Goal: Task Accomplishment & Management: Complete application form

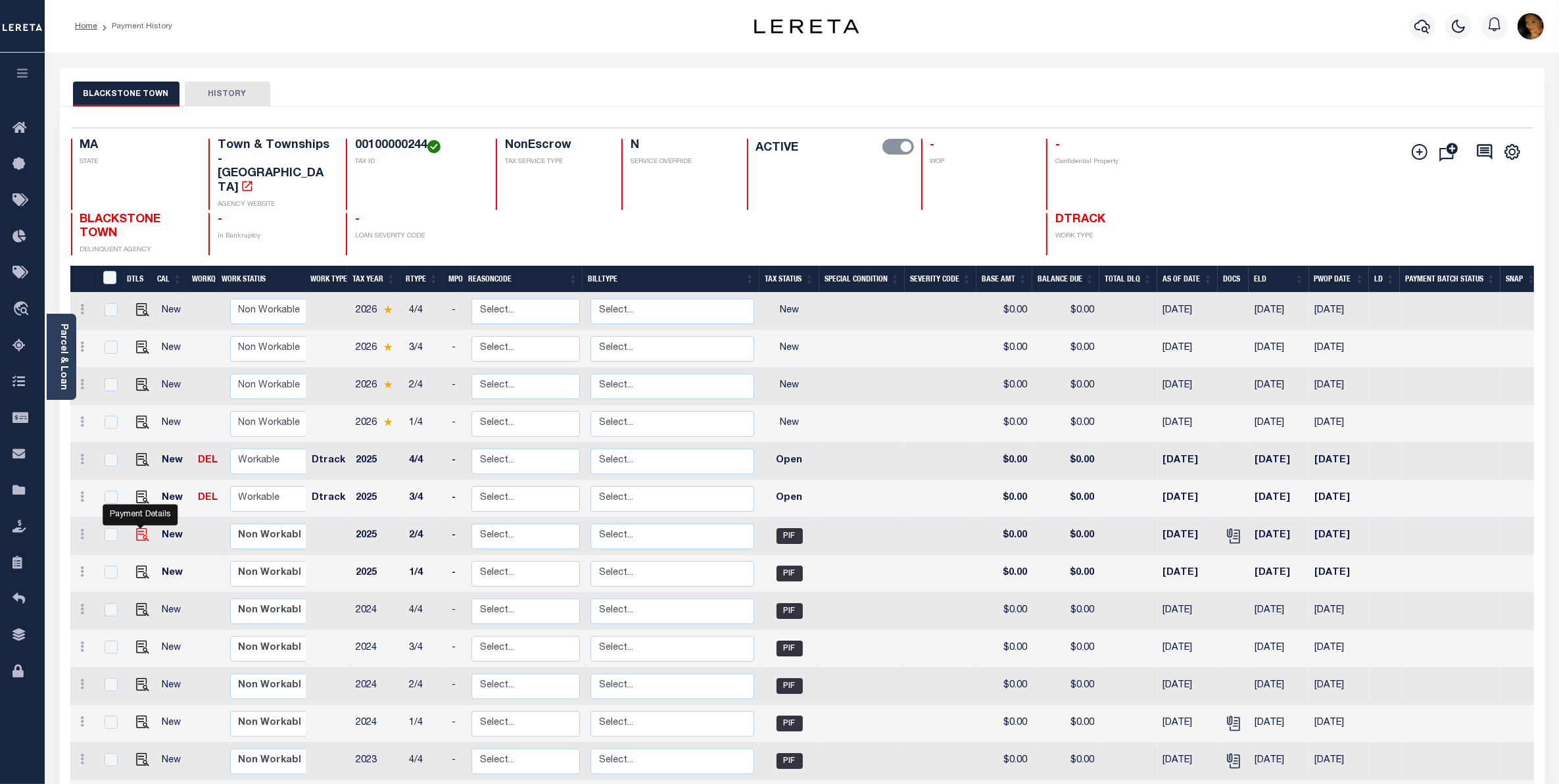
click at [140, 528] on img "" at bounding box center [142, 535] width 13 height 13
checkbox input "true"
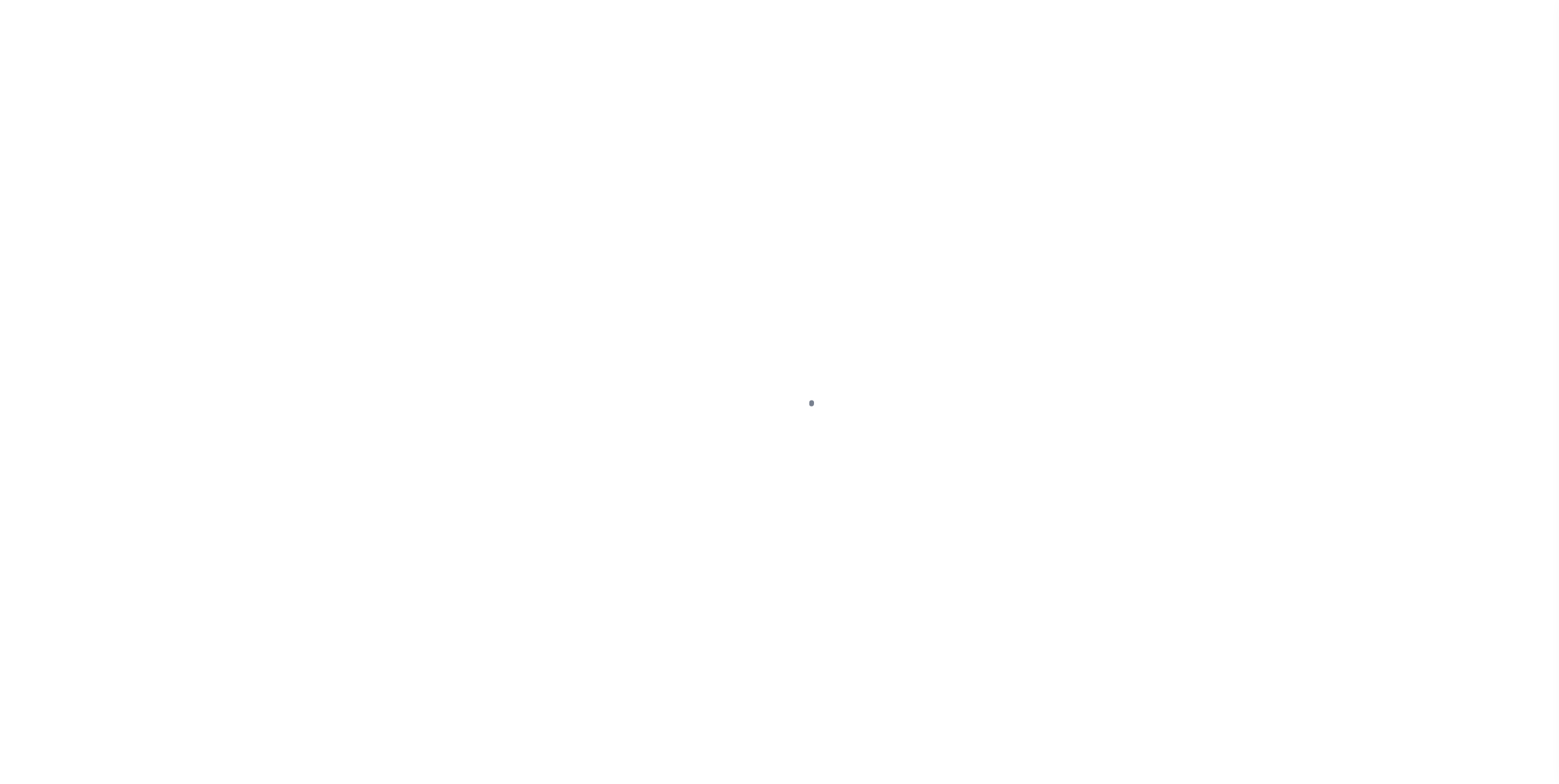
select select "PIF"
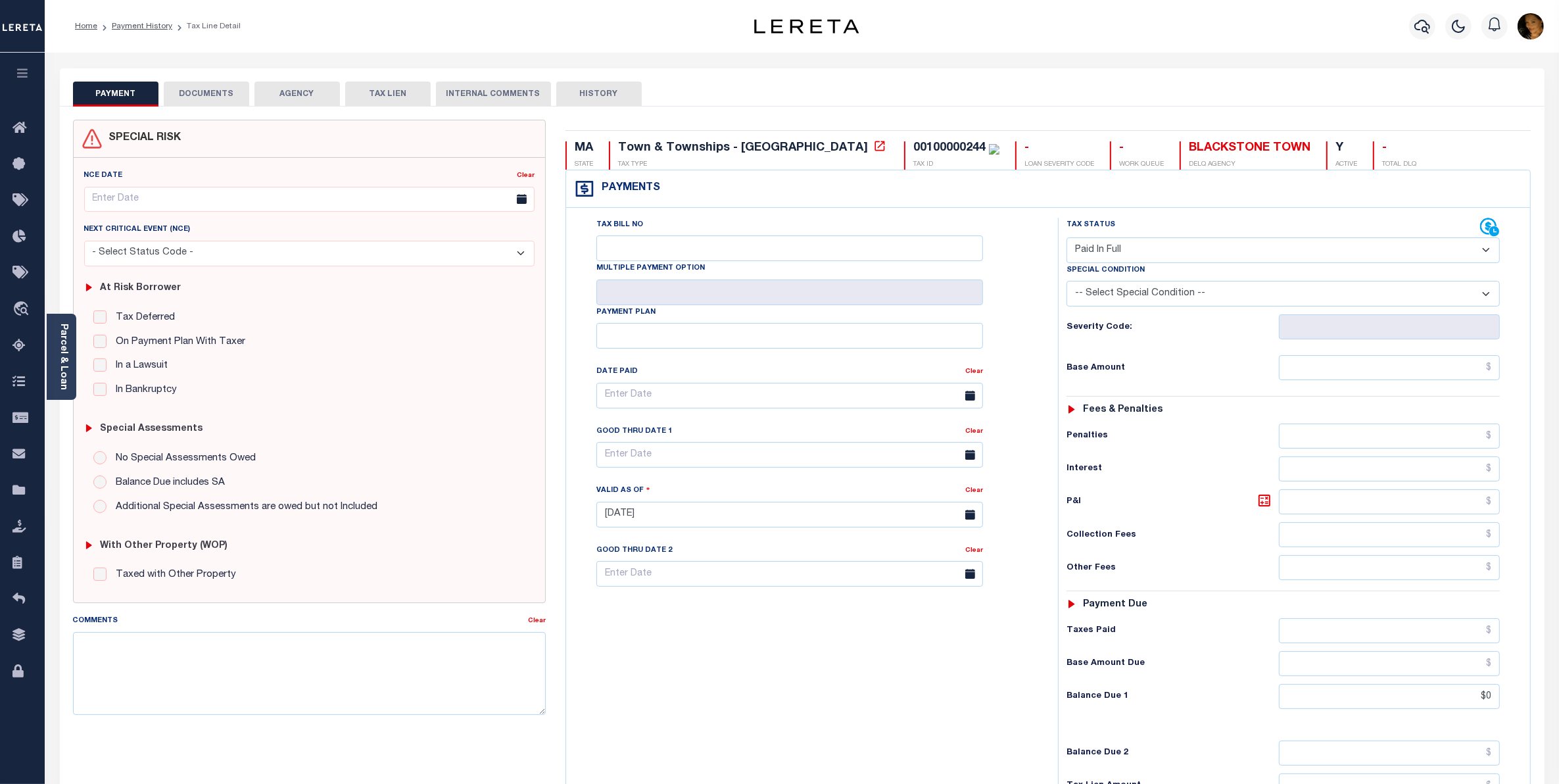
click at [254, 18] on div "Home Payment History Tax Line Detail" at bounding box center [374, 26] width 619 height 28
click at [1419, 21] on icon "button" at bounding box center [1422, 26] width 16 height 16
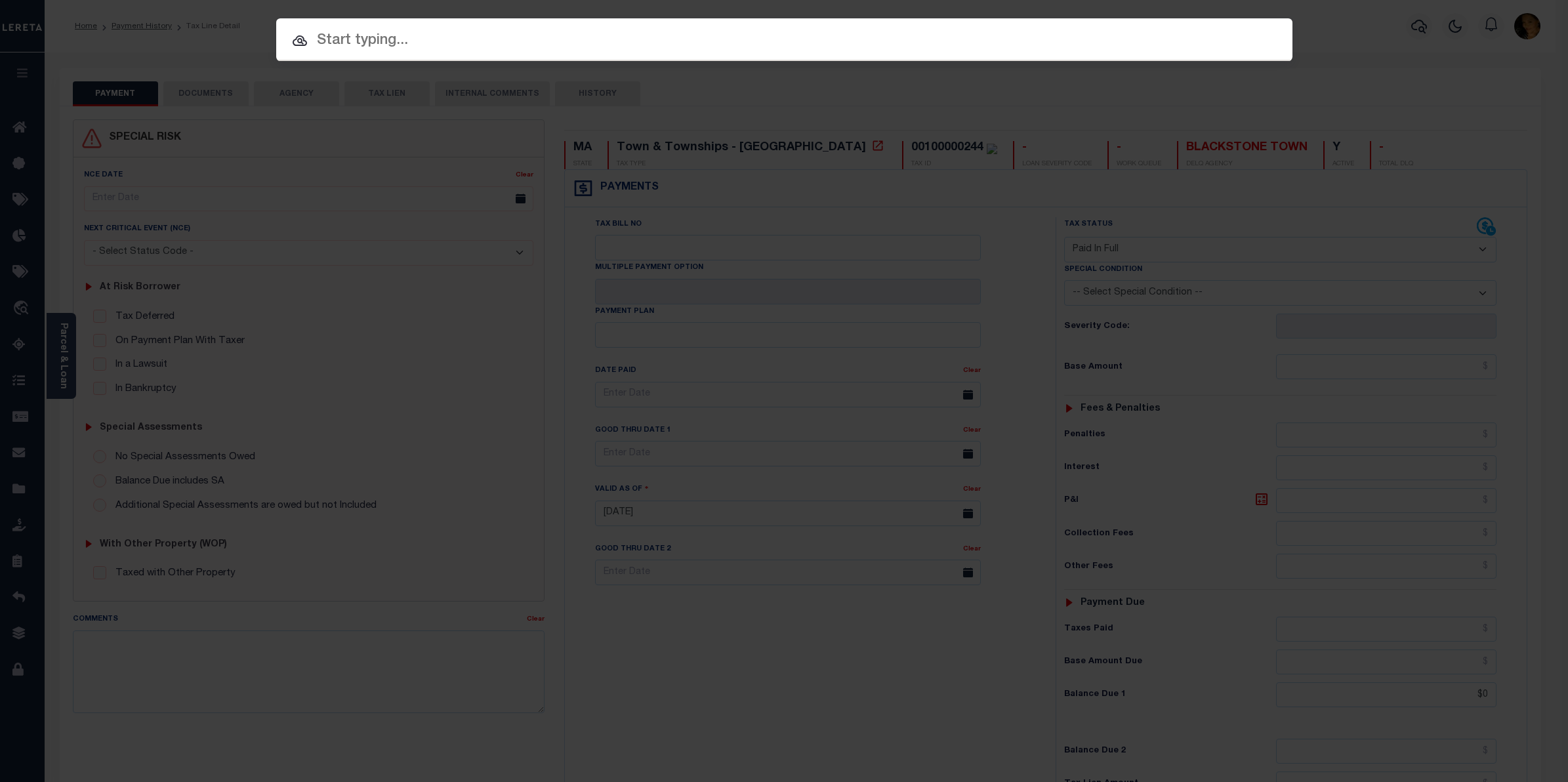
click at [320, 37] on input "text" at bounding box center [785, 40] width 1016 height 23
paste input "1747016590"
type input "1747016590"
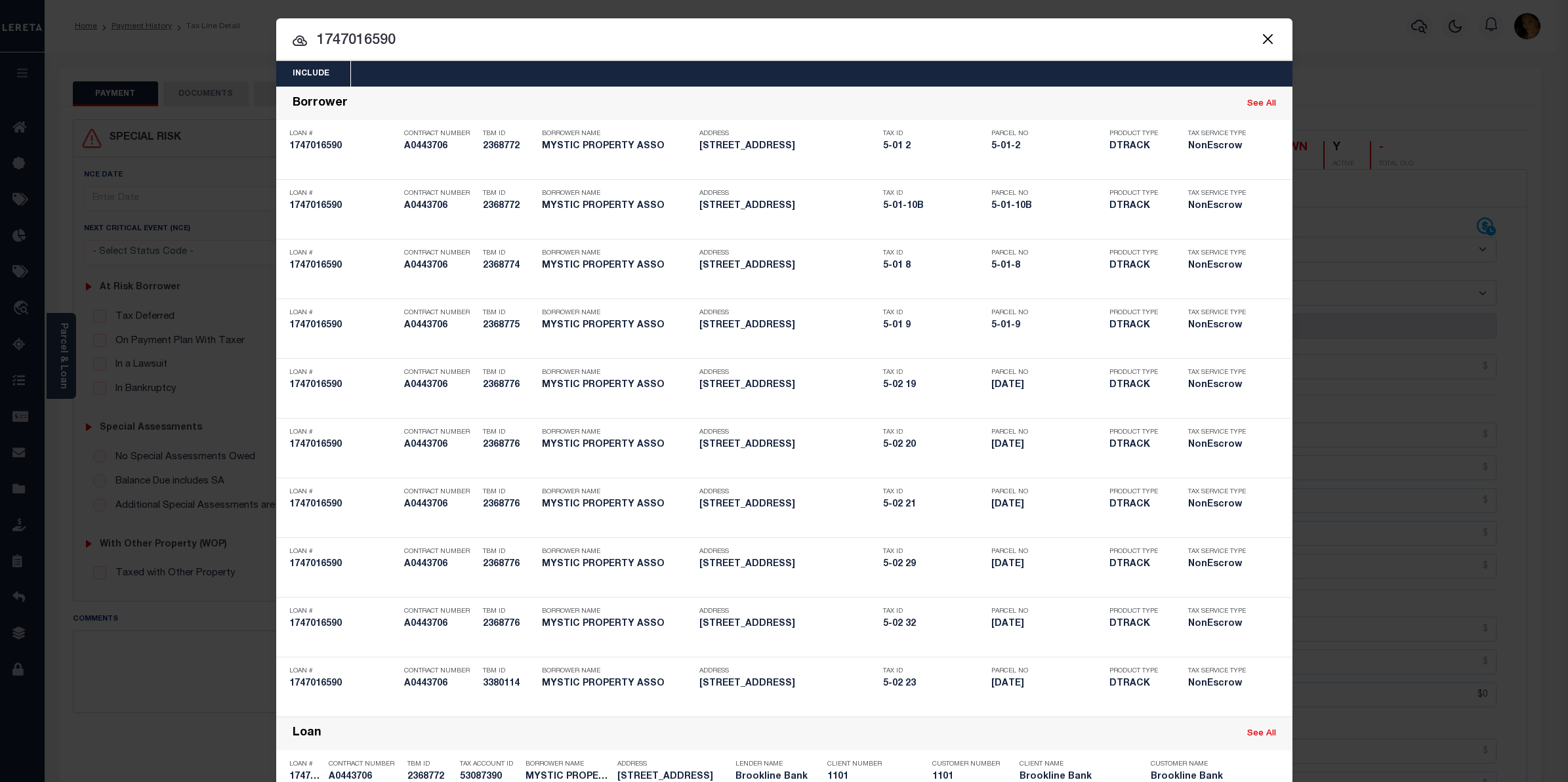
scroll to position [424, 0]
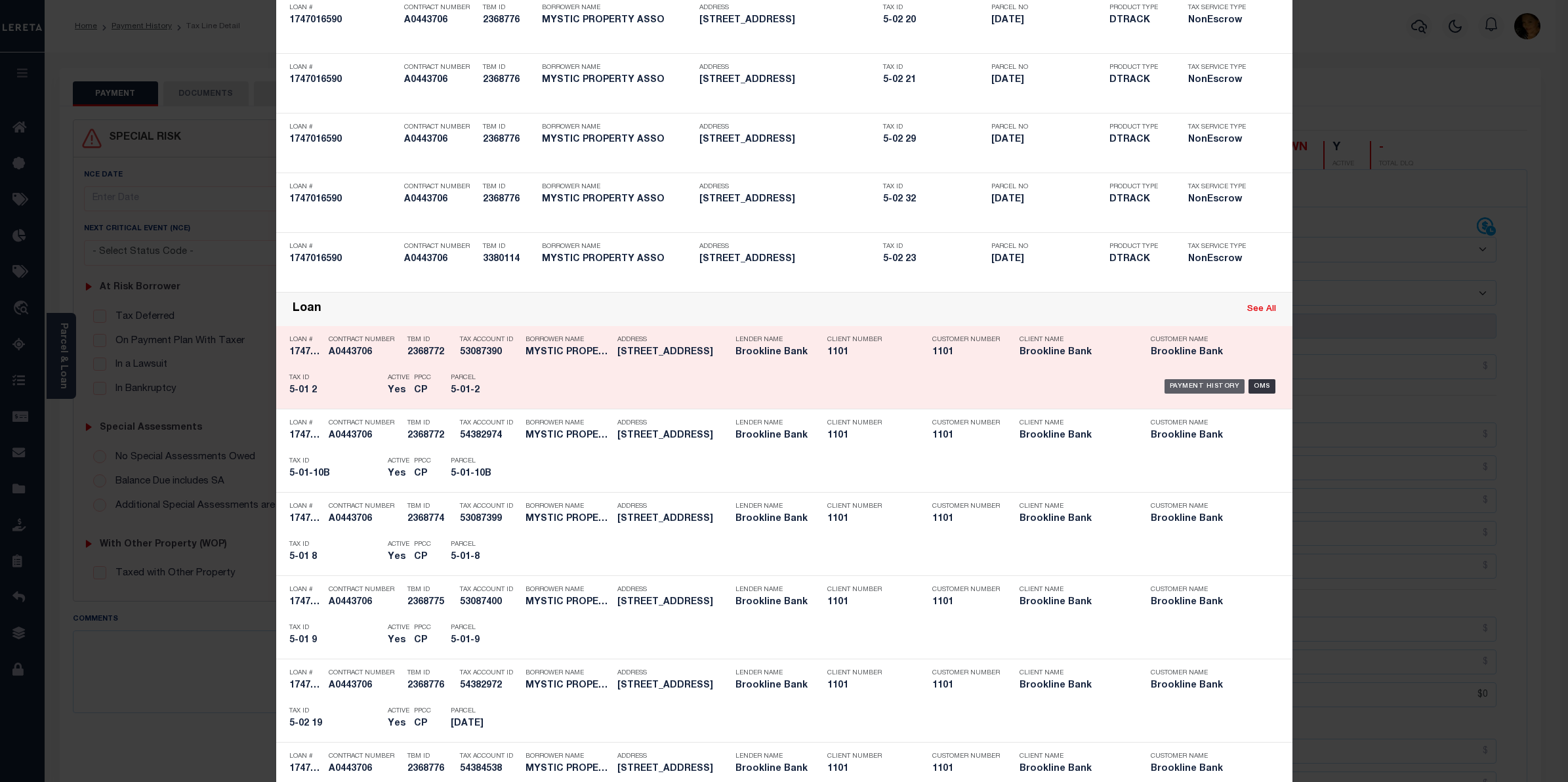
click at [1184, 384] on div "Payment History" at bounding box center [1205, 386] width 80 height 14
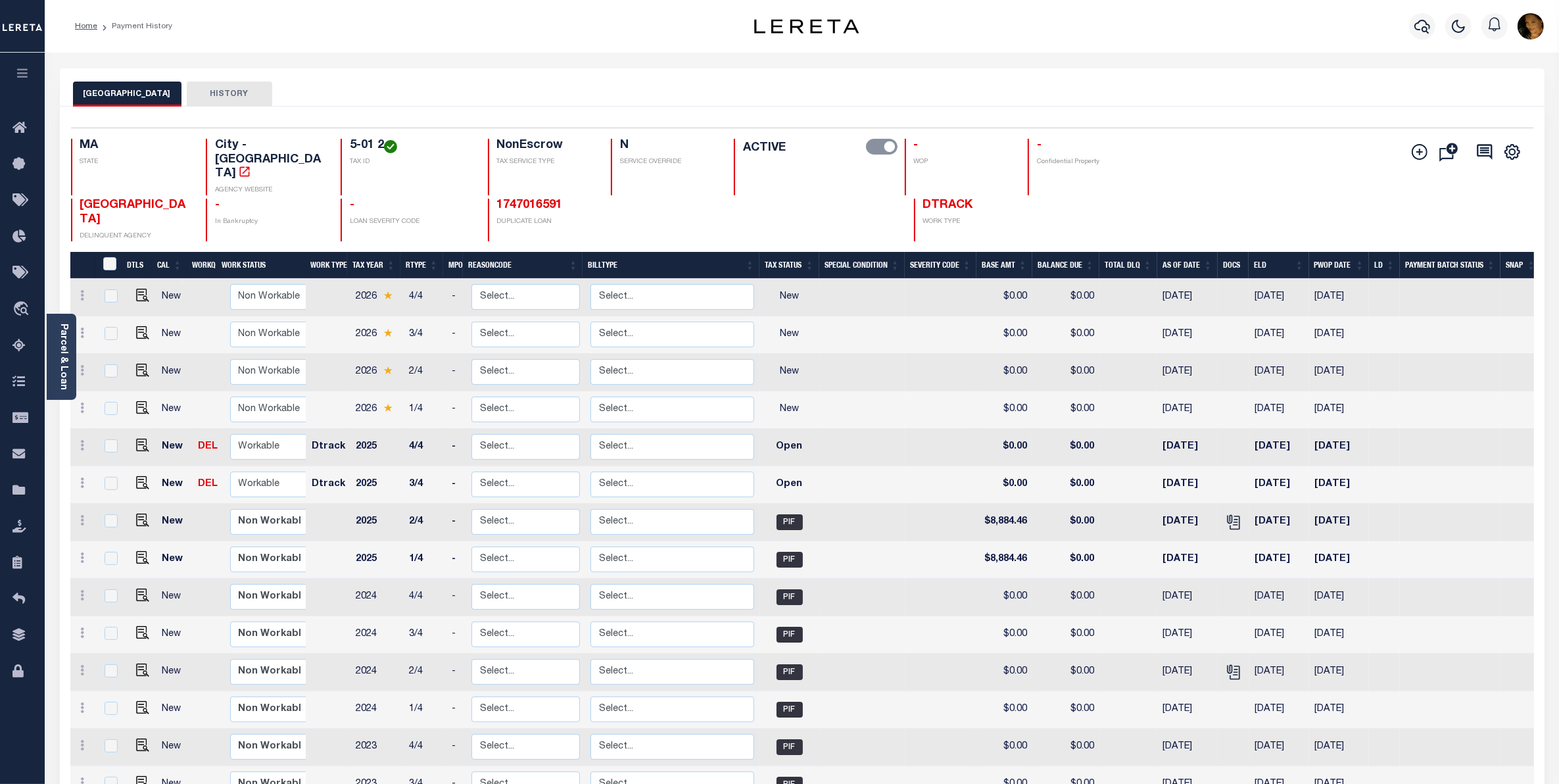
drag, startPoint x: 132, startPoint y: 482, endPoint x: 218, endPoint y: 498, distance: 87.5
click at [133, 516] on link at bounding box center [139, 521] width 20 height 9
checkbox input "true"
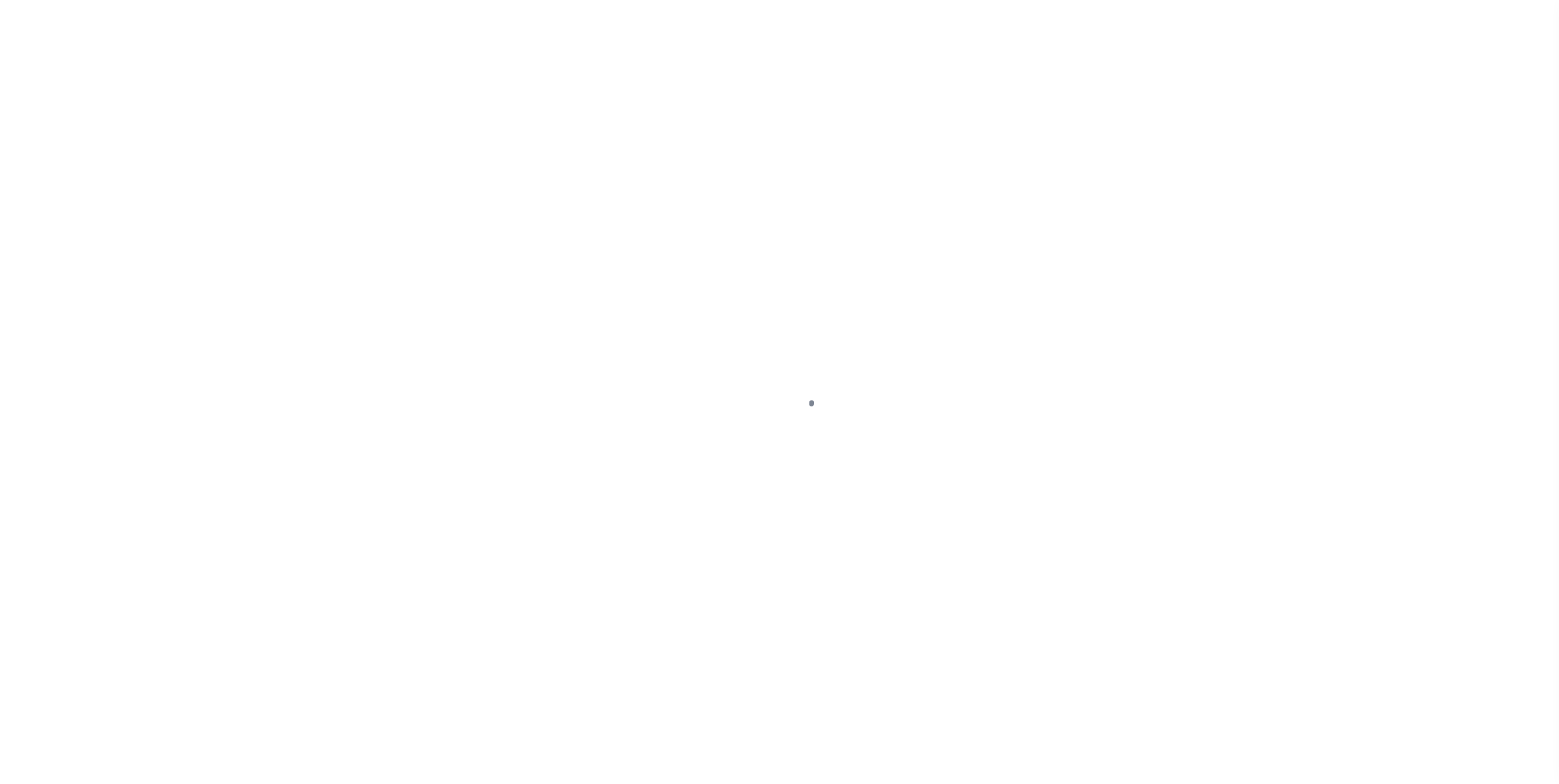
select select "PIF"
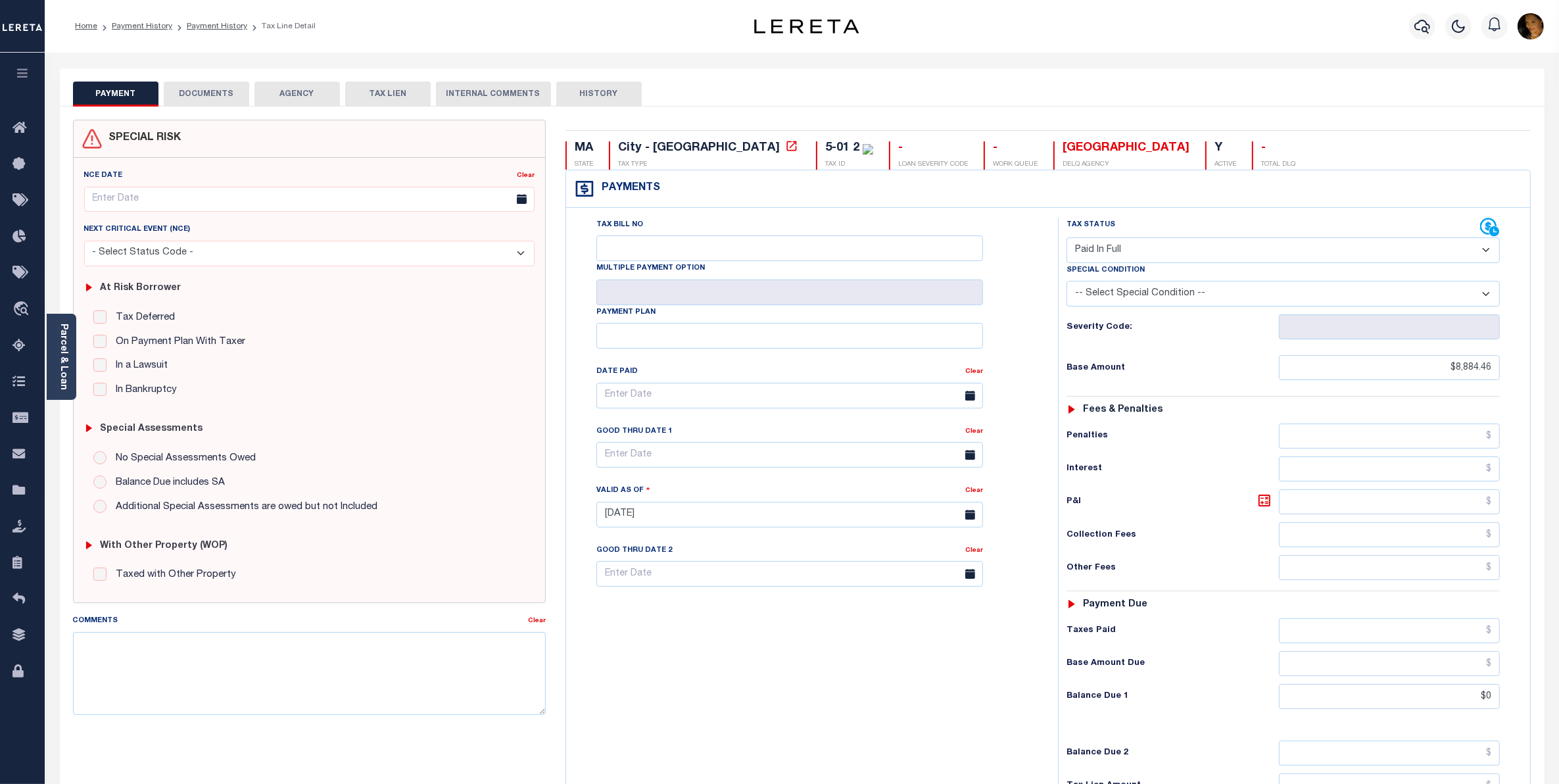
click at [194, 92] on button "DOCUMENTS" at bounding box center [206, 94] width 85 height 25
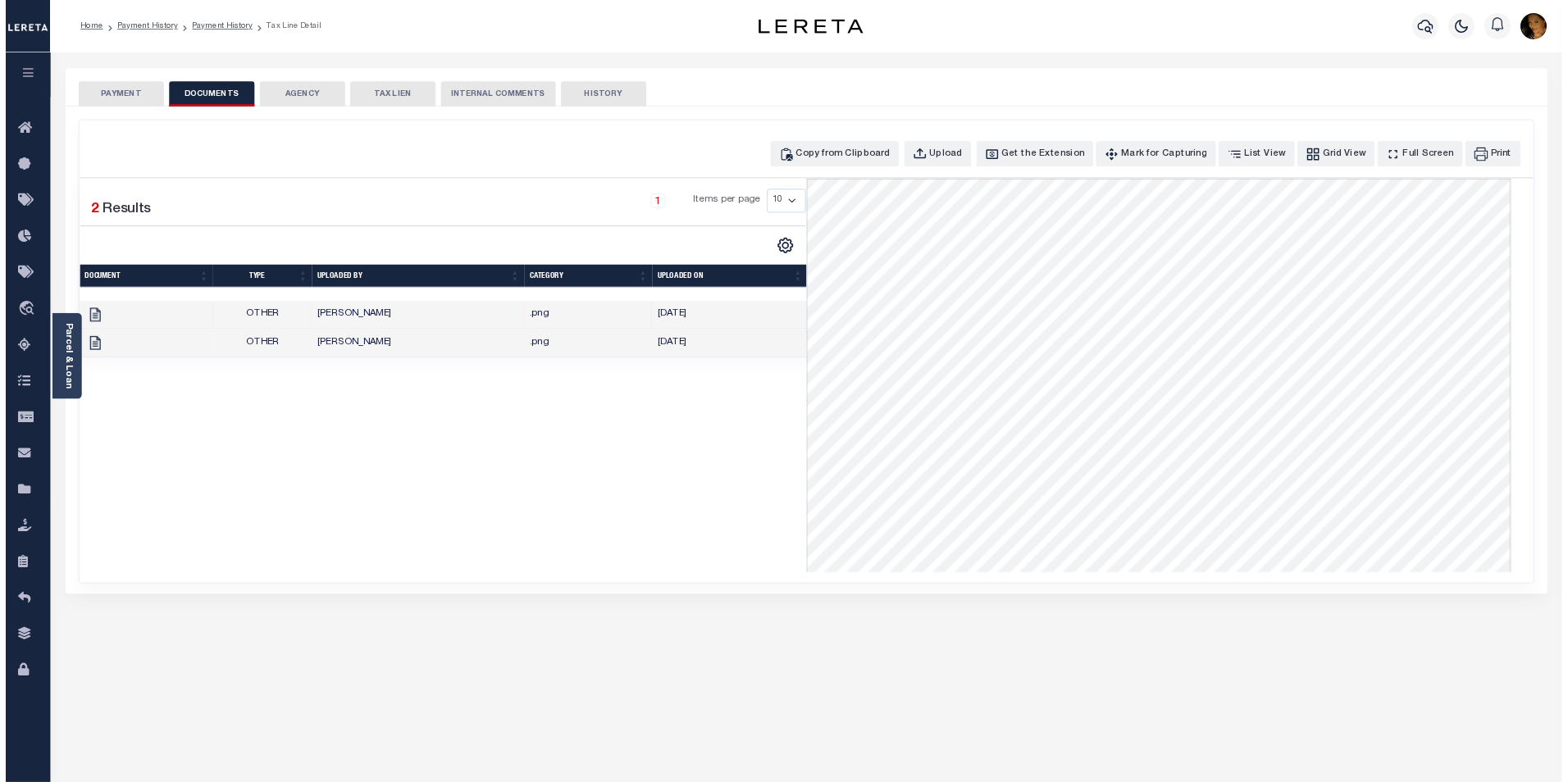
scroll to position [34, 0]
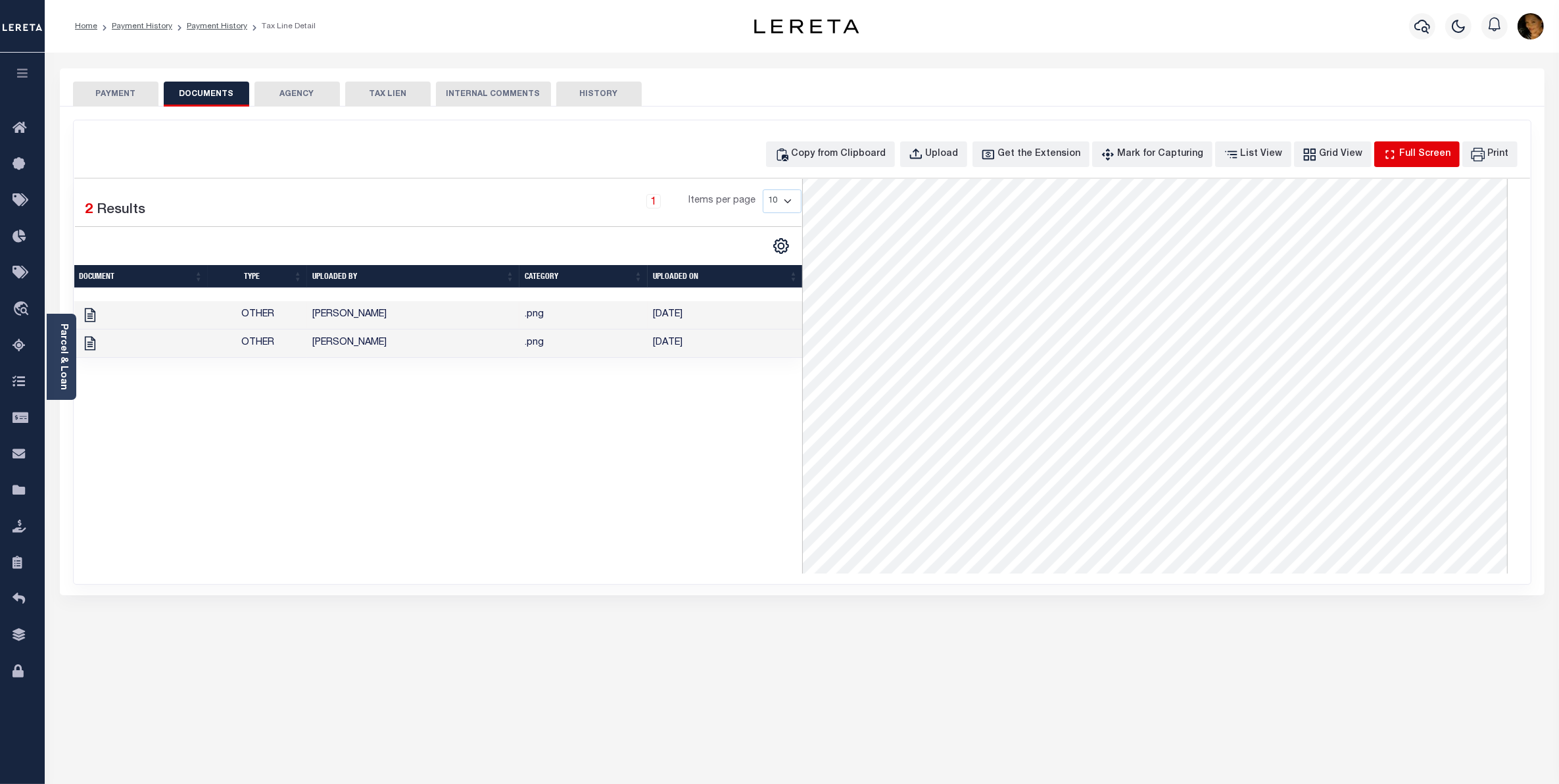
click at [1434, 153] on div "Full Screen" at bounding box center [1426, 155] width 51 height 14
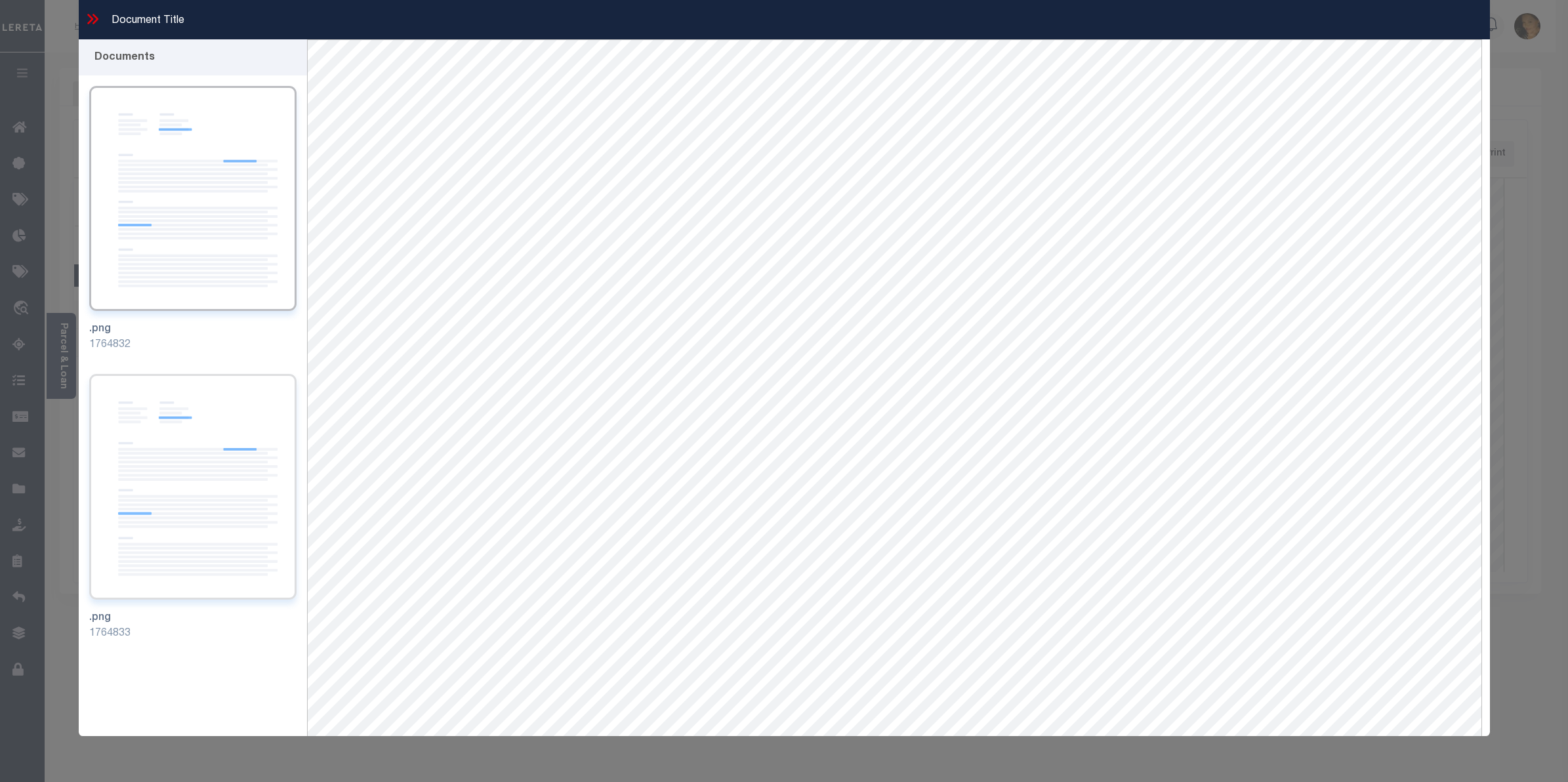
click at [217, 508] on img at bounding box center [193, 487] width 208 height 225
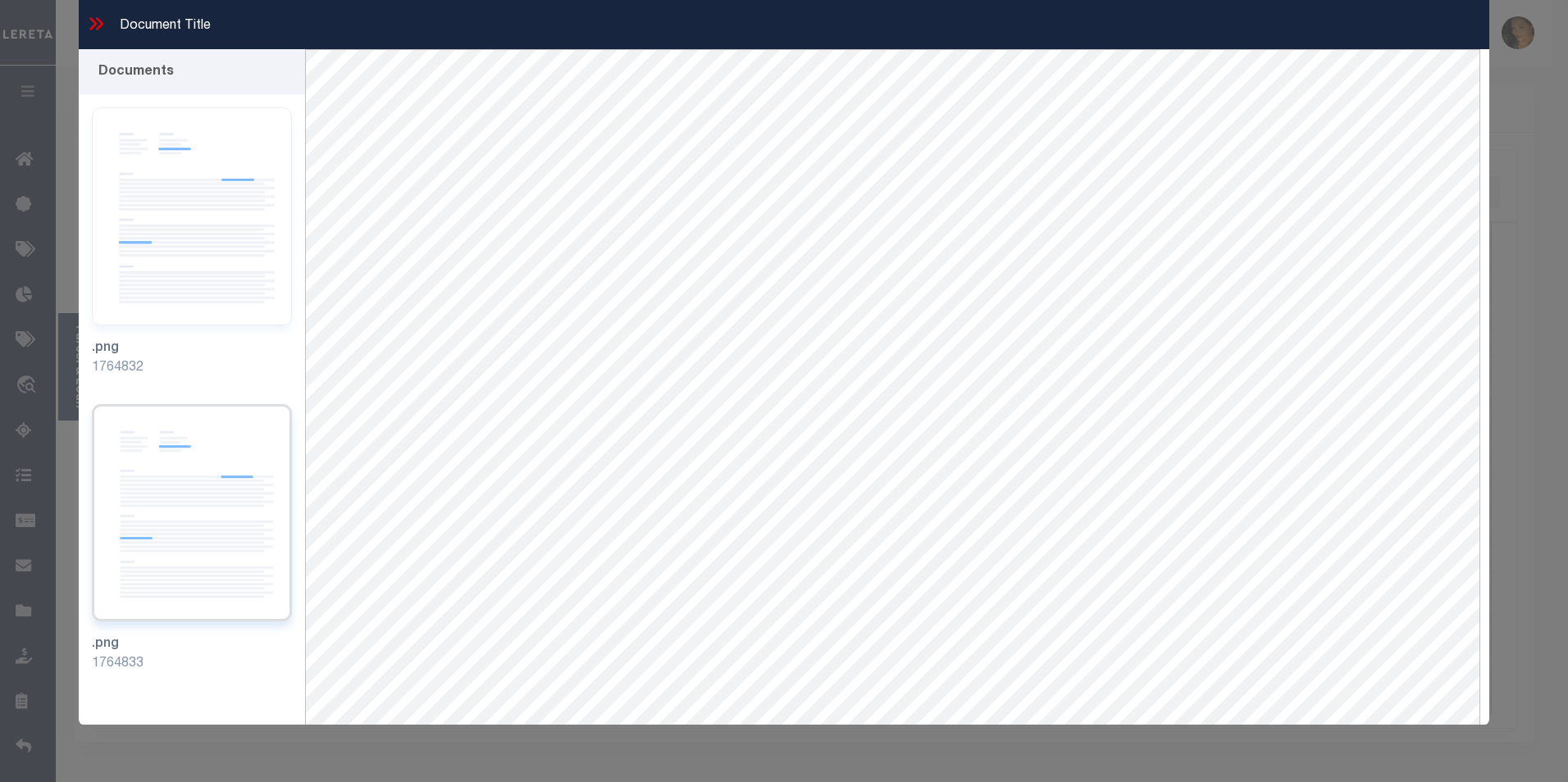
drag, startPoint x: 241, startPoint y: 558, endPoint x: 252, endPoint y: 569, distance: 15.6
click at [241, 559] on img at bounding box center [192, 513] width 201 height 218
click at [196, 289] on img at bounding box center [192, 216] width 201 height 218
click at [91, 21] on icon at bounding box center [97, 24] width 22 height 22
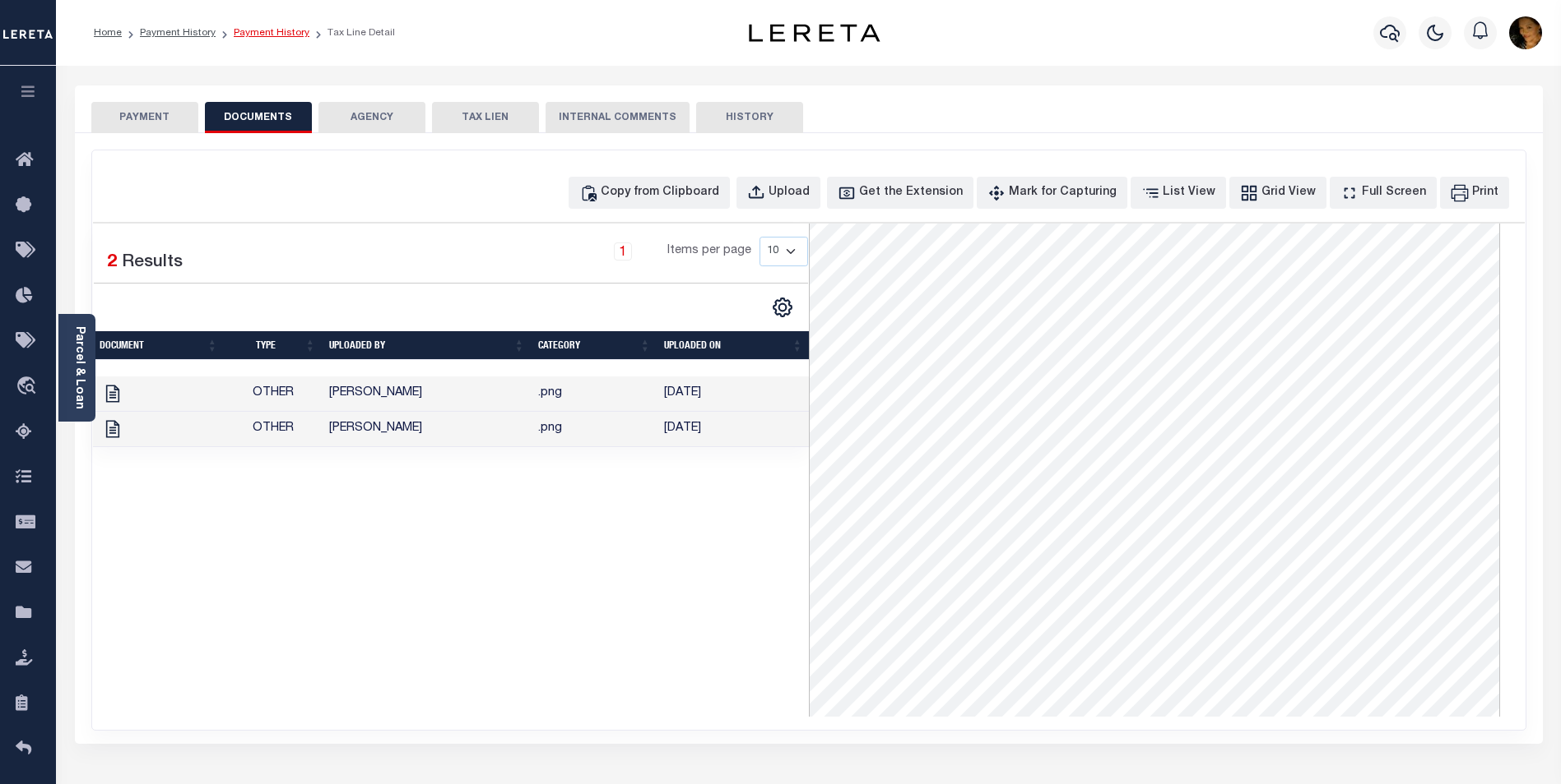
drag, startPoint x: 250, startPoint y: 28, endPoint x: 258, endPoint y: 36, distance: 11.3
click at [250, 28] on link "Payment History" at bounding box center [271, 33] width 76 height 10
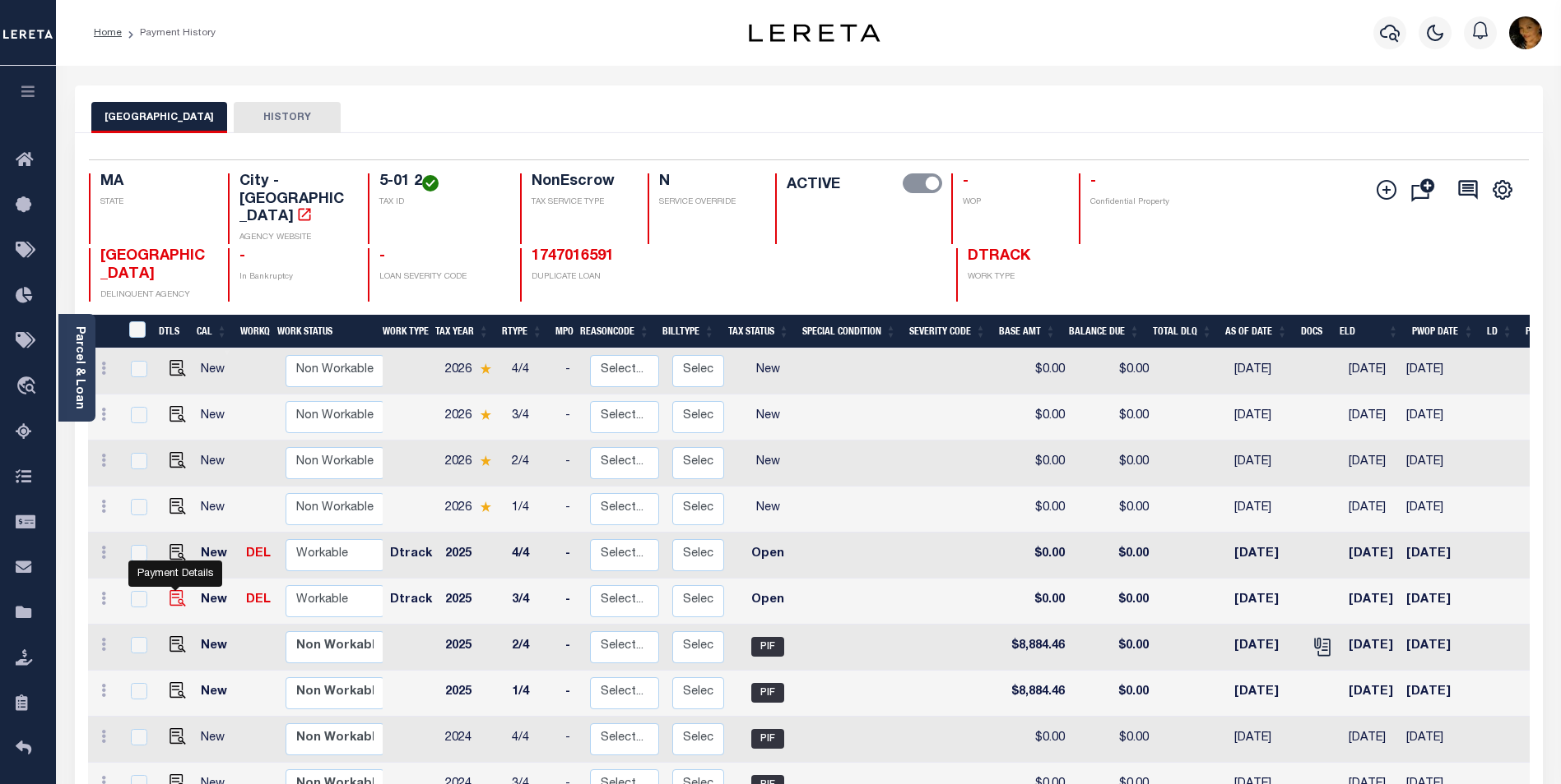
click at [175, 590] on img "" at bounding box center [178, 598] width 17 height 17
checkbox input "true"
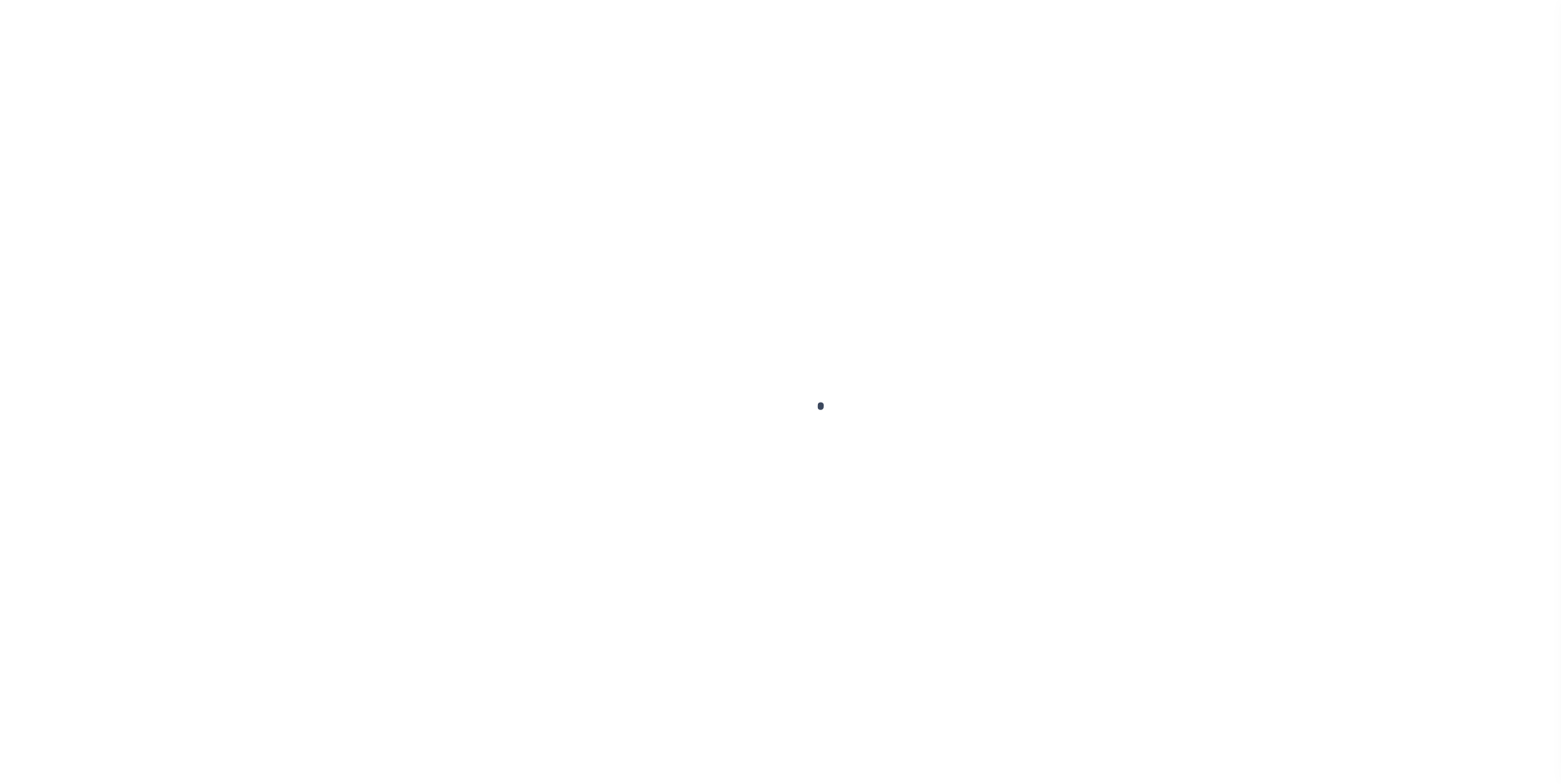
select select "OP2"
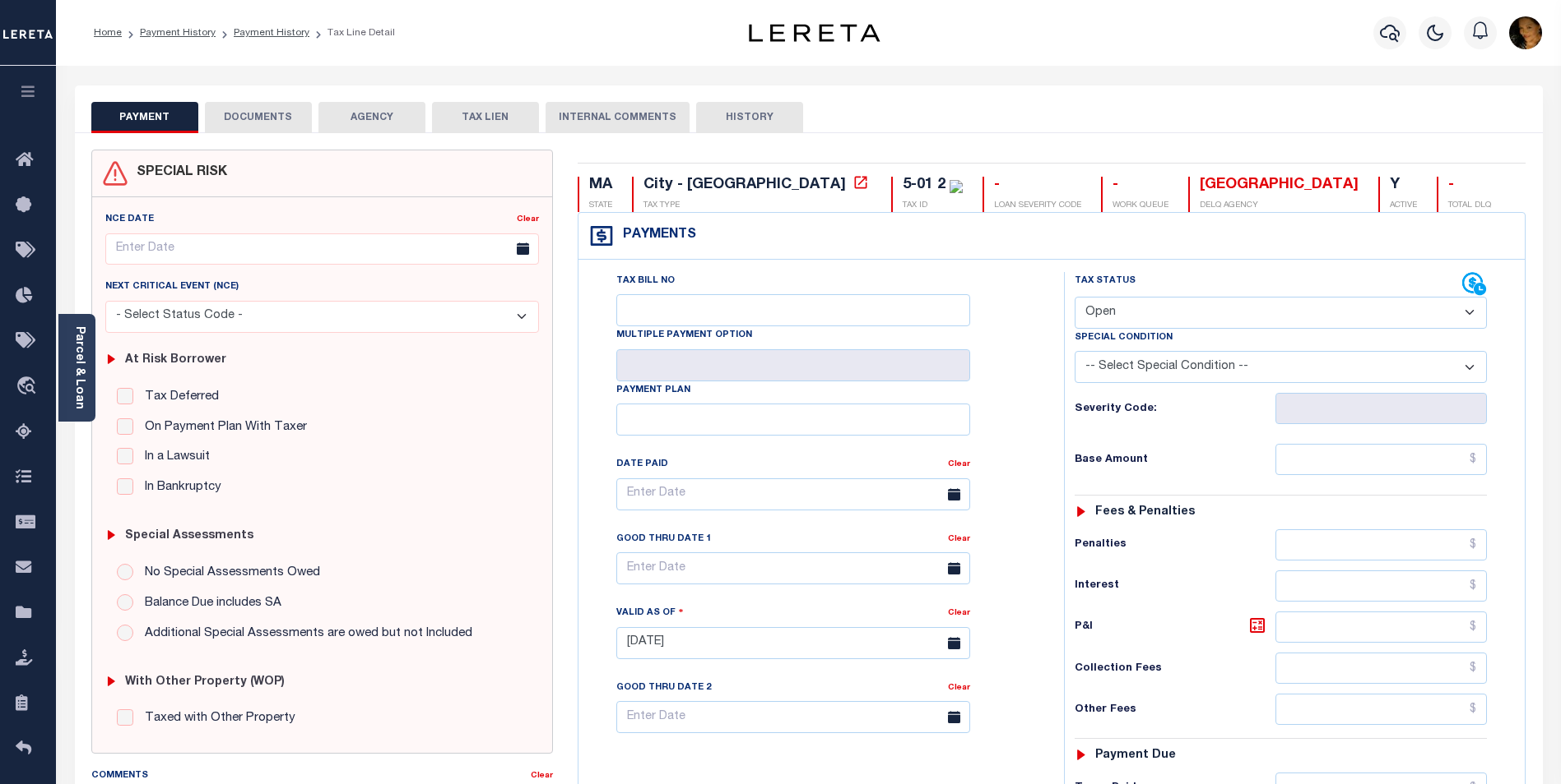
click at [389, 121] on button "AGENCY" at bounding box center [371, 118] width 107 height 32
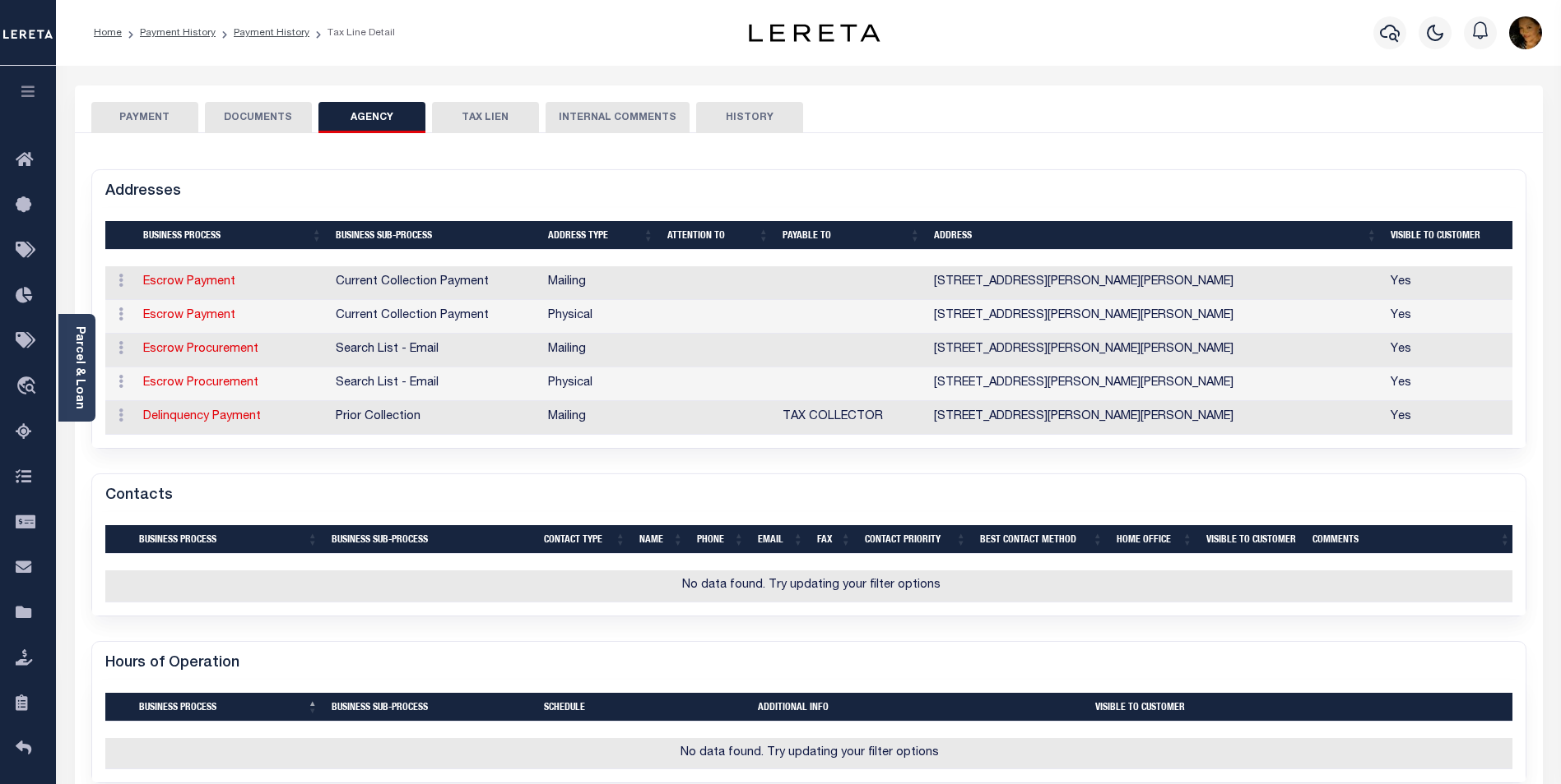
click at [268, 498] on div "Contacts" at bounding box center [808, 493] width 1434 height 38
click at [283, 34] on link "Payment History" at bounding box center [271, 33] width 76 height 10
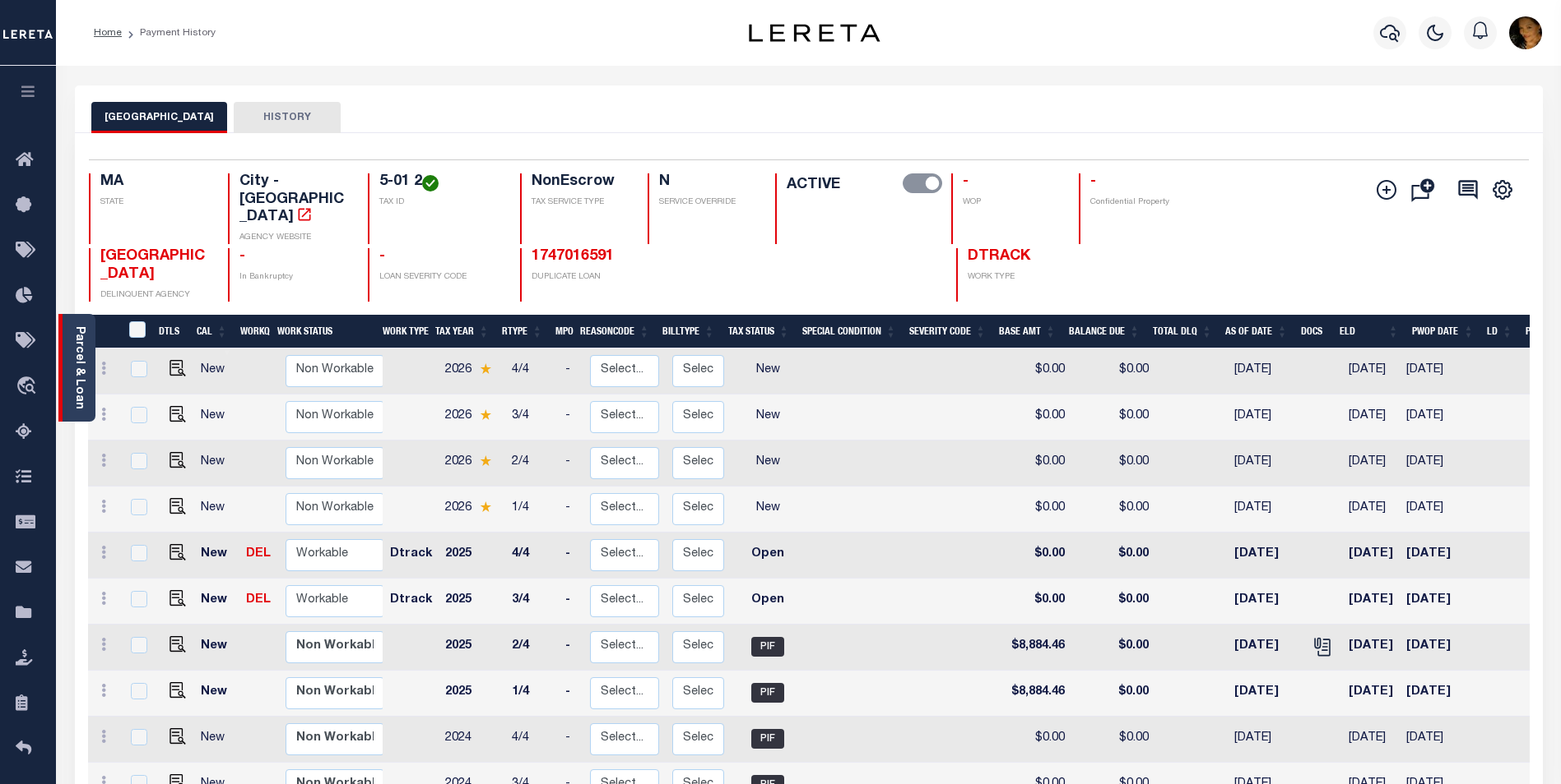
click at [84, 410] on div "Parcel & Loan" at bounding box center [76, 367] width 37 height 108
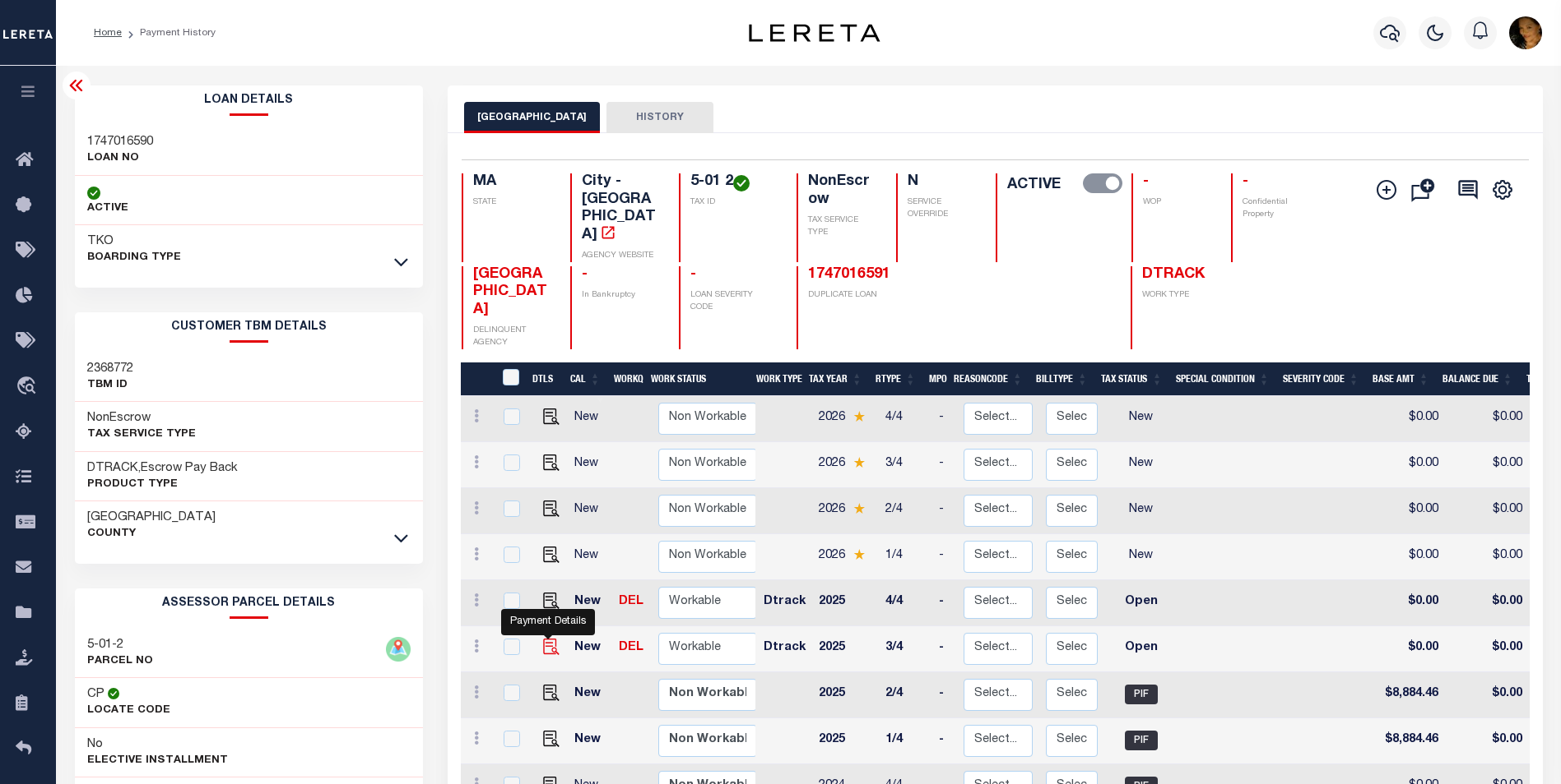
click at [544, 639] on img "" at bounding box center [551, 647] width 17 height 17
checkbox input "true"
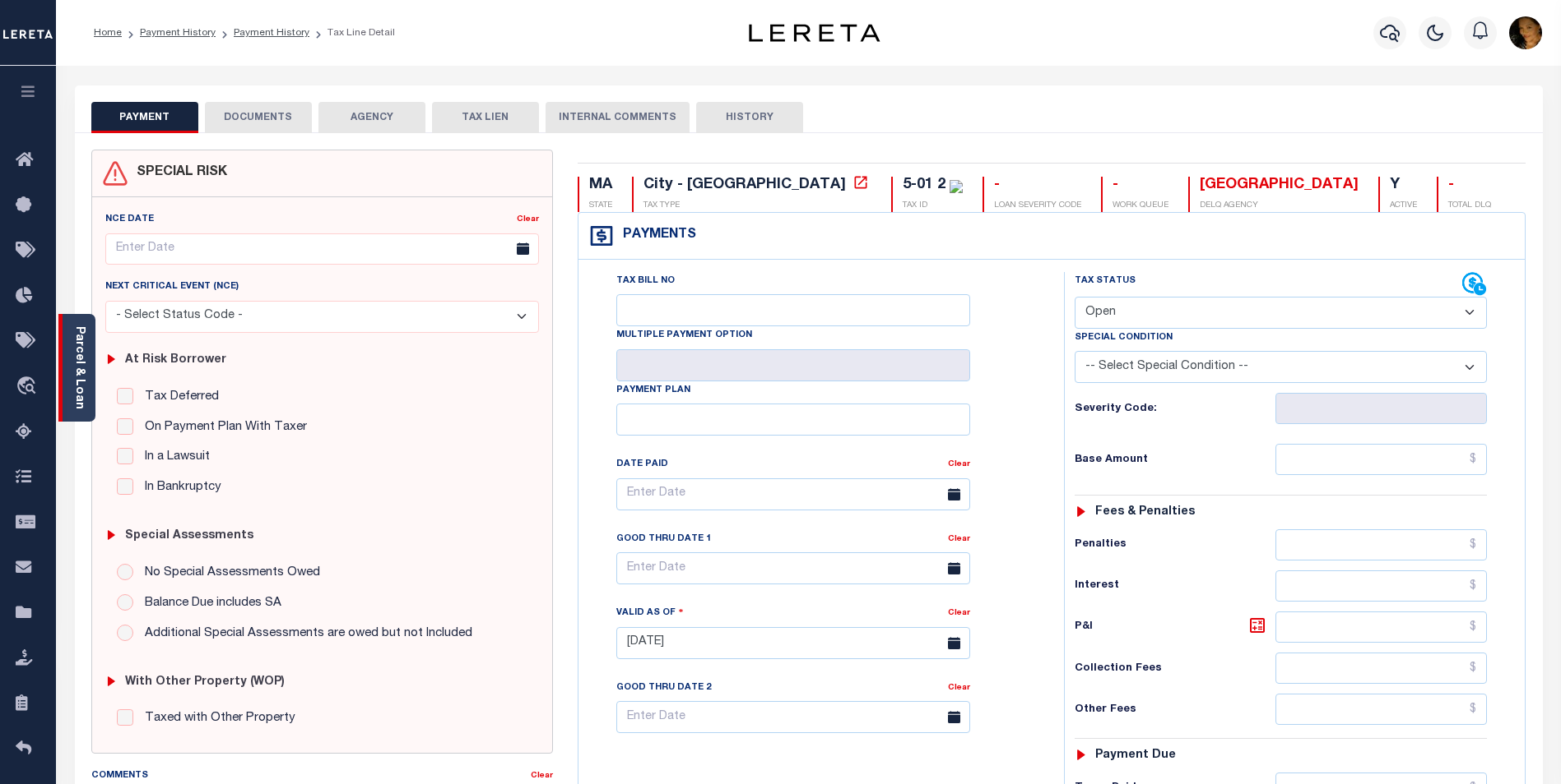
click at [80, 397] on link "Parcel & Loan" at bounding box center [79, 368] width 12 height 83
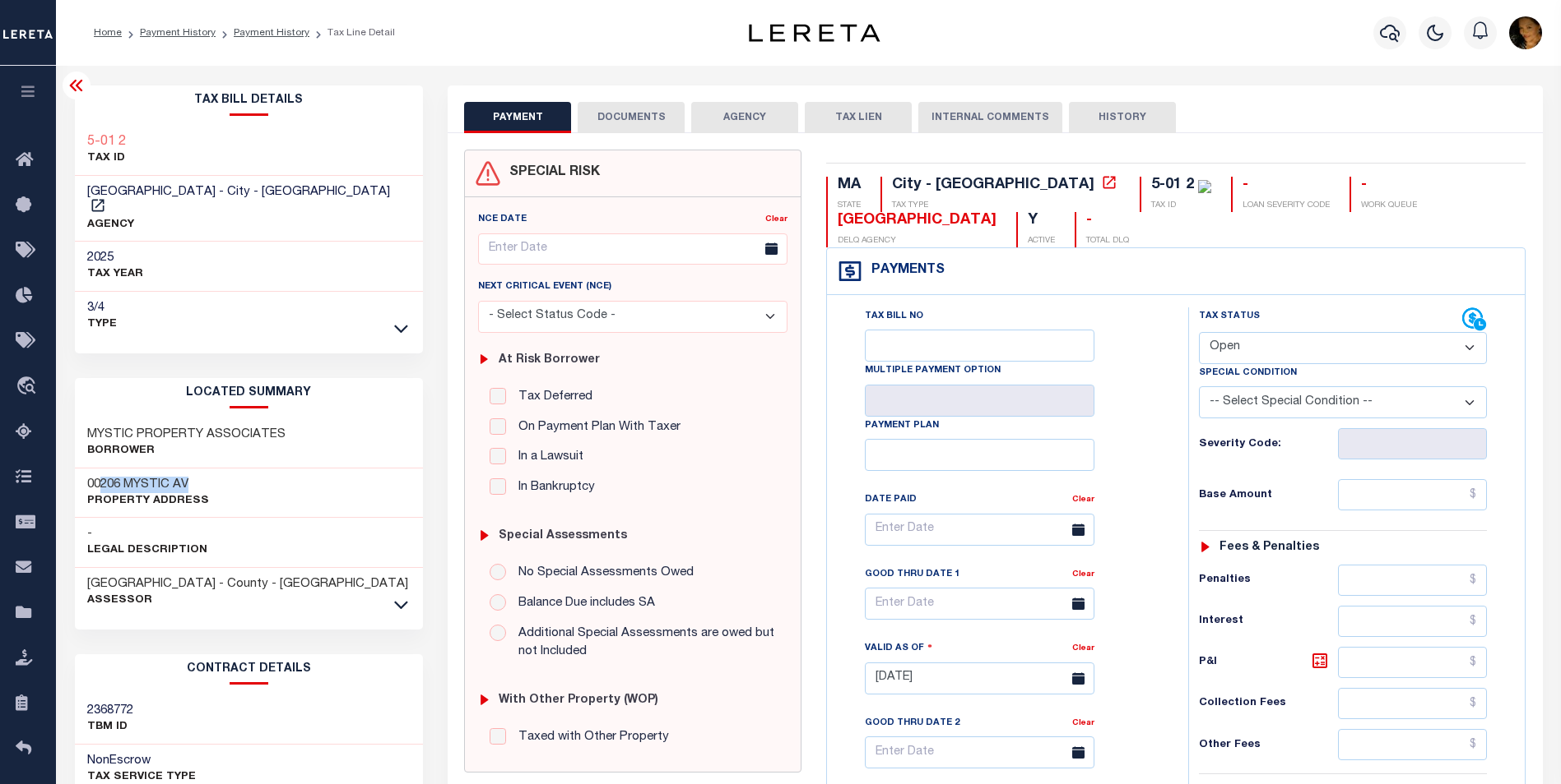
drag, startPoint x: 195, startPoint y: 469, endPoint x: 103, endPoint y: 469, distance: 92.0
click at [103, 477] on h3 "00206 MYSTIC AV" at bounding box center [147, 485] width 122 height 17
copy h3 "206 MYSTIC AV"
click at [1287, 353] on select "- Select Status Code - Open Due/Unpaid Paid Incomplete No Tax Due Internal Refu…" at bounding box center [1342, 348] width 288 height 32
select select "INC"
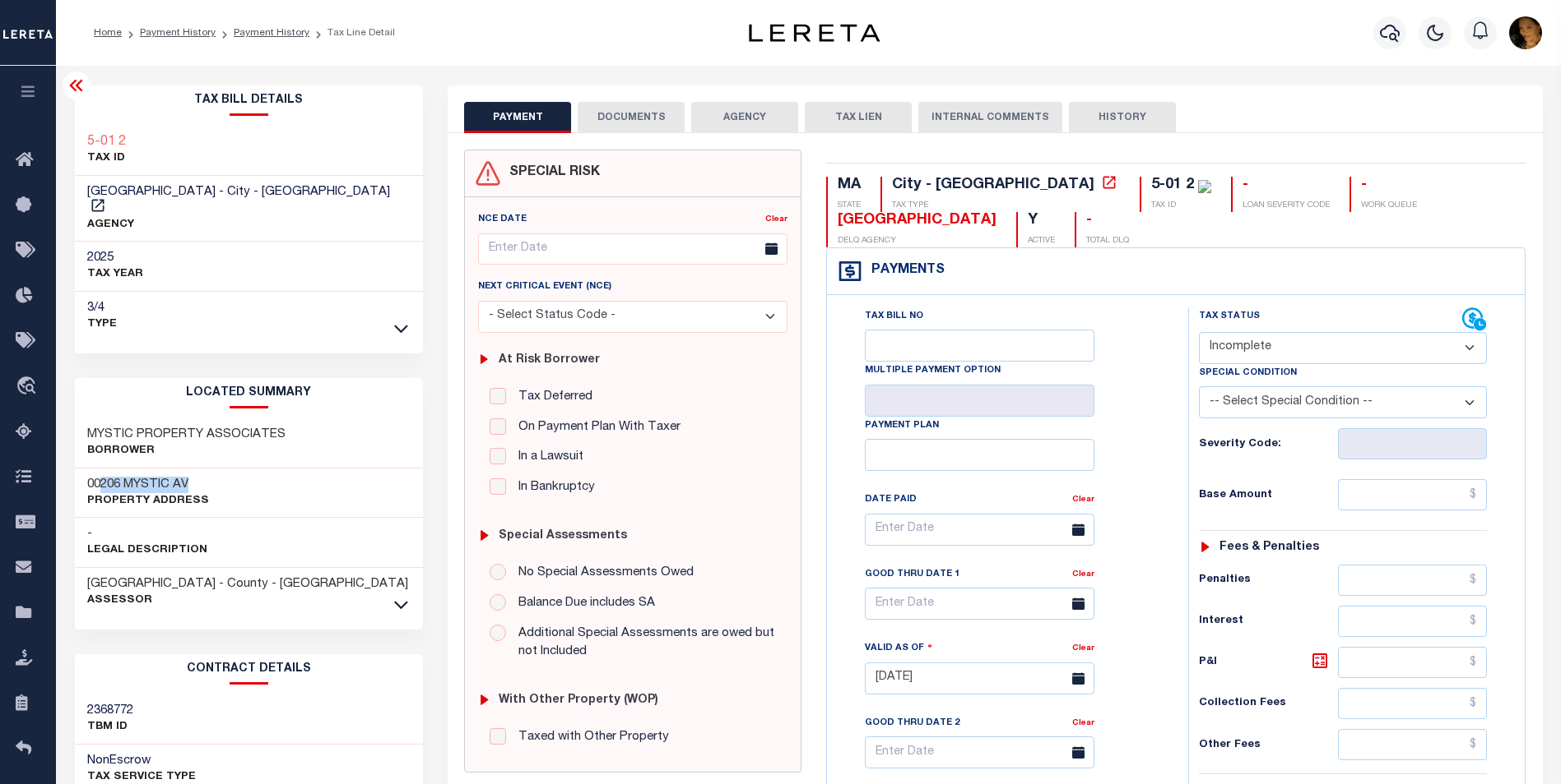
click at [1198, 333] on select "- Select Status Code - Open Due/Unpaid Paid Incomplete No Tax Due Internal Refu…" at bounding box center [1342, 348] width 288 height 32
type input "08/19/2025"
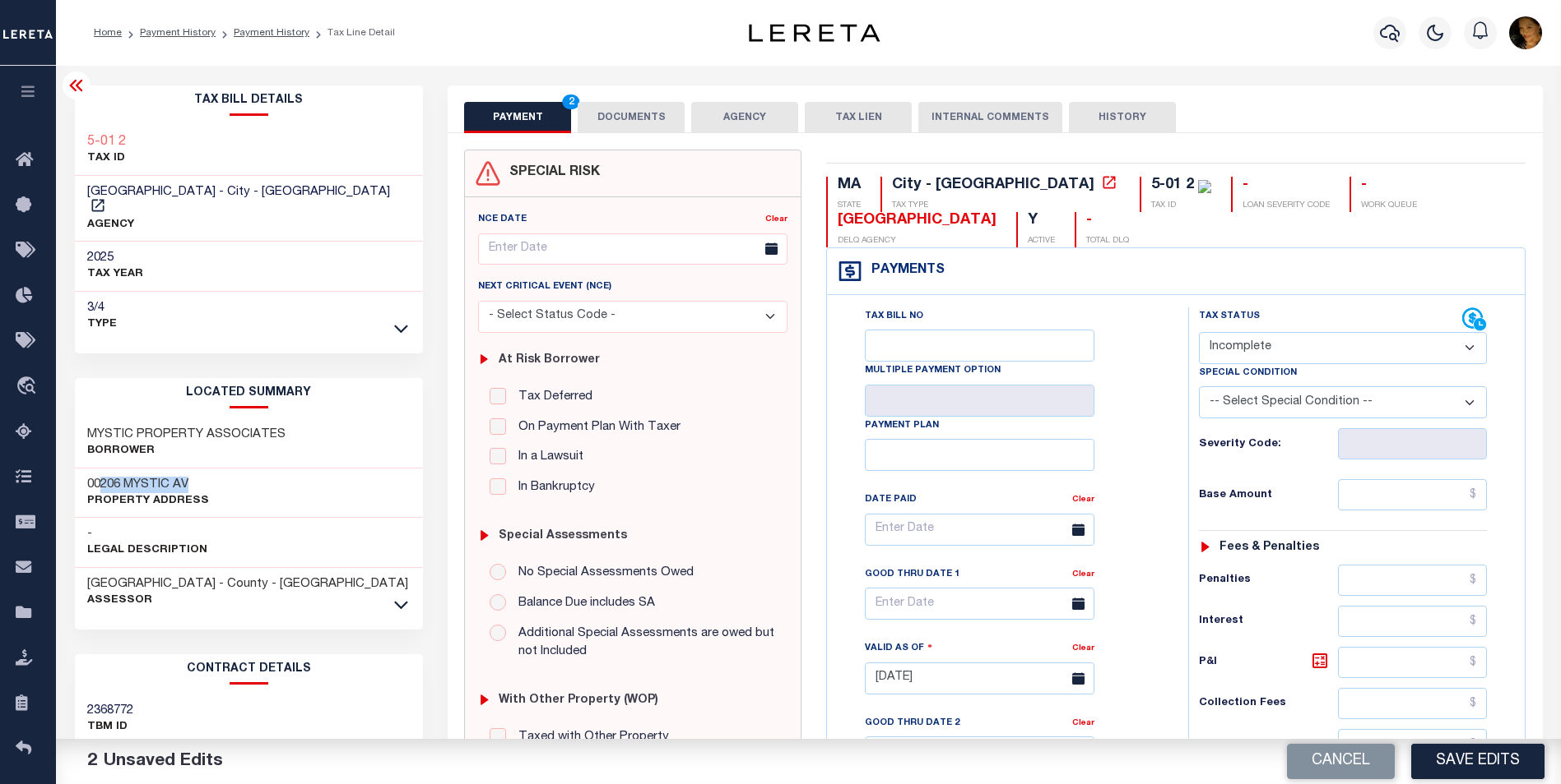
click at [1307, 402] on select "-- Select Special Condition -- 3RD PARTY TAX LIEN AGENCY TAX LIEN (A.K.A Inside…" at bounding box center [1342, 402] width 288 height 32
select select "24"
click at [1198, 388] on select "-- Select Special Condition -- 3RD PARTY TAX LIEN AGENCY TAX LIEN (A.K.A Inside…" at bounding box center [1342, 402] width 288 height 32
click at [1393, 349] on select "- Select Status Code - Open Due/Unpaid Paid Incomplete No Tax Due Internal Refu…" at bounding box center [1342, 348] width 288 height 32
select select "DUE"
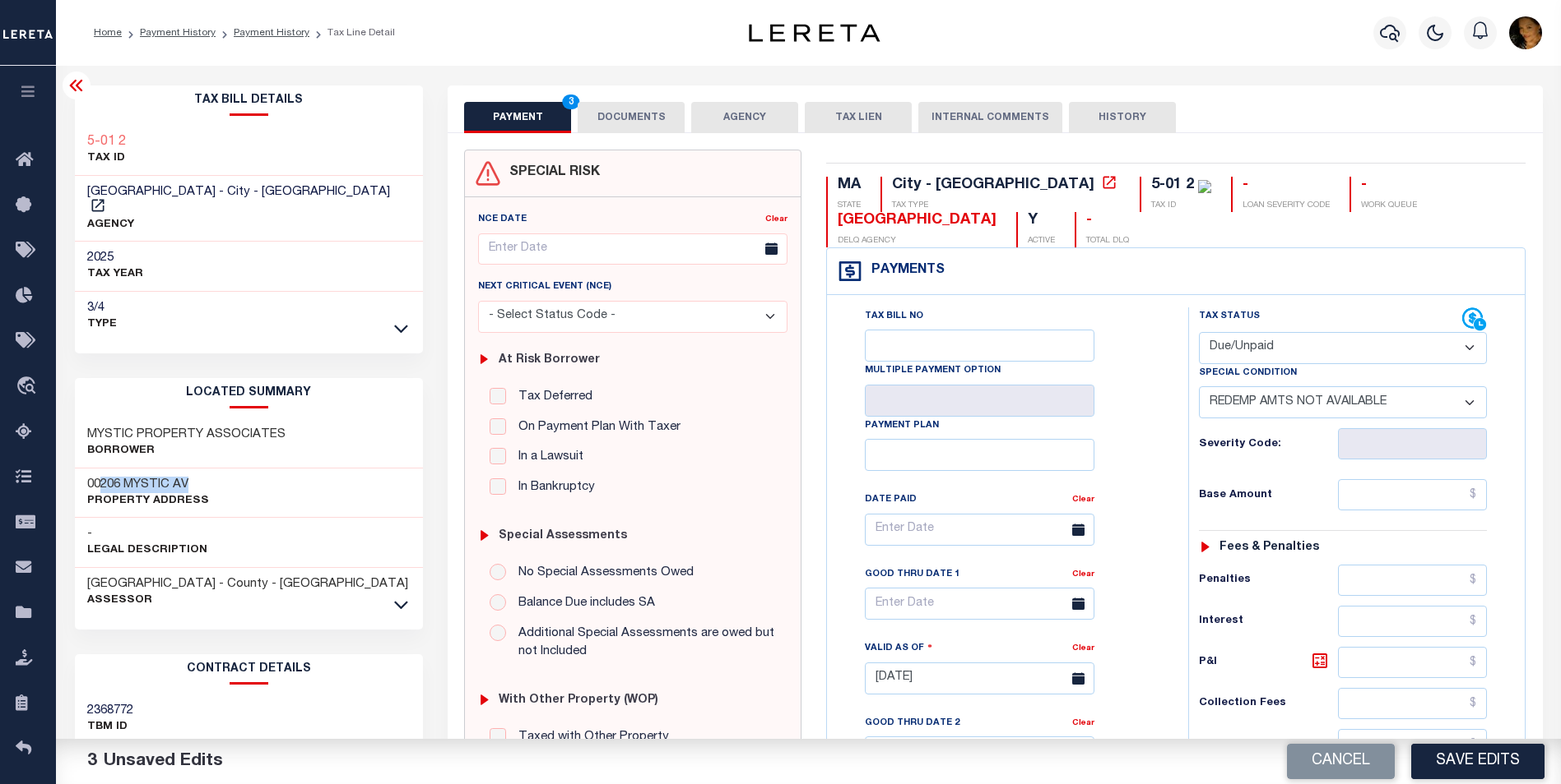
click at [1198, 333] on select "- Select Status Code - Open Due/Unpaid Paid Incomplete No Tax Due Internal Refu…" at bounding box center [1342, 348] width 288 height 32
click at [1369, 402] on select "-- Select Special Condition -- 3RD PARTY TAX LIEN AGENCY TAX LIEN (A.K.A Inside…" at bounding box center [1342, 402] width 288 height 32
select select "24"
click at [1198, 388] on select "-- Select Special Condition -- 3RD PARTY TAX LIEN AGENCY TAX LIEN (A.K.A Inside…" at bounding box center [1342, 402] width 288 height 32
click at [1258, 353] on select "- Select Status Code - Open Due/Unpaid Paid Incomplete No Tax Due Internal Refu…" at bounding box center [1342, 348] width 288 height 32
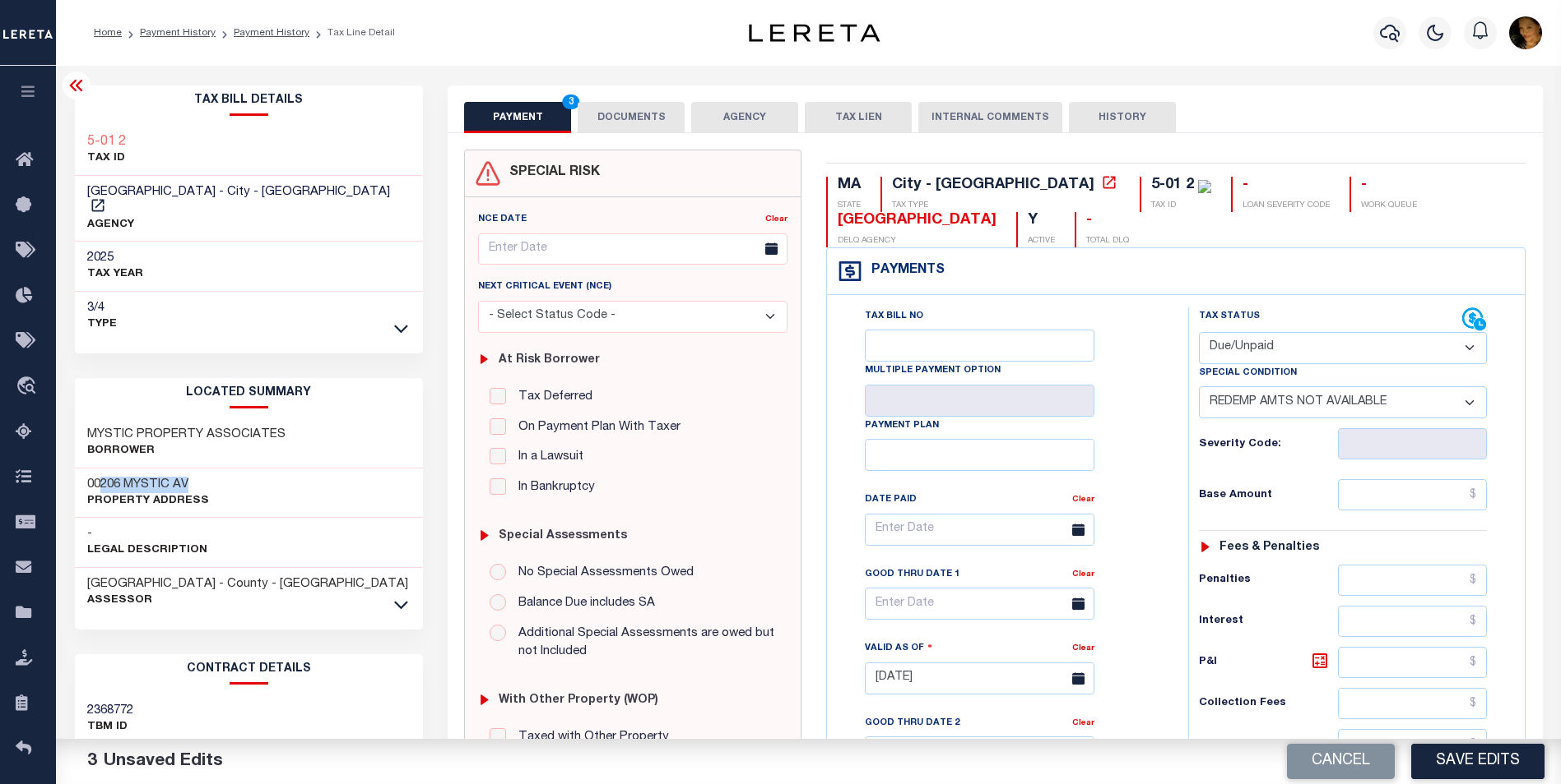
select select "INC"
click at [1198, 333] on select "- Select Status Code - Open Due/Unpaid Paid Incomplete No Tax Due Internal Refu…" at bounding box center [1342, 348] width 288 height 32
click at [1246, 410] on select "-- Select Special Condition -- 3RD PARTY TAX LIEN AGENCY TAX LIEN (A.K.A Inside…" at bounding box center [1342, 402] width 288 height 32
select select "24"
click at [1198, 388] on select "-- Select Special Condition -- 3RD PARTY TAX LIEN AGENCY TAX LIEN (A.K.A Inside…" at bounding box center [1342, 402] width 288 height 32
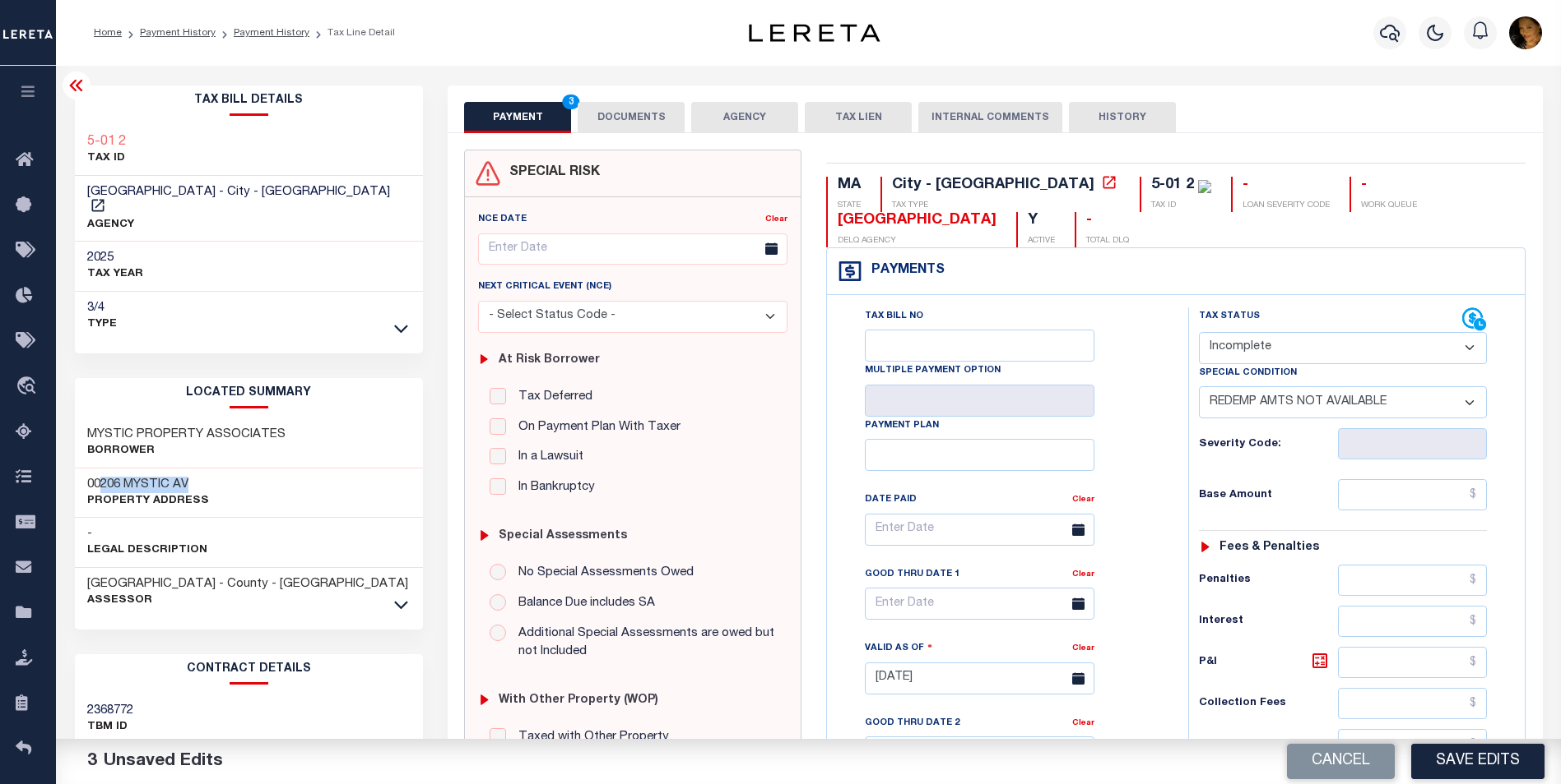
click at [1302, 352] on select "- Select Status Code - Open Due/Unpaid Paid Incomplete No Tax Due Internal Refu…" at bounding box center [1342, 348] width 288 height 32
click at [1198, 333] on select "- Select Status Code - Open Due/Unpaid Paid Incomplete No Tax Due Internal Refu…" at bounding box center [1342, 348] width 288 height 32
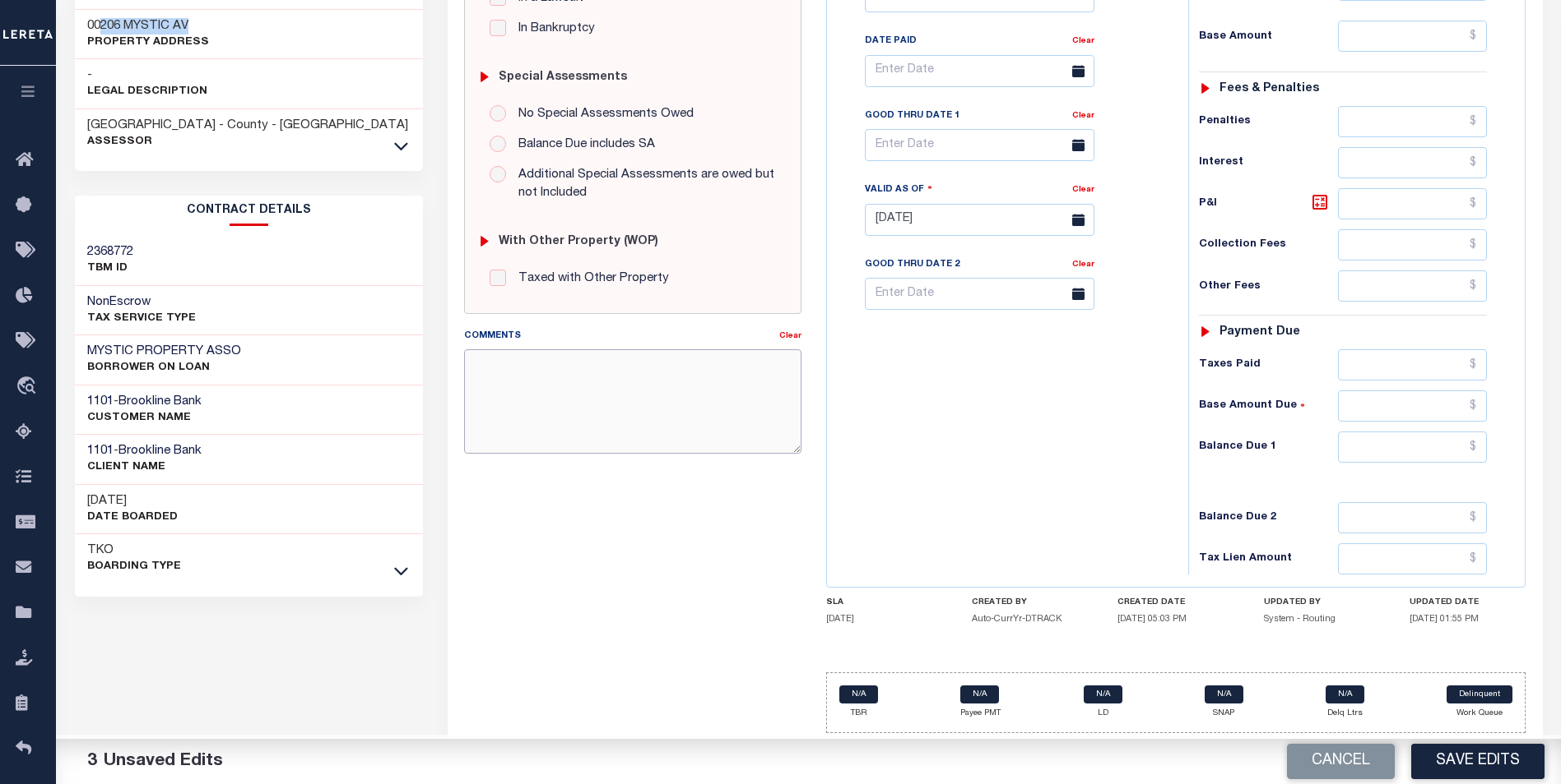
click at [509, 395] on textarea "Comments" at bounding box center [632, 401] width 337 height 104
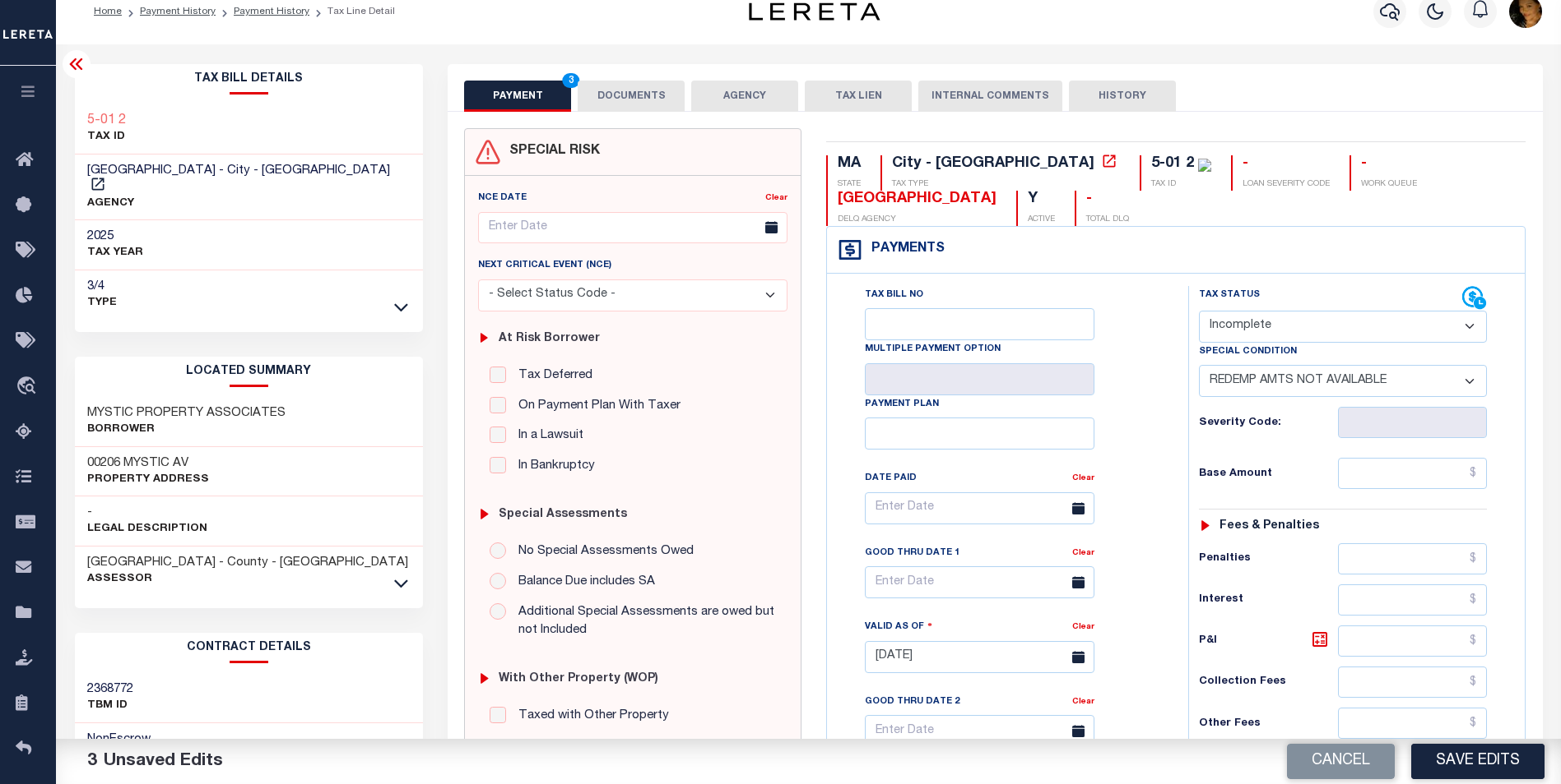
scroll to position [0, 0]
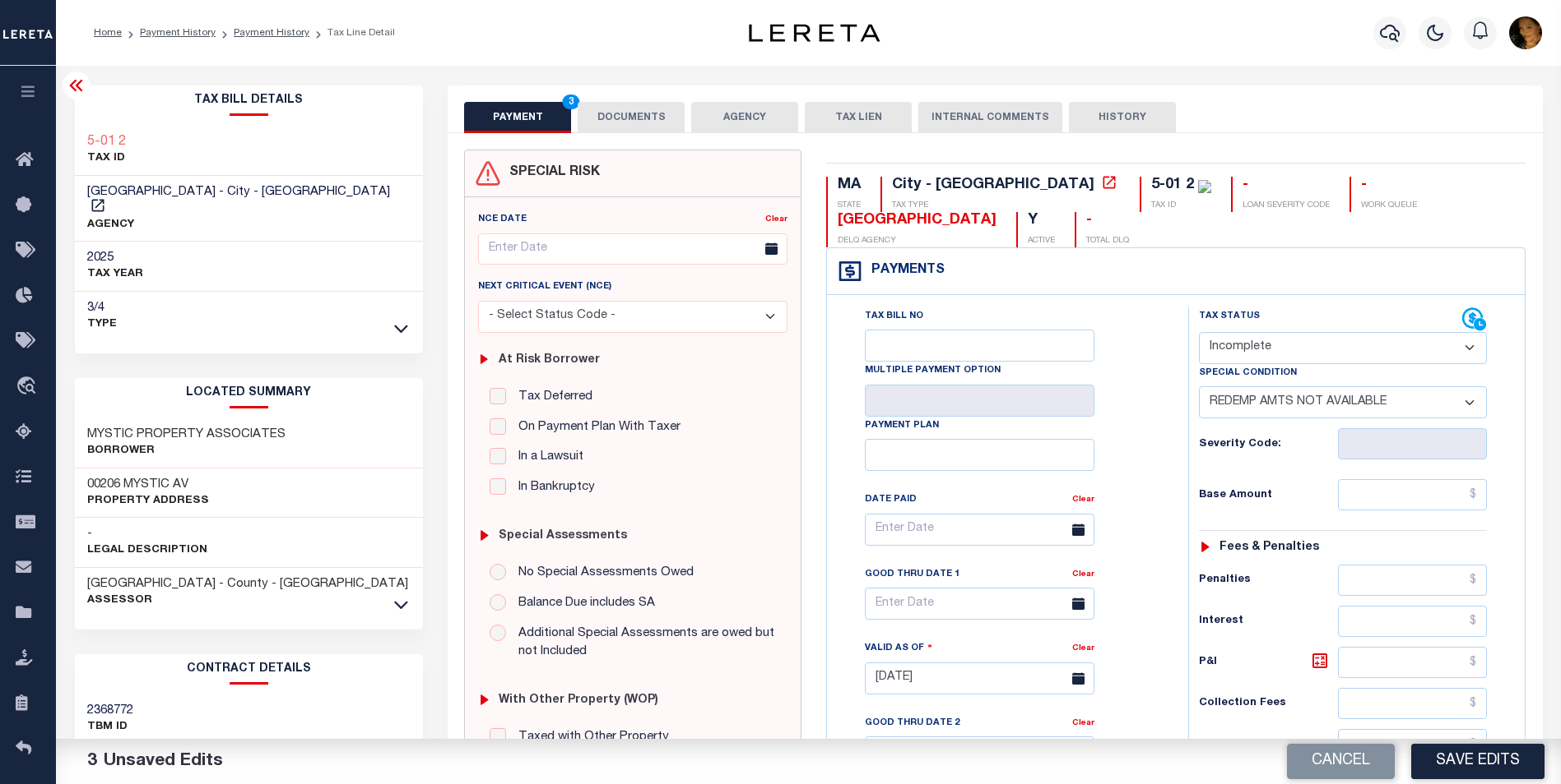
click at [1292, 350] on select "- Select Status Code - Open Due/Unpaid Paid Incomplete No Tax Due Internal Refu…" at bounding box center [1342, 348] width 288 height 32
select select "DUE"
click at [1198, 333] on select "- Select Status Code - Open Due/Unpaid Paid Incomplete No Tax Due Internal Refu…" at bounding box center [1342, 348] width 288 height 32
click at [1278, 398] on select "-- Select Special Condition -- 3RD PARTY TAX LIEN AGENCY TAX LIEN (A.K.A Inside…" at bounding box center [1342, 402] width 288 height 32
select select "24"
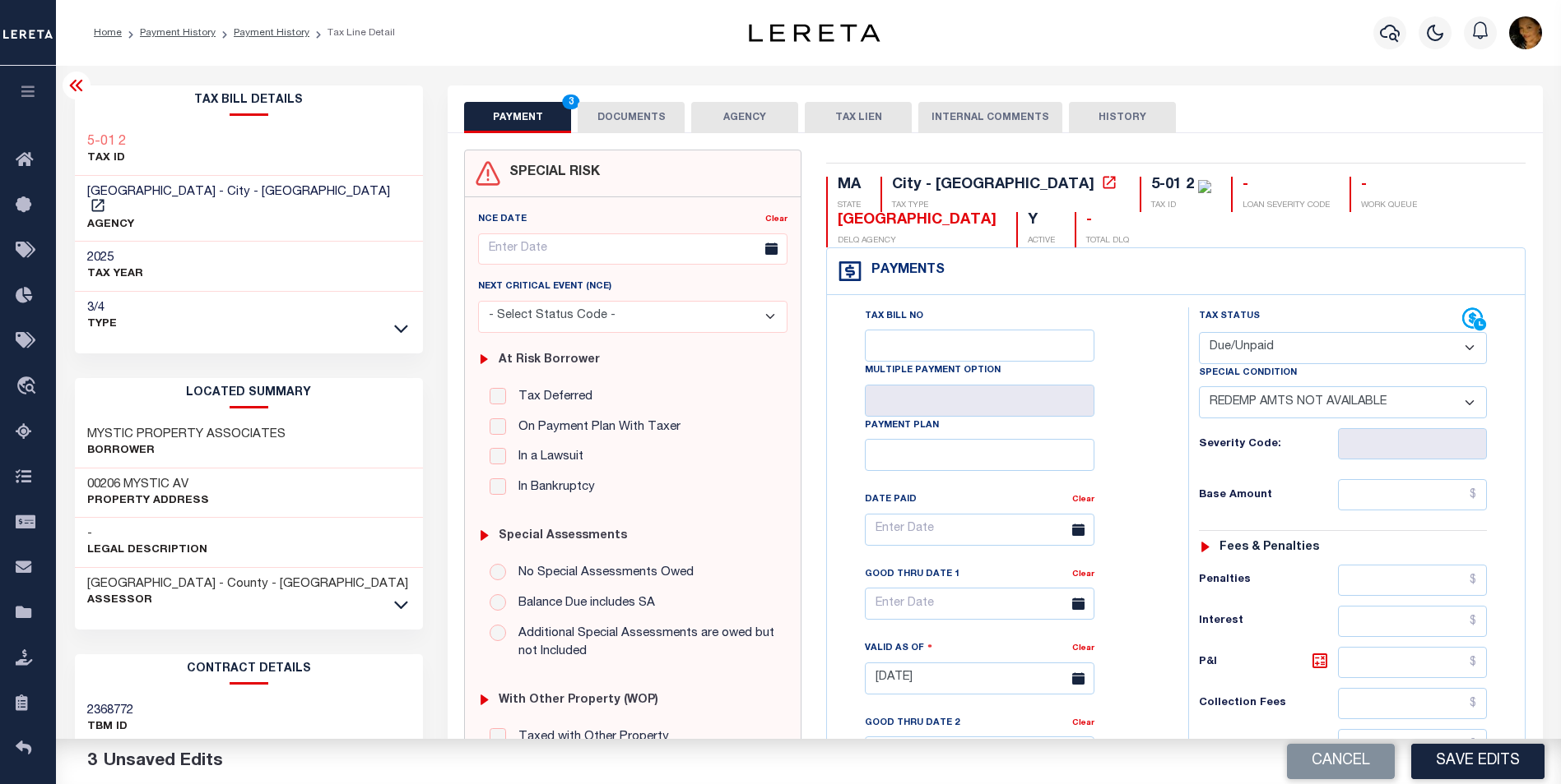
click at [1198, 388] on select "-- Select Special Condition -- 3RD PARTY TAX LIEN AGENCY TAX LIEN (A.K.A Inside…" at bounding box center [1342, 402] width 288 height 32
click at [1472, 410] on select "-- Select Special Condition -- 3RD PARTY TAX LIEN AGENCY TAX LIEN (A.K.A Inside…" at bounding box center [1342, 402] width 288 height 32
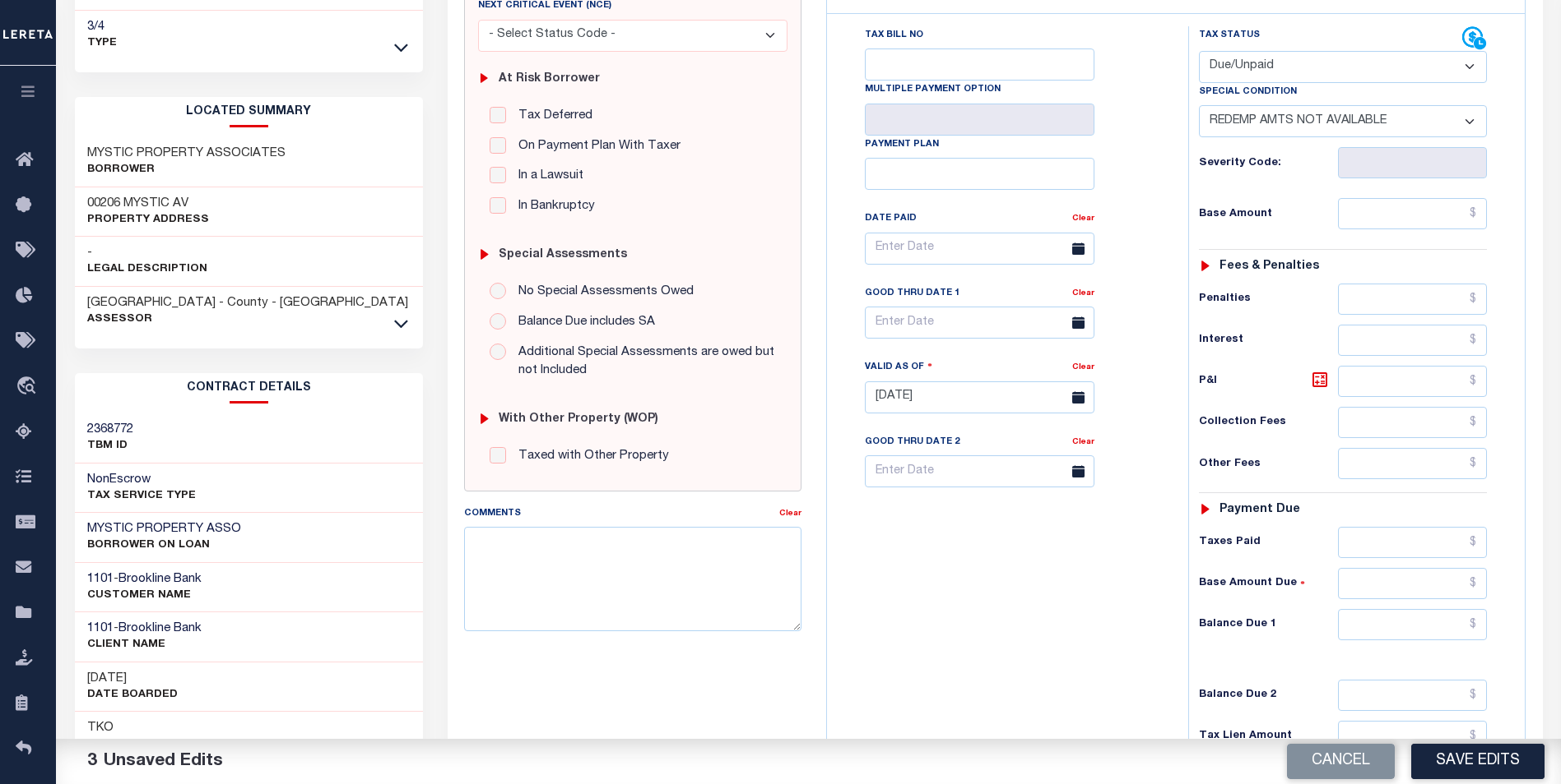
scroll to position [274, 0]
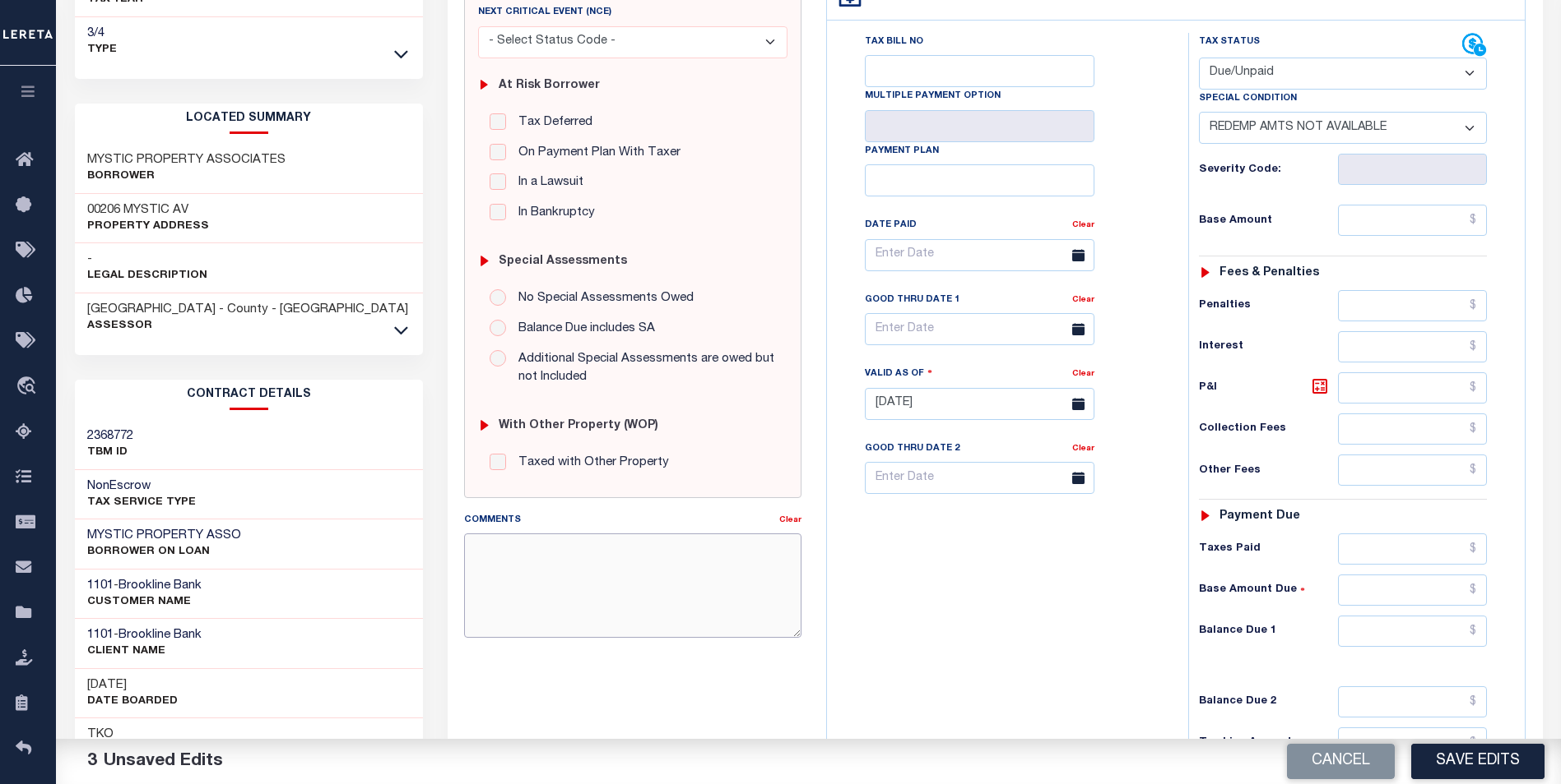
click at [588, 585] on textarea "Comments" at bounding box center [632, 585] width 337 height 104
click at [510, 568] on textarea "Comments" at bounding box center [632, 585] width 337 height 104
click at [1434, 636] on input "text" at bounding box center [1413, 632] width 150 height 32
click at [1470, 640] on input "text" at bounding box center [1413, 632] width 150 height 32
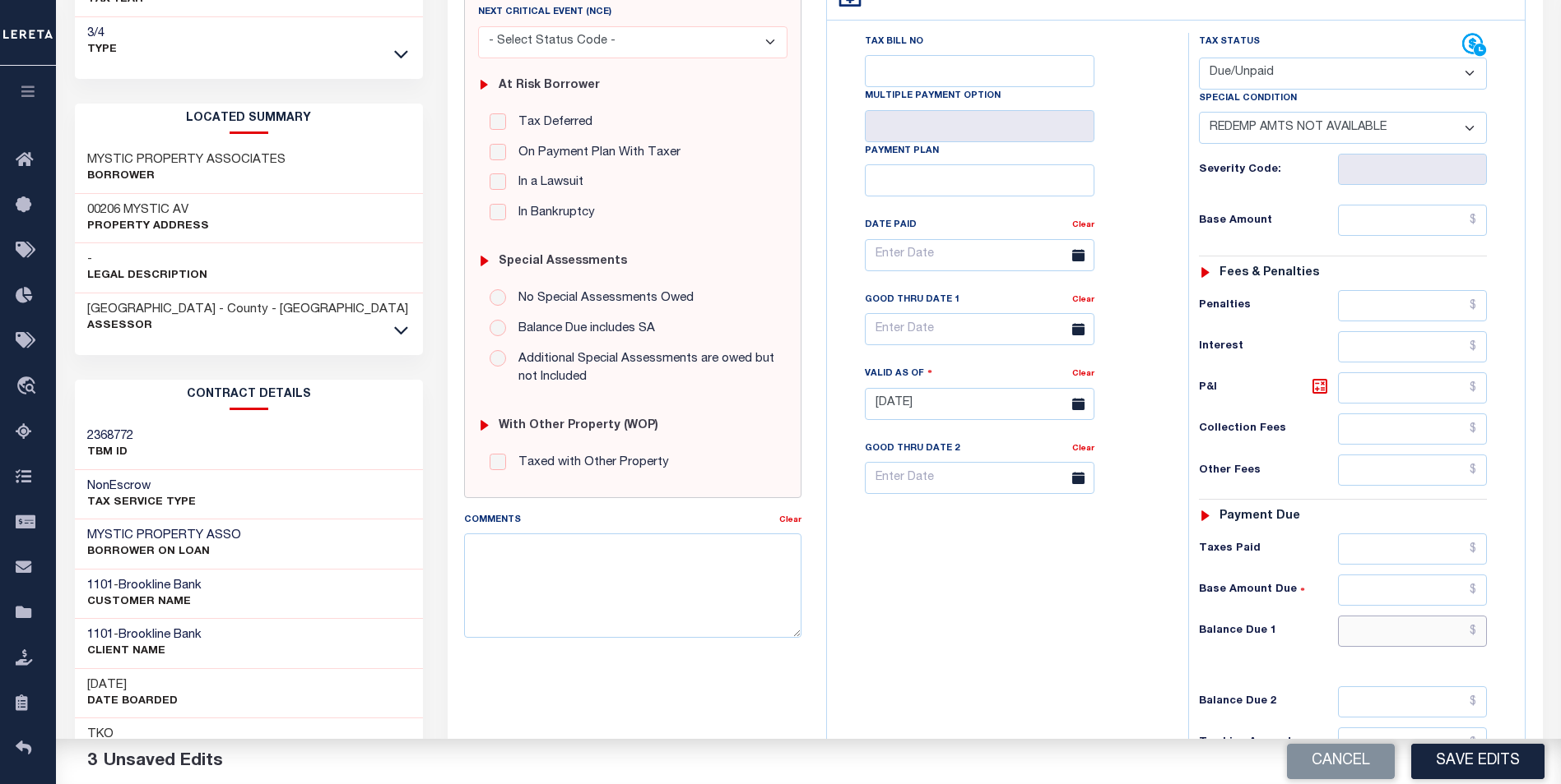
click at [1476, 634] on input "text" at bounding box center [1413, 632] width 150 height 32
click at [1473, 638] on input "text" at bounding box center [1413, 632] width 150 height 32
click at [1434, 634] on input "text" at bounding box center [1413, 632] width 150 height 32
click at [1387, 221] on input "text" at bounding box center [1413, 220] width 150 height 32
drag, startPoint x: 1416, startPoint y: 638, endPoint x: 1433, endPoint y: 637, distance: 17.0
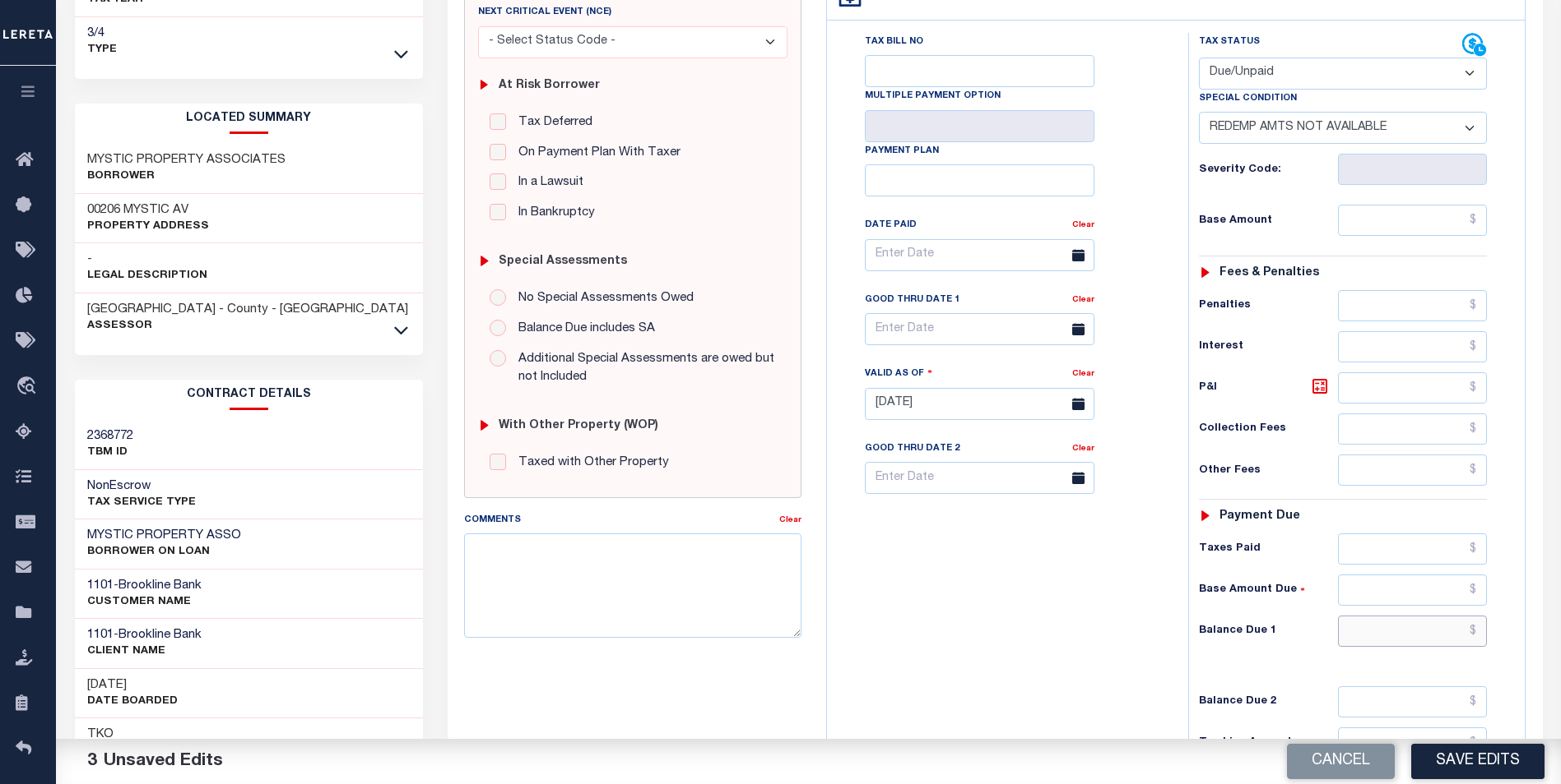
click at [1416, 638] on input "text" at bounding box center [1413, 632] width 150 height 32
click at [1416, 224] on input "text" at bounding box center [1413, 220] width 150 height 32
drag, startPoint x: 1389, startPoint y: 630, endPoint x: 1402, endPoint y: 630, distance: 13.0
click at [1391, 629] on input "text" at bounding box center [1413, 632] width 150 height 32
click at [1398, 223] on input "text" at bounding box center [1413, 220] width 150 height 32
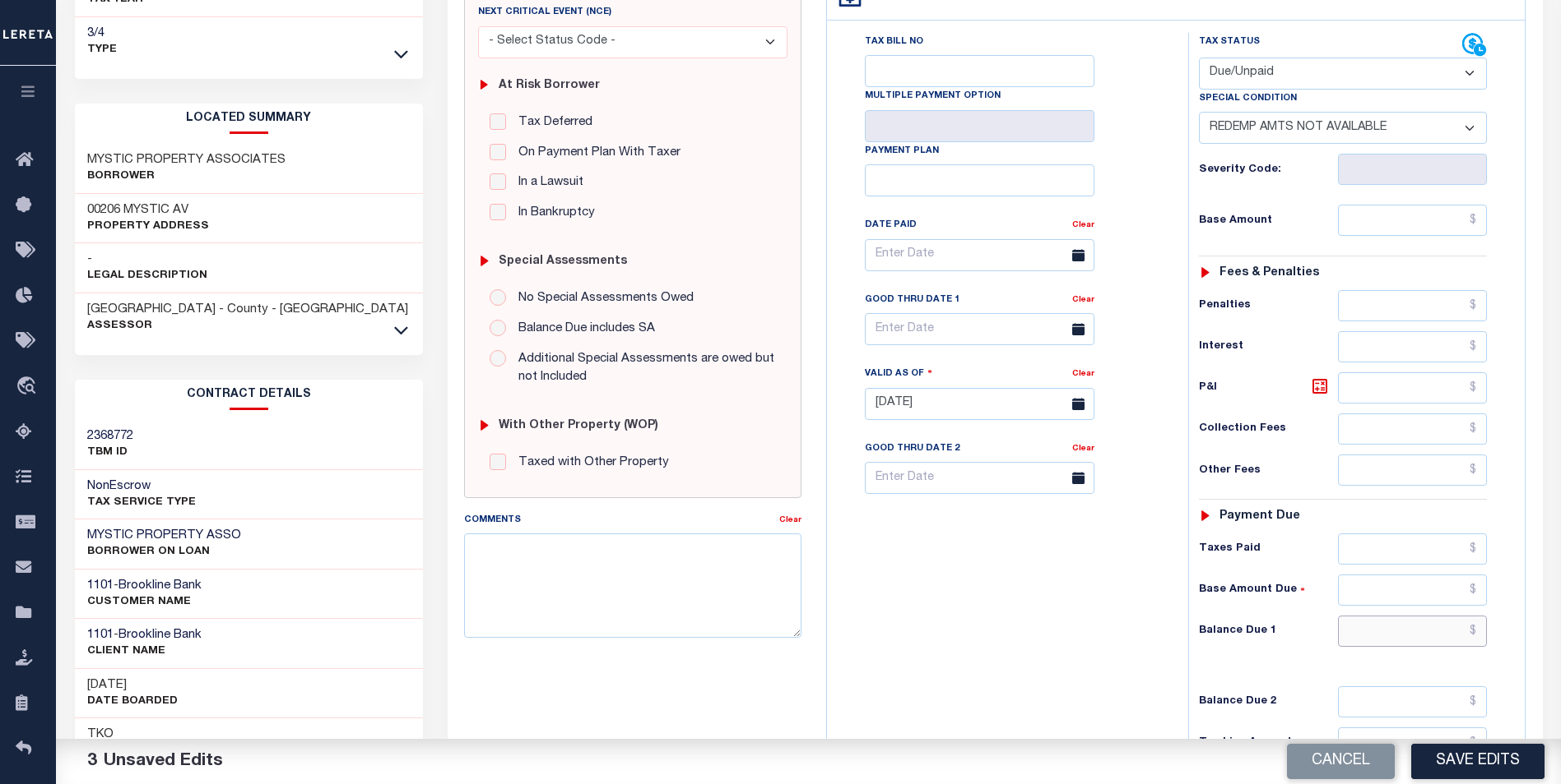
click at [1405, 627] on input "text" at bounding box center [1413, 632] width 150 height 32
click at [1398, 220] on input "text" at bounding box center [1413, 220] width 150 height 32
drag, startPoint x: 1401, startPoint y: 635, endPoint x: 1410, endPoint y: 637, distance: 9.2
click at [1401, 635] on input "text" at bounding box center [1413, 632] width 150 height 32
click at [975, 588] on div "Tax Bill No Multiple Payment Option Payment Plan Clear" at bounding box center [1003, 395] width 345 height 726
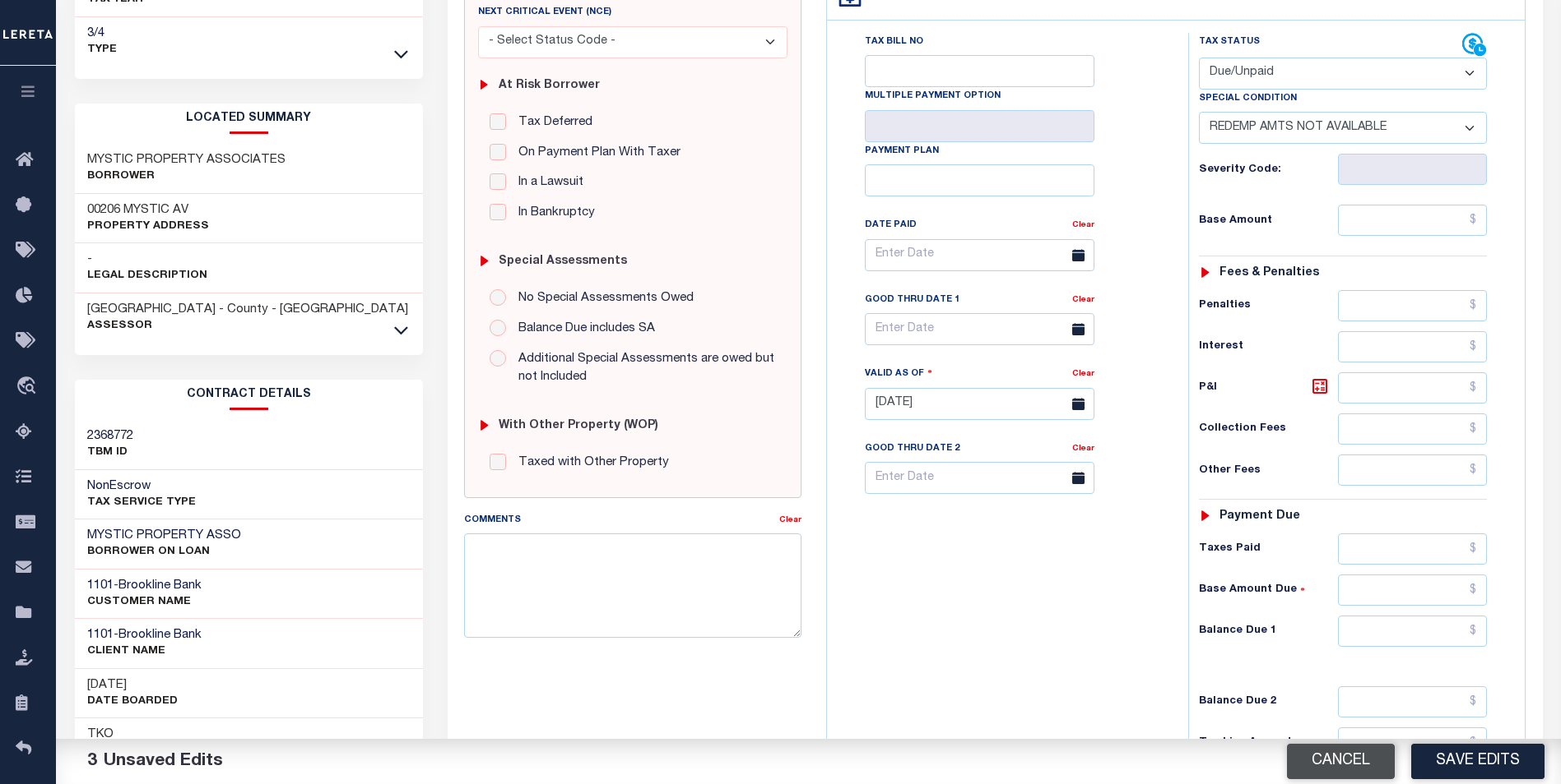
click at [1305, 752] on button "Cancel" at bounding box center [1340, 762] width 108 height 36
type input "02/02/2025"
select select "OP2"
select select "0"
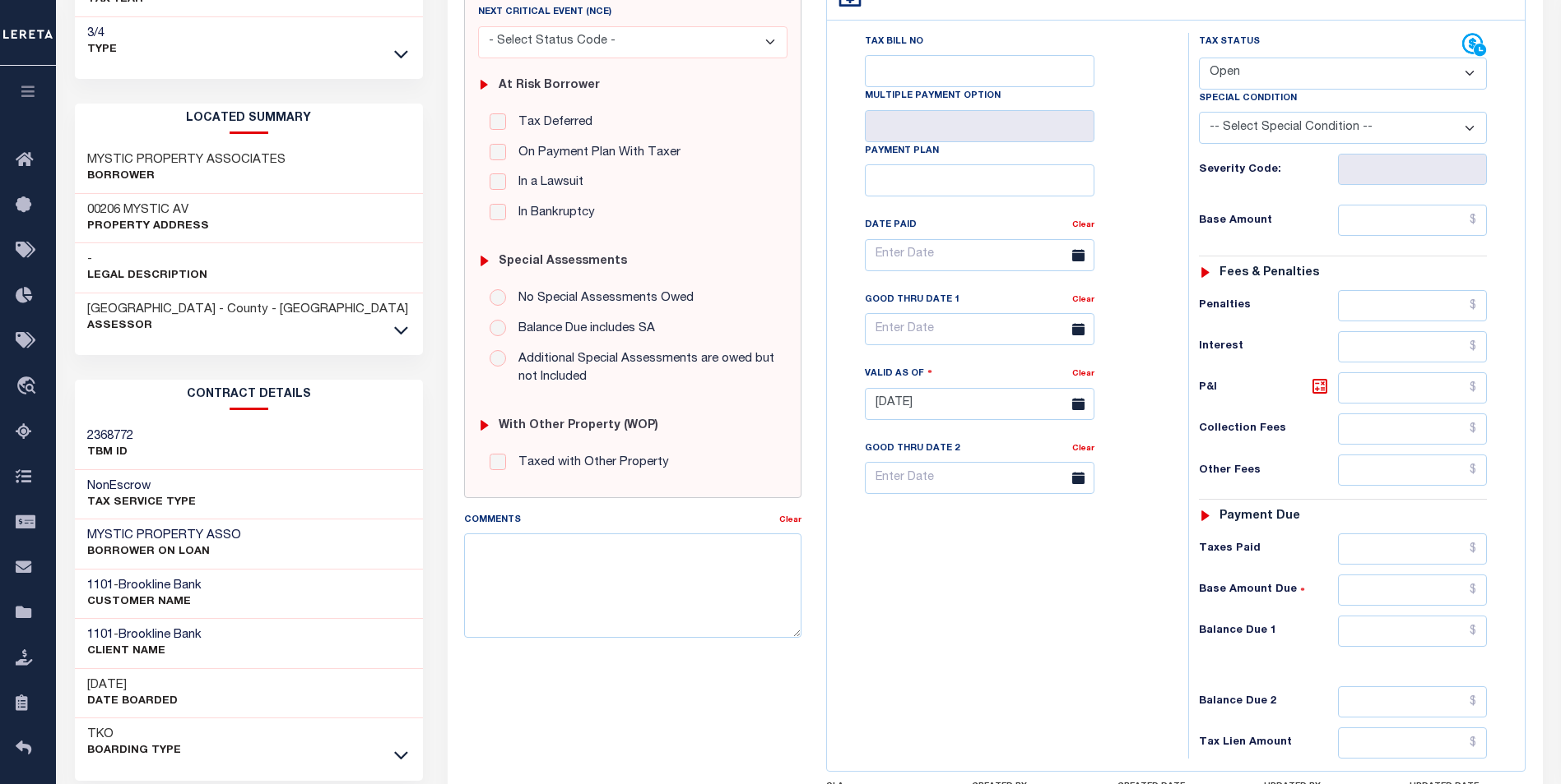
scroll to position [0, 0]
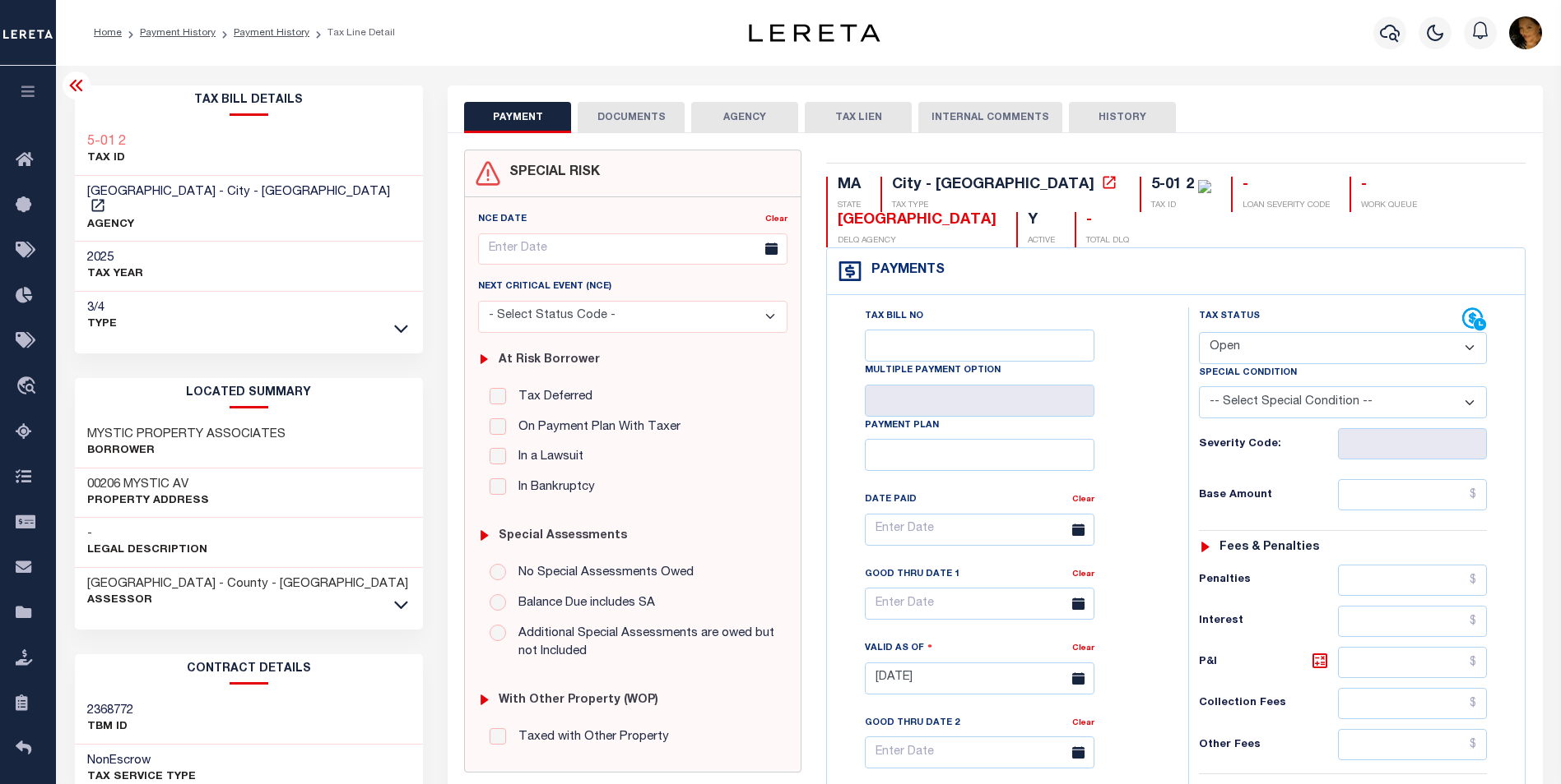
drag, startPoint x: 1231, startPoint y: 342, endPoint x: 1257, endPoint y: 355, distance: 29.1
click at [1231, 342] on select "- Select Status Code - Open Due/Unpaid Paid Incomplete No Tax Due Internal Refu…" at bounding box center [1342, 348] width 288 height 32
select select "DUE"
click at [1198, 333] on select "- Select Status Code - Open Due/Unpaid Paid Incomplete No Tax Due Internal Refu…" at bounding box center [1342, 348] width 288 height 32
type input "[DATE]"
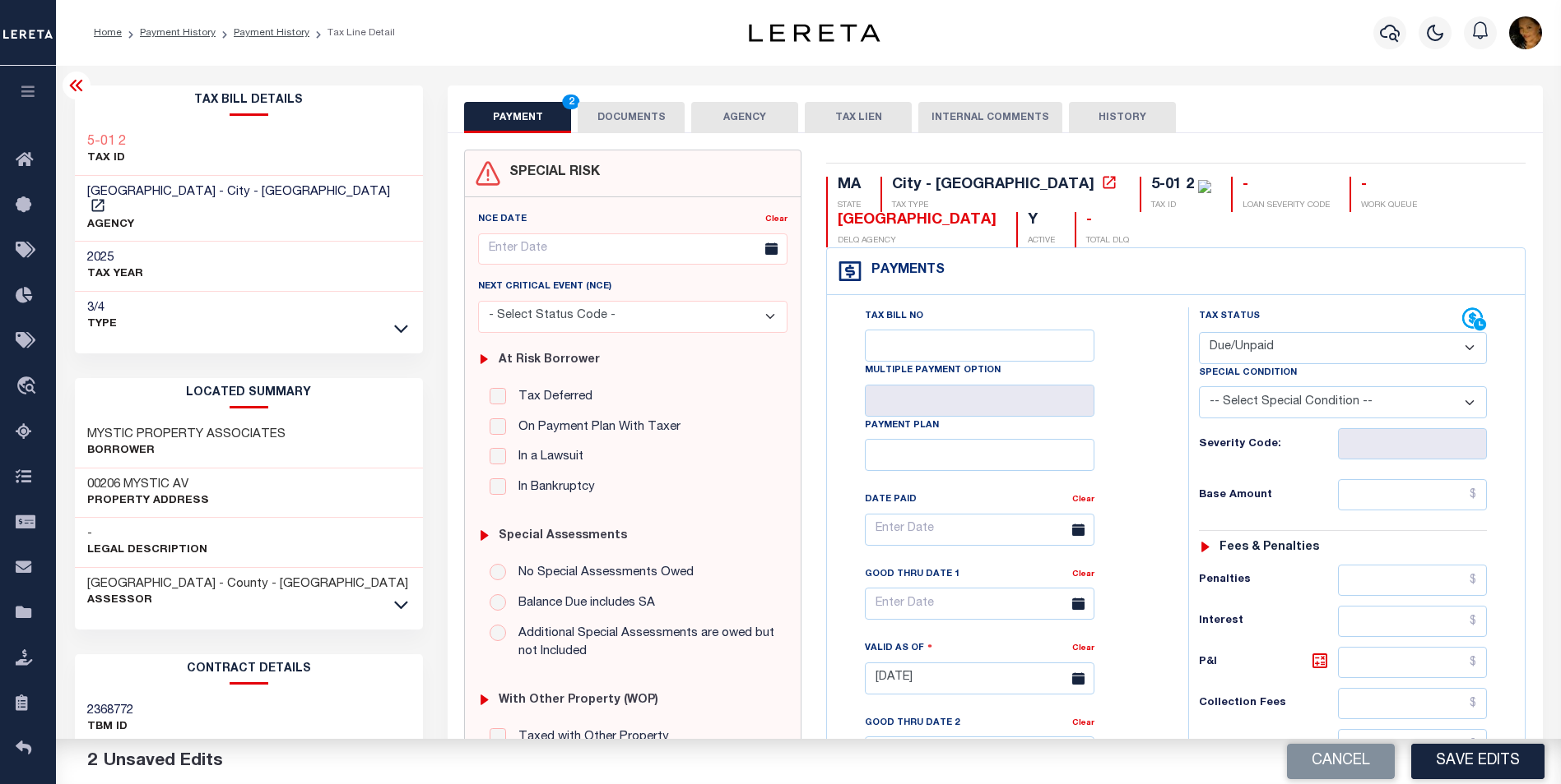
click at [1294, 402] on select "-- Select Special Condition -- 3RD PARTY TAX LIEN AGENCY TAX LIEN (A.K.A Inside…" at bounding box center [1342, 402] width 288 height 32
select select "24"
click at [1198, 388] on select "-- Select Special Condition -- 3RD PARTY TAX LIEN AGENCY TAX LIEN (A.K.A Inside…" at bounding box center [1342, 402] width 288 height 32
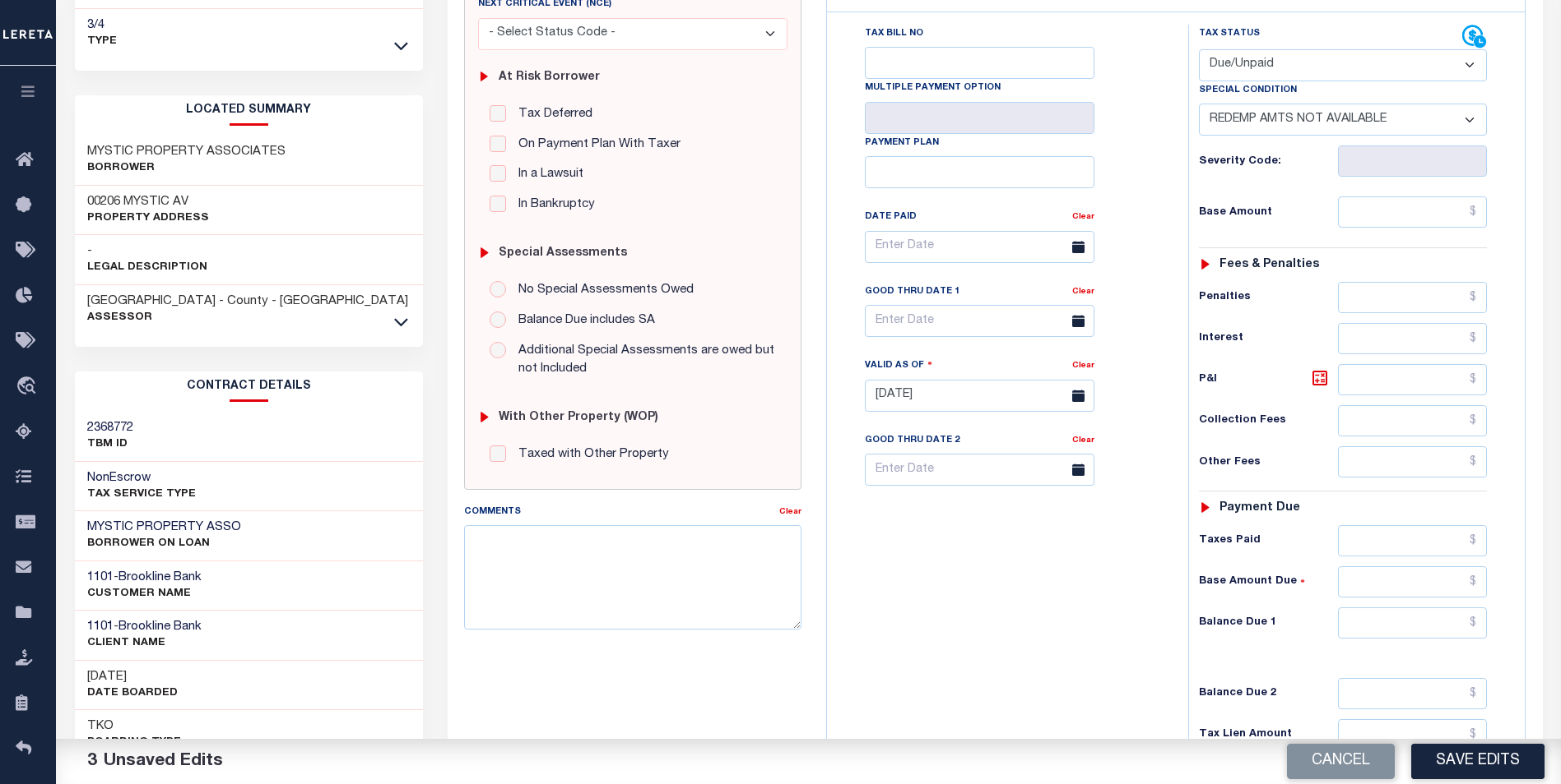
scroll to position [288, 0]
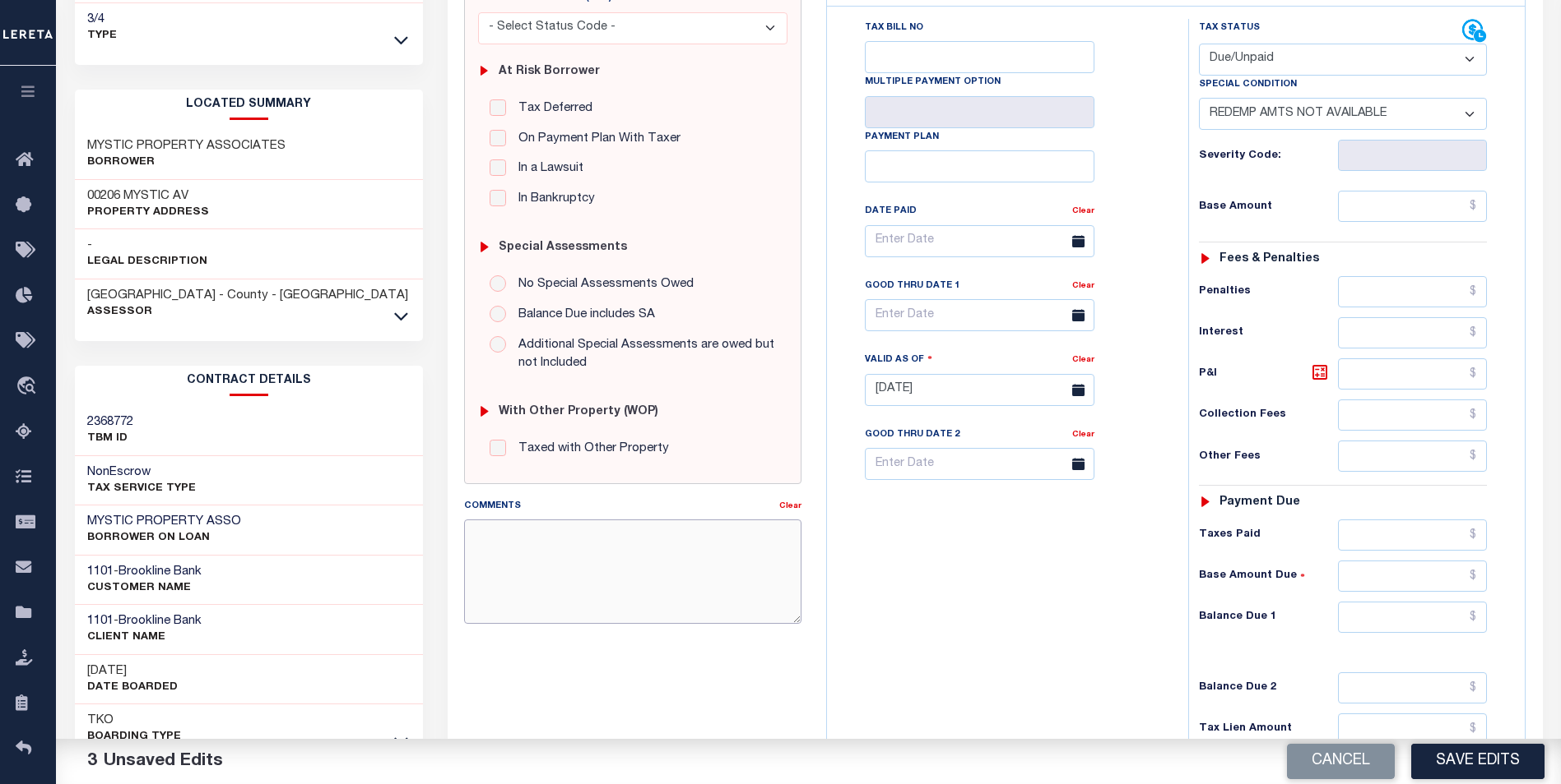
click at [624, 560] on textarea "Comments" at bounding box center [632, 571] width 337 height 104
drag, startPoint x: 568, startPoint y: 559, endPoint x: 446, endPoint y: 533, distance: 124.7
click at [446, 533] on div "PAYMENT 3 DOCUMENTS AGENCY DELINQUENT PAYEE" at bounding box center [994, 375] width 1119 height 1157
click at [693, 583] on textarea "Tax collector requires a fee for information. Amounts are not accurate." at bounding box center [632, 571] width 337 height 104
type textarea "Tax collector requires a fee for information. Amounts are not accurate."
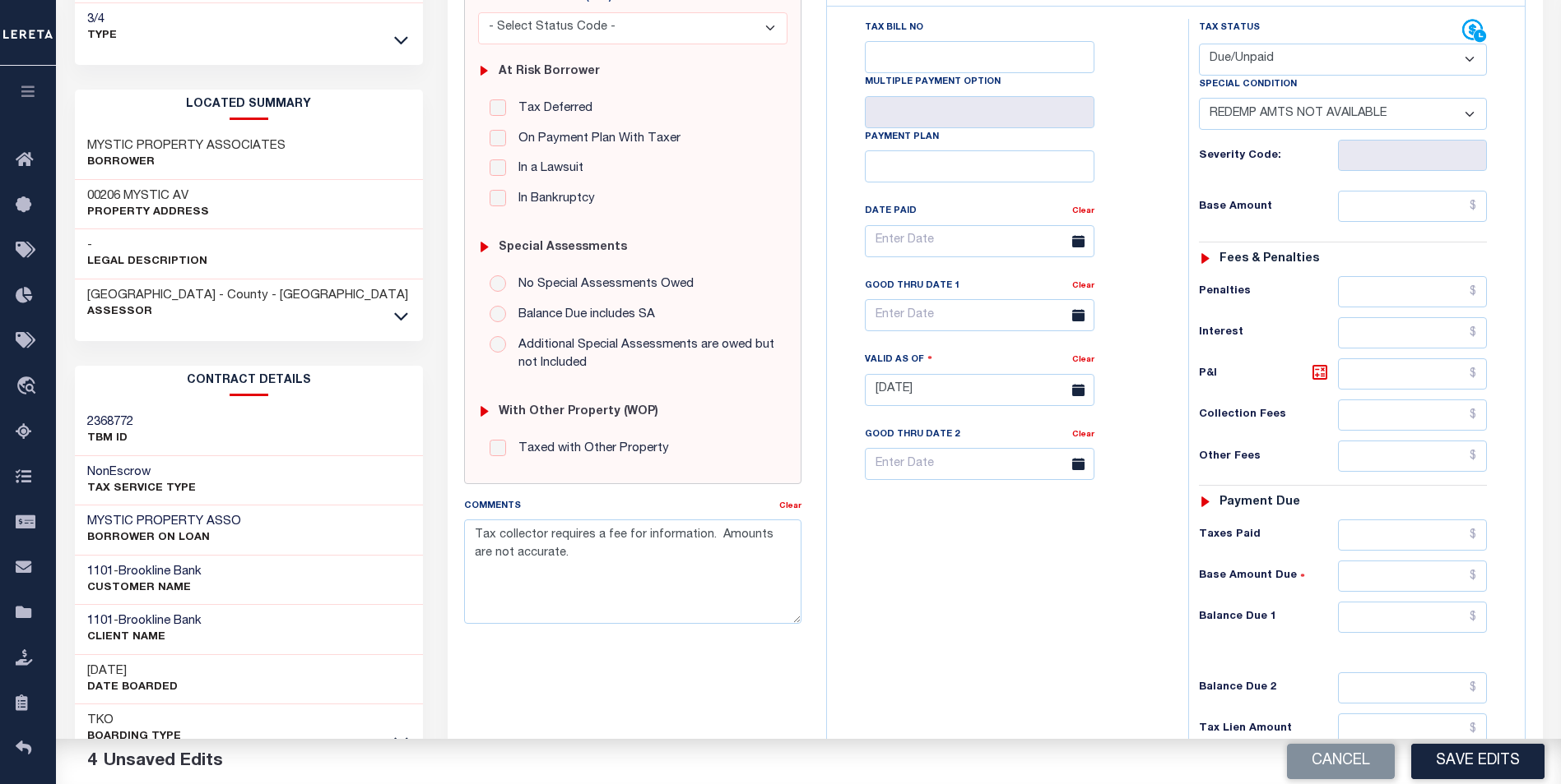
drag, startPoint x: 1282, startPoint y: 61, endPoint x: 1205, endPoint y: 61, distance: 77.0
click at [1205, 61] on select "- Select Status Code - Open Due/Unpaid Paid Incomplete No Tax Due Internal Refu…" at bounding box center [1342, 59] width 288 height 32
click at [1198, 44] on select "- Select Status Code - Open Due/Unpaid Paid Incomplete No Tax Due Internal Refu…" at bounding box center [1342, 59] width 288 height 32
drag, startPoint x: 1280, startPoint y: 53, endPoint x: 1244, endPoint y: 54, distance: 36.0
click at [1244, 54] on select "- Select Status Code - Open Due/Unpaid Paid Incomplete No Tax Due Internal Refu…" at bounding box center [1342, 59] width 288 height 32
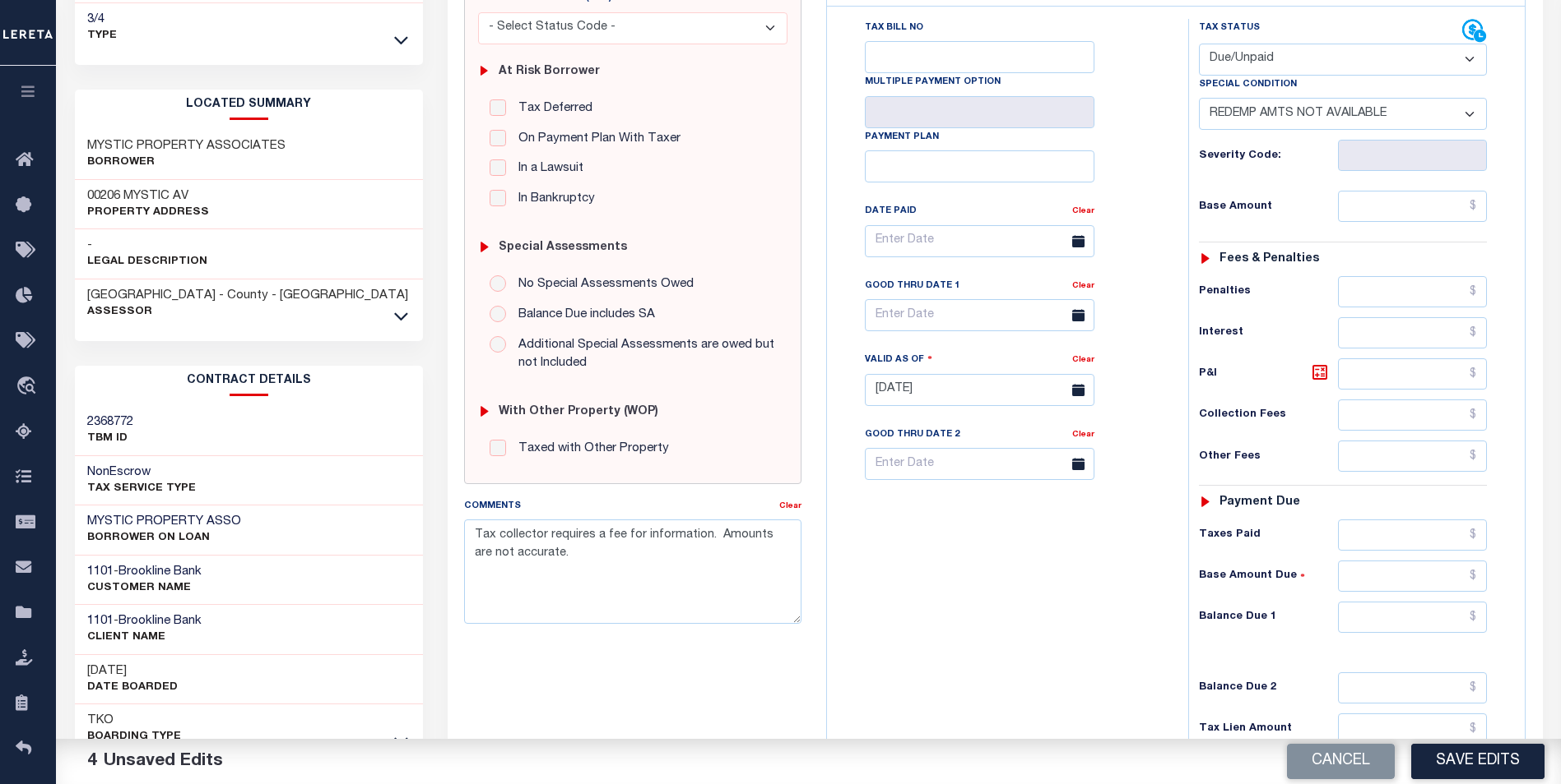
click at [1198, 44] on select "- Select Status Code - Open Due/Unpaid Paid Incomplete No Tax Due Internal Refu…" at bounding box center [1342, 59] width 288 height 32
drag, startPoint x: 568, startPoint y: 557, endPoint x: 464, endPoint y: 530, distance: 107.4
click at [464, 530] on textarea "Tax collector requires a fee for information. Amounts are not accurate." at bounding box center [632, 571] width 337 height 104
click at [595, 556] on textarea "Tax collector requires a fee for information. Amounts are not accurate." at bounding box center [632, 571] width 337 height 104
drag, startPoint x: 604, startPoint y: 554, endPoint x: 454, endPoint y: 528, distance: 152.2
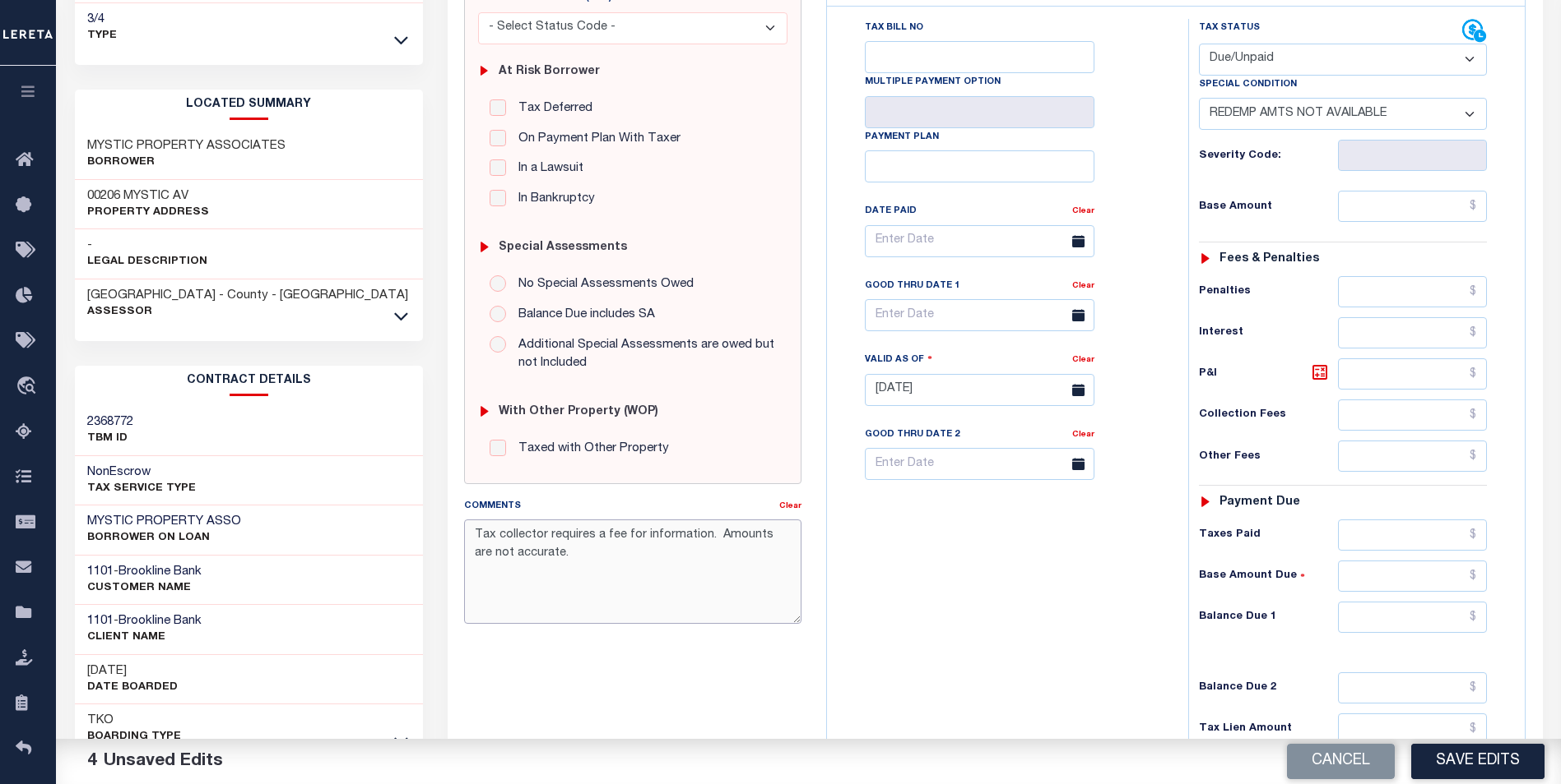
click at [454, 528] on div "Comments Clear Tax collector requires a fee for information. Amounts are not ac…" at bounding box center [632, 568] width 362 height 140
click at [1378, 211] on input "text" at bounding box center [1413, 206] width 150 height 32
type input "$1,348.06"
click at [1377, 618] on input "text" at bounding box center [1413, 618] width 150 height 32
type input "$1,348.06"
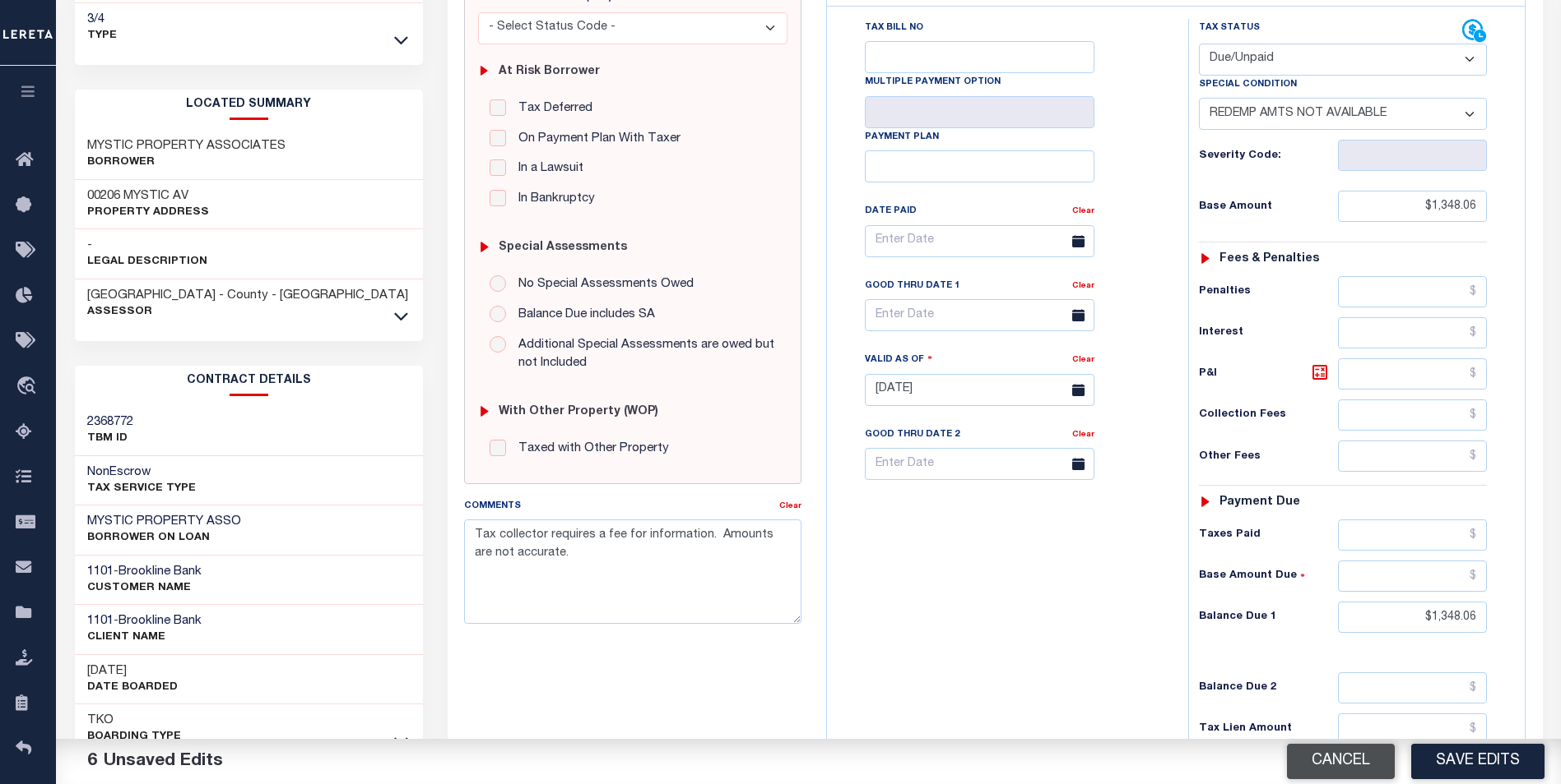
click at [1334, 759] on button "Cancel" at bounding box center [1340, 762] width 108 height 36
type input "02/02/2025"
select select "OP2"
select select "0"
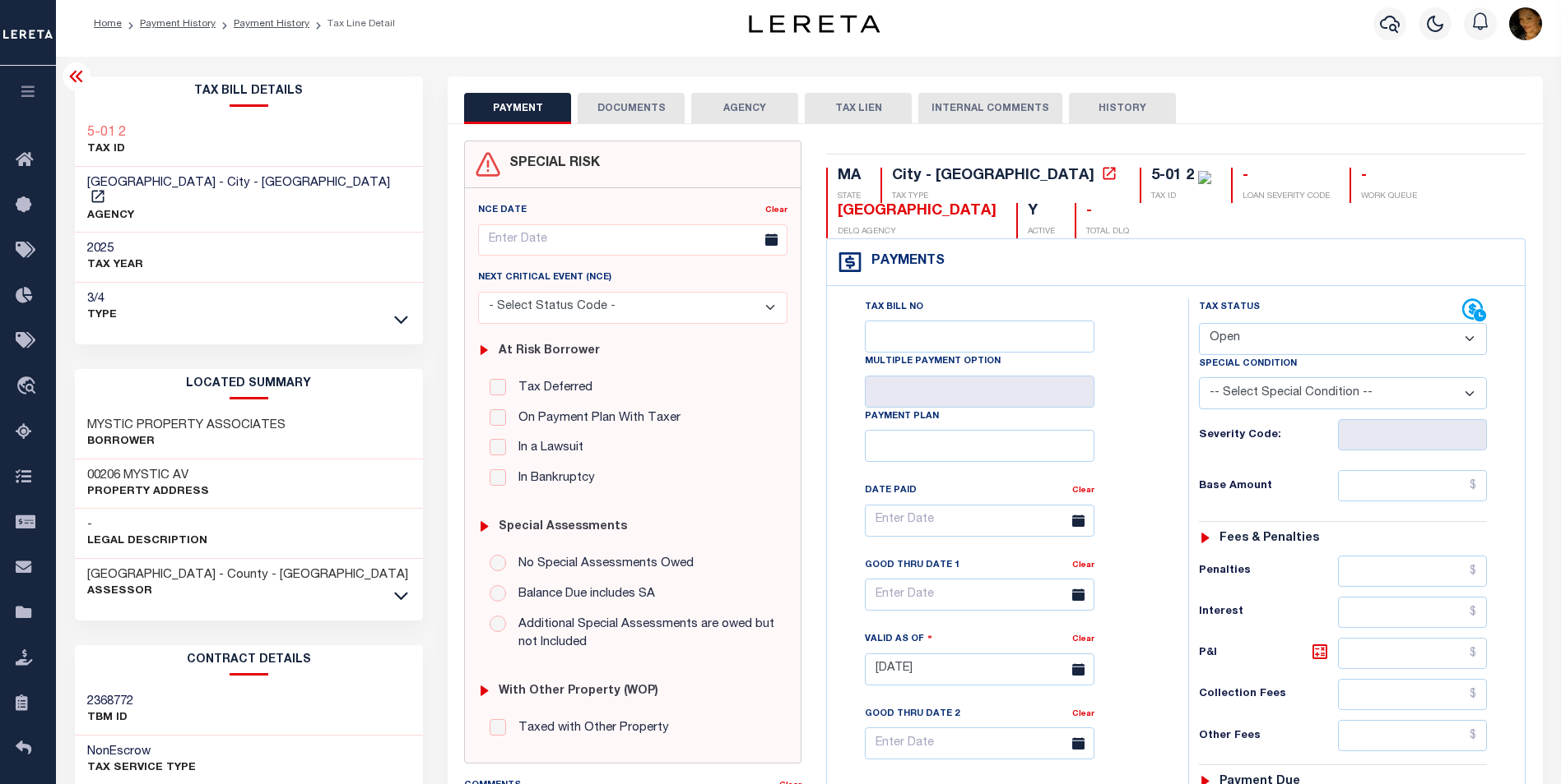
scroll to position [0, 0]
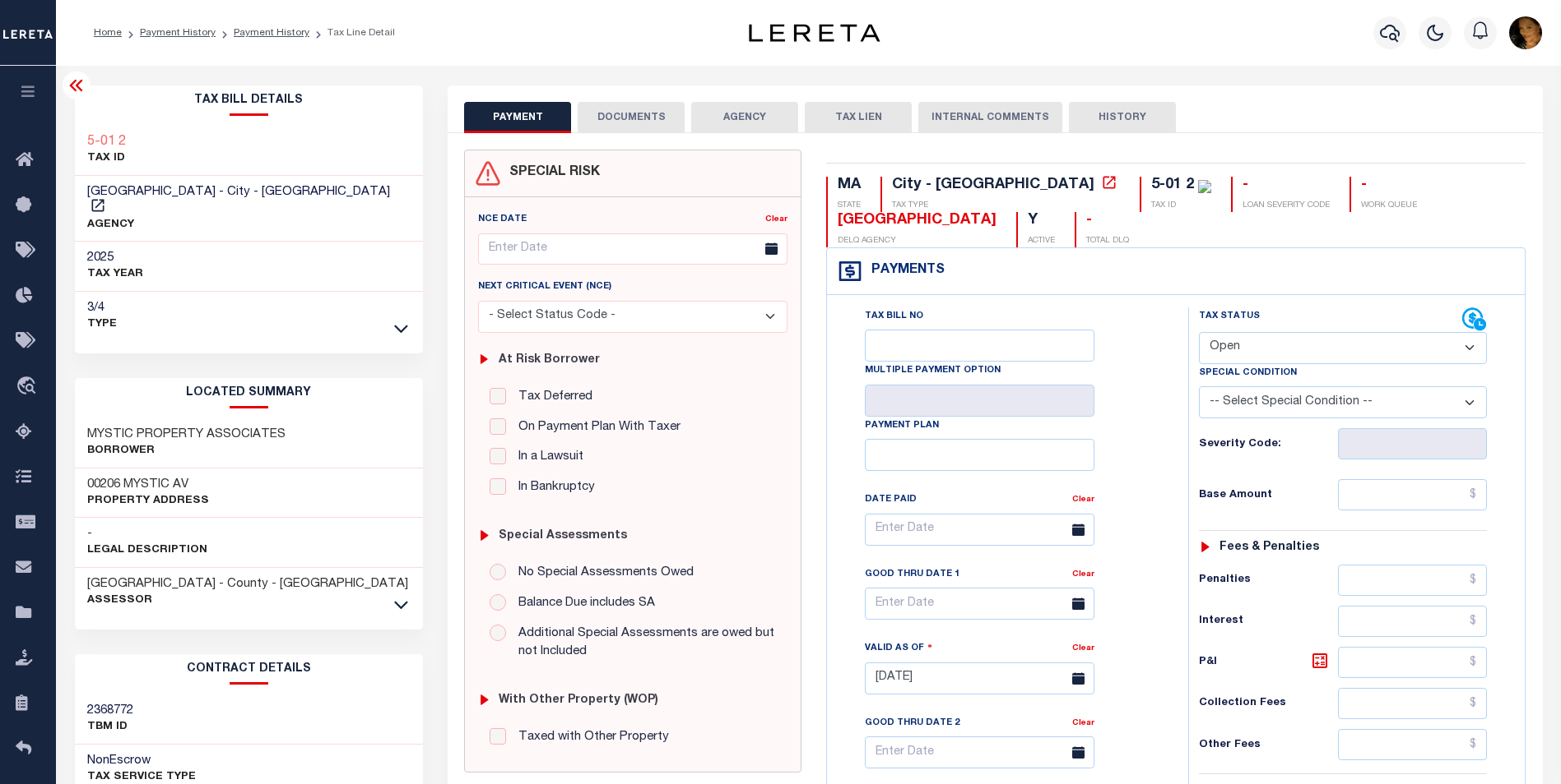
drag, startPoint x: 278, startPoint y: 30, endPoint x: 301, endPoint y: 43, distance: 26.4
click at [278, 30] on link "Payment History" at bounding box center [271, 33] width 76 height 10
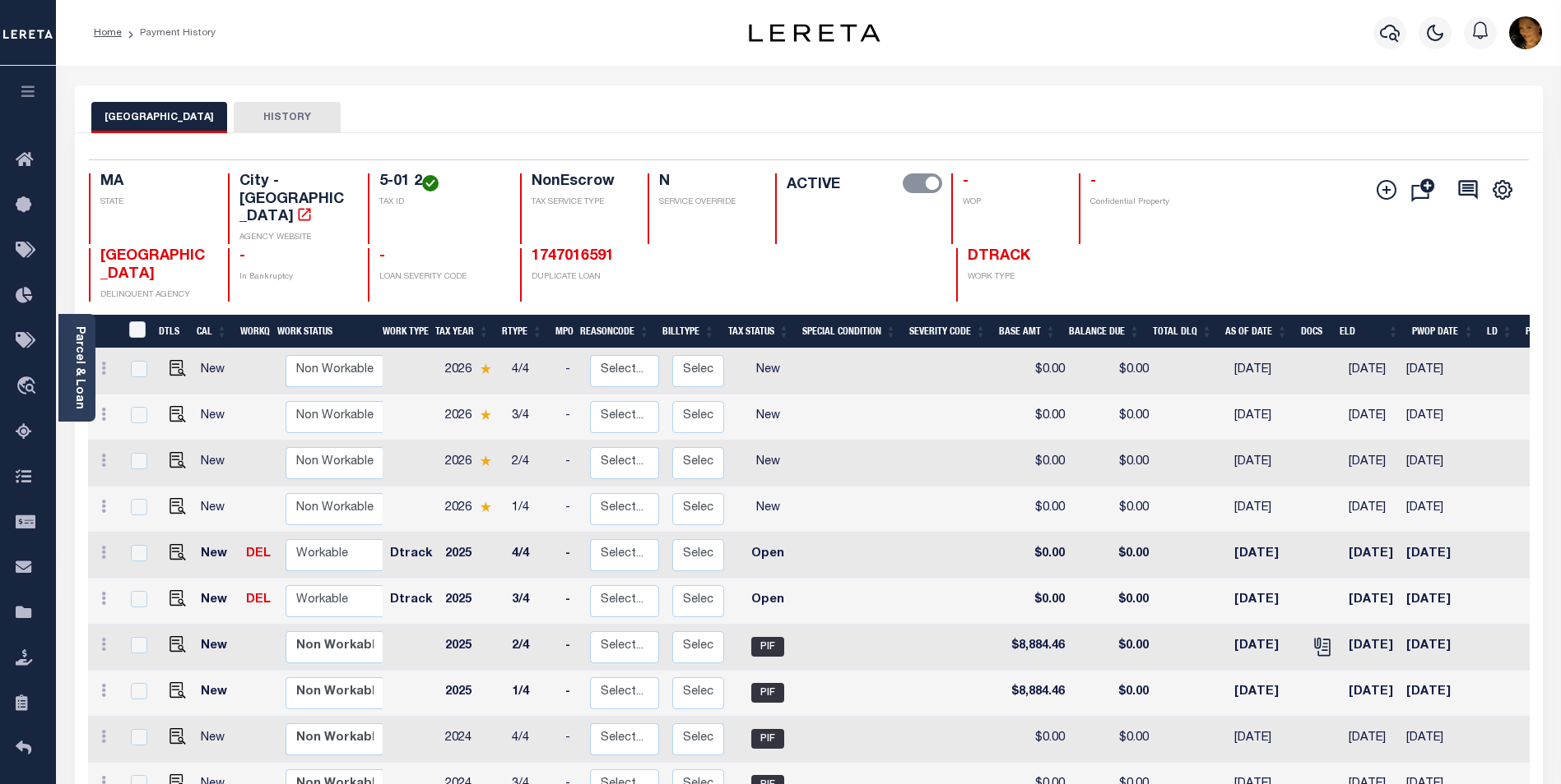
click at [936, 100] on div "MEDFORD CITY HISTORY" at bounding box center [809, 110] width 1468 height 47
click at [1392, 36] on icon "button" at bounding box center [1389, 33] width 20 height 17
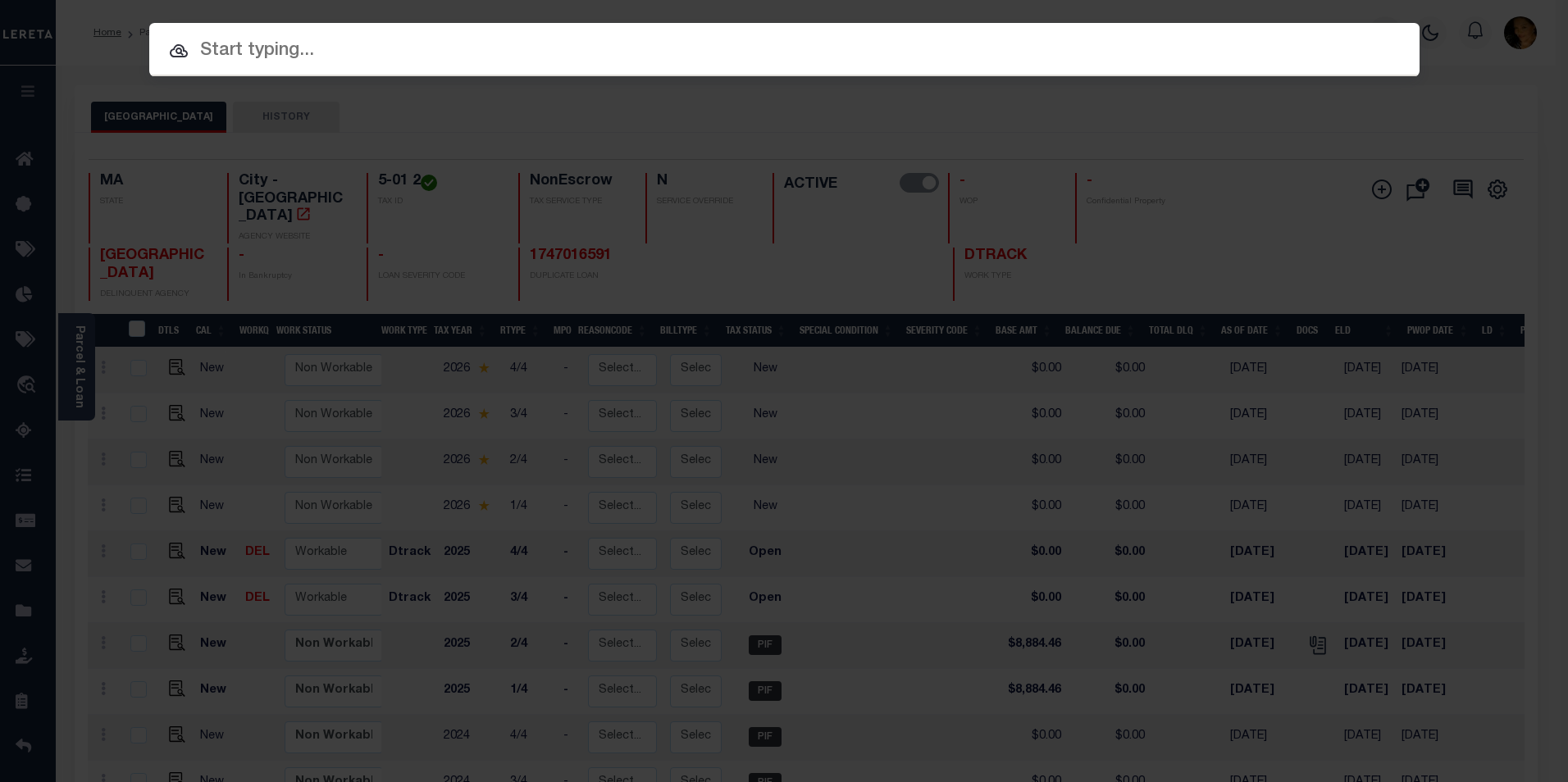
click at [478, 45] on input "text" at bounding box center [785, 50] width 1271 height 29
paste input "85769"
type input "85769"
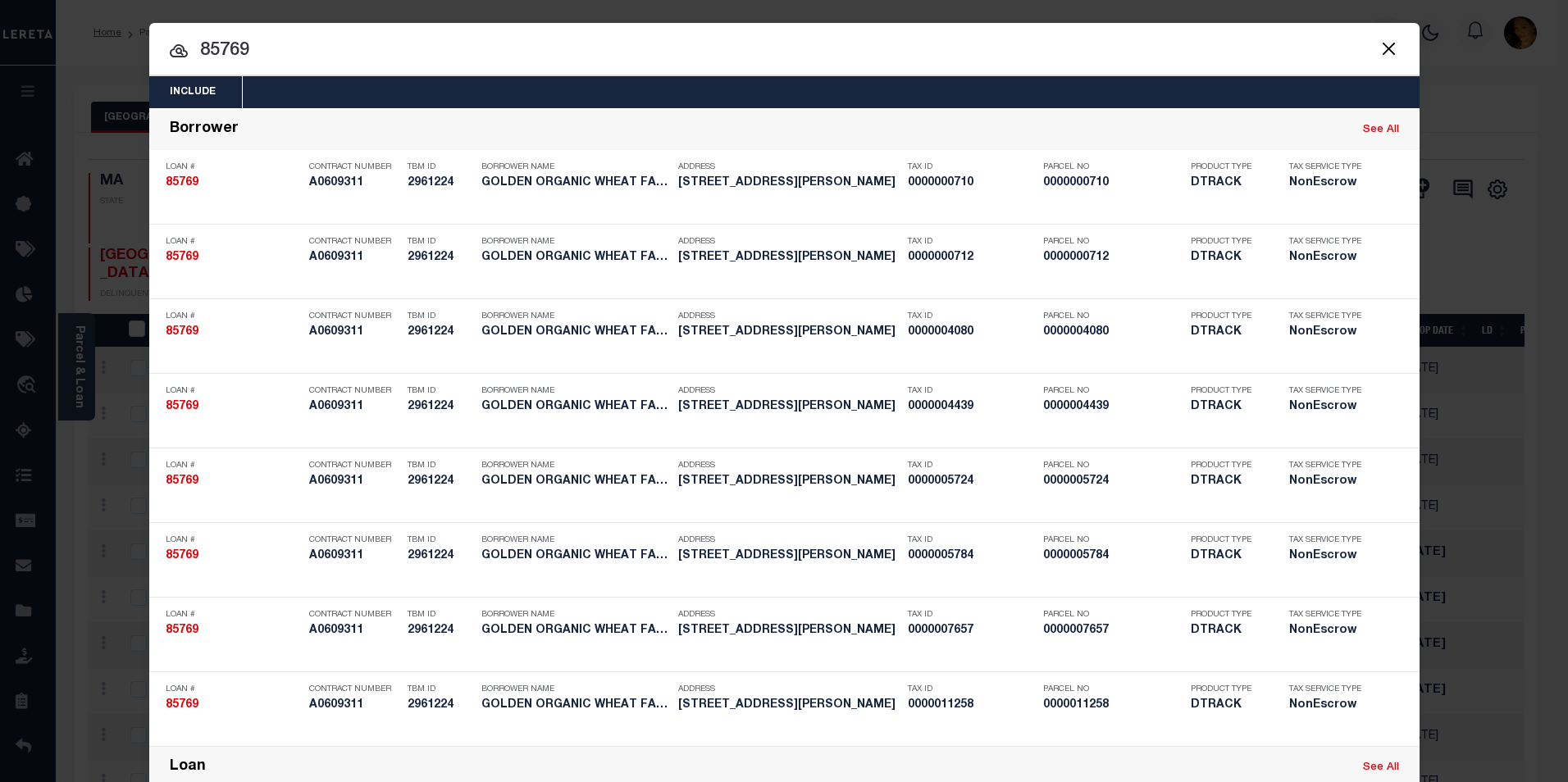
click at [679, 56] on input "85769" at bounding box center [785, 50] width 1271 height 29
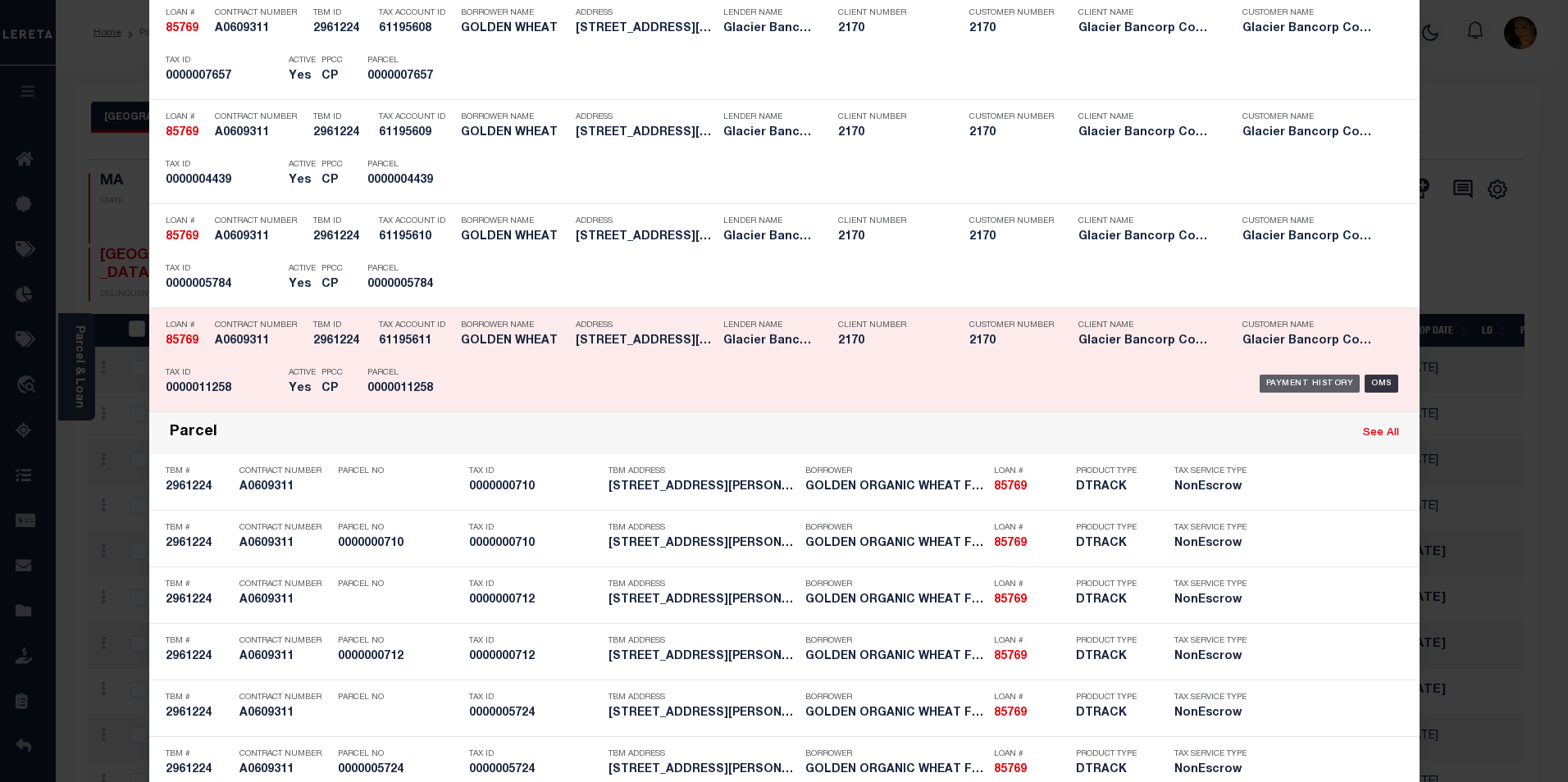
click at [1278, 389] on div "Payment History" at bounding box center [1310, 384] width 100 height 18
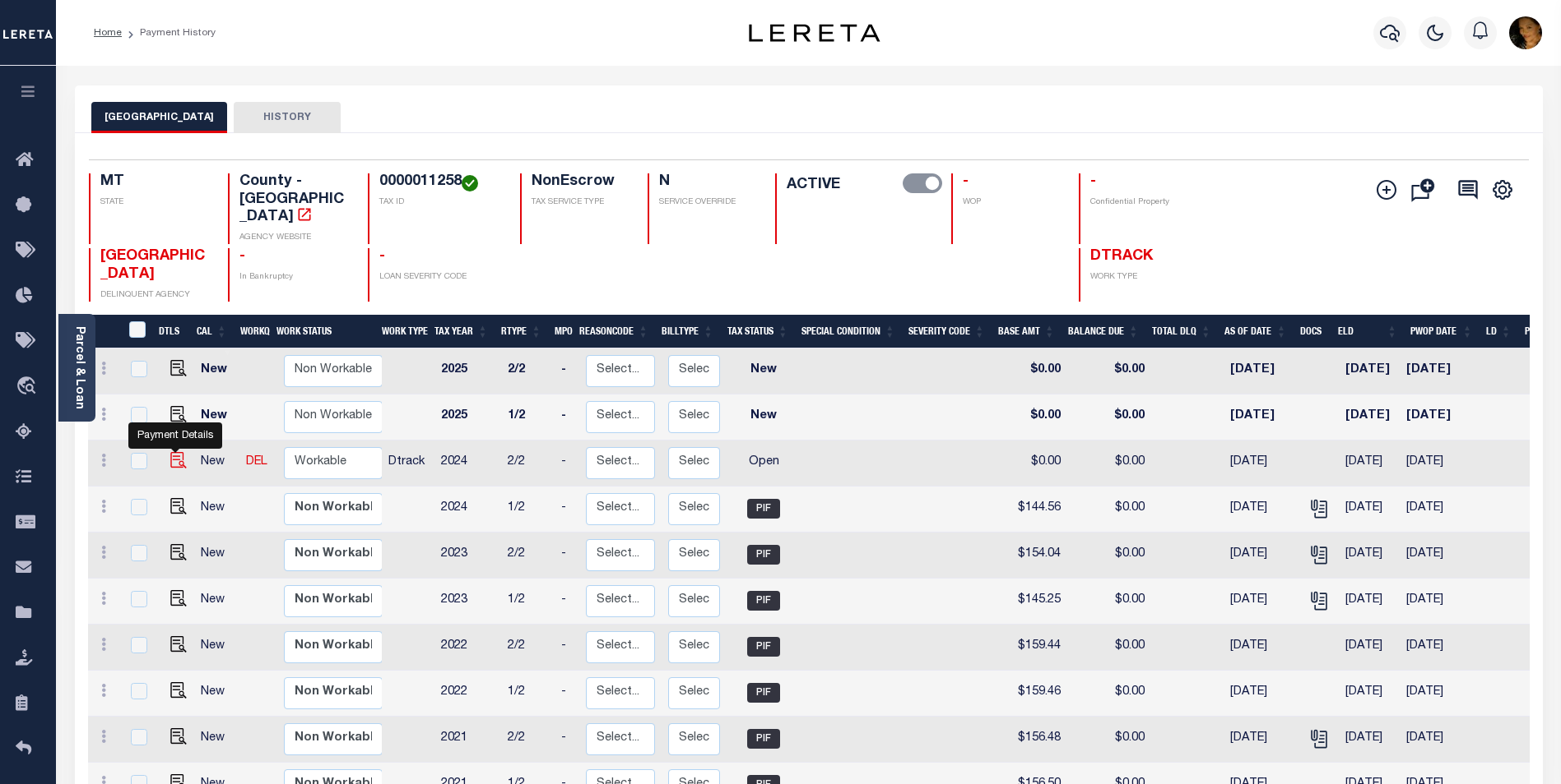
click at [177, 452] on img "" at bounding box center [178, 460] width 17 height 17
checkbox input "true"
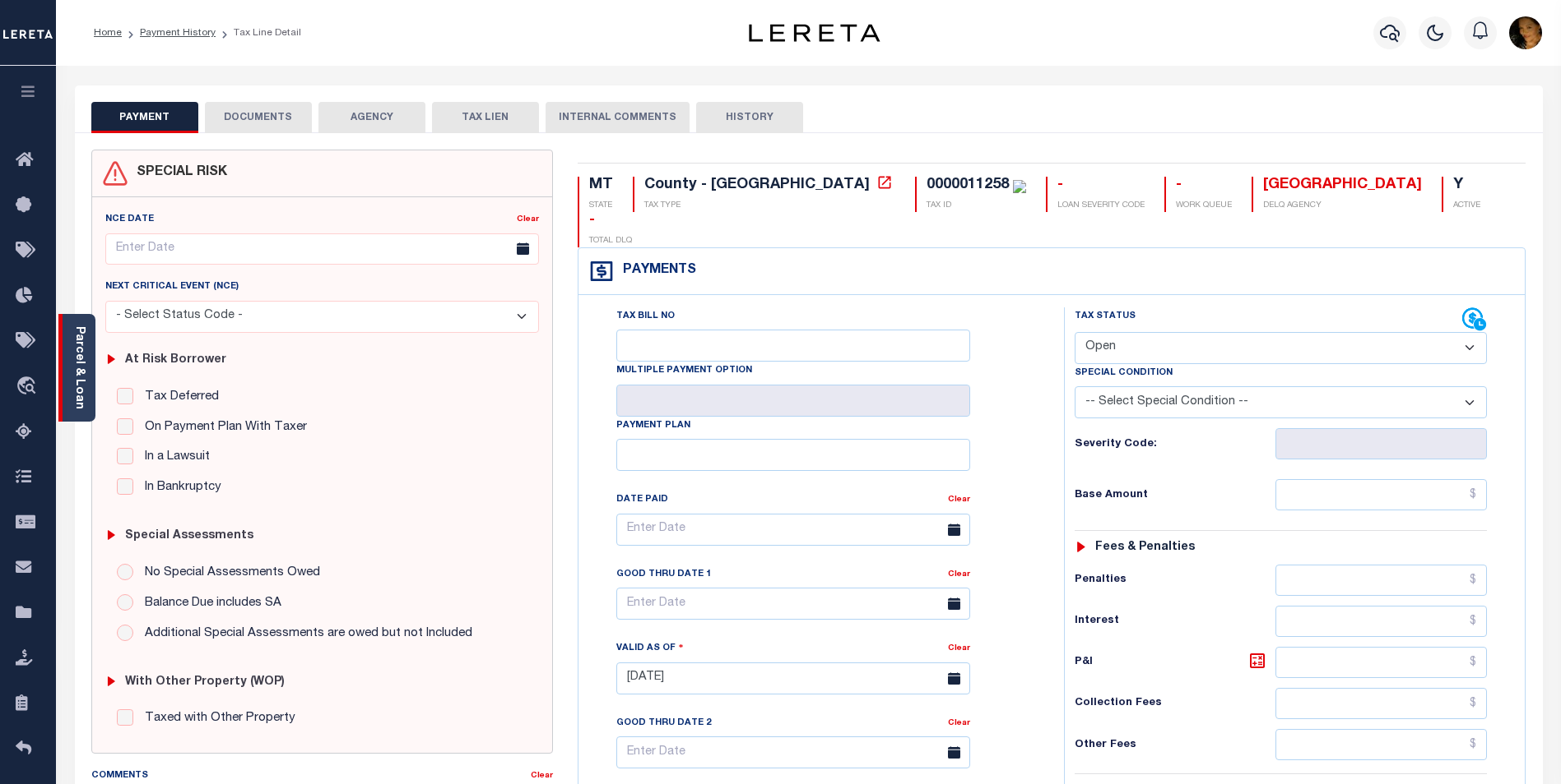
click at [91, 386] on div "Parcel & Loan" at bounding box center [76, 367] width 37 height 108
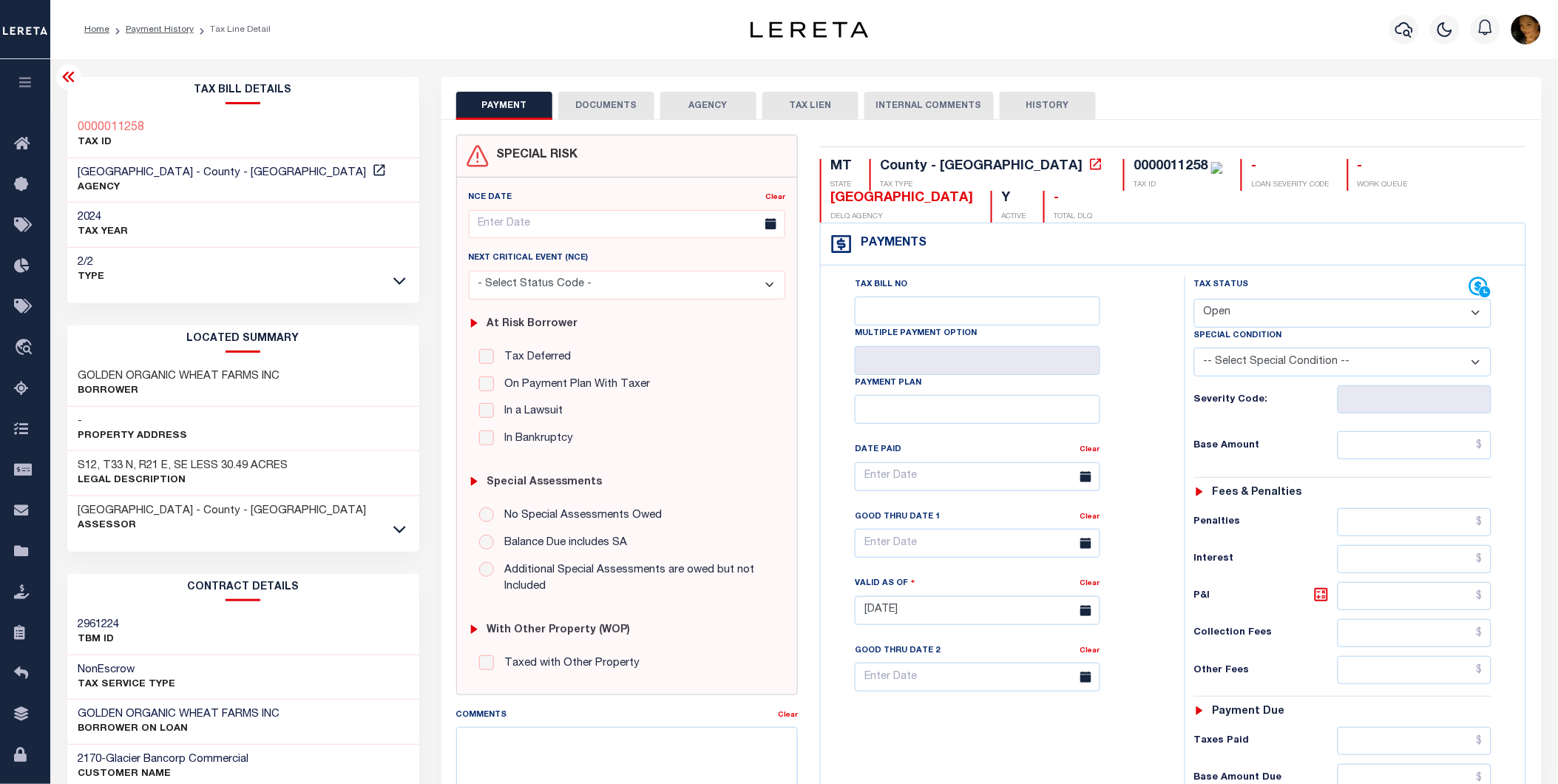
click at [1331, 309] on select "- Select Status Code - Open Due/Unpaid Paid Incomplete No Tax Due Internal Refu…" at bounding box center [1344, 313] width 298 height 28
select select "PYD"
click at [1195, 299] on select "- Select Status Code - Open Due/Unpaid Paid Incomplete No Tax Due Internal Refu…" at bounding box center [1344, 313] width 298 height 28
type input "[DATE]"
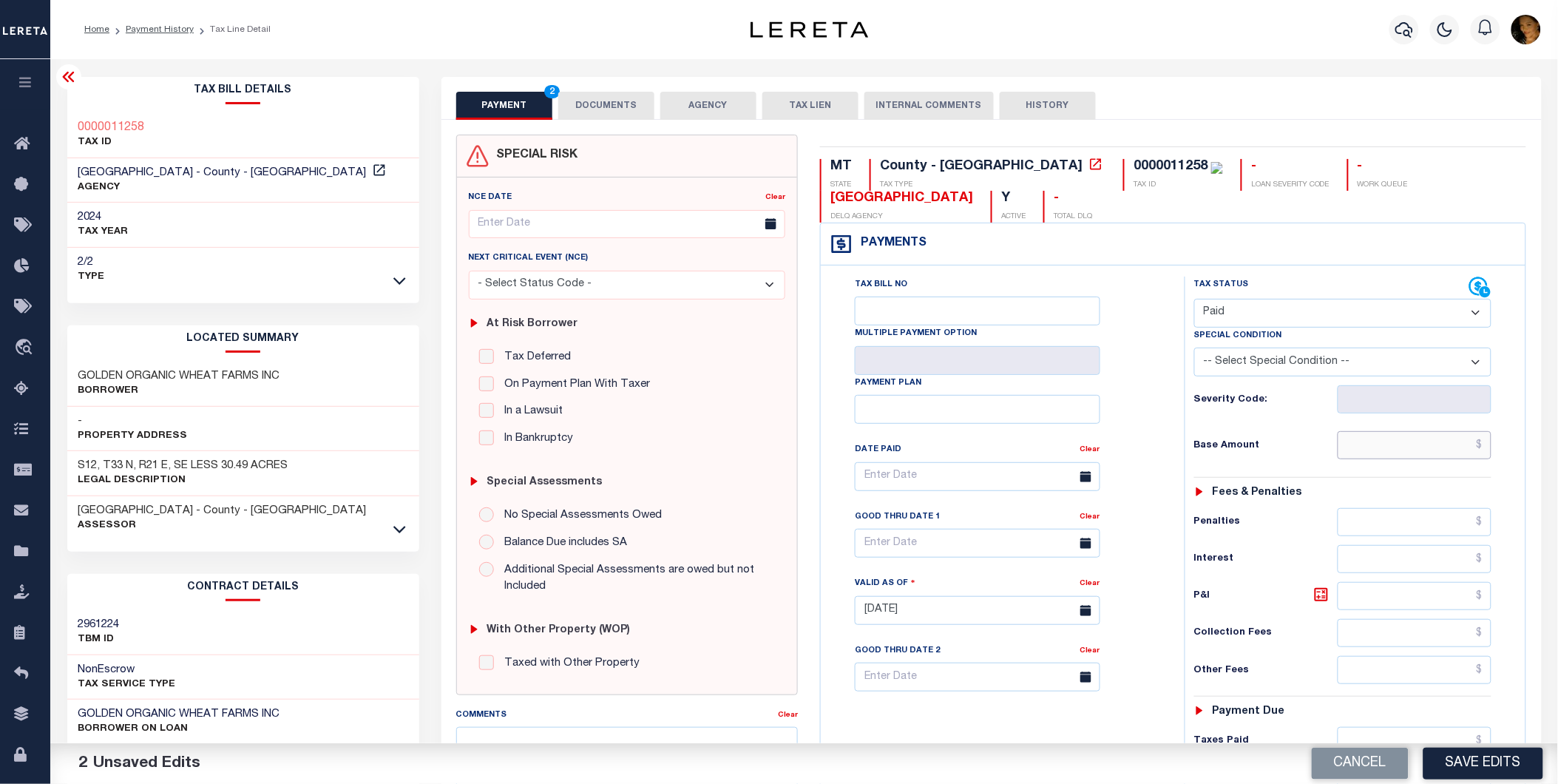
drag, startPoint x: 1399, startPoint y: 455, endPoint x: 1411, endPoint y: 453, distance: 12.2
click at [1403, 453] on input "text" at bounding box center [1414, 445] width 154 height 28
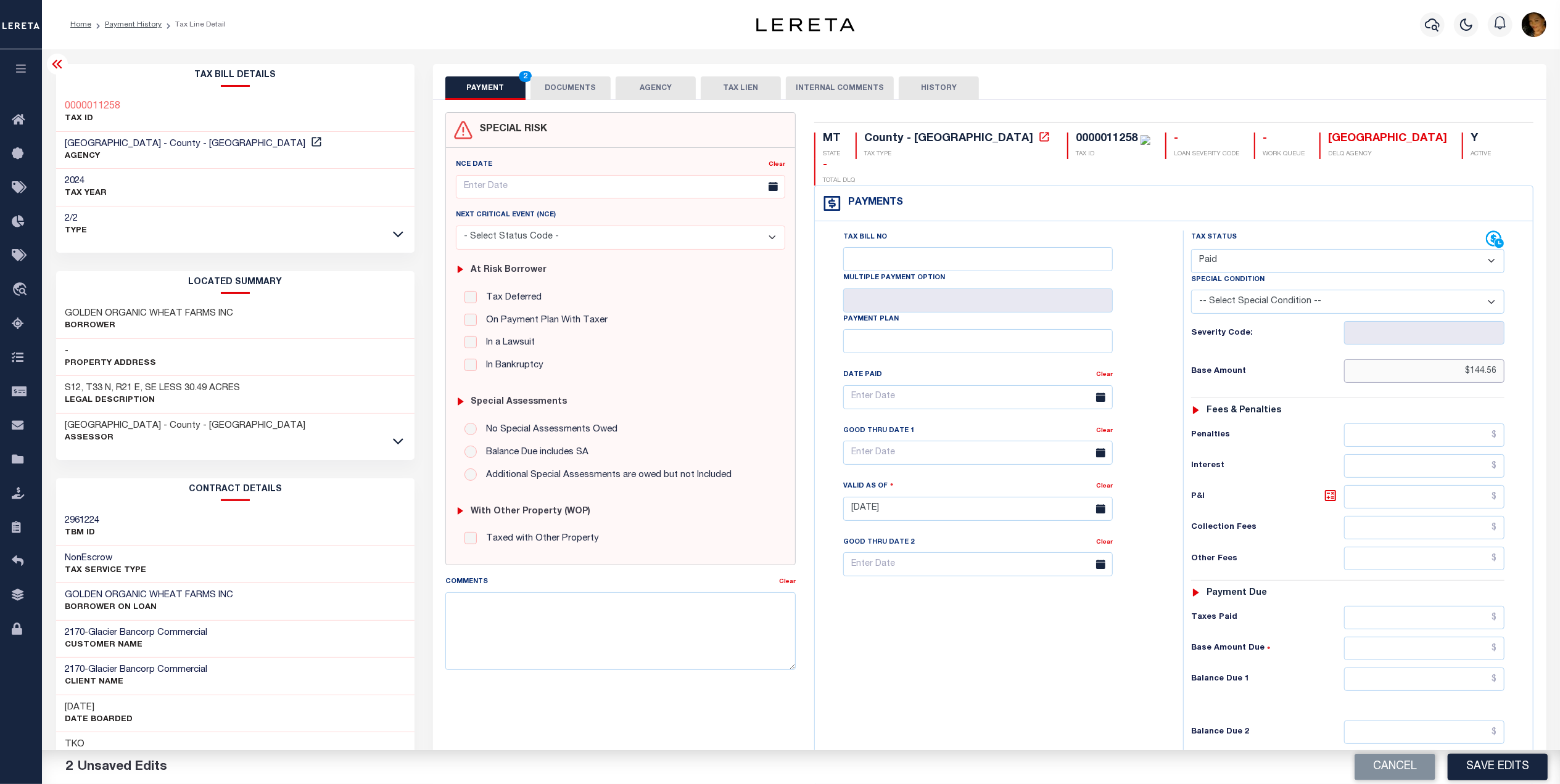
type input "$144.56"
click at [1170, 588] on input "text" at bounding box center [1424, 680] width 161 height 24
type input "$0.00"
click at [577, 84] on button "DOCUMENTS" at bounding box center [570, 88] width 80 height 24
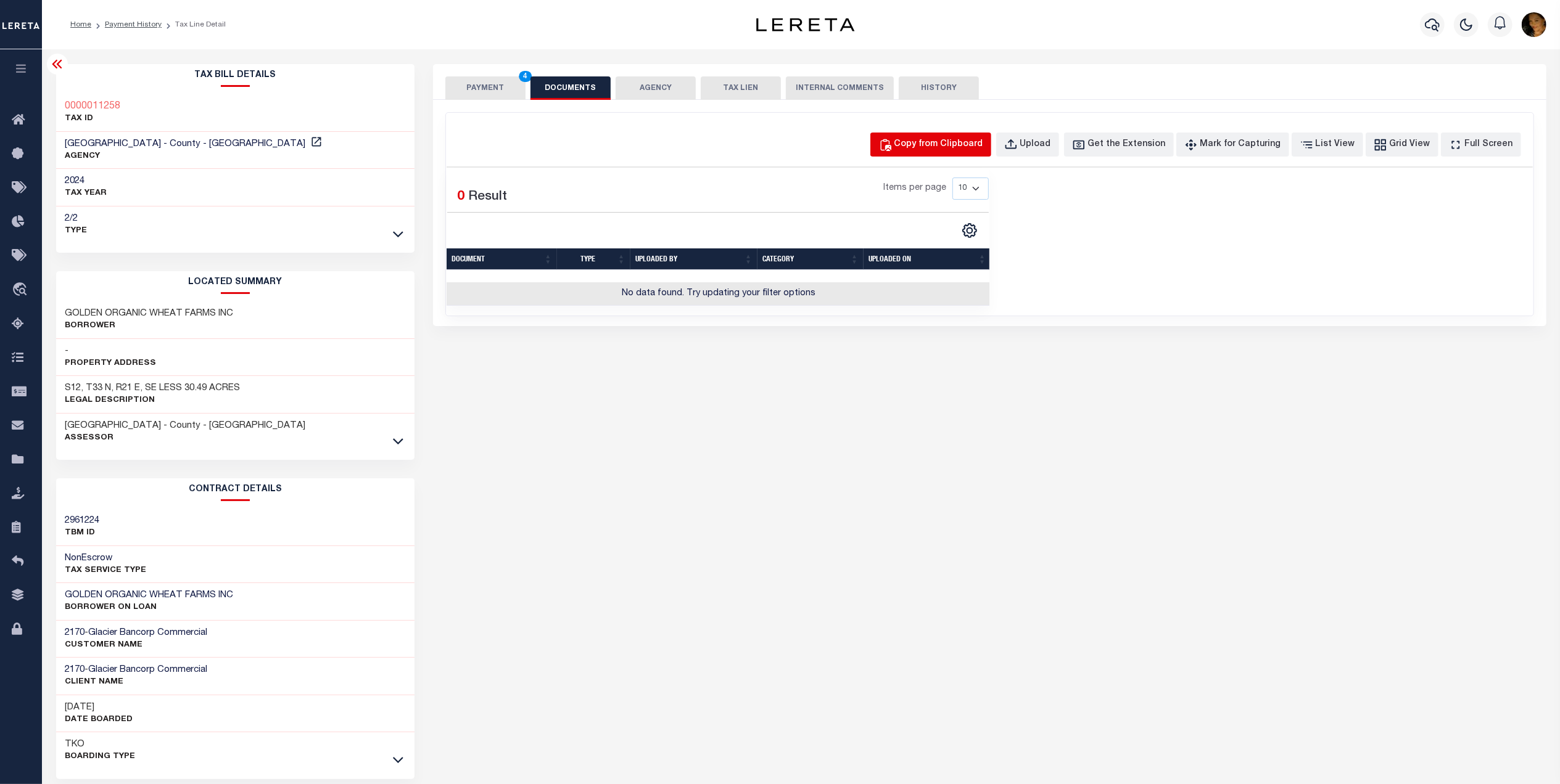
click at [968, 138] on div "Copy from Clipboard" at bounding box center [939, 145] width 89 height 13
select select "POP"
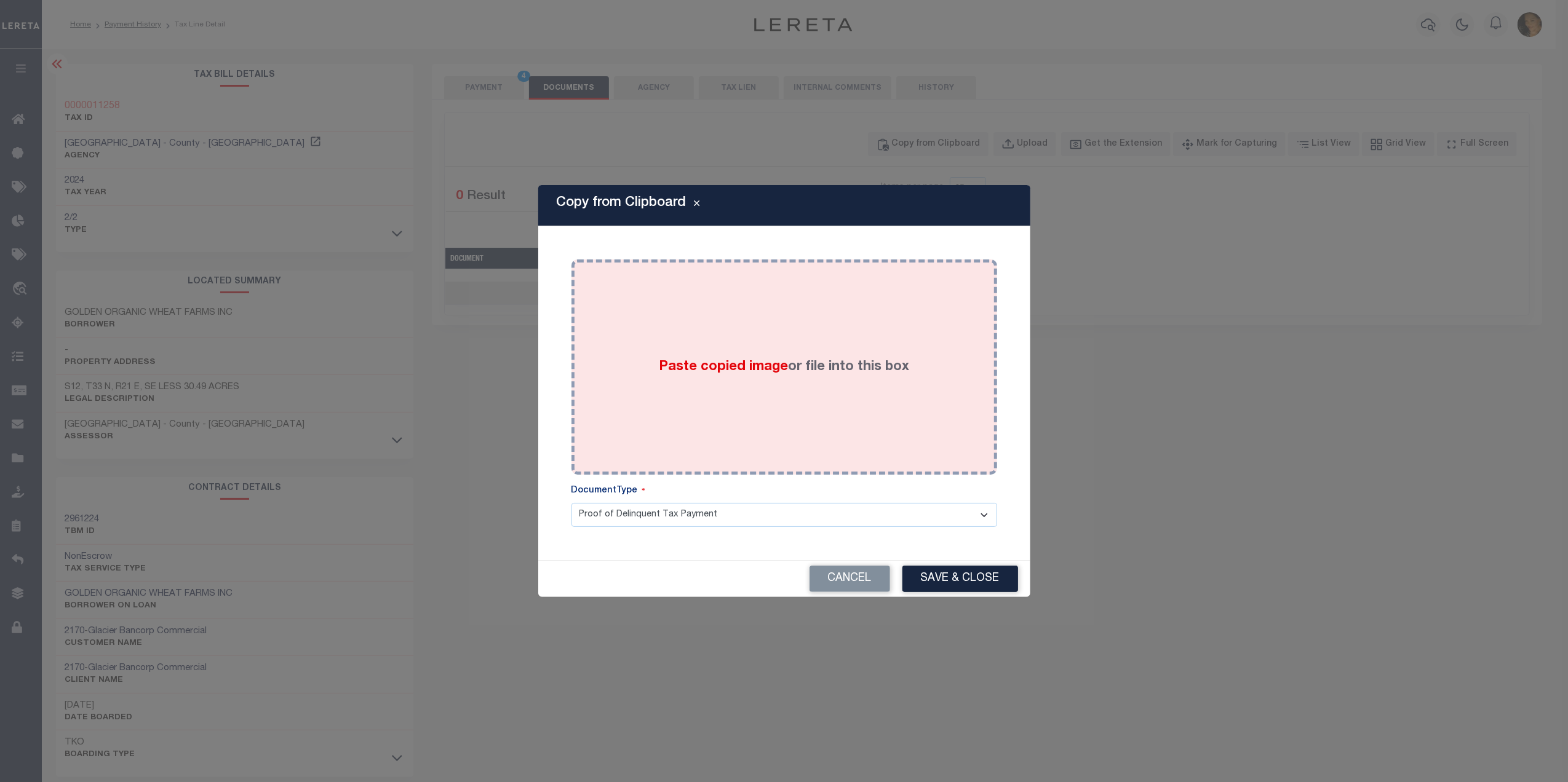
click at [803, 345] on div "Paste copied image or file into this box" at bounding box center [784, 367] width 407 height 196
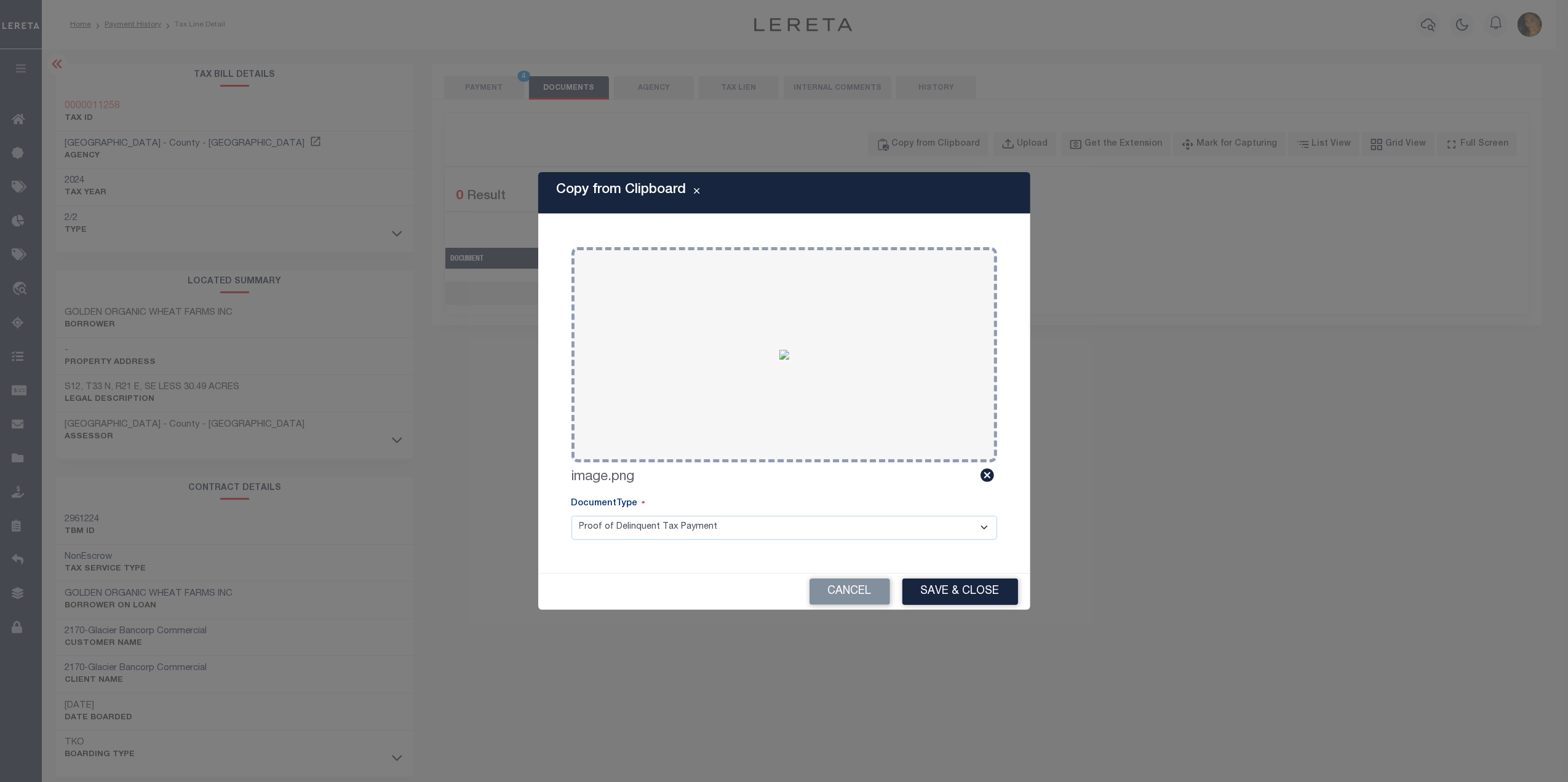
click at [736, 527] on select "Proof of Delinquent Tax Payment" at bounding box center [784, 528] width 425 height 24
click at [572, 516] on select "Proof of Delinquent Tax Payment" at bounding box center [784, 528] width 425 height 24
click at [954, 586] on button "Save & Close" at bounding box center [960, 592] width 116 height 27
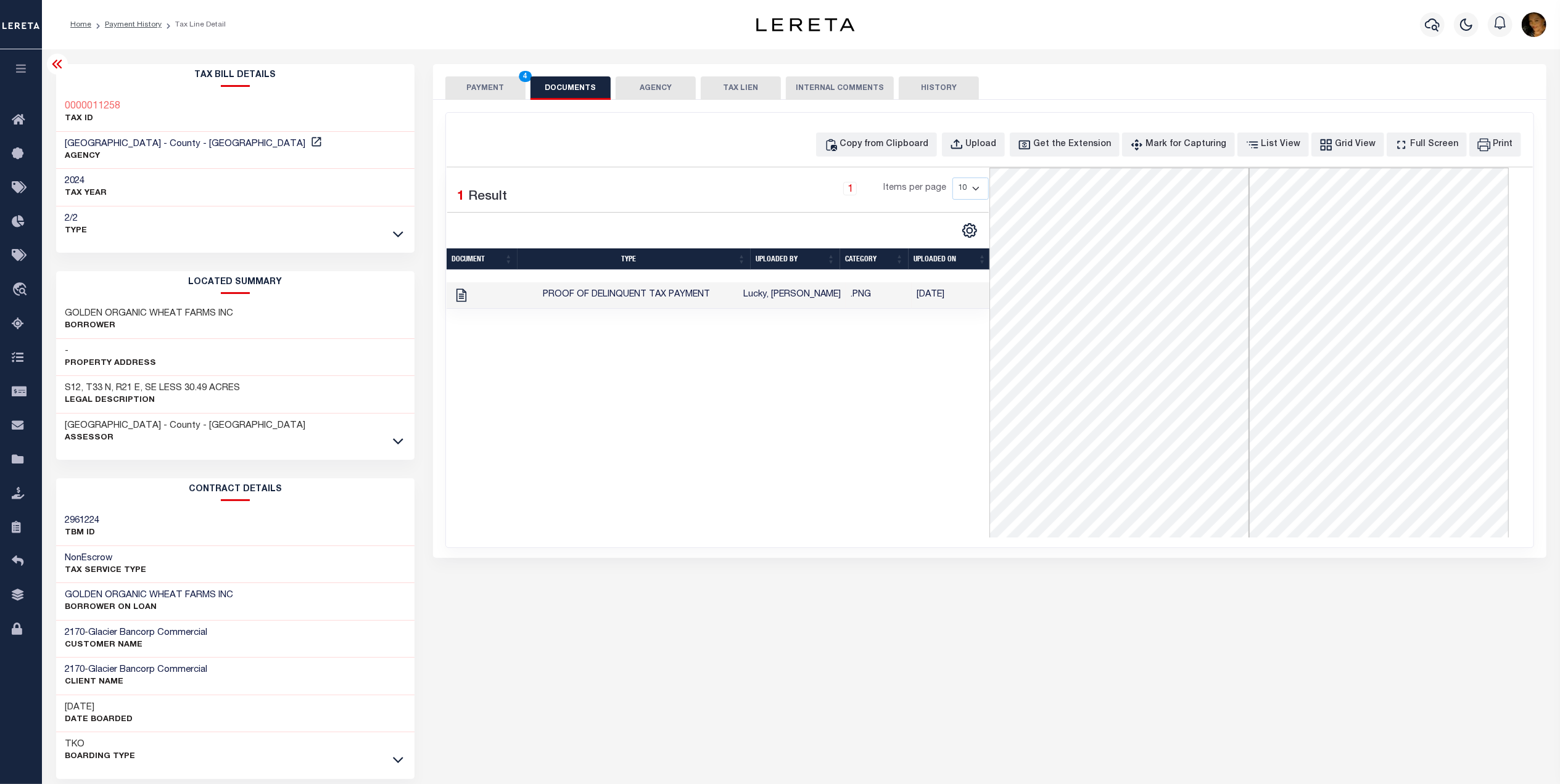
click at [491, 90] on button "PAYMENT 4" at bounding box center [485, 88] width 80 height 24
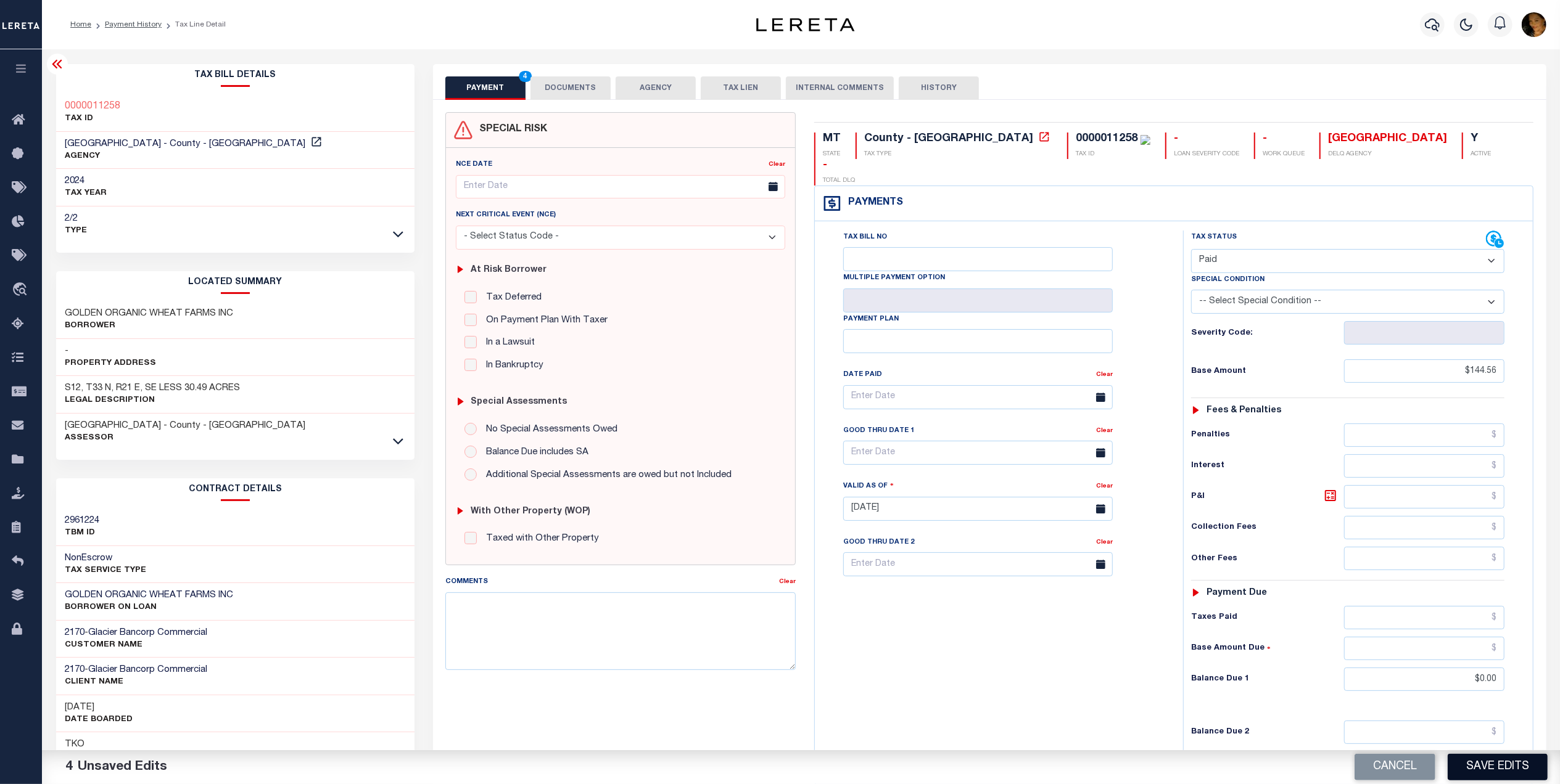
click at [1170, 588] on button "Save Edits" at bounding box center [1497, 767] width 100 height 27
checkbox input "false"
type input "$144.56"
type input "$0"
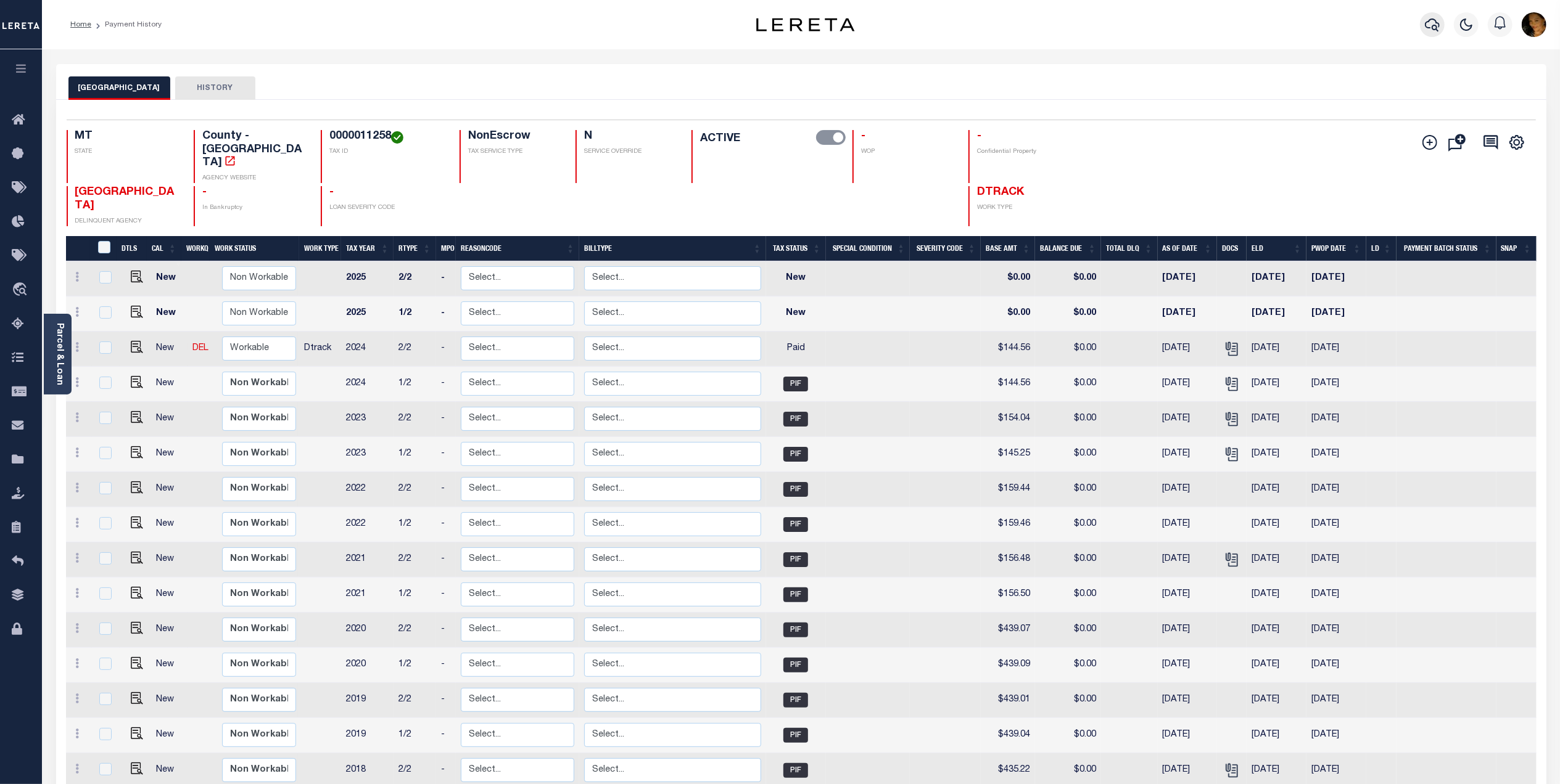
click at [1435, 24] on icon "button" at bounding box center [1433, 24] width 15 height 15
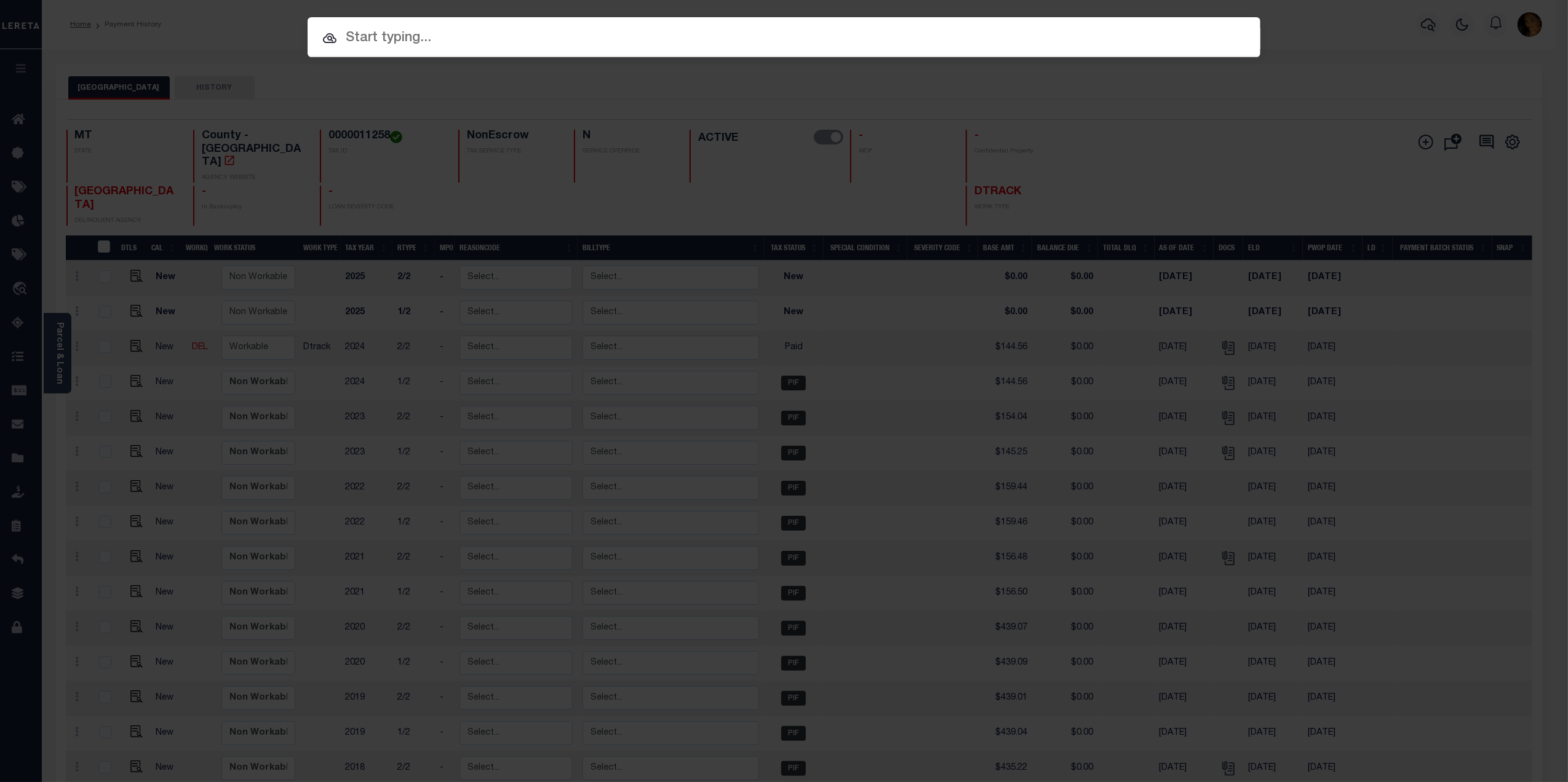
click at [431, 33] on input "text" at bounding box center [784, 38] width 953 height 21
paste input "4207200006817"
type input "4207200006817"
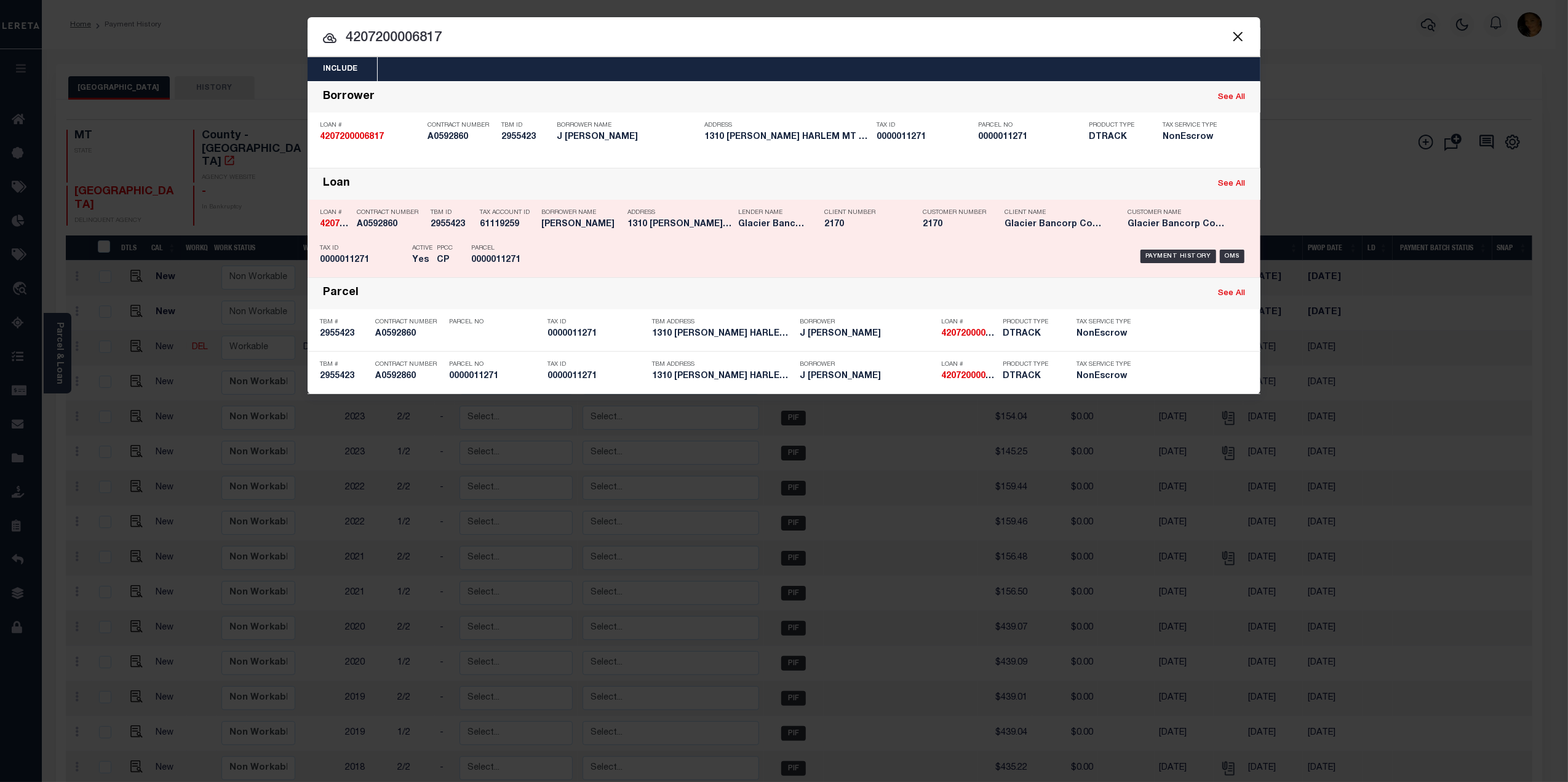
click at [517, 231] on div "Tax Account ID 61119259" at bounding box center [507, 221] width 55 height 35
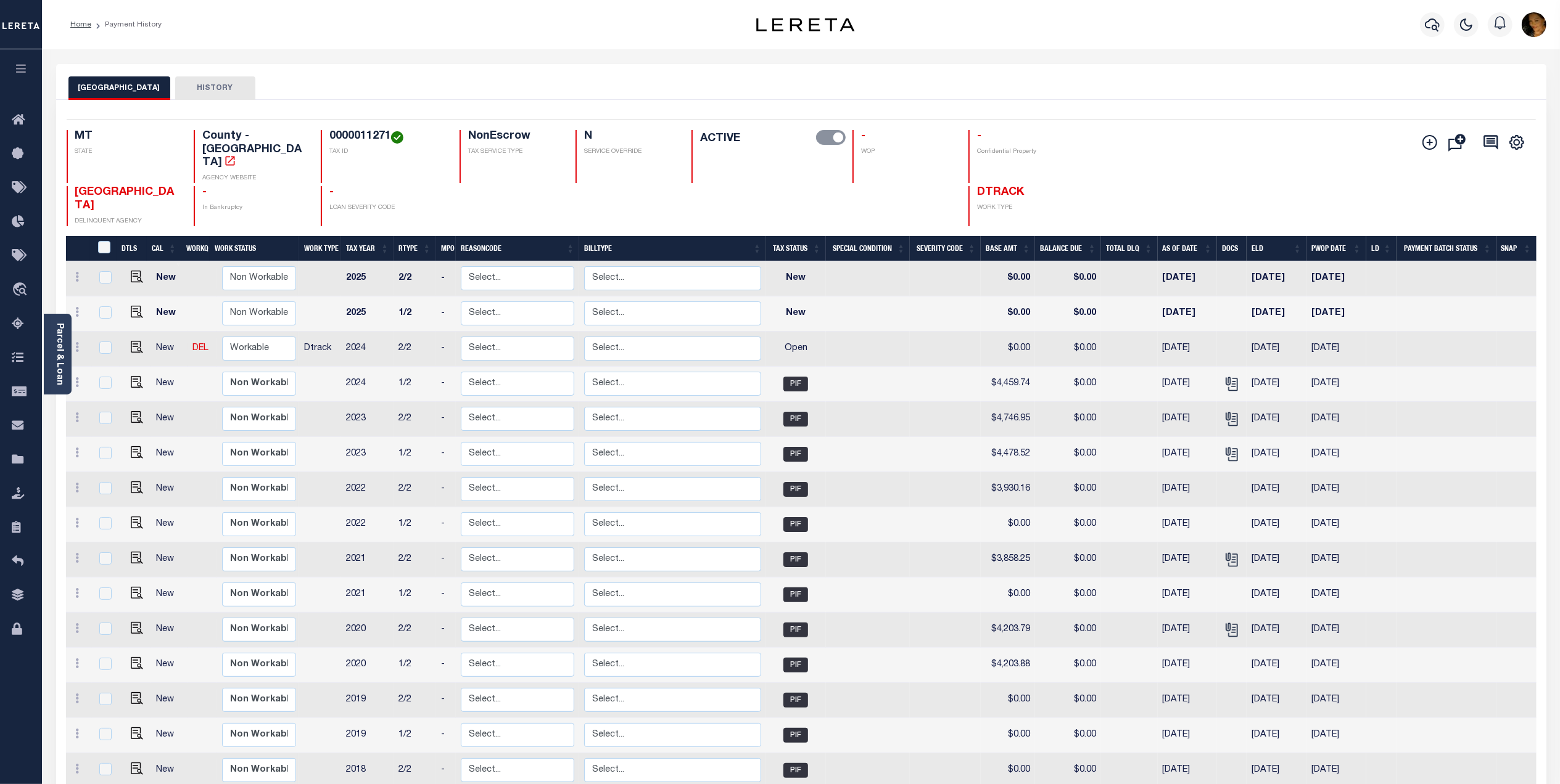
click at [336, 137] on h4 "0000011271" at bounding box center [387, 137] width 116 height 13
copy h4 "0000011271"
click at [131, 341] on img "" at bounding box center [137, 346] width 13 height 13
checkbox input "true"
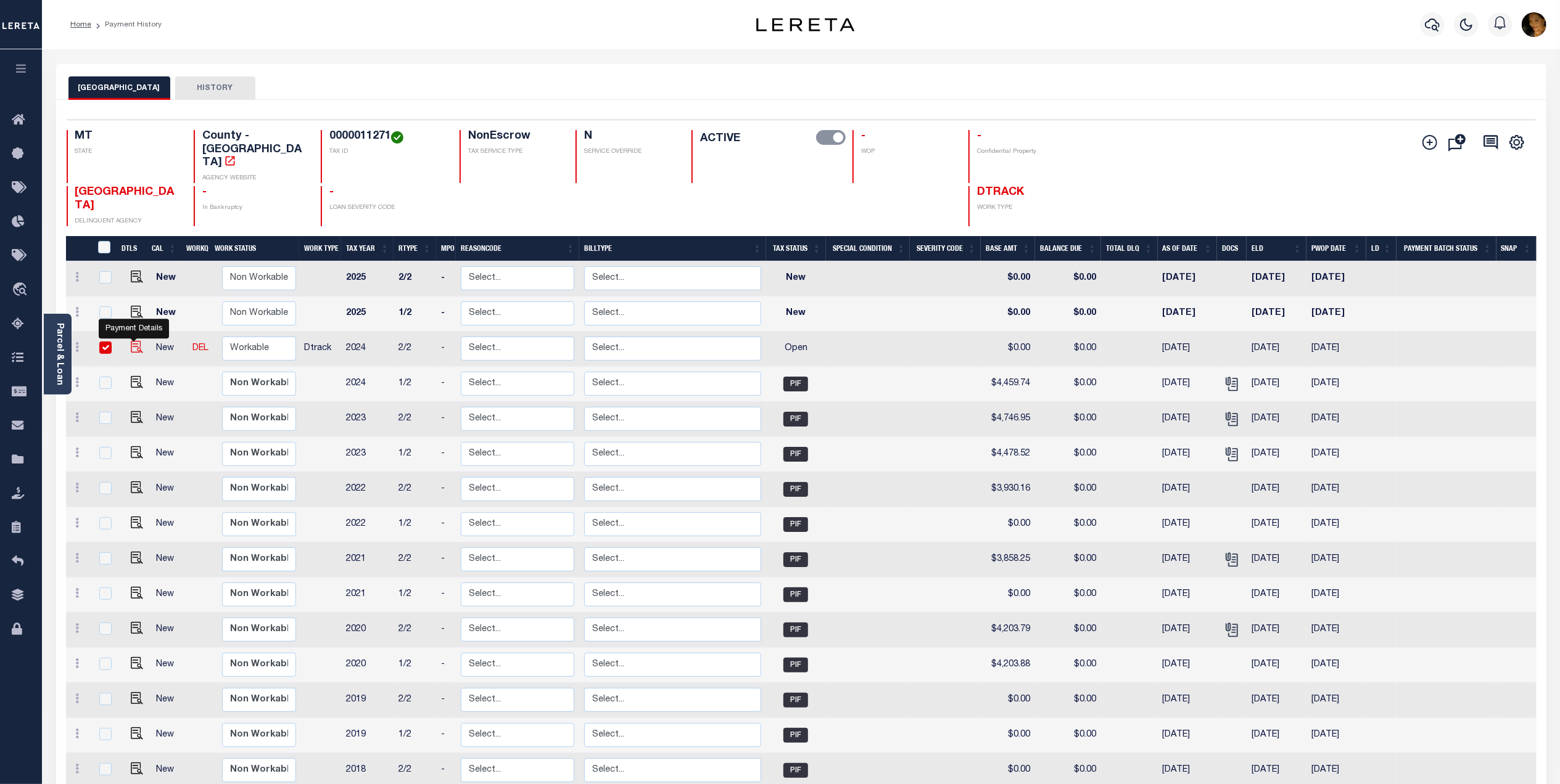
checkbox input "true"
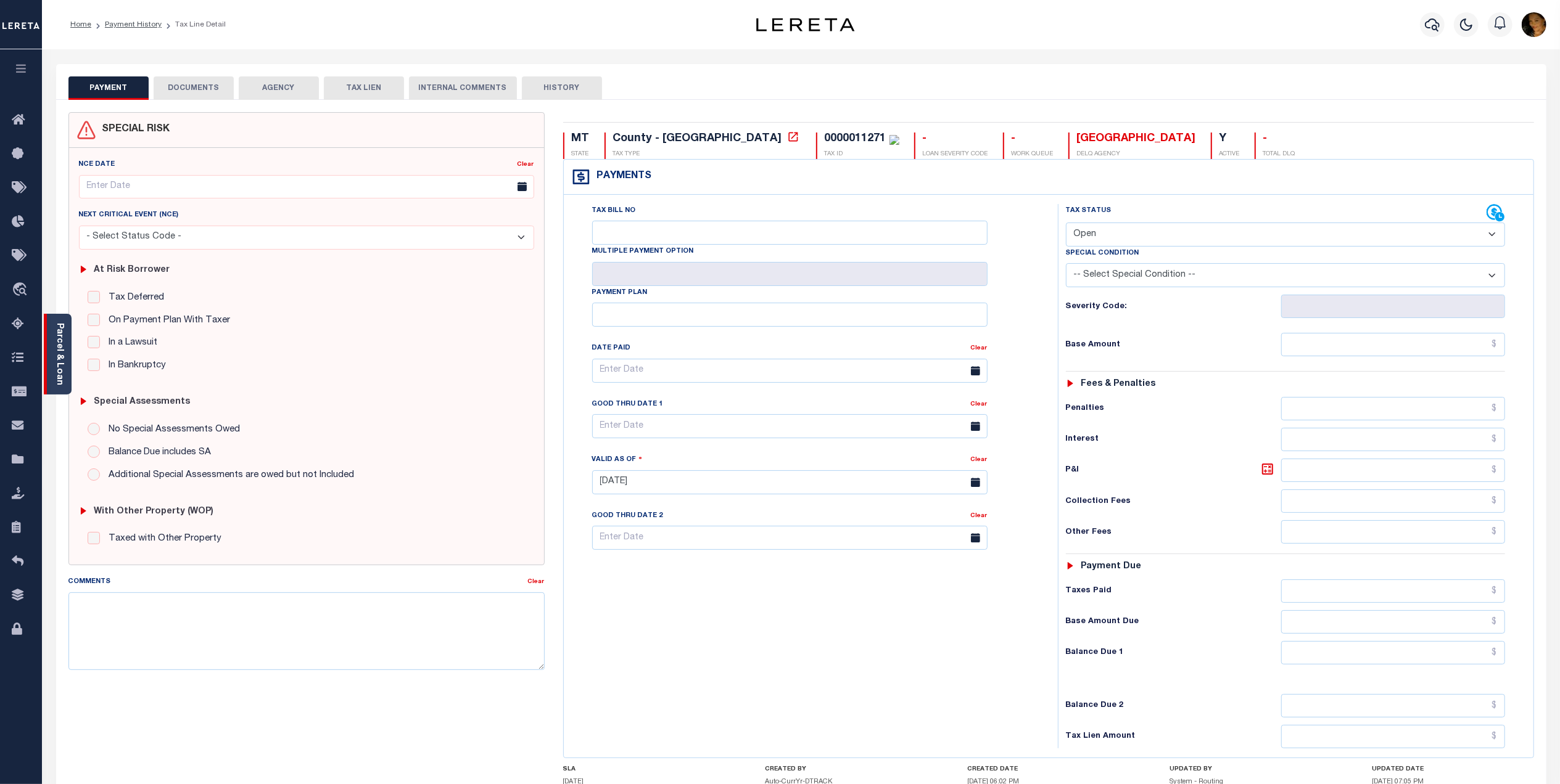
click at [61, 382] on div "Parcel & Loan" at bounding box center [57, 354] width 27 height 81
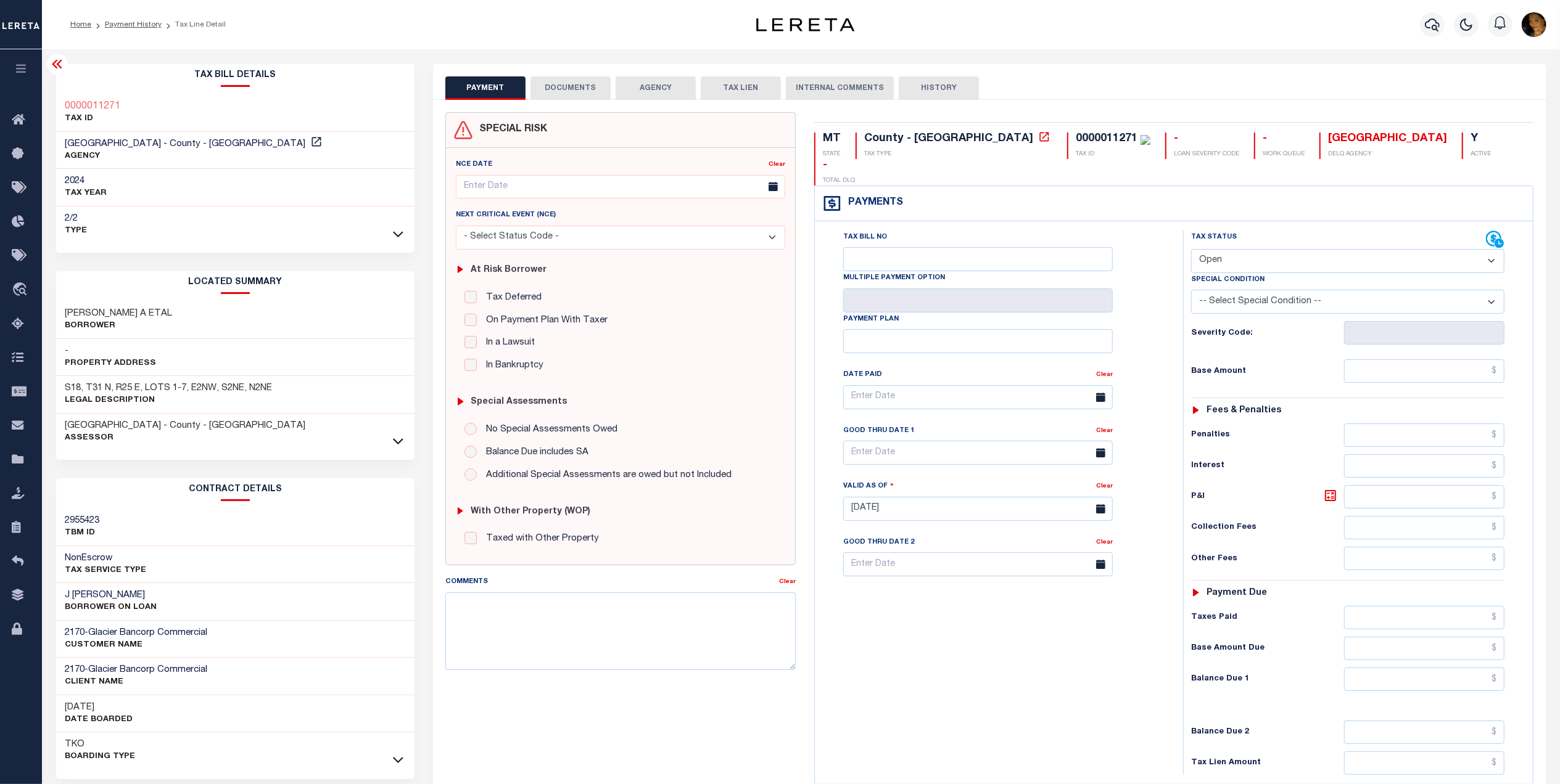
click at [1225, 249] on select "- Select Status Code - Open Due/Unpaid Paid Incomplete No Tax Due Internal Refu…" at bounding box center [1347, 261] width 313 height 24
select select "PYD"
click at [1191, 249] on select "- Select Status Code - Open Due/Unpaid Paid Incomplete No Tax Due Internal Refu…" at bounding box center [1347, 261] width 313 height 24
type input "[DATE]"
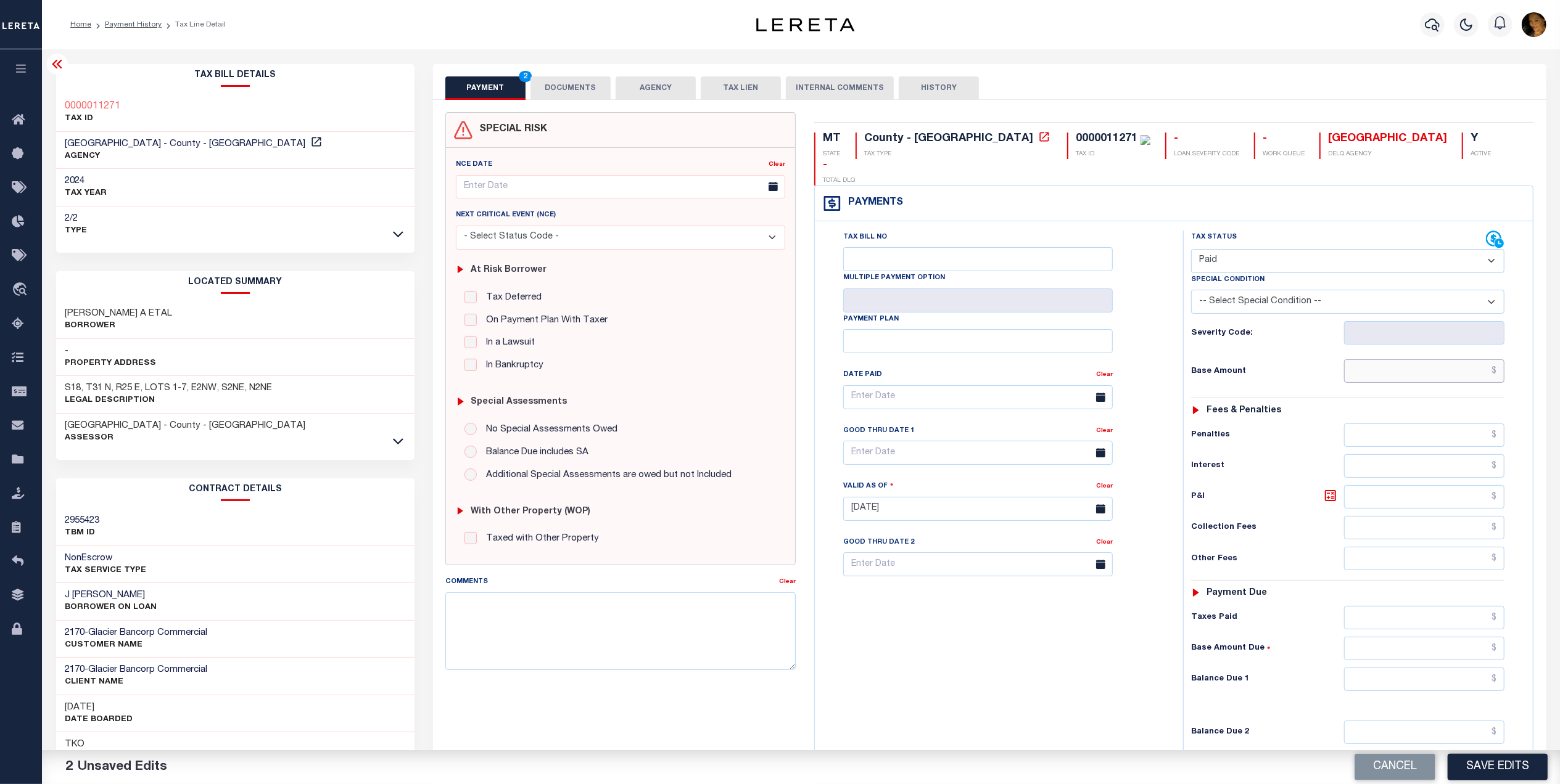
click at [1414, 359] on input "text" at bounding box center [1424, 371] width 161 height 24
type input "$4,459.64"
click at [1485, 668] on input "text" at bounding box center [1424, 680] width 161 height 24
type input "$0.00"
click at [584, 100] on div "SPECIAL RISK NCE Date Clear" at bounding box center [990, 506] width 1113 height 814
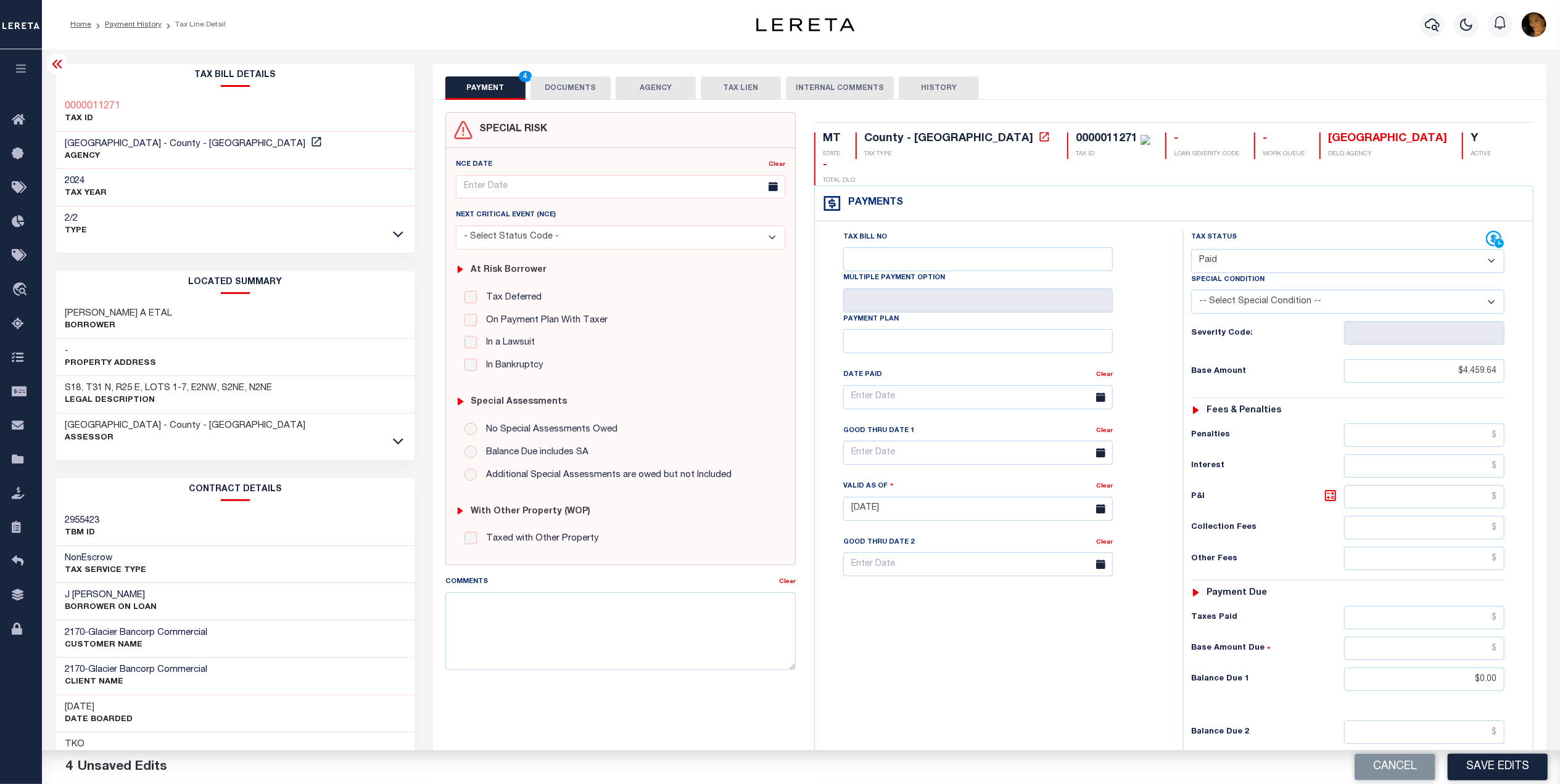
click at [577, 93] on button "DOCUMENTS" at bounding box center [570, 88] width 80 height 24
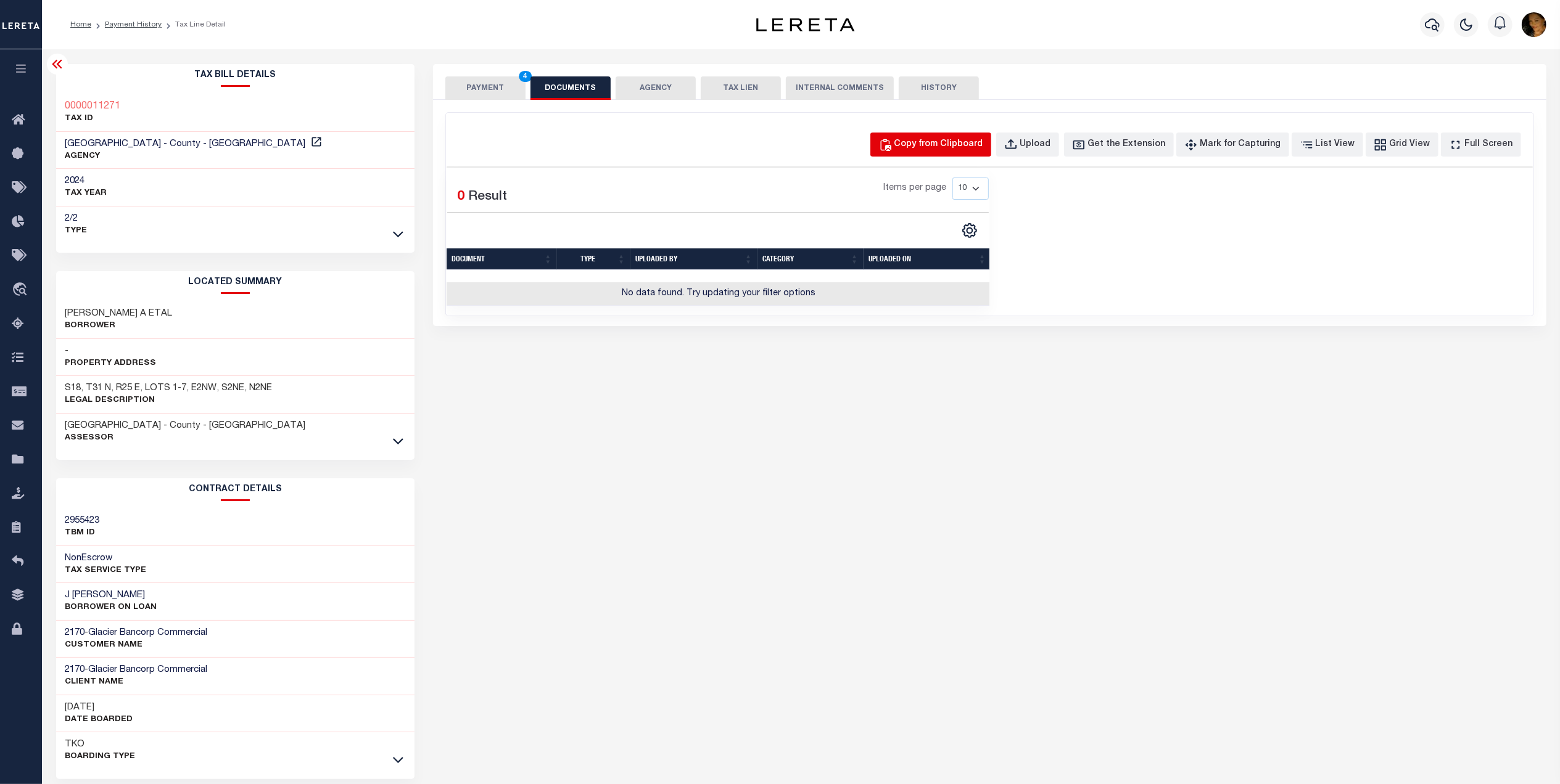
click at [959, 150] on div "Copy from Clipboard" at bounding box center [939, 145] width 89 height 13
select select "POP"
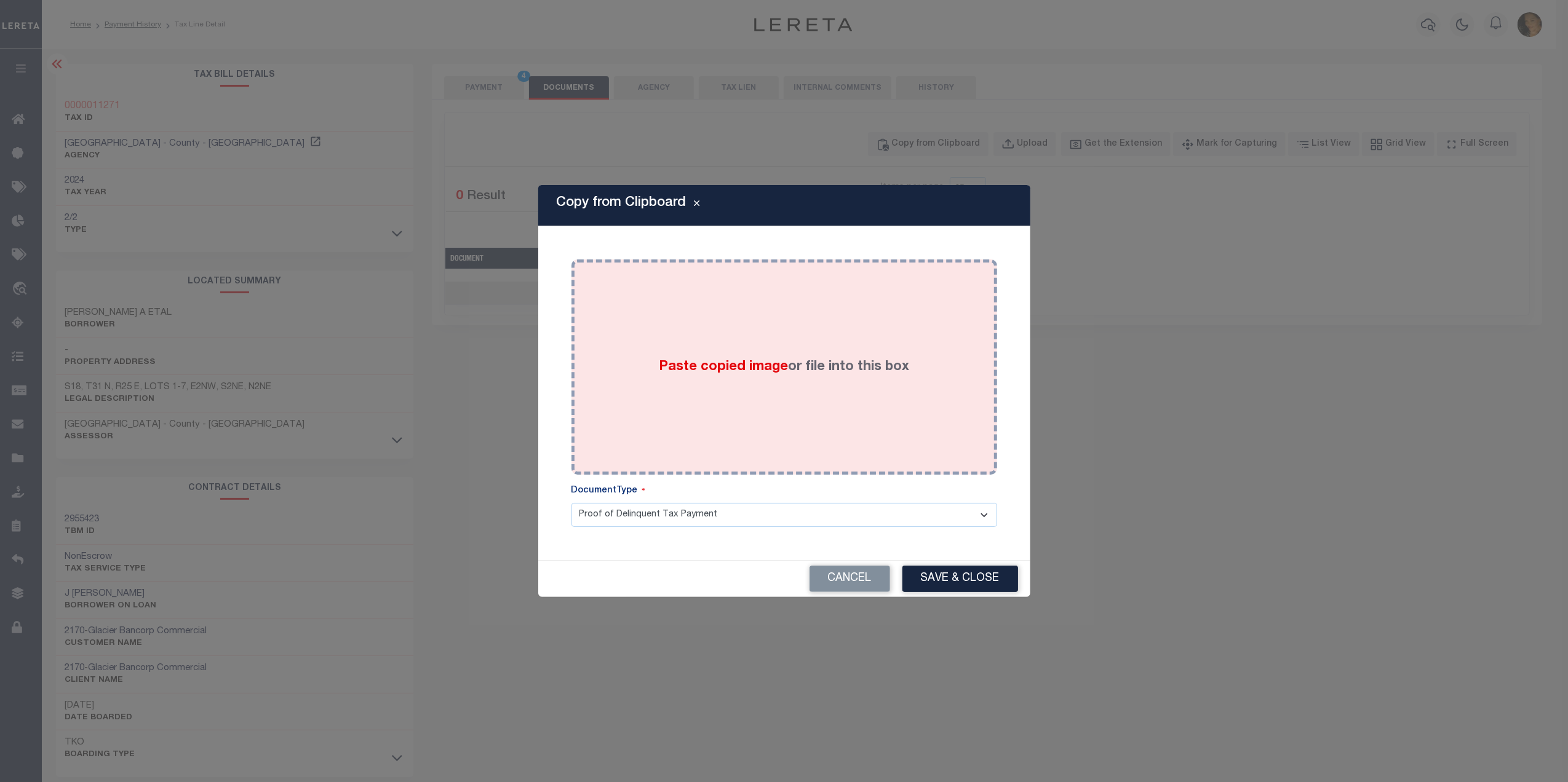
drag, startPoint x: 839, startPoint y: 404, endPoint x: 905, endPoint y: 411, distance: 66.4
click at [854, 406] on div "Paste copied image or file into this box" at bounding box center [784, 367] width 407 height 196
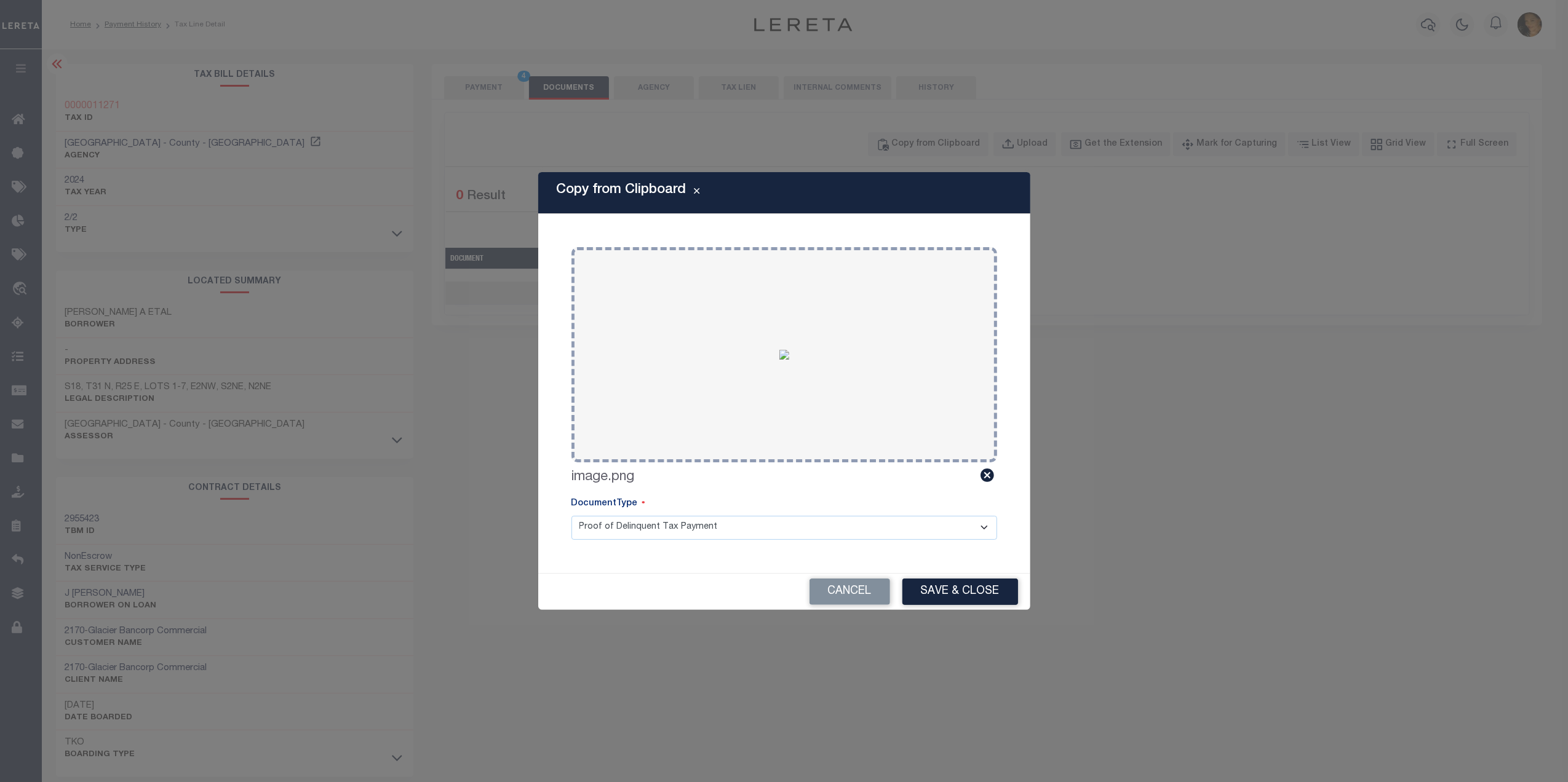
drag, startPoint x: 715, startPoint y: 525, endPoint x: 728, endPoint y: 529, distance: 13.6
click at [715, 525] on select "Proof of Delinquent Tax Payment" at bounding box center [784, 528] width 425 height 24
click at [572, 516] on select "Proof of Delinquent Tax Payment" at bounding box center [784, 528] width 425 height 24
drag, startPoint x: 950, startPoint y: 594, endPoint x: 945, endPoint y: 582, distance: 13.0
click at [951, 594] on button "Save & Close" at bounding box center [960, 592] width 116 height 27
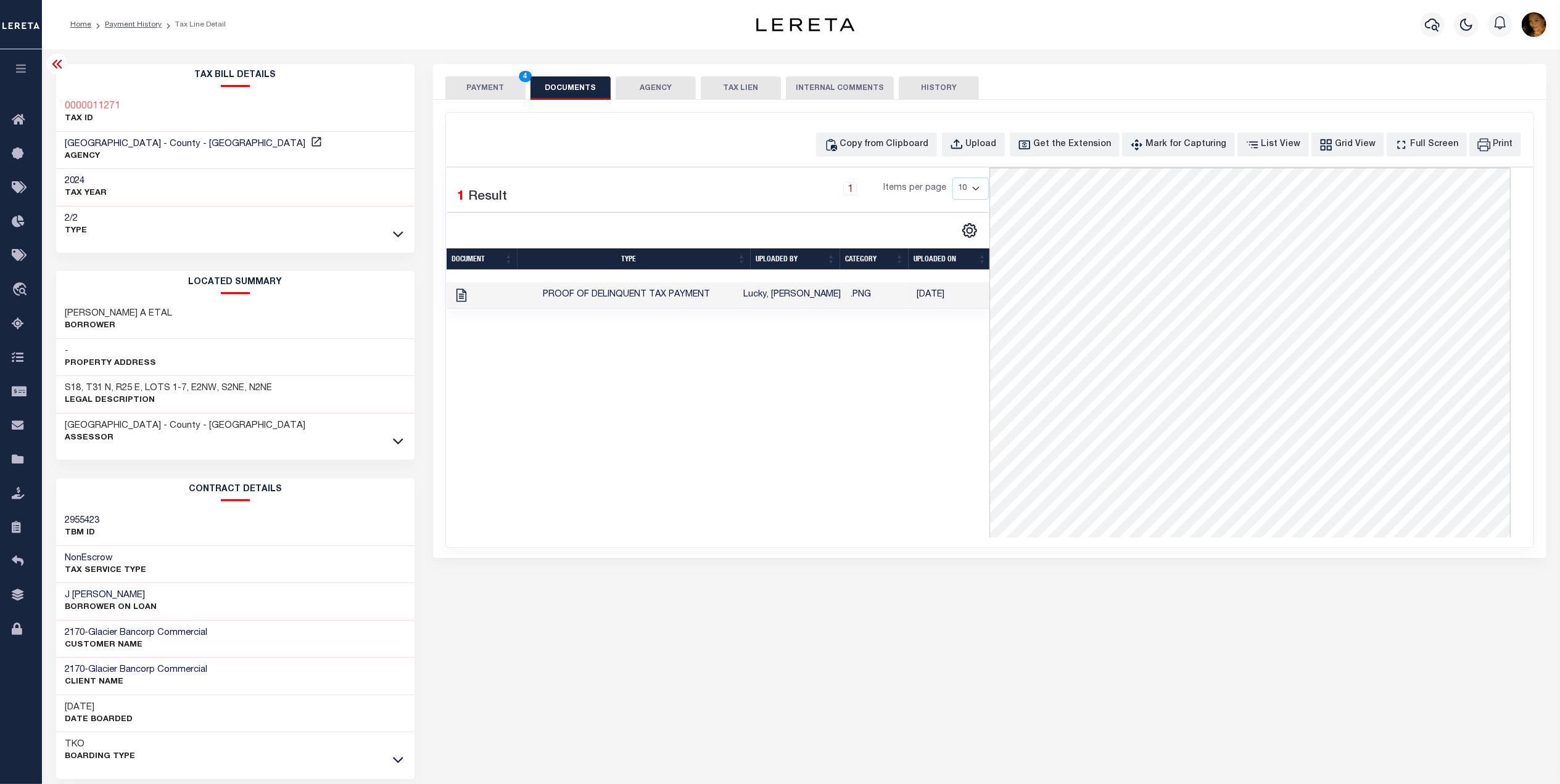
click at [507, 87] on button "PAYMENT 4" at bounding box center [485, 88] width 80 height 24
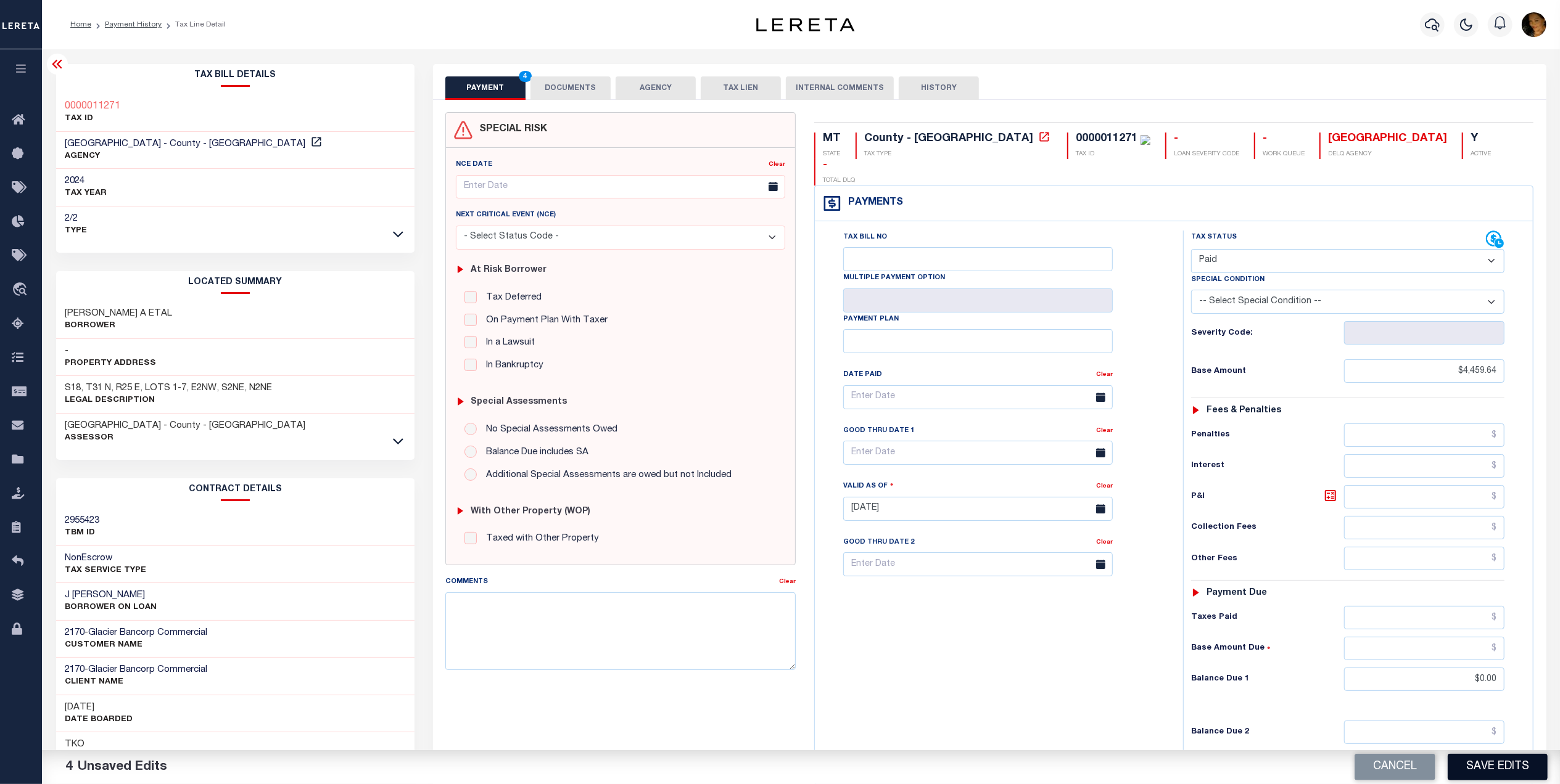
click at [1513, 760] on button "Save Edits" at bounding box center [1497, 767] width 100 height 27
checkbox input "false"
type input "$4,459.64"
type input "$0"
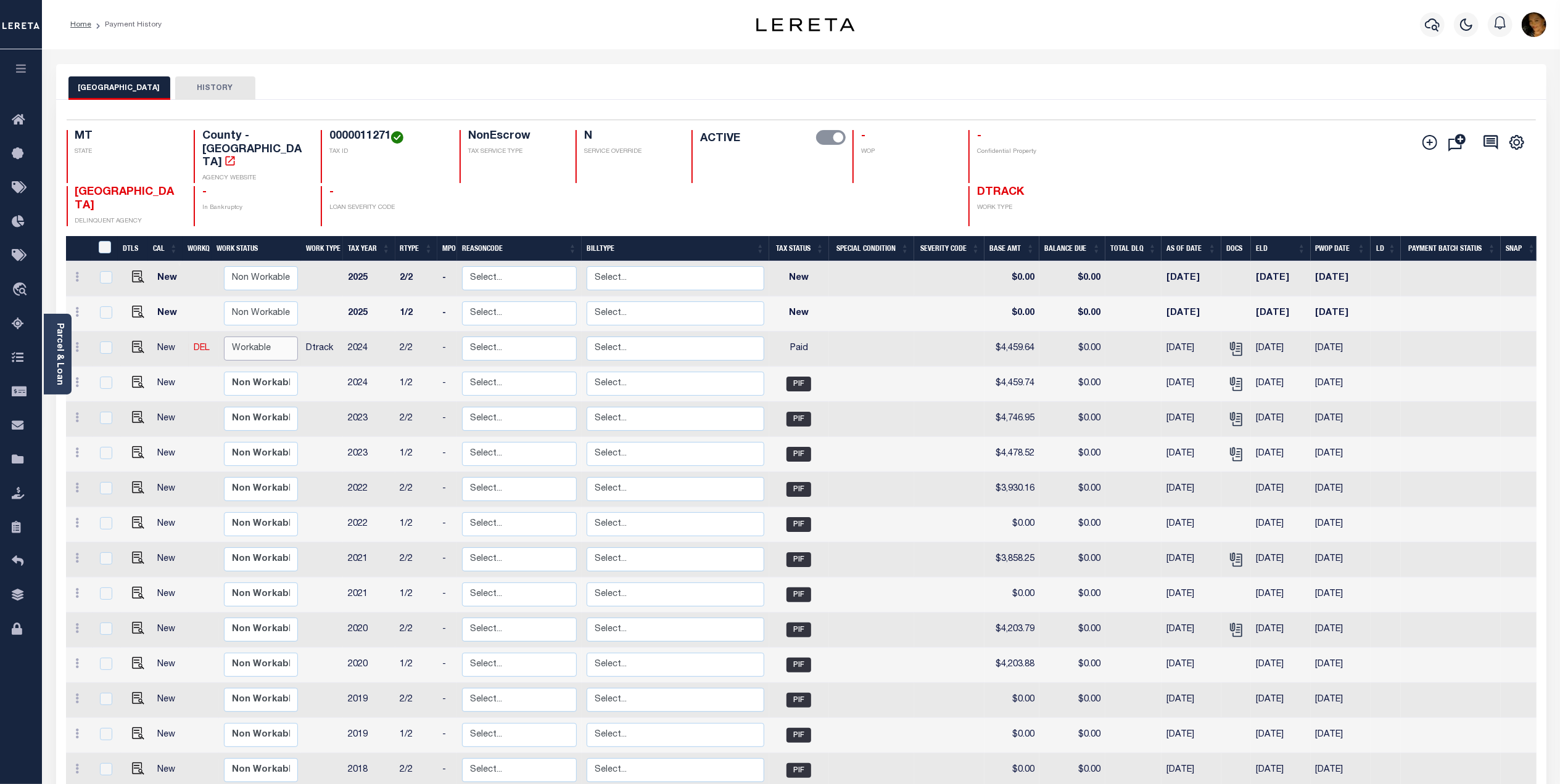
click at [250, 337] on select "Non Workable Workable" at bounding box center [261, 349] width 74 height 24
checkbox input "true"
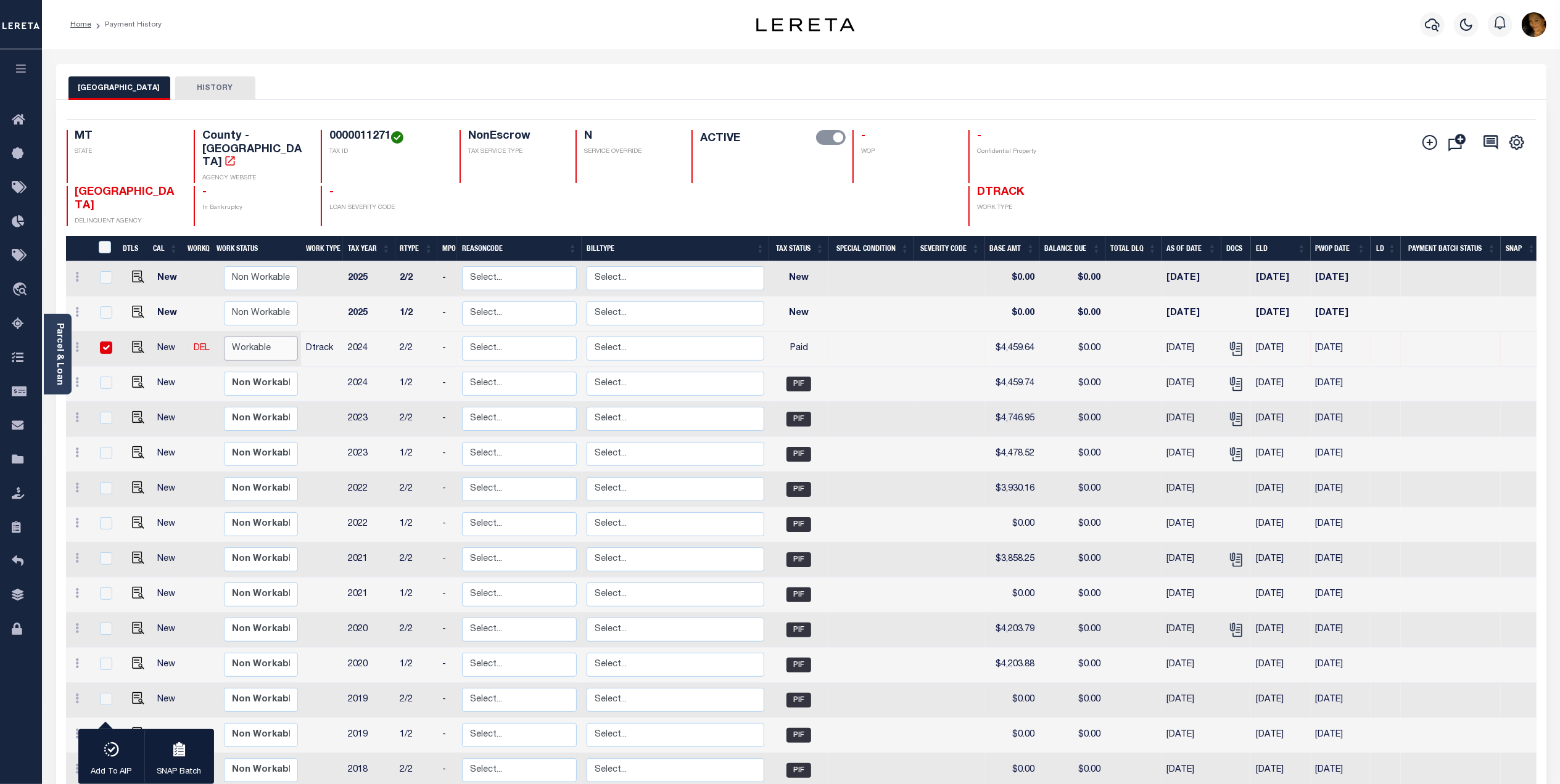
select select "true"
click at [224, 337] on select "Non Workable Workable" at bounding box center [261, 349] width 74 height 24
checkbox input "false"
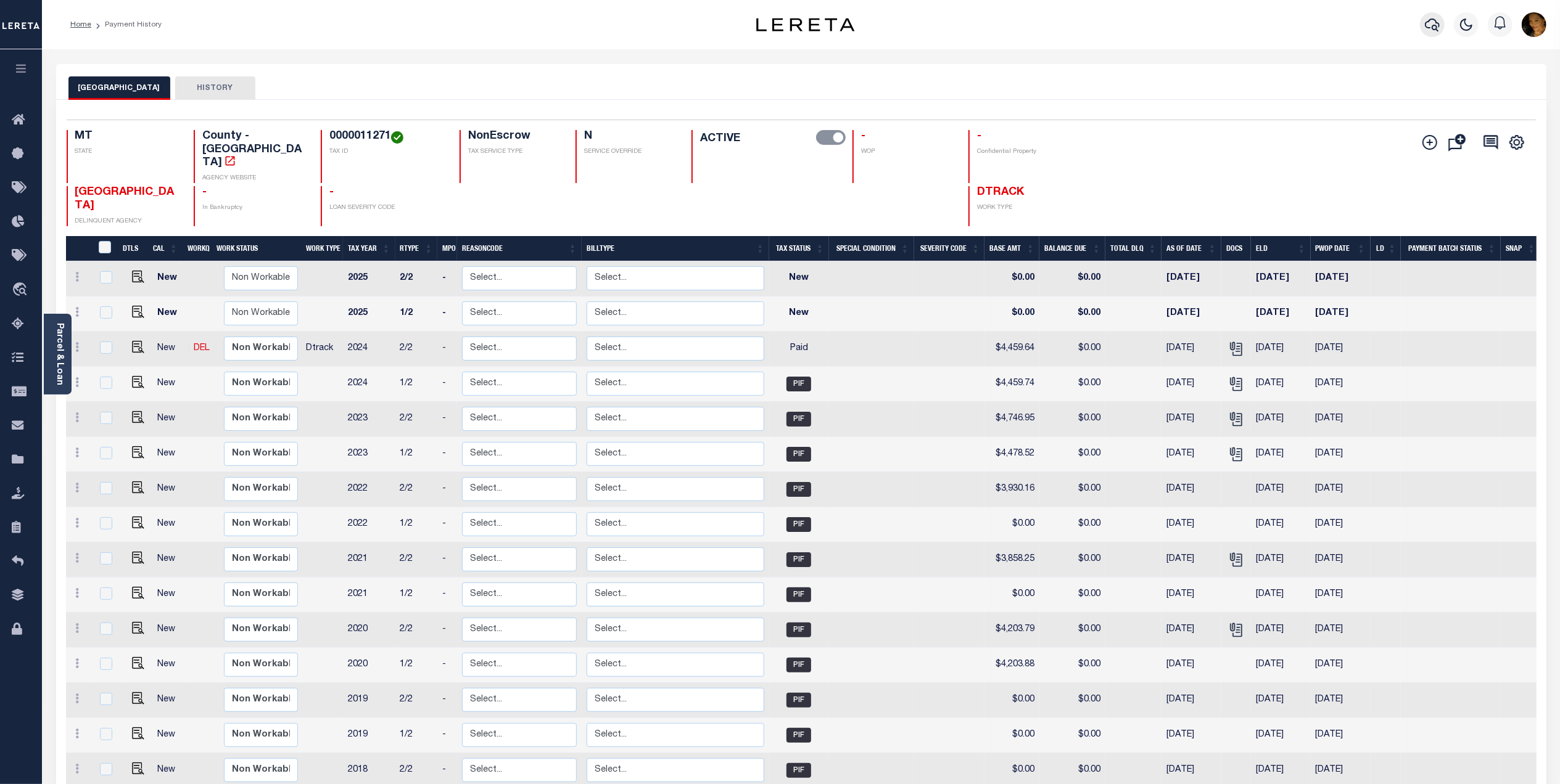
click at [1441, 28] on button "button" at bounding box center [1432, 24] width 24 height 24
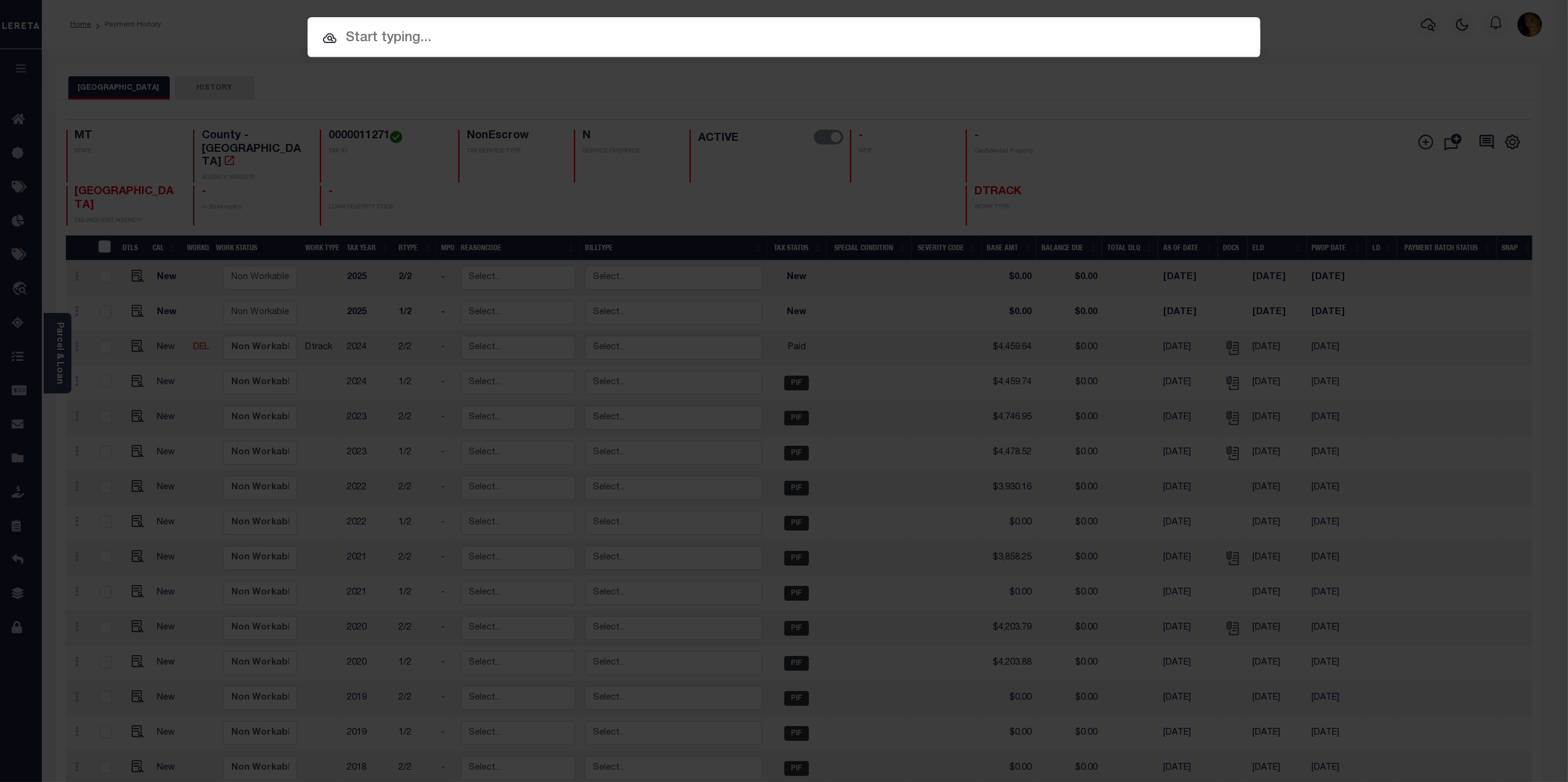
click at [483, 33] on input "text" at bounding box center [784, 38] width 953 height 21
paste input "4206210009697"
type input "4206210009697"
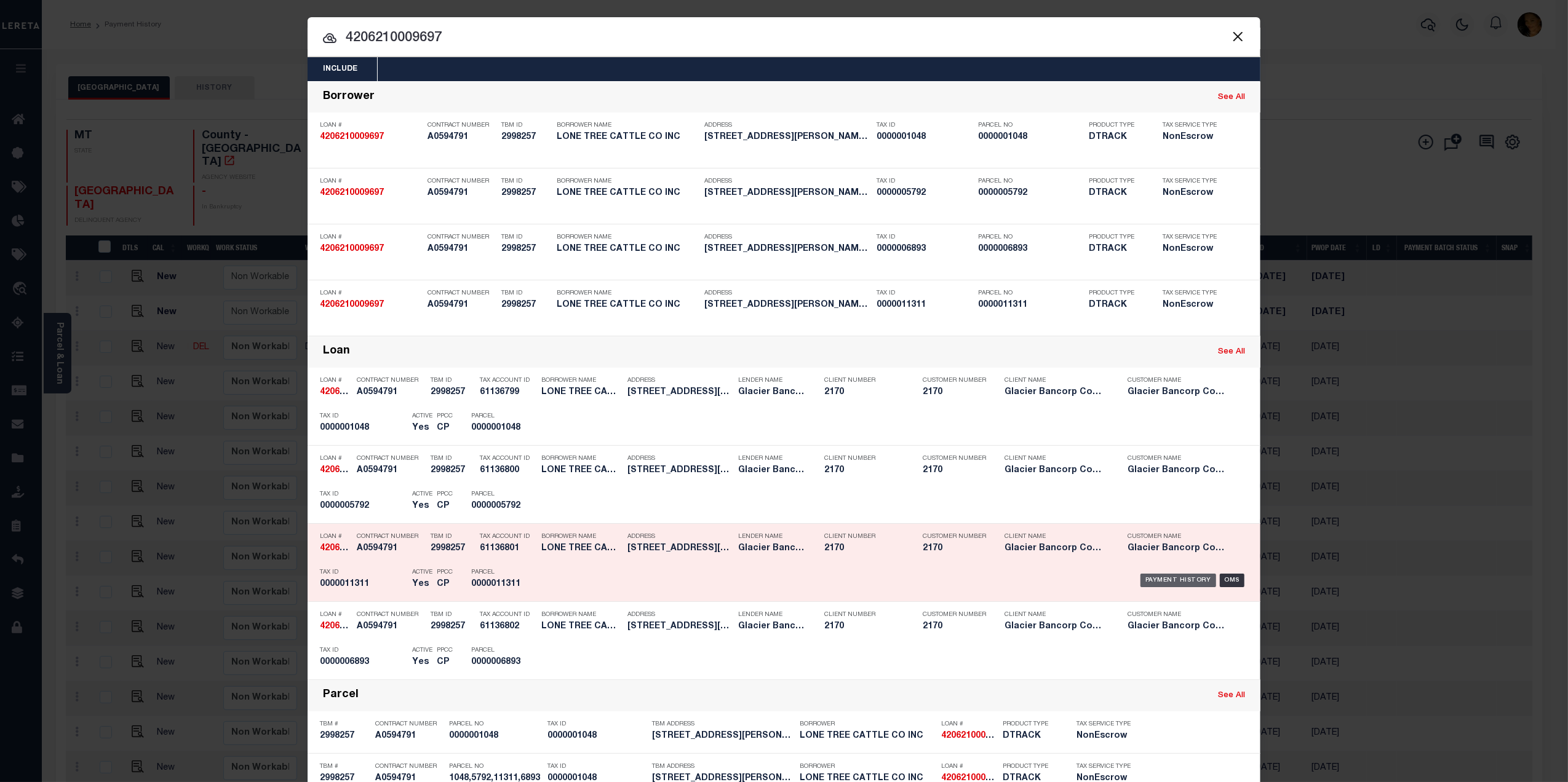
click at [1171, 583] on div "Payment History" at bounding box center [1178, 580] width 75 height 13
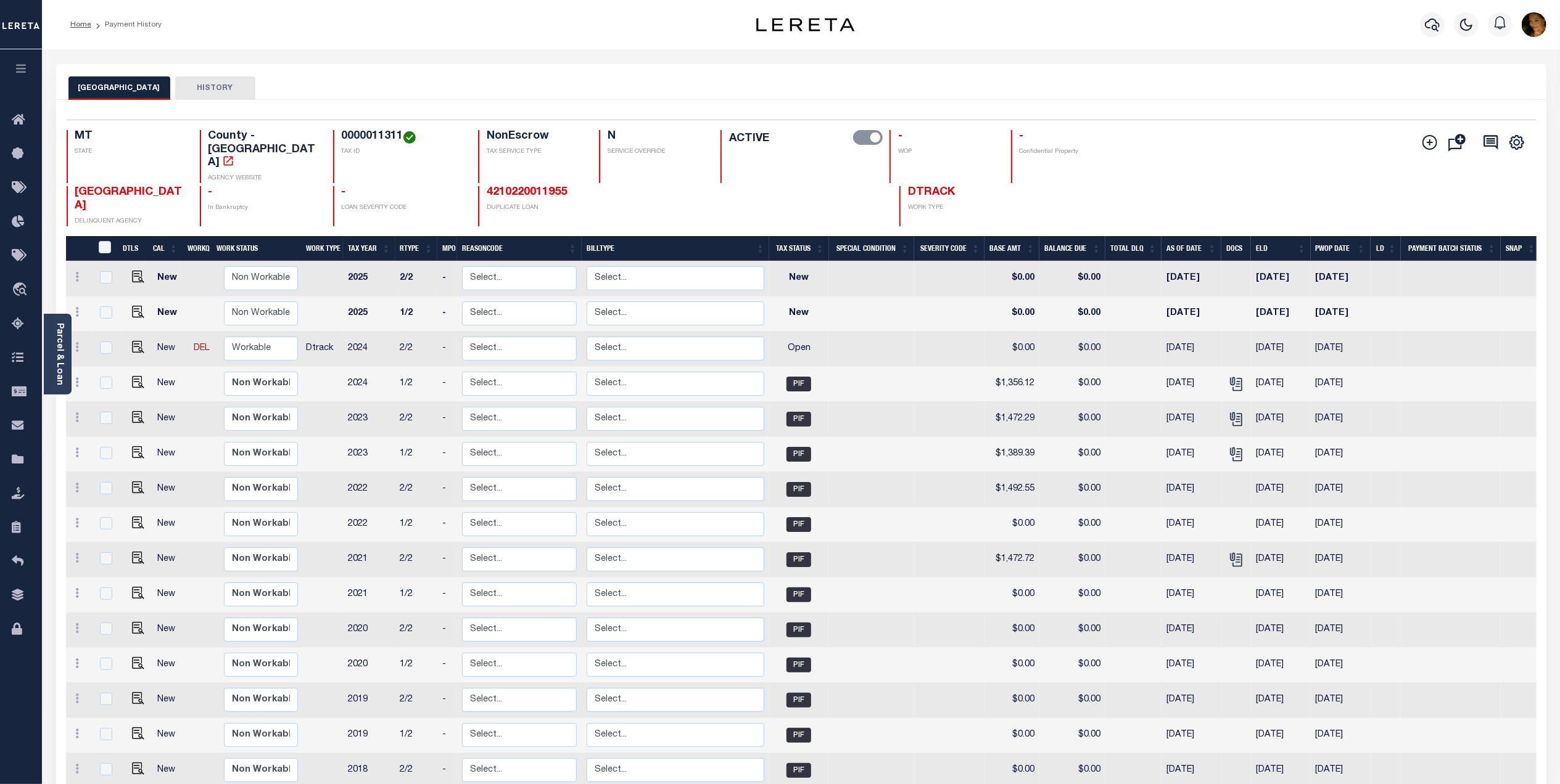
click at [346, 134] on h4 "0000011311" at bounding box center [402, 137] width 121 height 13
copy h4 "0000011311"
drag, startPoint x: 134, startPoint y: 314, endPoint x: 143, endPoint y: 318, distance: 9.8
click at [134, 341] on img "" at bounding box center [138, 346] width 13 height 13
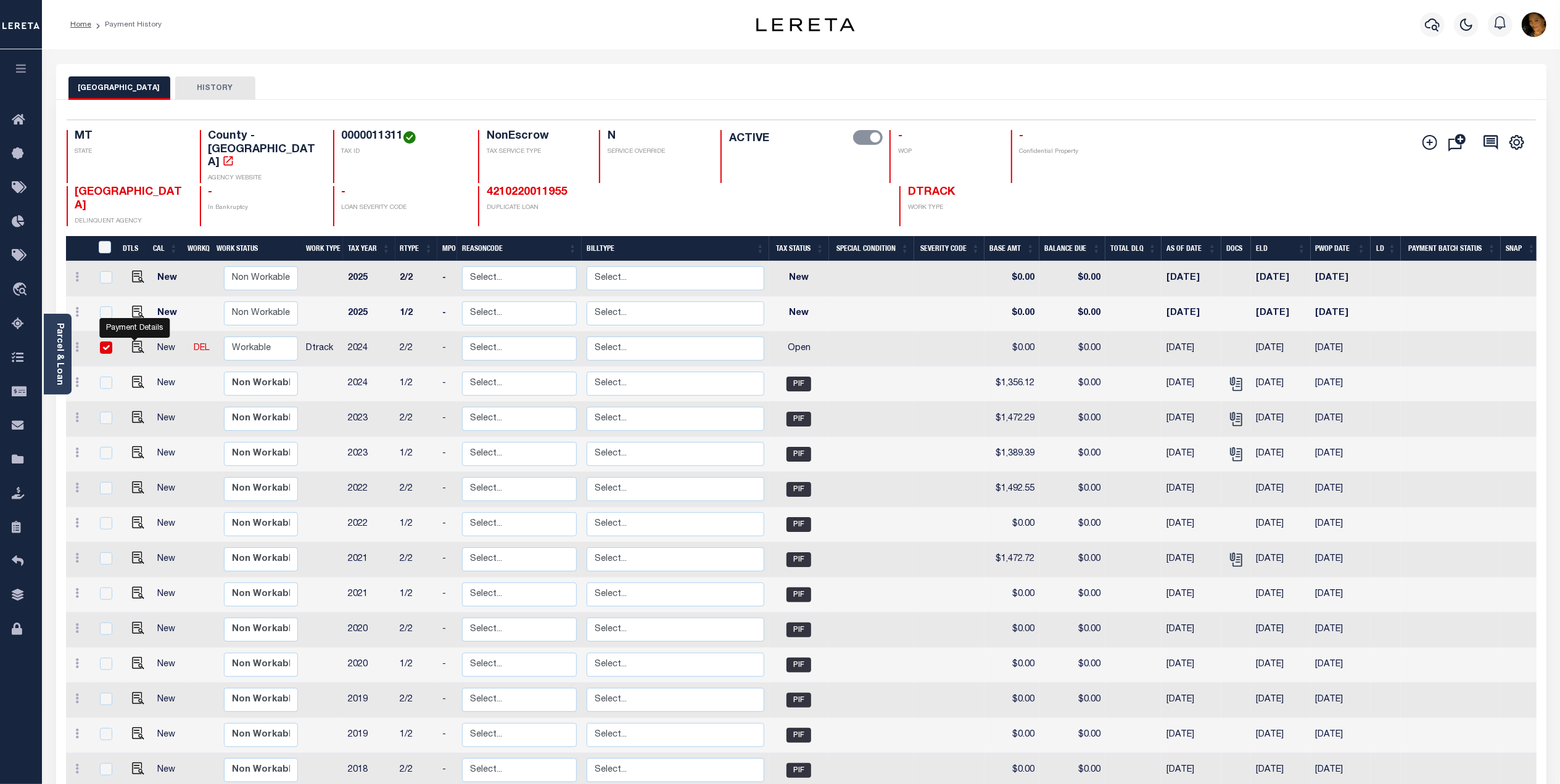
checkbox input "true"
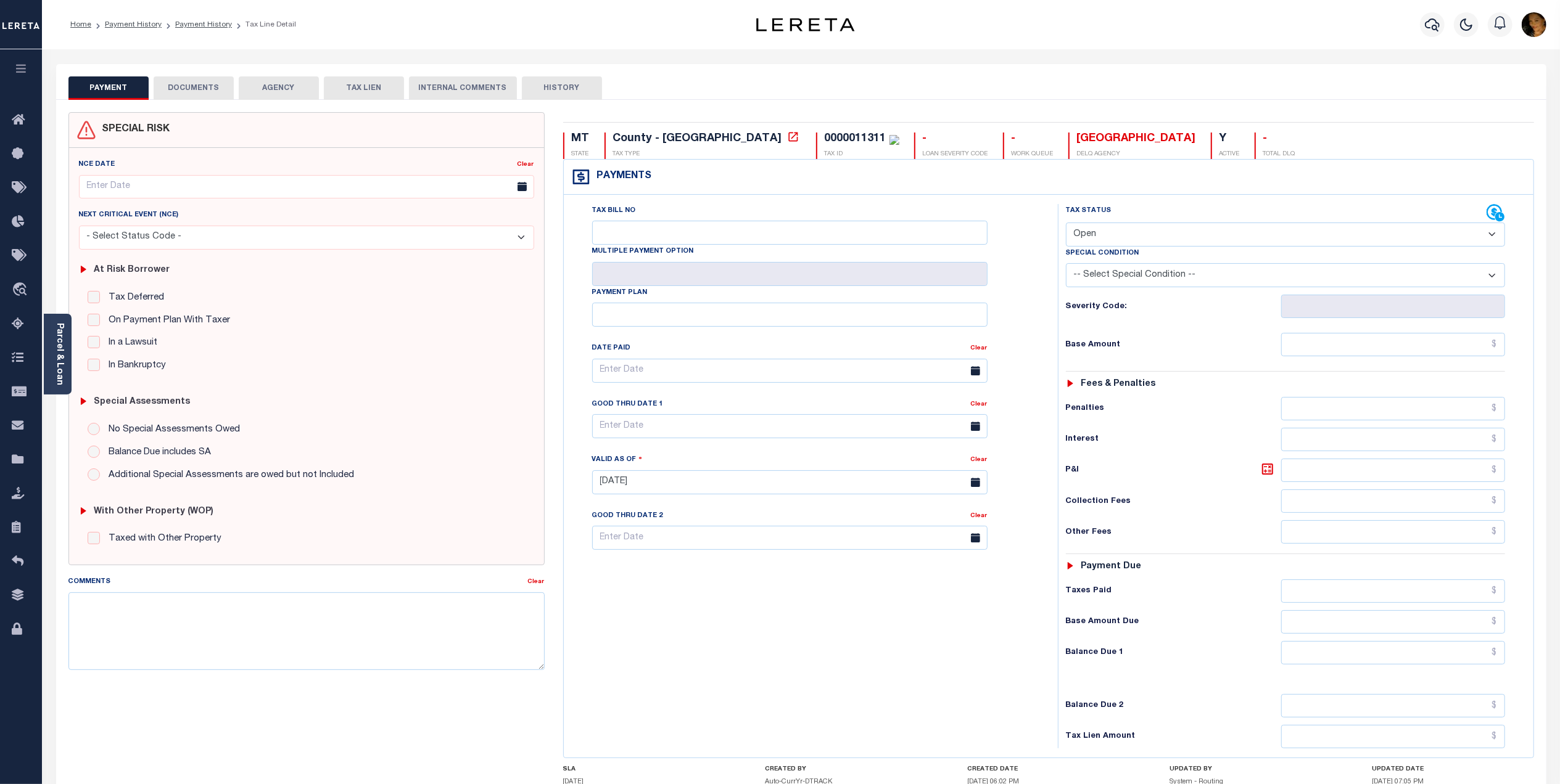
click at [64, 385] on div "Parcel & Loan" at bounding box center [57, 354] width 27 height 81
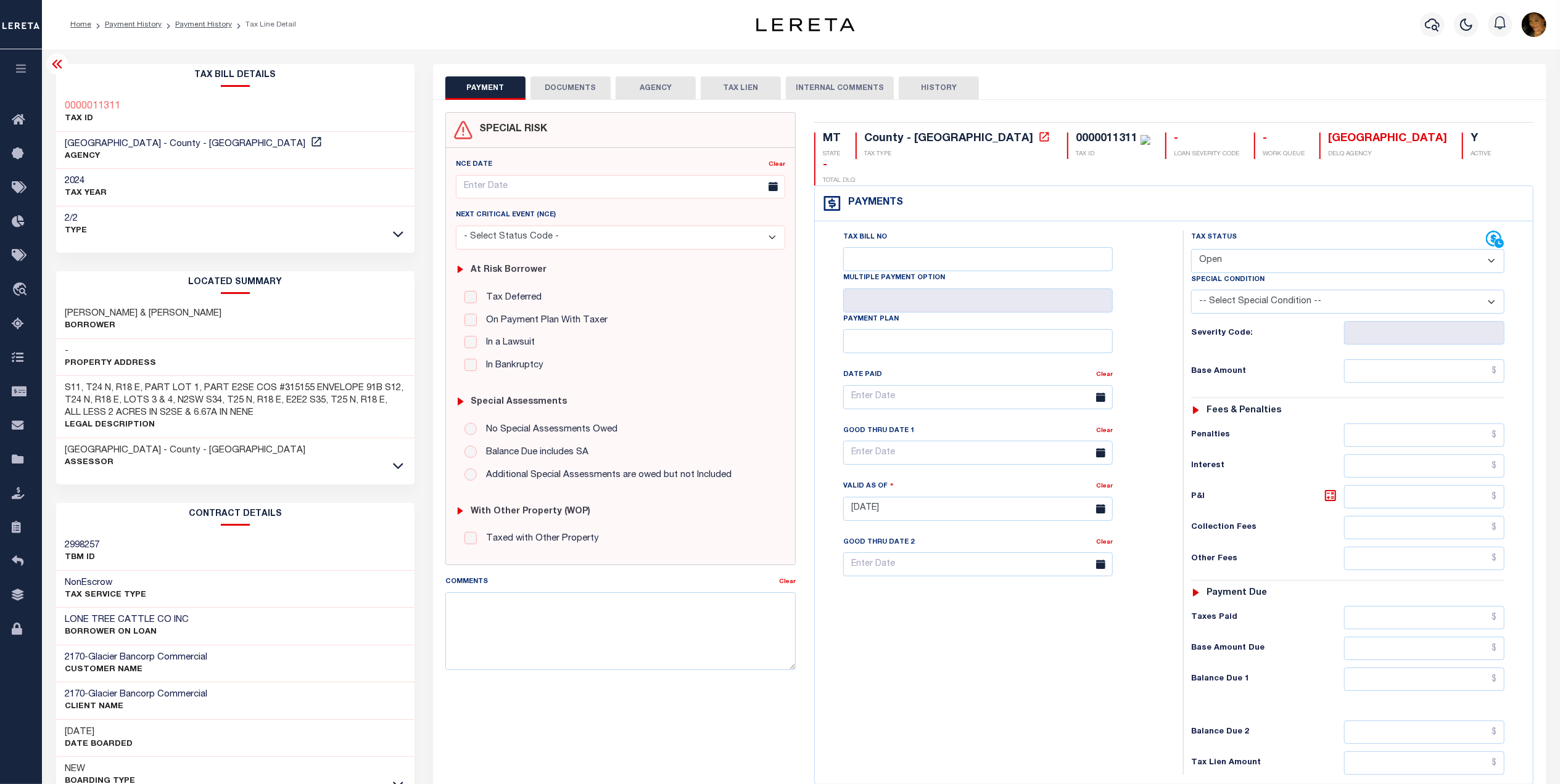
click at [1262, 249] on select "- Select Status Code - Open Due/Unpaid Paid Incomplete No Tax Due Internal Refu…" at bounding box center [1347, 261] width 313 height 24
select select "PYD"
click at [1191, 249] on select "- Select Status Code - Open Due/Unpaid Paid Incomplete No Tax Due Internal Refu…" at bounding box center [1347, 261] width 313 height 24
type input "[DATE]"
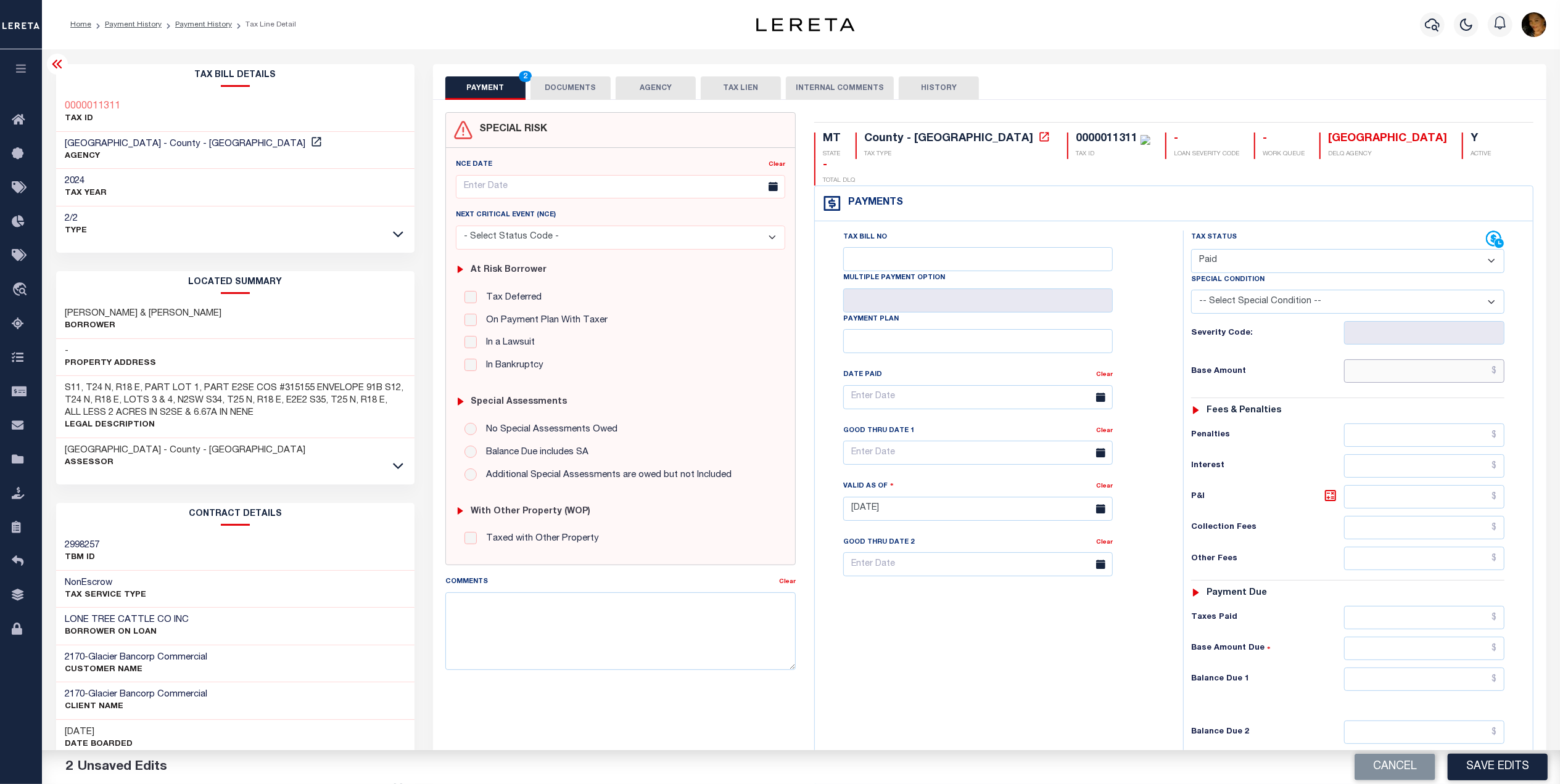
click at [1413, 359] on input "text" at bounding box center [1424, 371] width 161 height 24
type input "$1,356.07"
click at [1440, 668] on input "text" at bounding box center [1424, 680] width 161 height 24
drag, startPoint x: 1461, startPoint y: 667, endPoint x: 1616, endPoint y: 680, distance: 155.5
click at [1559, 680] on html "Home Payment History Payment History Tax Line Detail Profile Sign out" at bounding box center [780, 466] width 1560 height 932
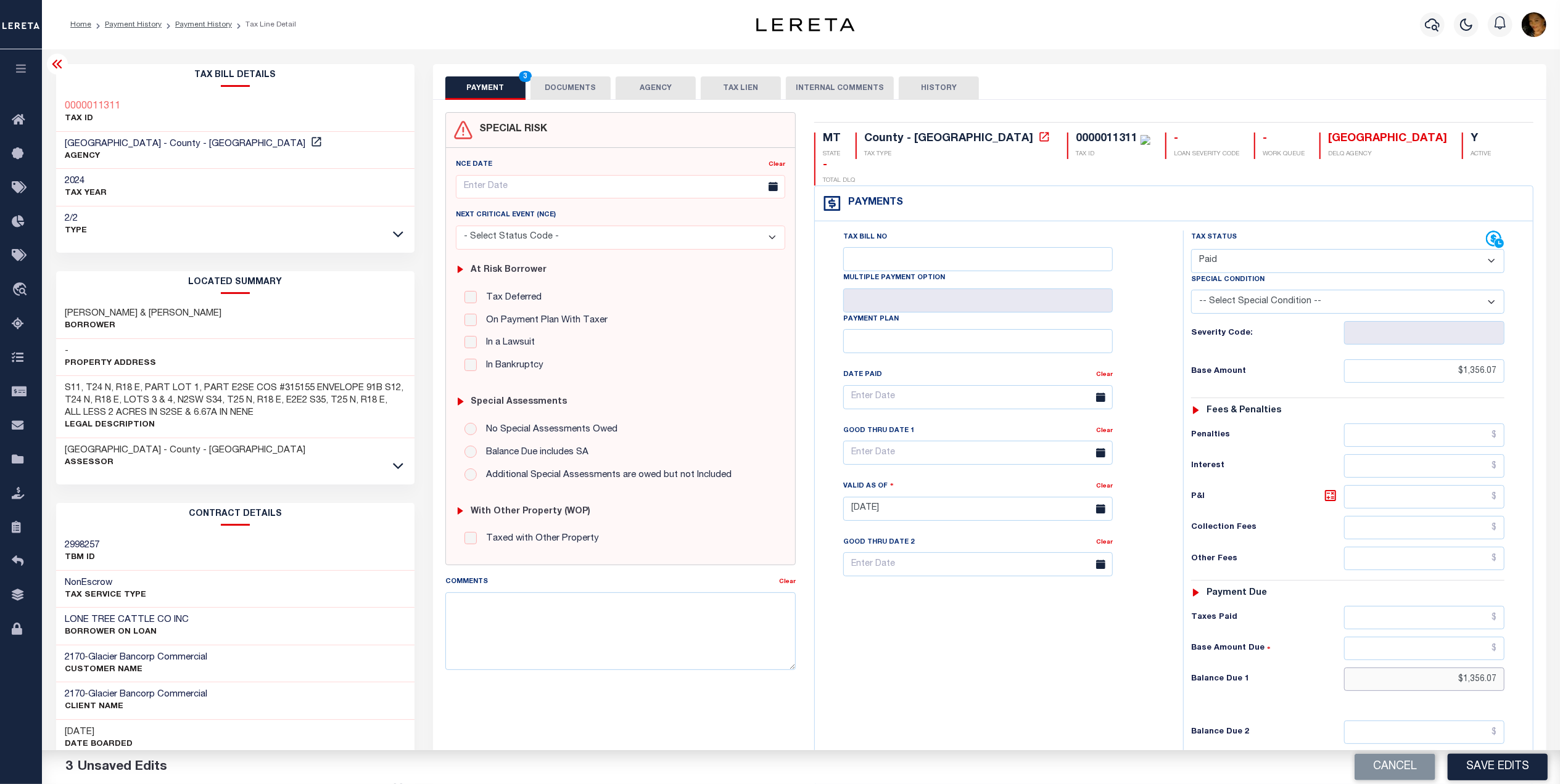
type input "$1,356.07"
click at [590, 89] on button "DOCUMENTS" at bounding box center [570, 88] width 80 height 24
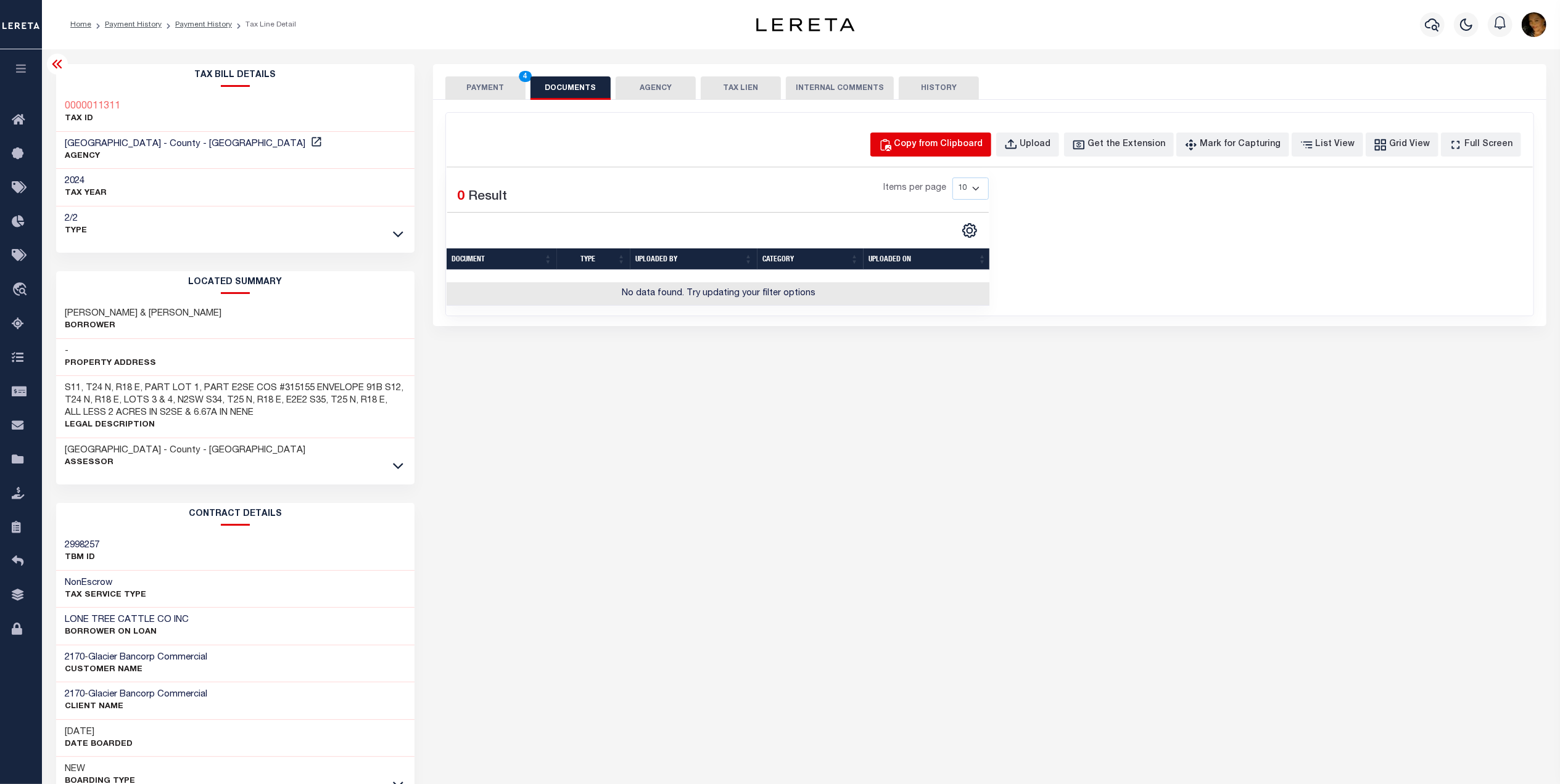
drag, startPoint x: 950, startPoint y: 130, endPoint x: 948, endPoint y: 136, distance: 6.3
click at [950, 131] on div "Copy from Clipboard Upload Get the Extension Mark for Capturing Got it List Vie…" at bounding box center [990, 214] width 1087 height 203
click at [967, 147] on div "Copy from Clipboard" at bounding box center [939, 145] width 89 height 13
select select "POP"
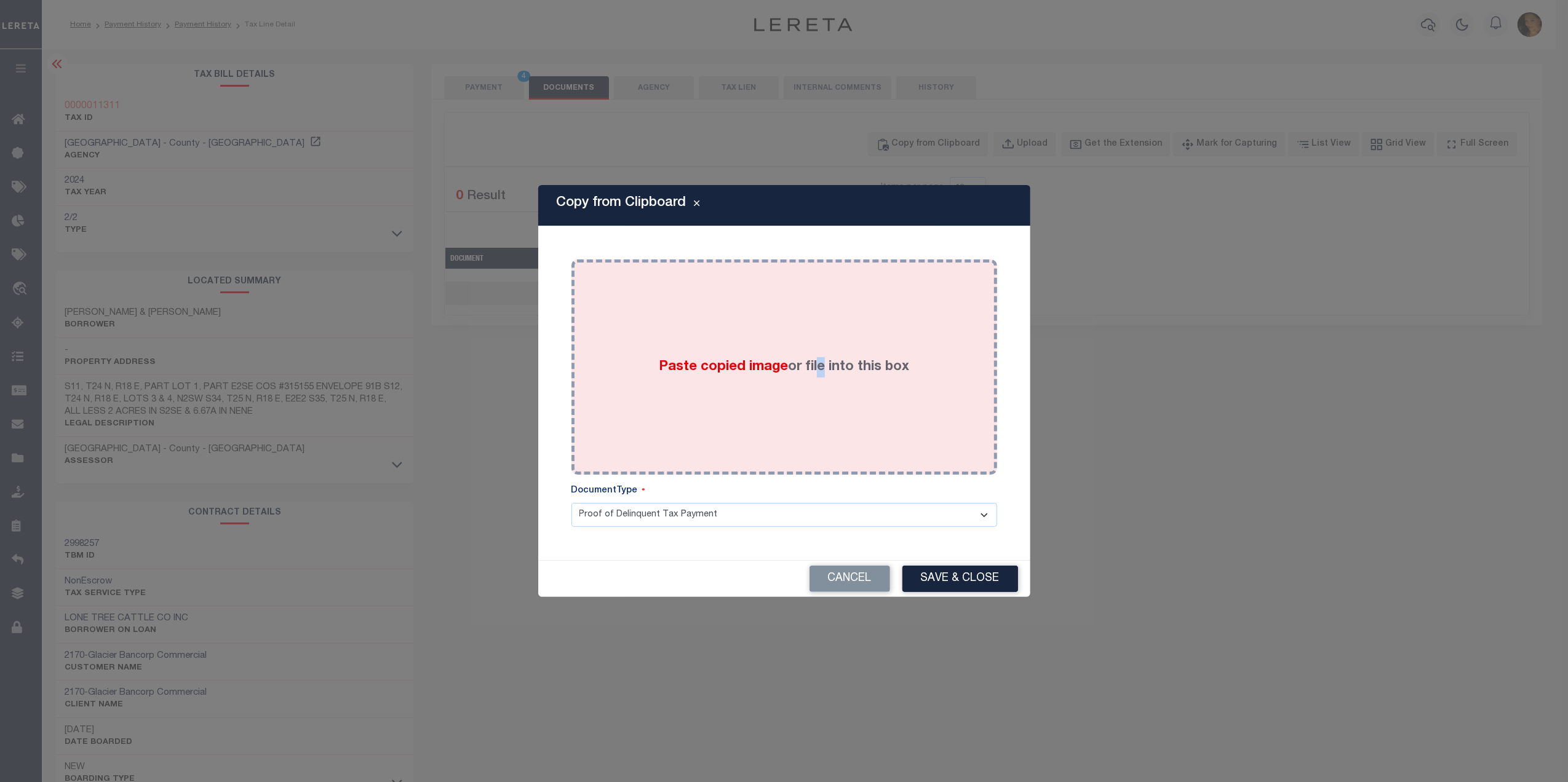
drag, startPoint x: 821, startPoint y: 436, endPoint x: 915, endPoint y: 436, distance: 94.0
click at [840, 442] on div "Paste copied image or file into this box" at bounding box center [784, 367] width 407 height 196
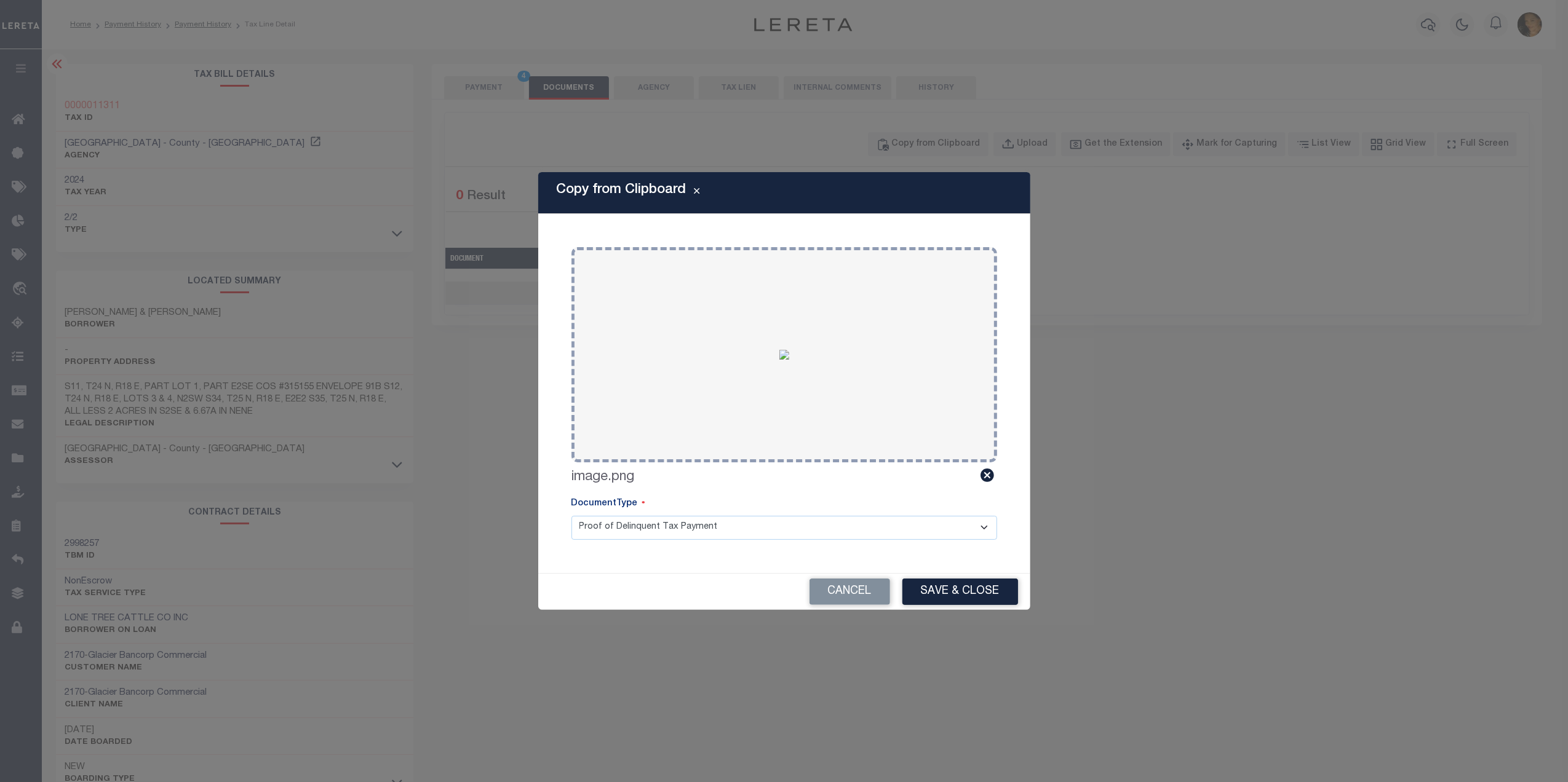
drag, startPoint x: 826, startPoint y: 527, endPoint x: 825, endPoint y: 536, distance: 9.1
click at [826, 527] on select "Proof of Delinquent Tax Payment" at bounding box center [784, 528] width 425 height 24
click at [572, 516] on select "Proof of Delinquent Tax Payment" at bounding box center [784, 528] width 425 height 24
click at [945, 591] on button "Save & Close" at bounding box center [960, 592] width 116 height 27
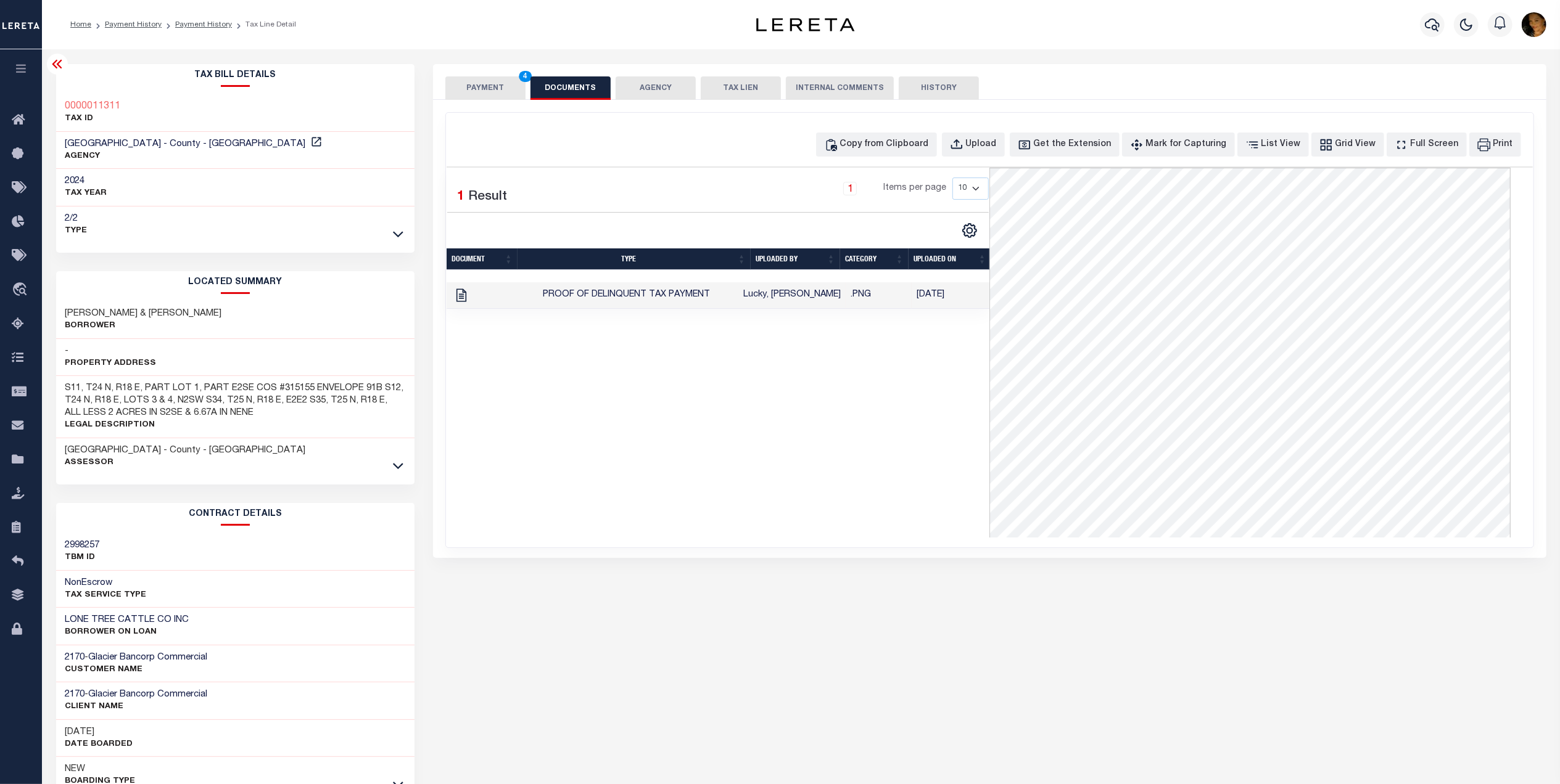
click at [499, 92] on button "PAYMENT 4" at bounding box center [485, 88] width 80 height 24
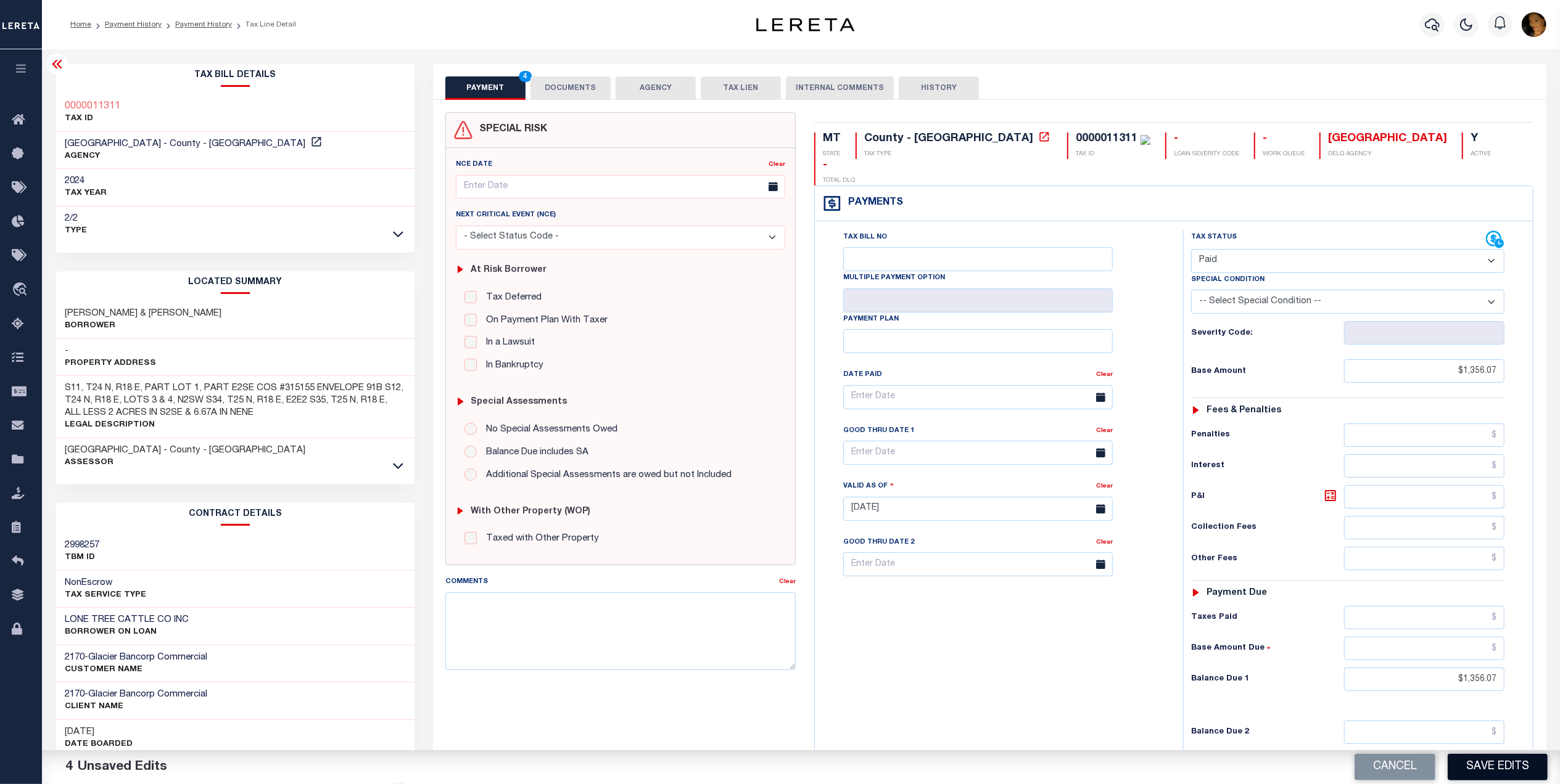
click at [1504, 767] on button "Save Edits" at bounding box center [1497, 767] width 100 height 27
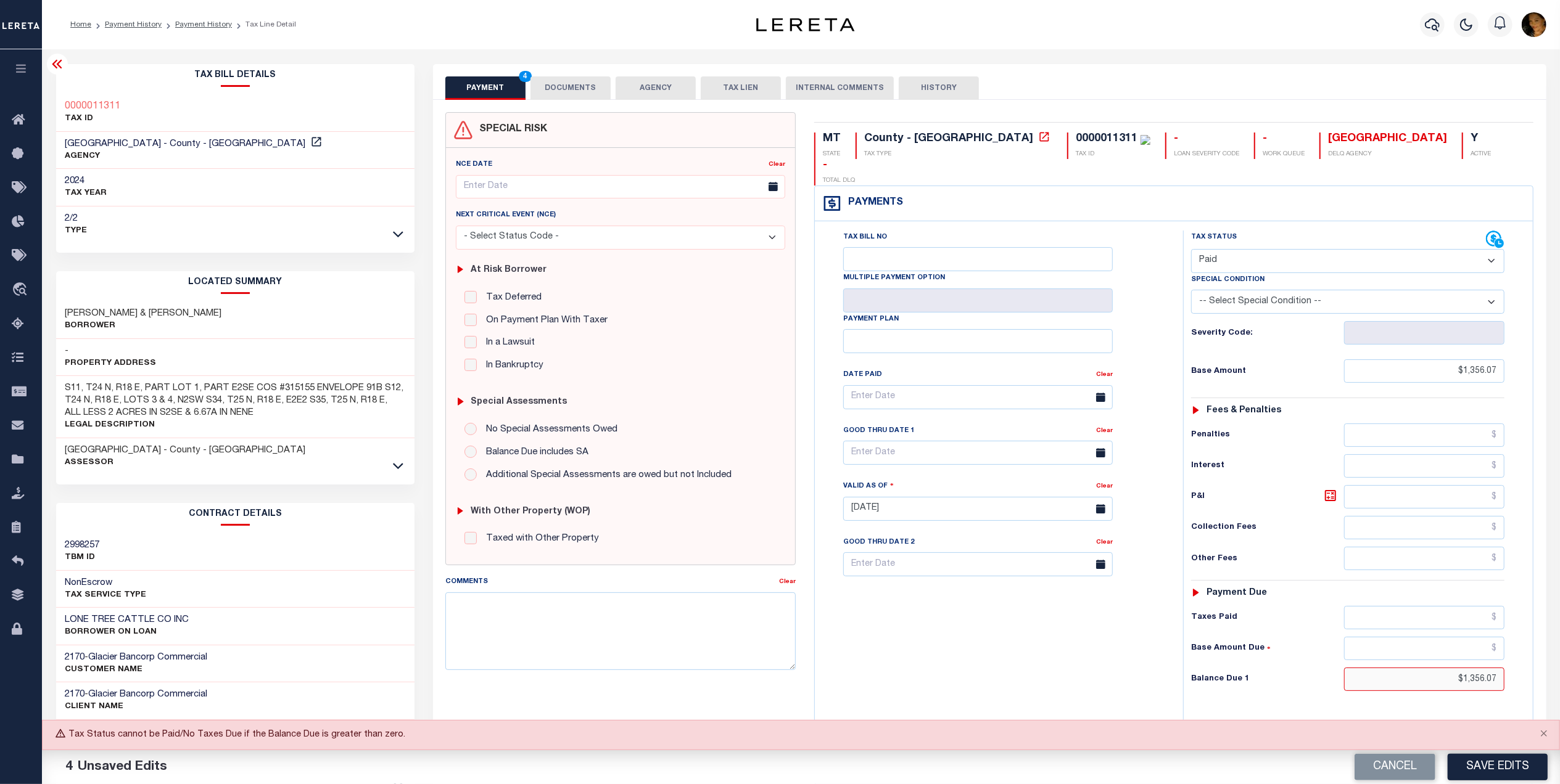
drag, startPoint x: 1451, startPoint y: 663, endPoint x: 1536, endPoint y: 664, distance: 85.0
click at [1536, 664] on div "MT STATE County - MT TAX TYPE 0000011311 TAX ID - LOAN SEVERITY CODE - WORK QUE…" at bounding box center [1174, 508] width 738 height 791
type input "$0.00"
click at [1503, 769] on button "Save Edits" at bounding box center [1497, 767] width 100 height 27
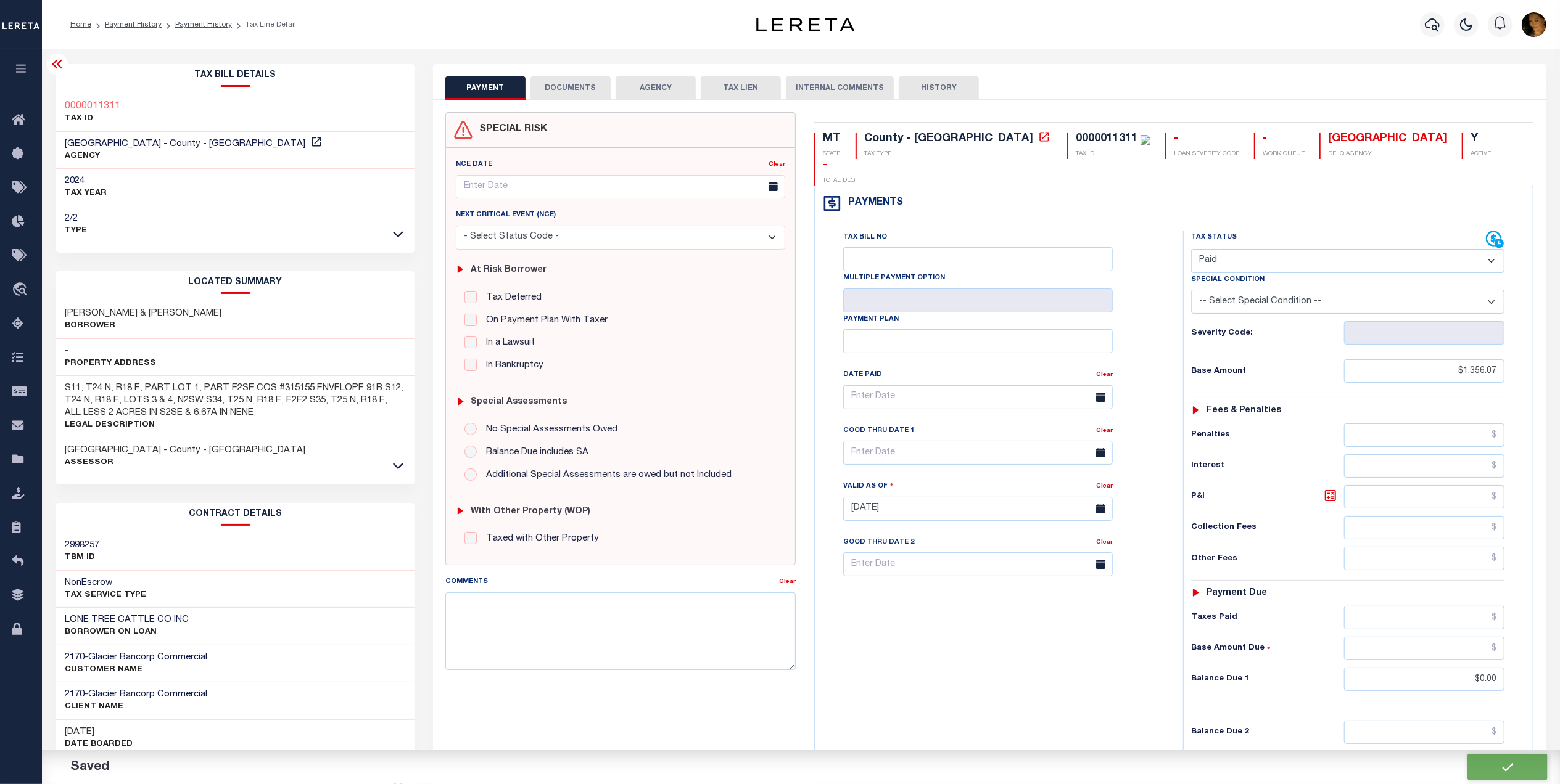
checkbox input "false"
type input "$1,356.07"
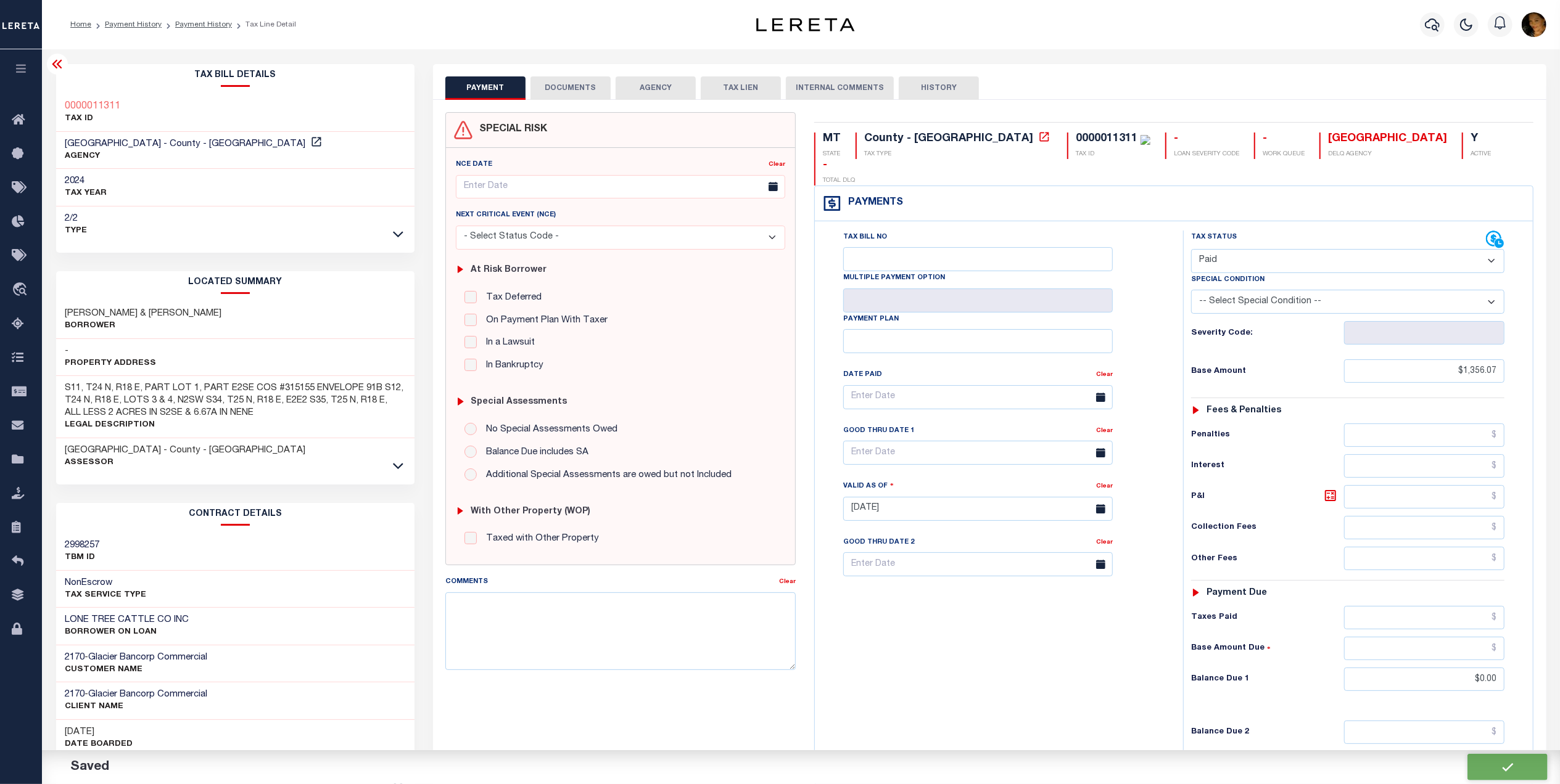
type input "$0"
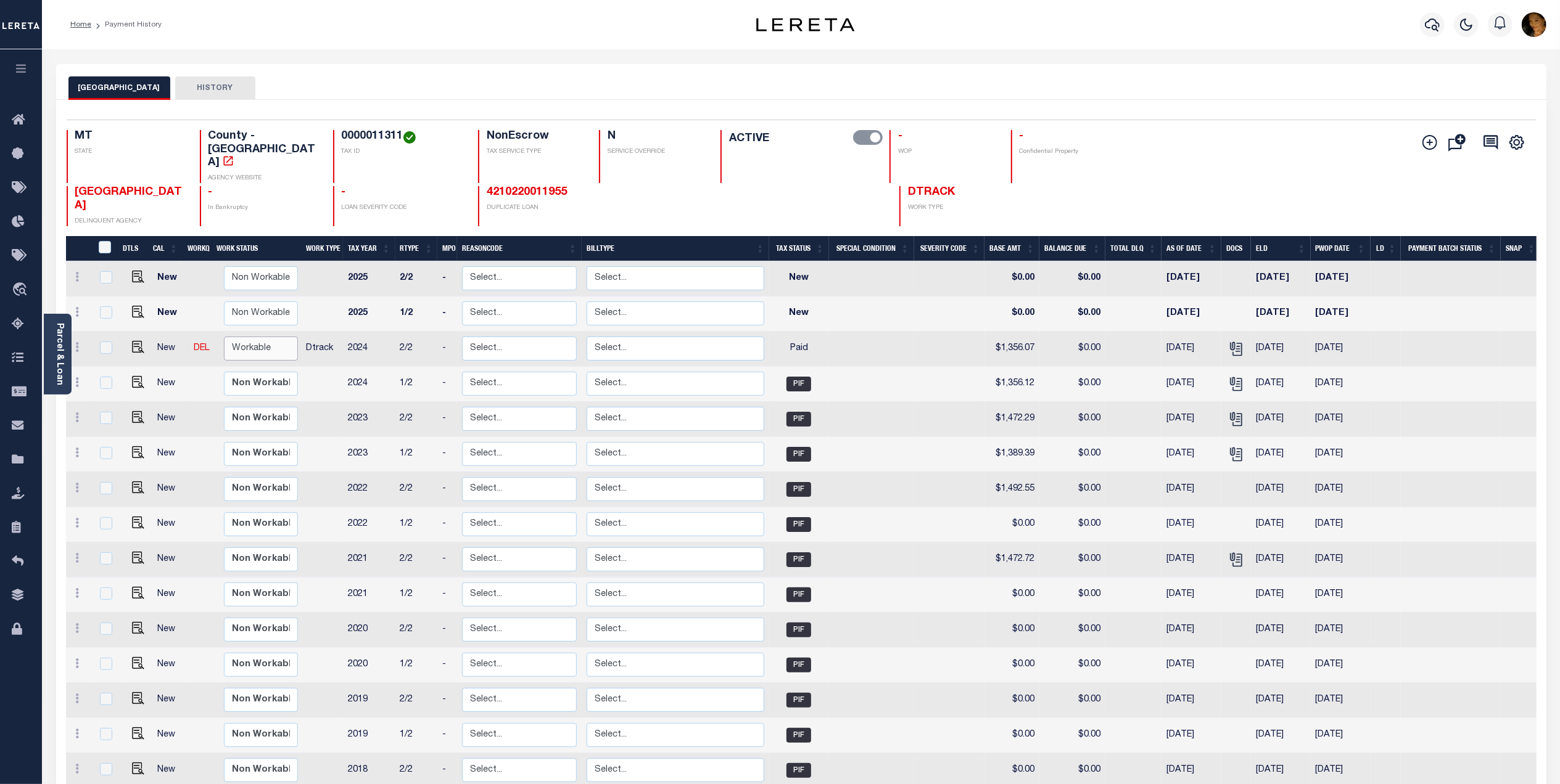
click at [255, 337] on select "Non Workable Workable" at bounding box center [261, 349] width 74 height 24
checkbox input "true"
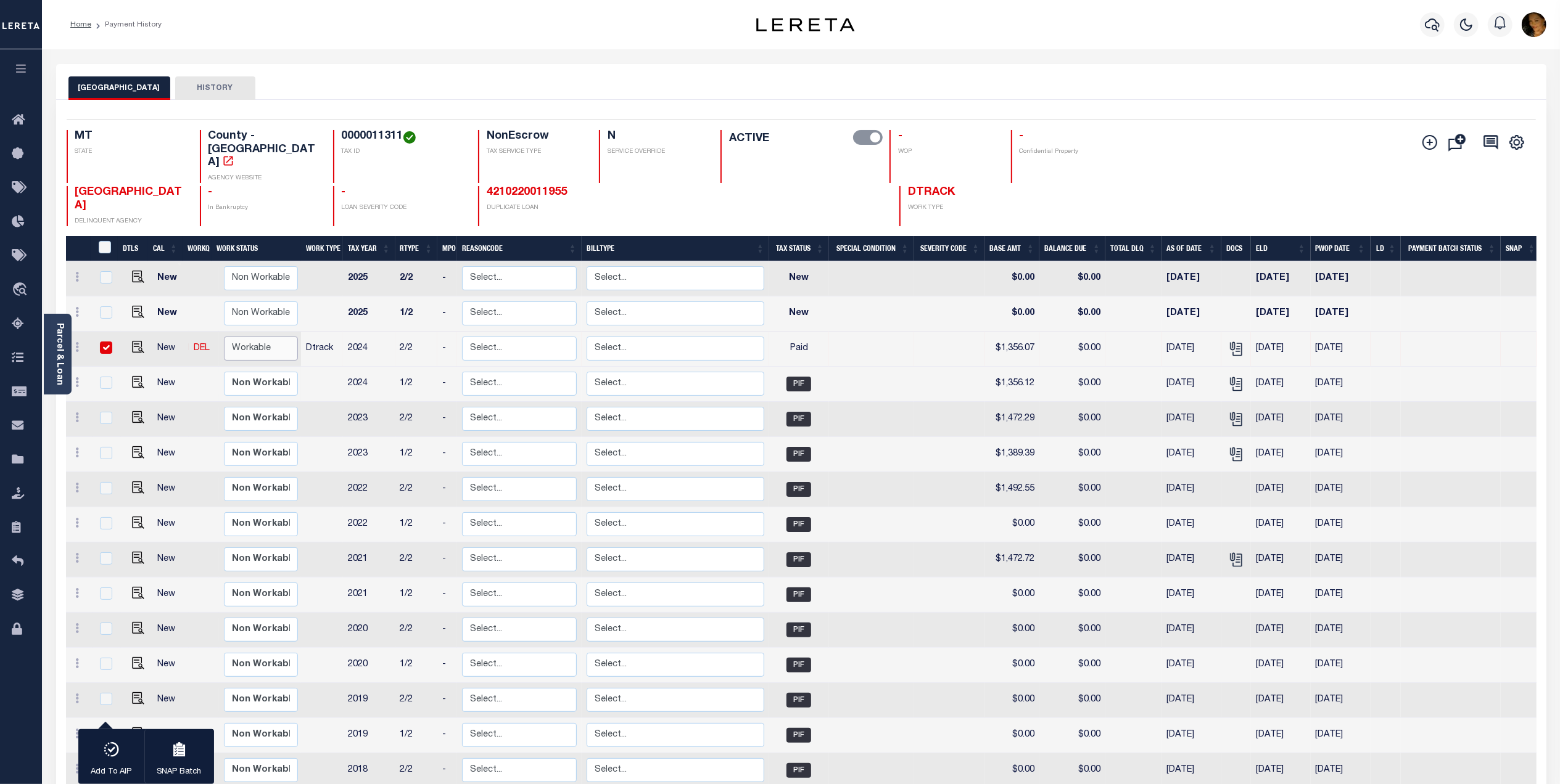
select select "true"
click at [224, 337] on select "Non Workable Workable" at bounding box center [261, 349] width 74 height 24
checkbox input "false"
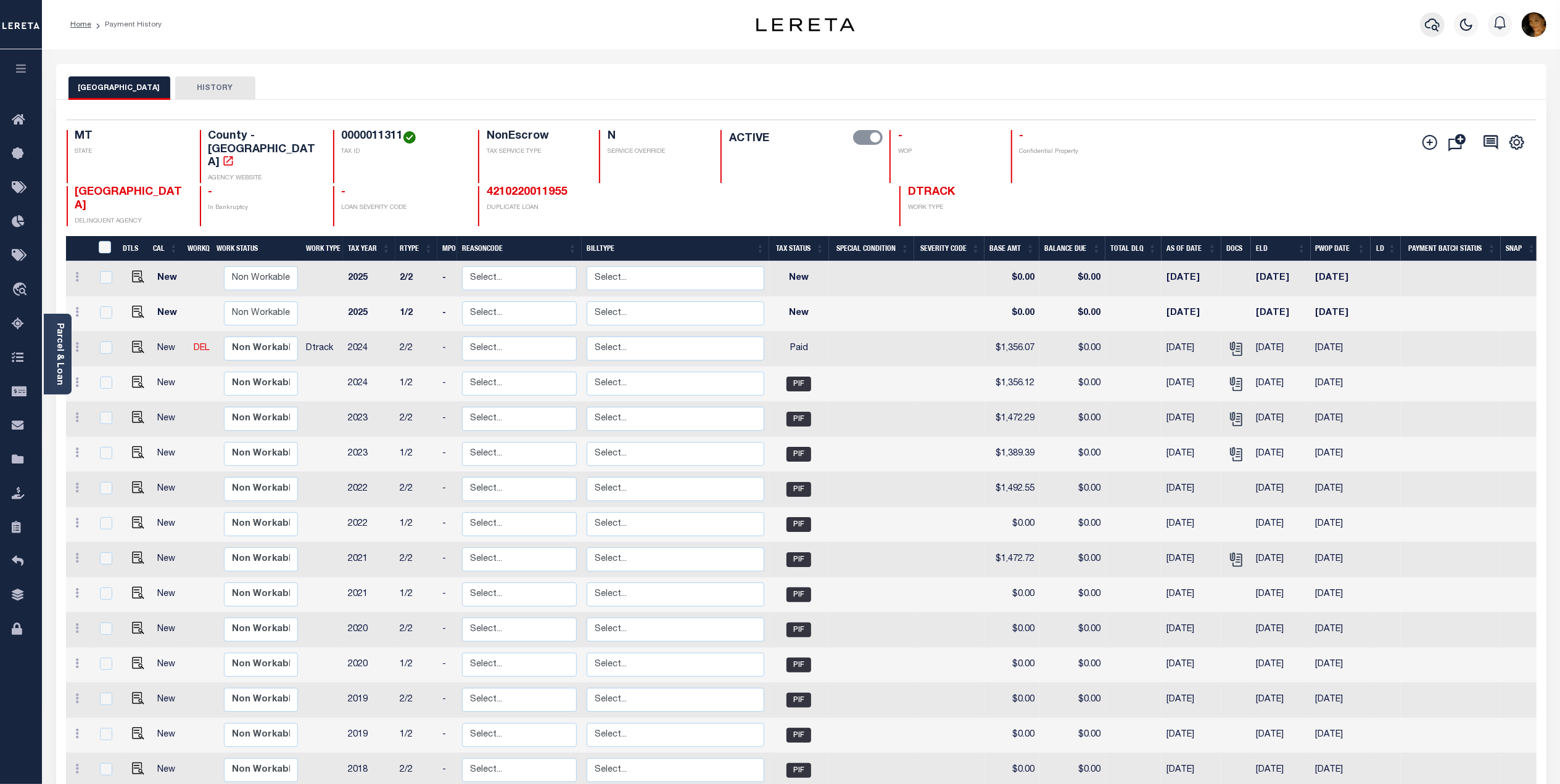
click at [1430, 26] on icon "button" at bounding box center [1433, 24] width 15 height 15
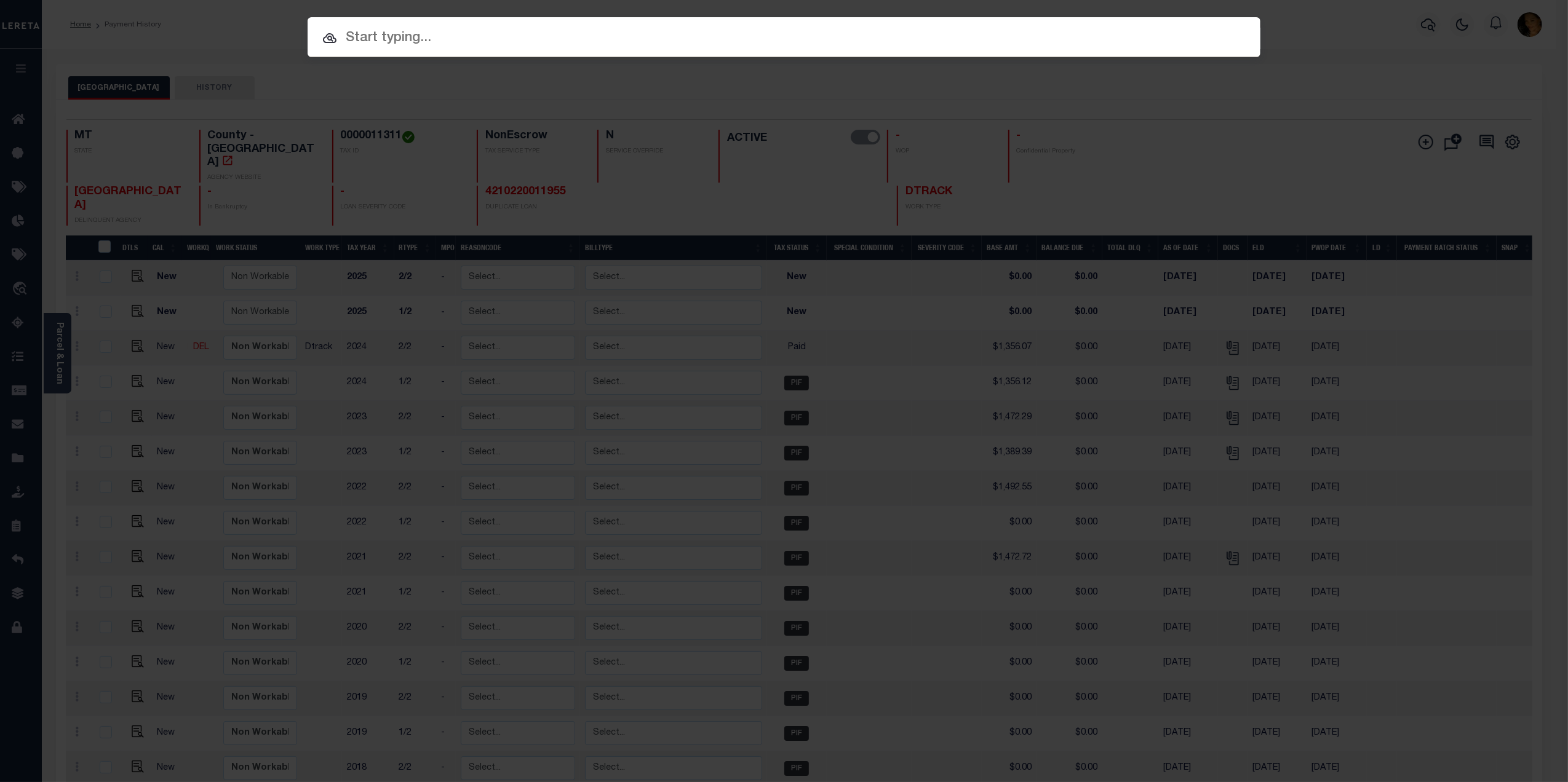
click at [420, 32] on input "text" at bounding box center [784, 38] width 953 height 21
paste input "4209210010087"
type input "4209210010087"
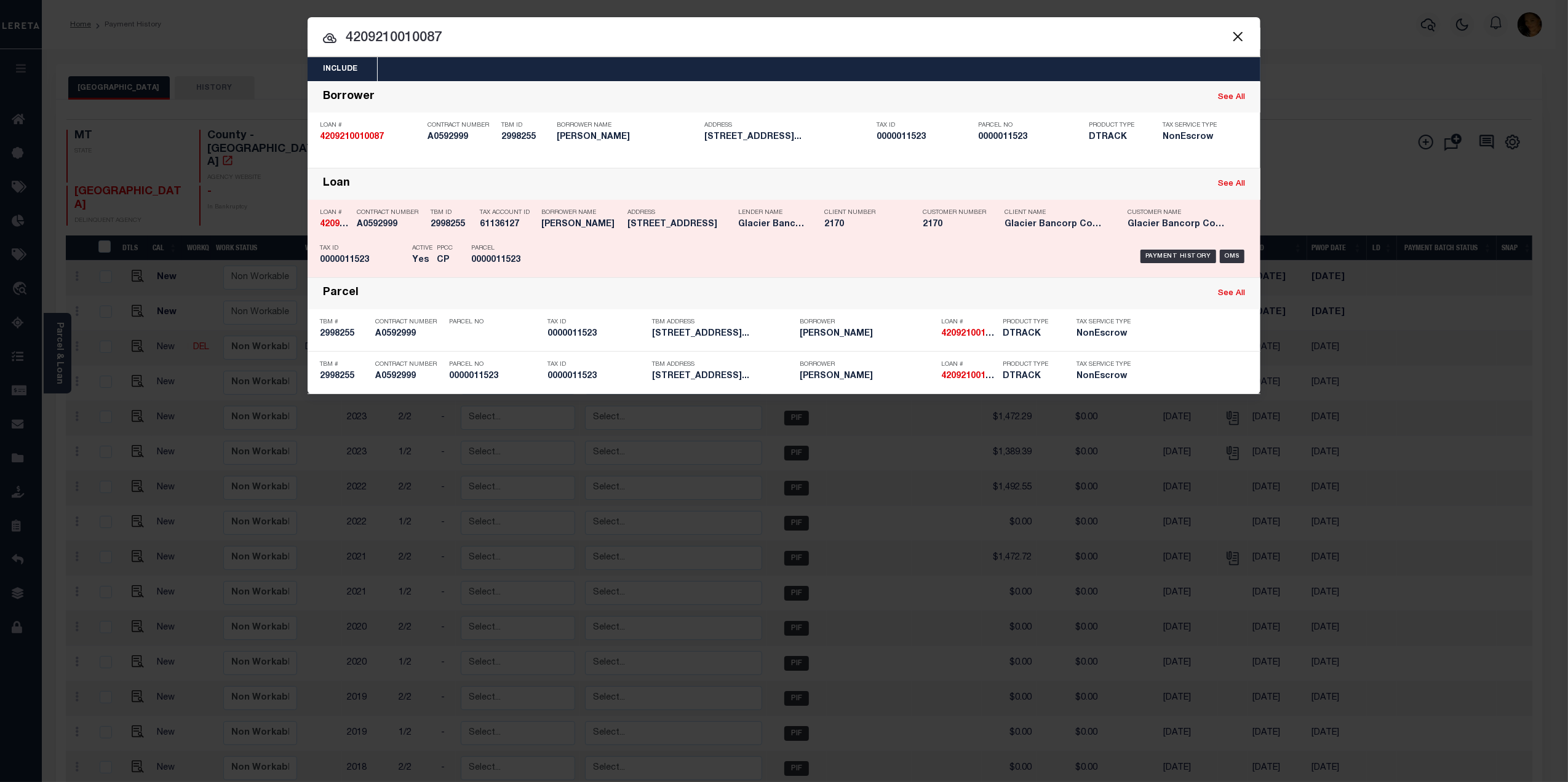
click at [739, 244] on div "Payment History OMS" at bounding box center [897, 256] width 703 height 35
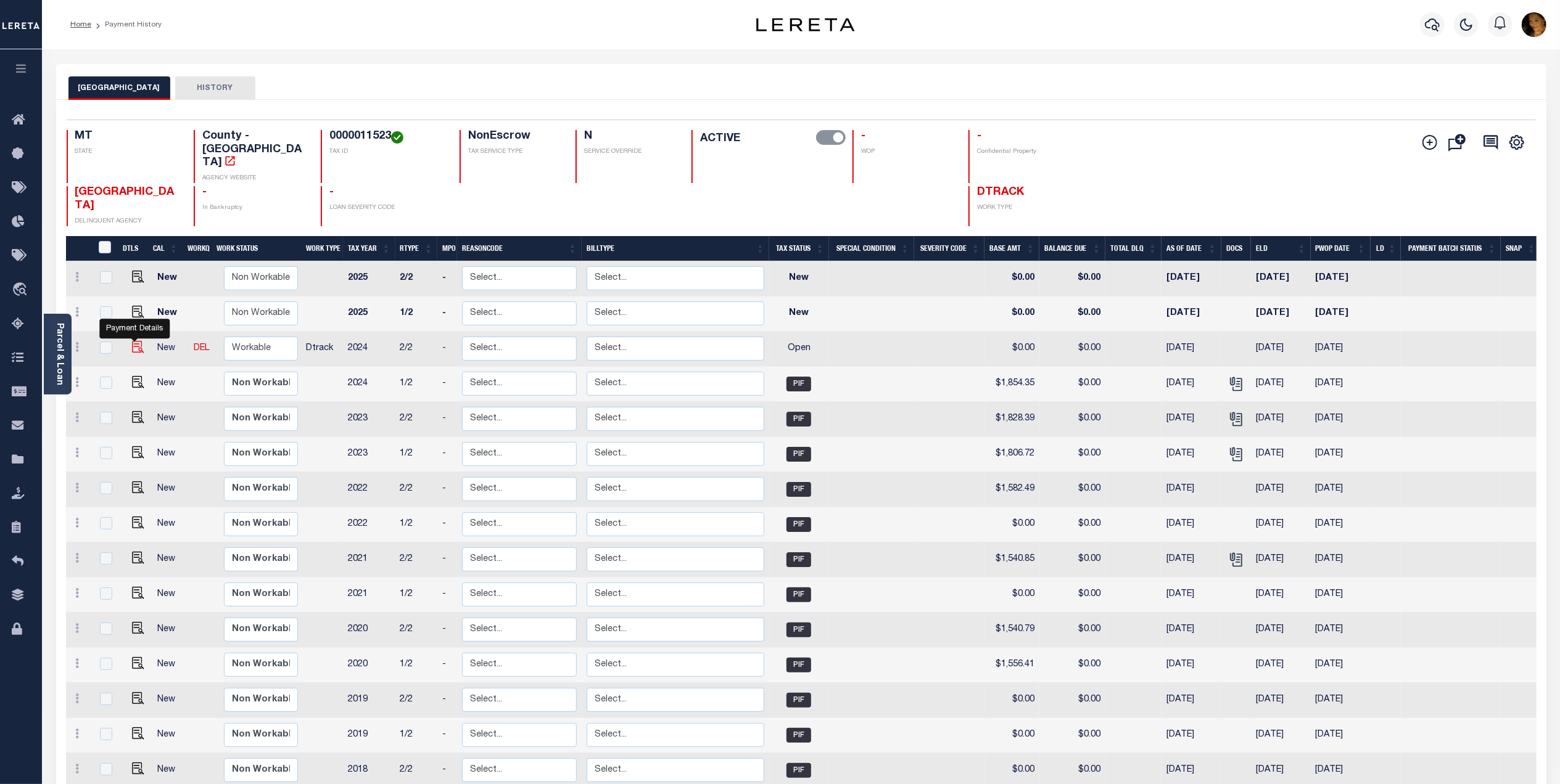
click at [139, 341] on img "" at bounding box center [138, 346] width 13 height 13
checkbox input "true"
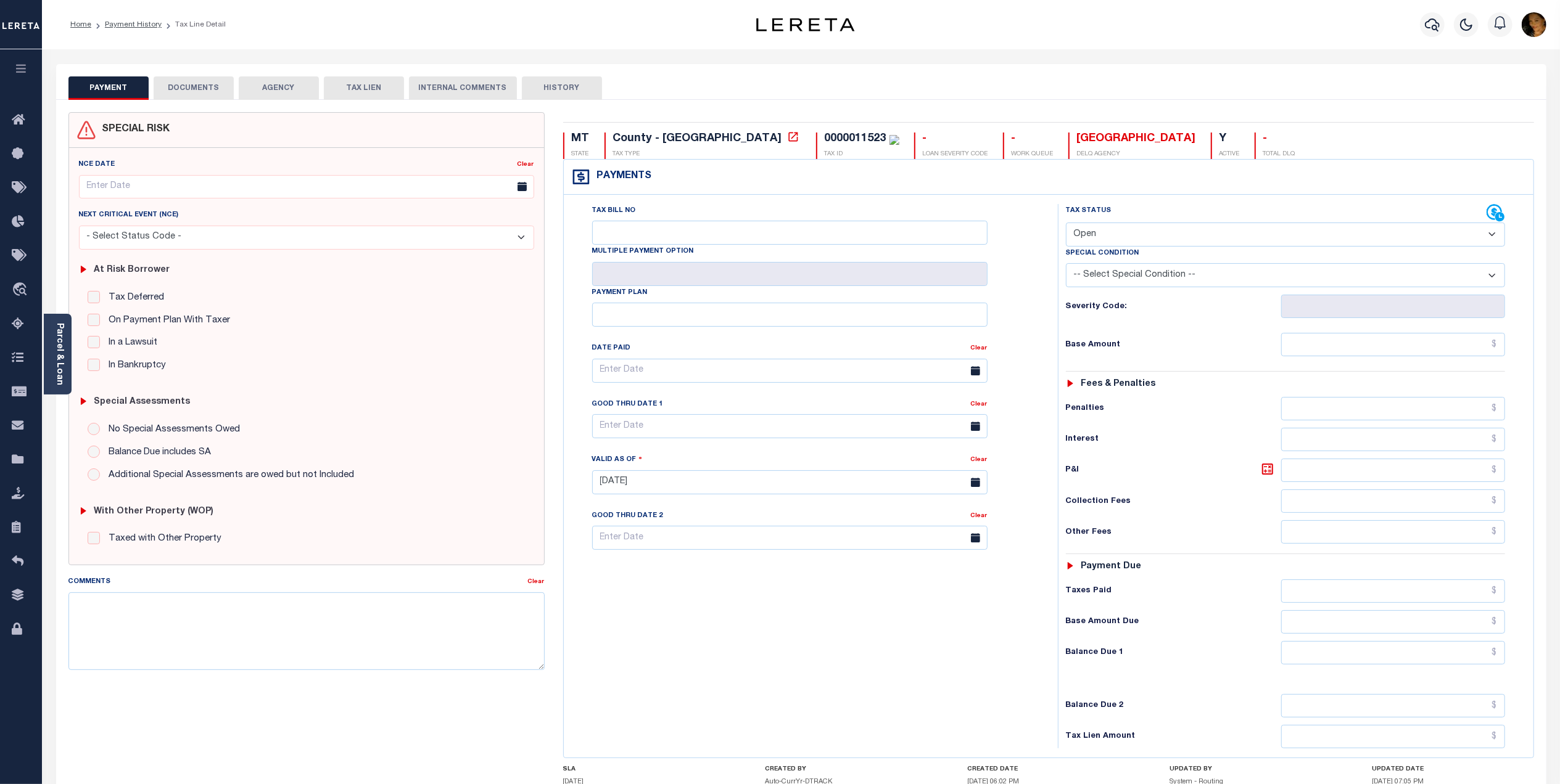
click at [824, 137] on div "0000011523" at bounding box center [855, 138] width 61 height 11
copy div "0000011523"
drag, startPoint x: 1136, startPoint y: 232, endPoint x: 1141, endPoint y: 242, distance: 11.2
click at [1136, 232] on select "- Select Status Code - Open Due/Unpaid Paid Incomplete No Tax Due Internal Refu…" at bounding box center [1285, 235] width 439 height 24
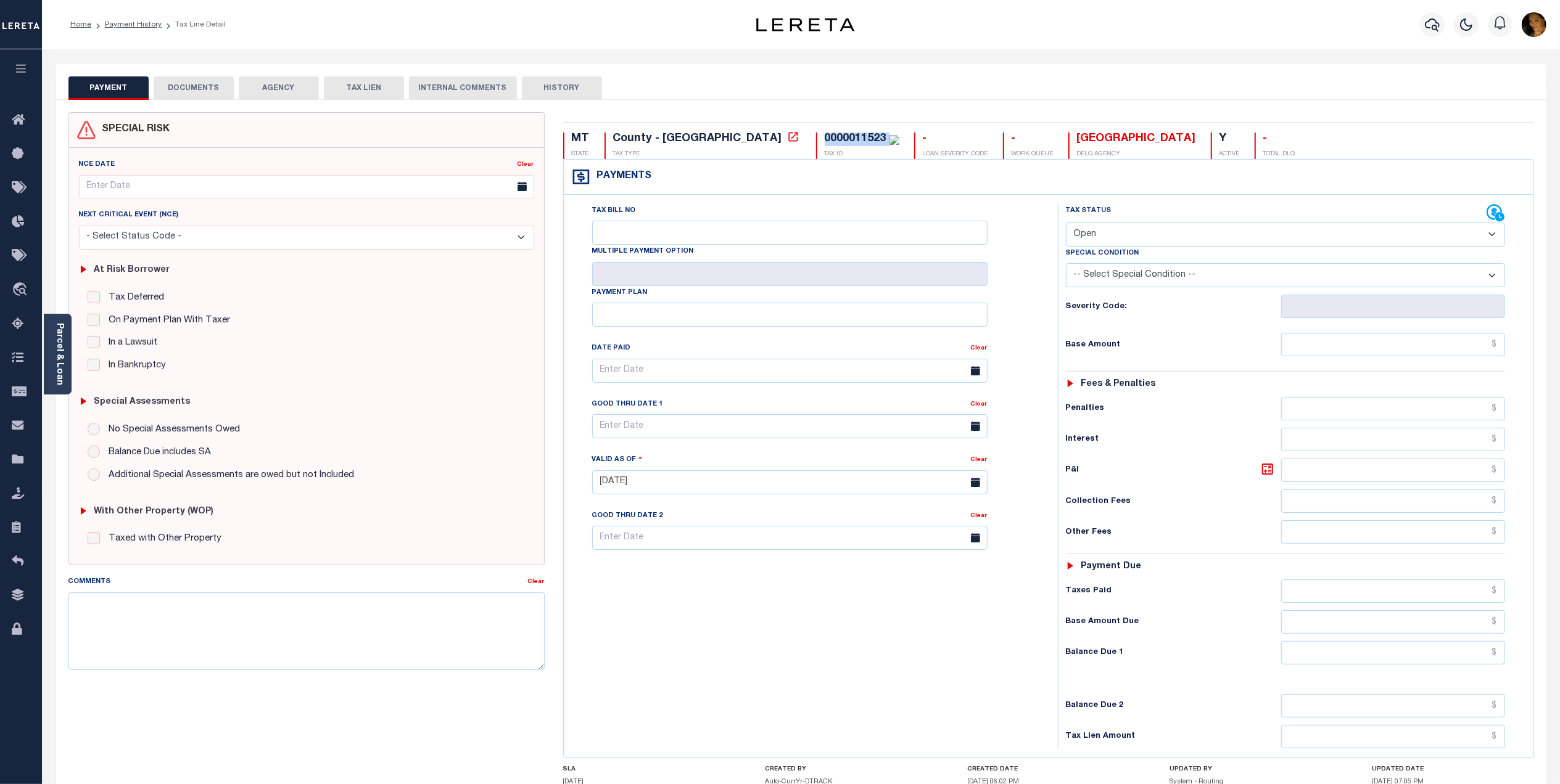
select select "PYD"
click at [1066, 224] on select "- Select Status Code - Open Due/Unpaid Paid Incomplete No Tax Due Internal Refu…" at bounding box center [1285, 235] width 439 height 24
type input "[DATE]"
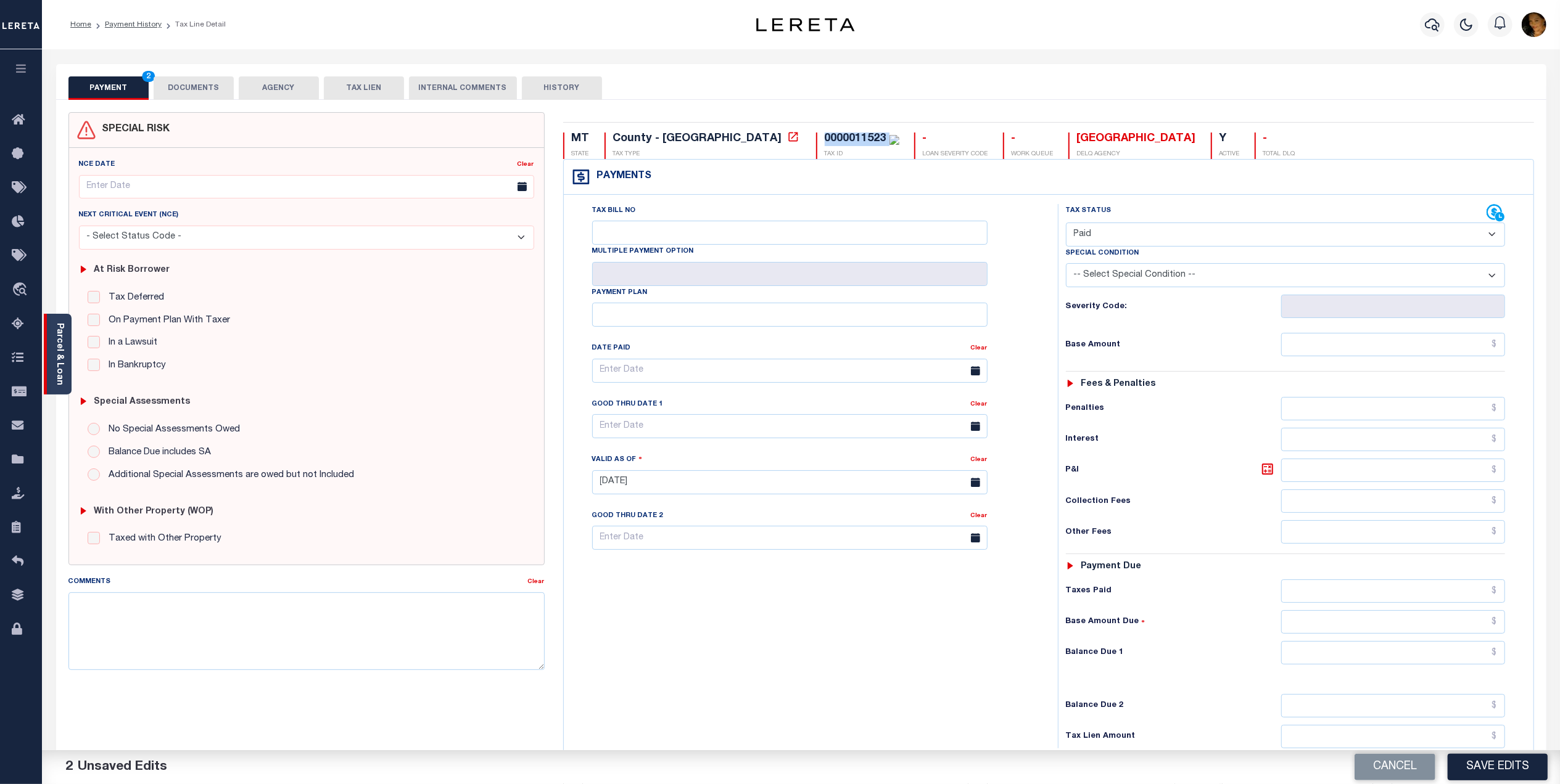
click at [57, 323] on link "Parcel & Loan" at bounding box center [59, 354] width 9 height 62
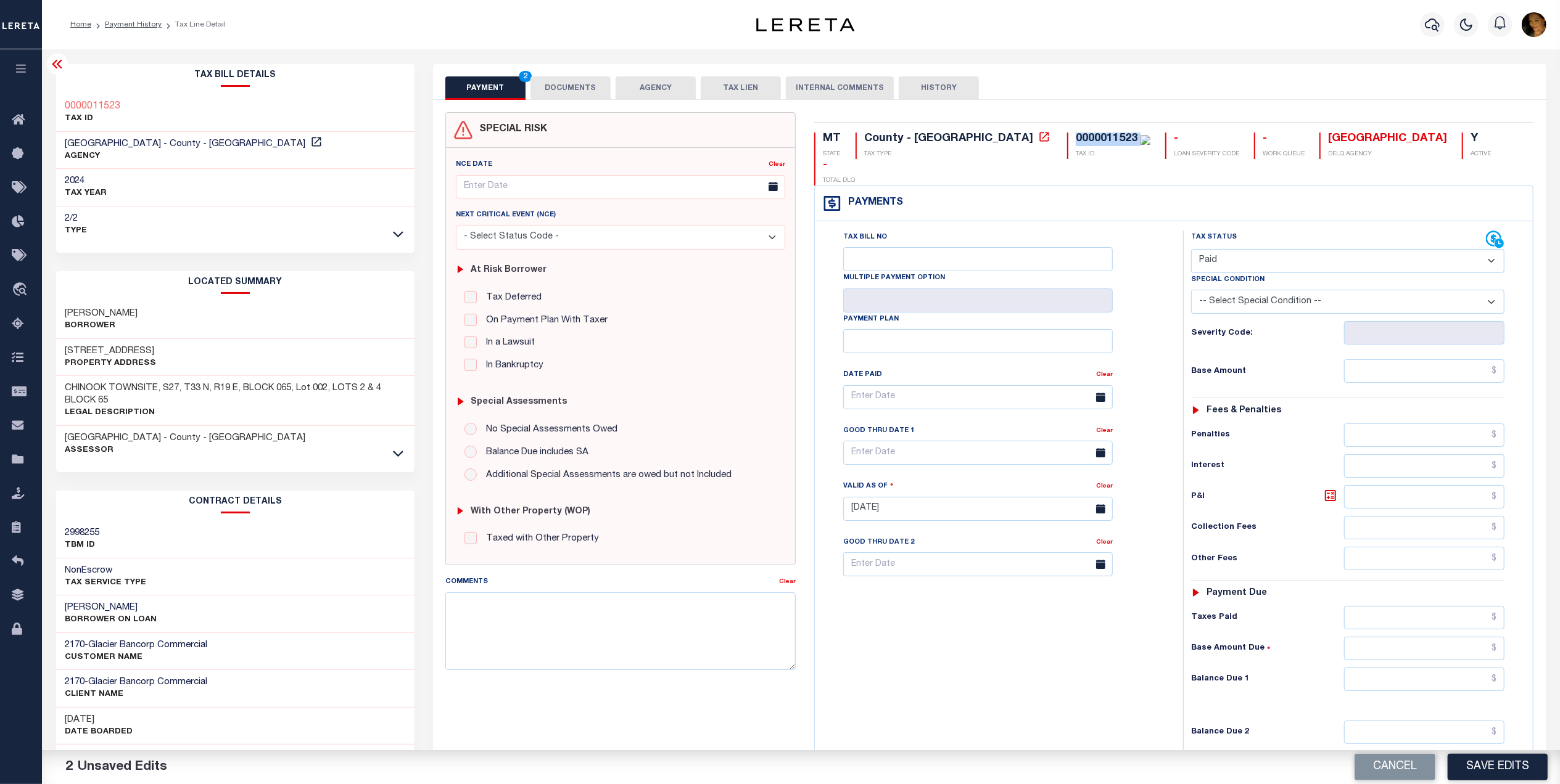
copy div "0000011523"
click at [1040, 141] on icon at bounding box center [1044, 136] width 9 height 9
copy div "0000011523"
click at [1468, 668] on input "text" at bounding box center [1424, 680] width 161 height 24
type input "$0.00"
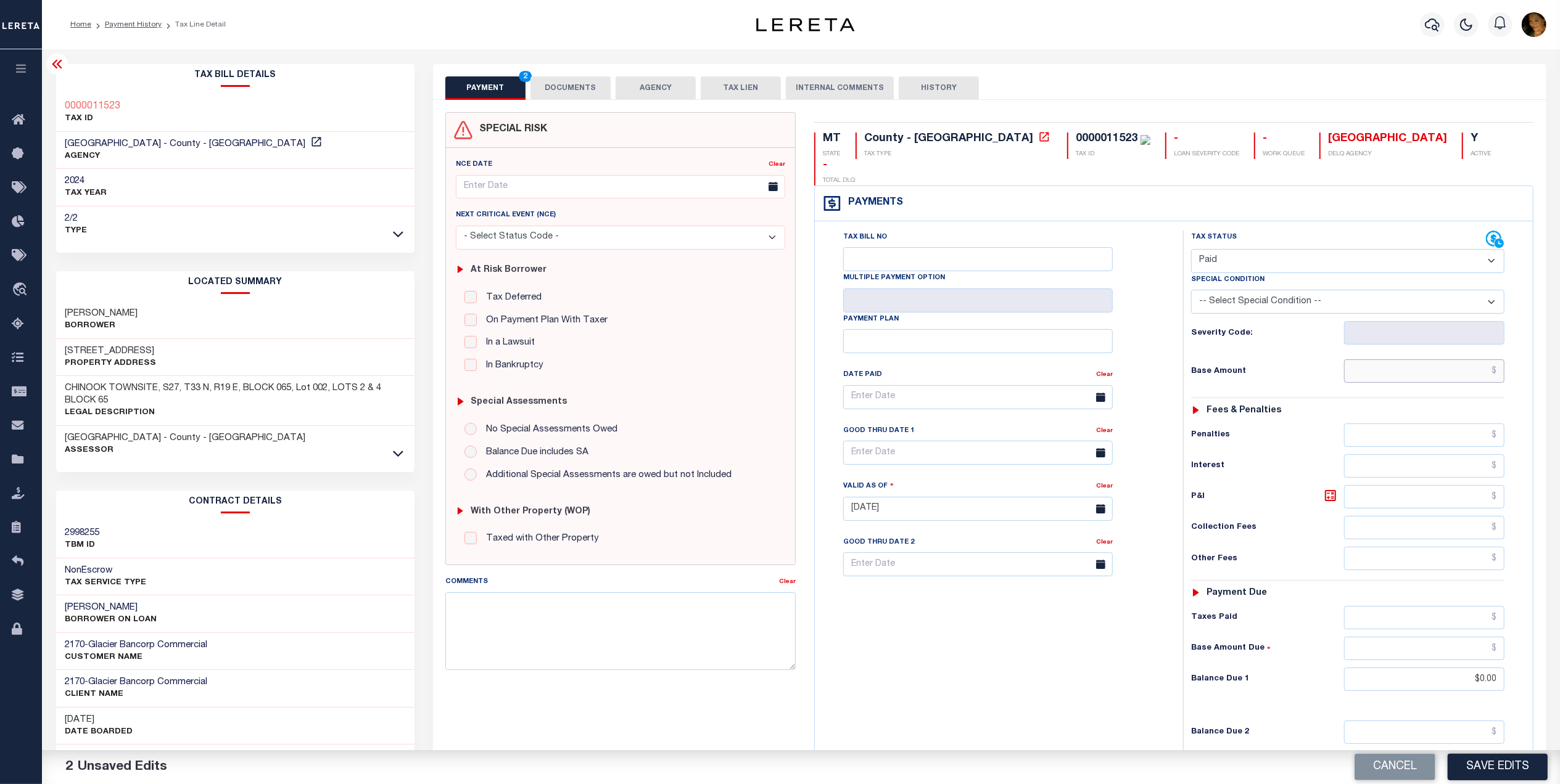
click at [1393, 359] on input "text" at bounding box center [1424, 371] width 161 height 24
type input "$1,838.72"
drag, startPoint x: 590, startPoint y: 90, endPoint x: 673, endPoint y: 101, distance: 83.7
click at [590, 90] on button "DOCUMENTS" at bounding box center [570, 88] width 80 height 24
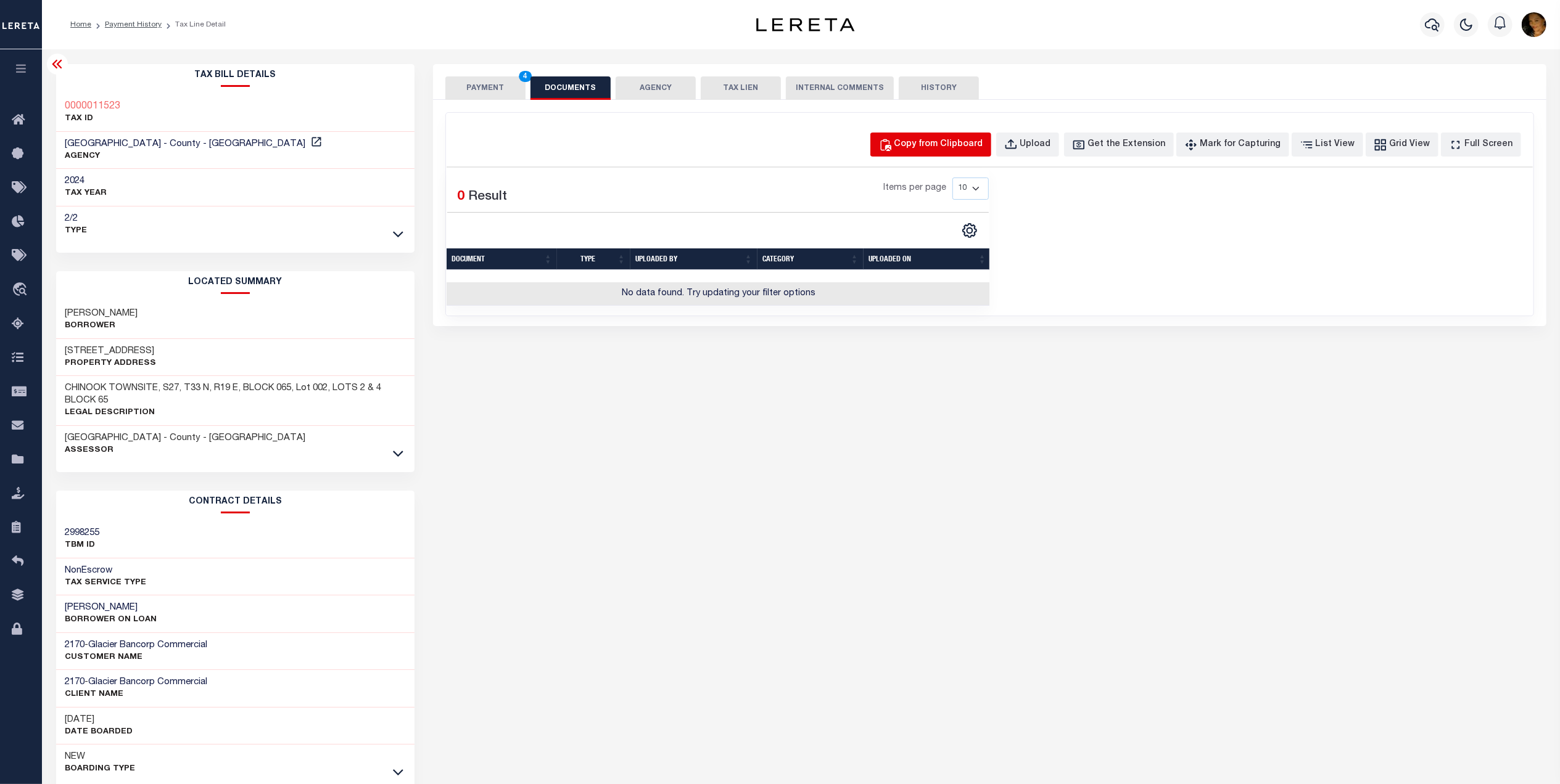
click at [943, 150] on div "Copy from Clipboard" at bounding box center [939, 145] width 89 height 13
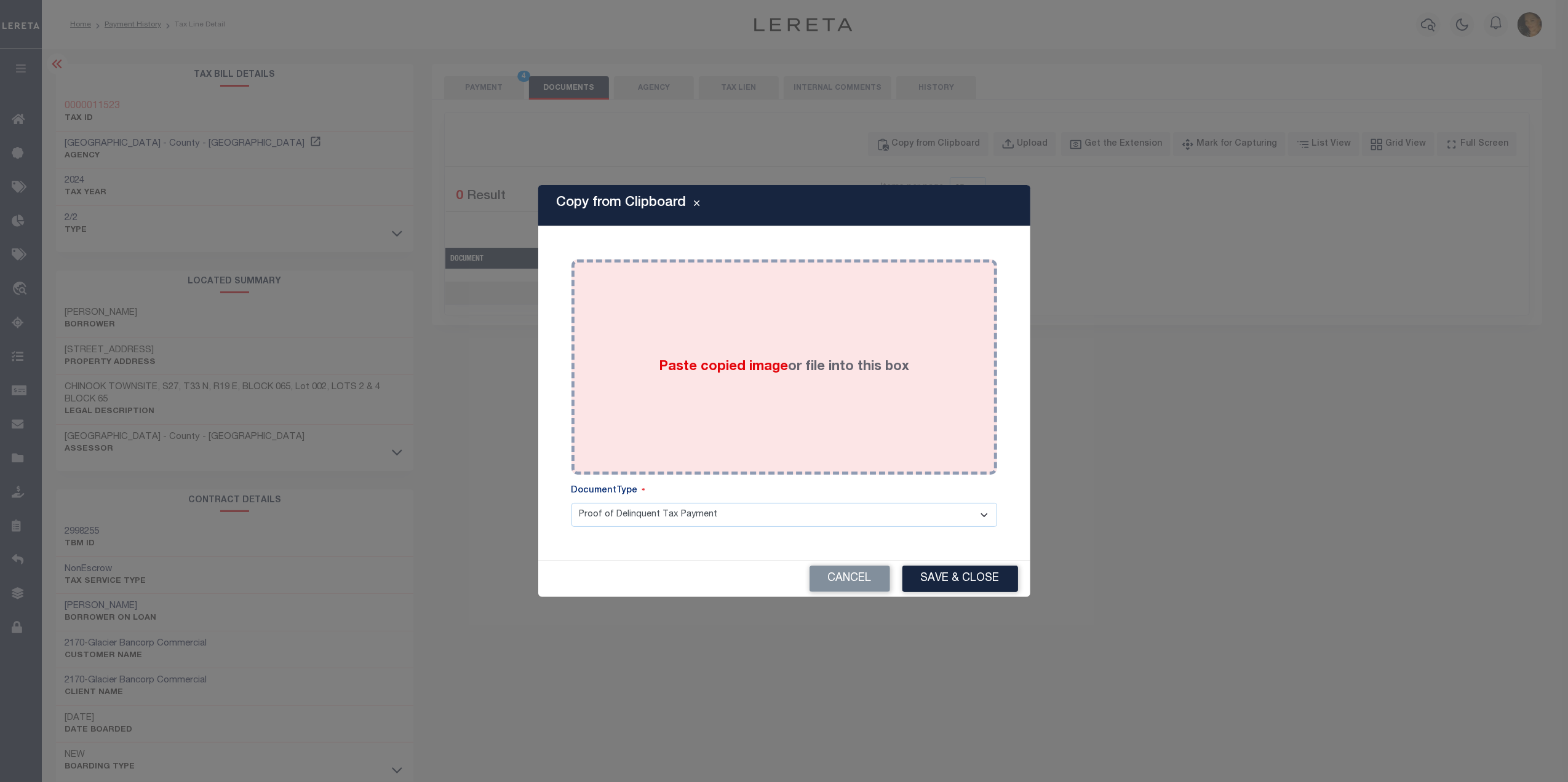
click at [763, 377] on label "Paste copied image or file into this box" at bounding box center [784, 367] width 250 height 20
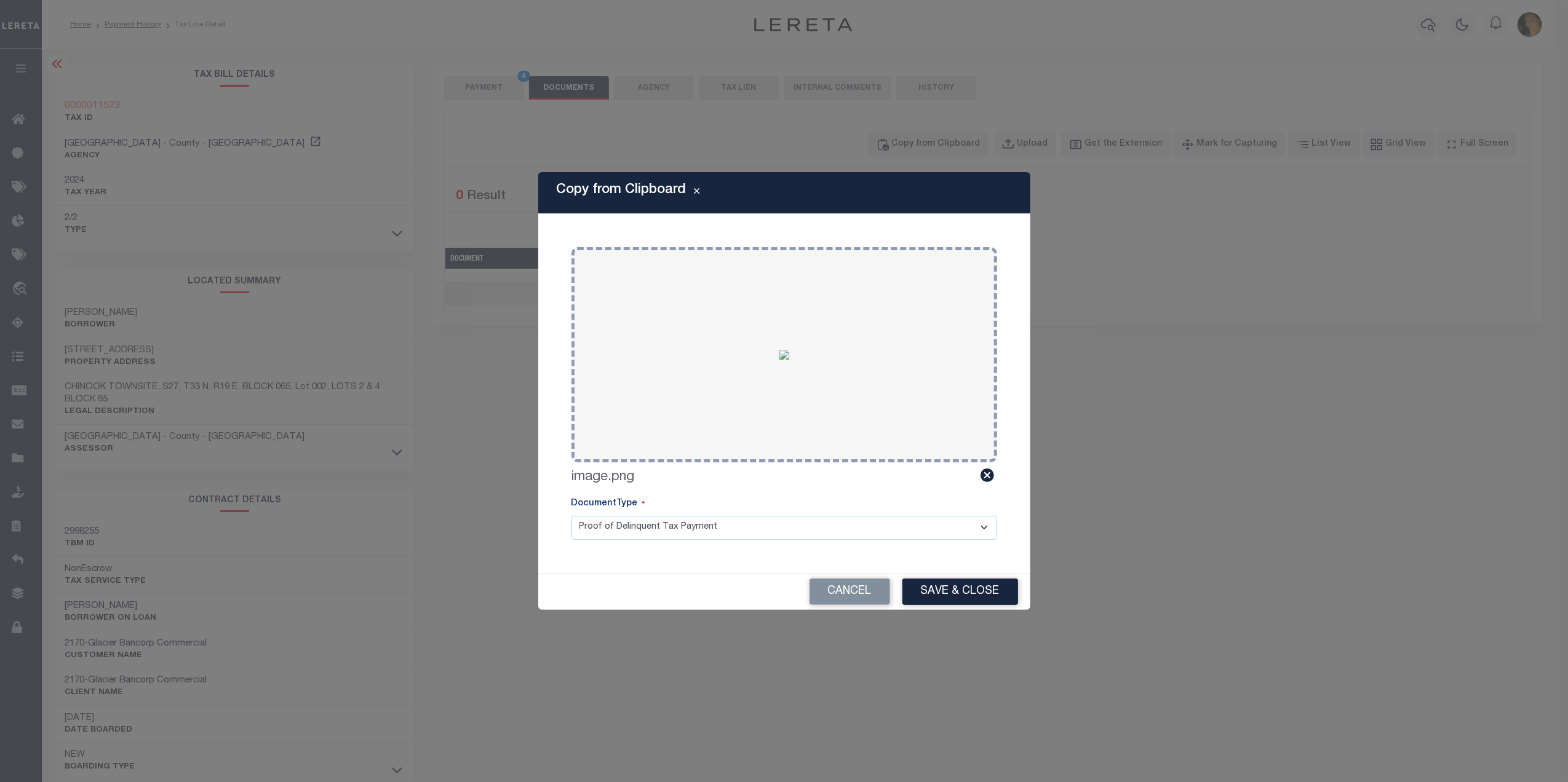
click at [728, 525] on select "Proof of Delinquent Tax Payment" at bounding box center [784, 528] width 425 height 24
click at [572, 516] on select "Proof of Delinquent Tax Payment" at bounding box center [784, 528] width 425 height 24
click at [965, 597] on button "Save & Close" at bounding box center [960, 592] width 116 height 27
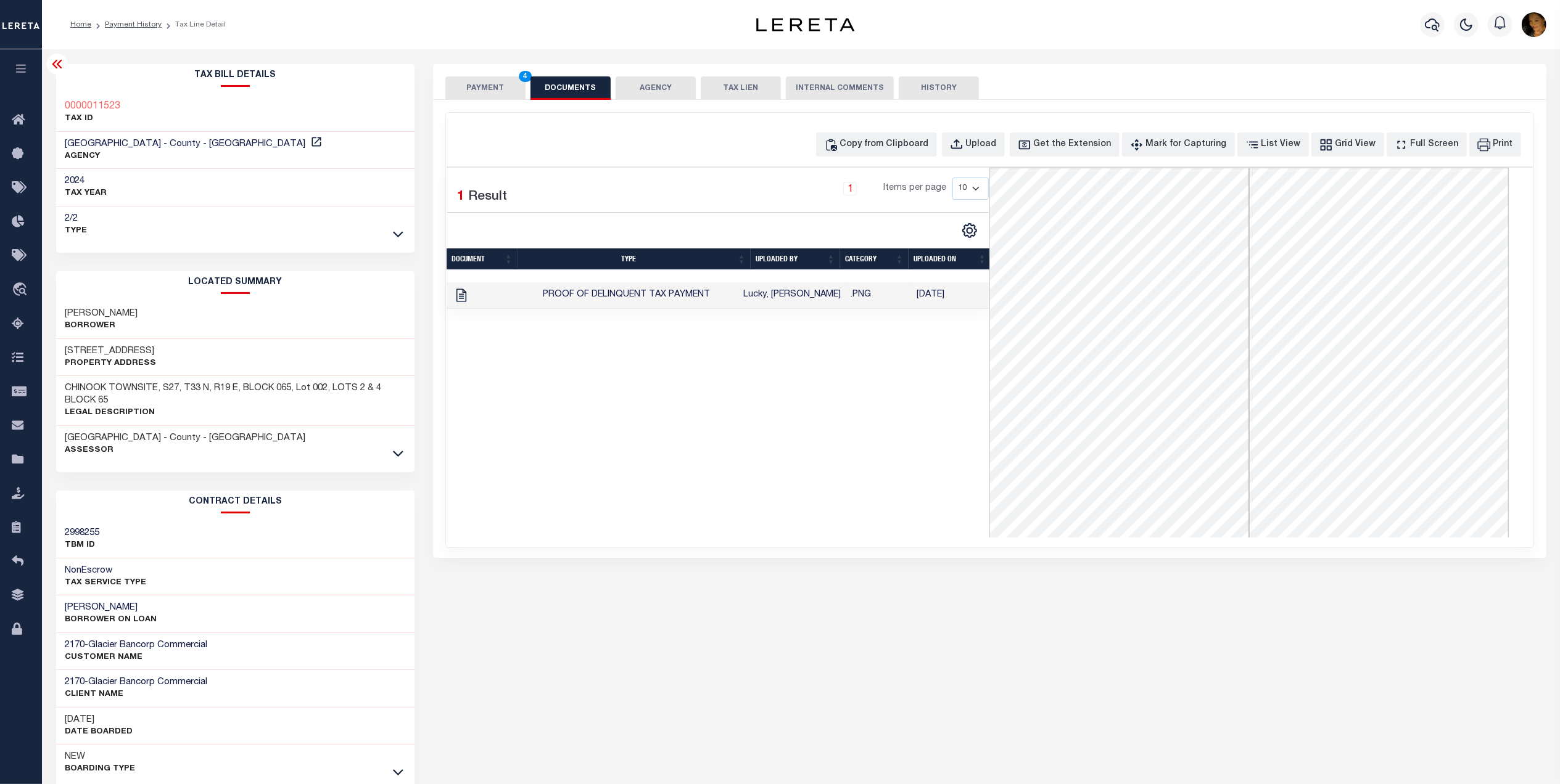
click at [481, 85] on button "PAYMENT 4" at bounding box center [485, 88] width 80 height 24
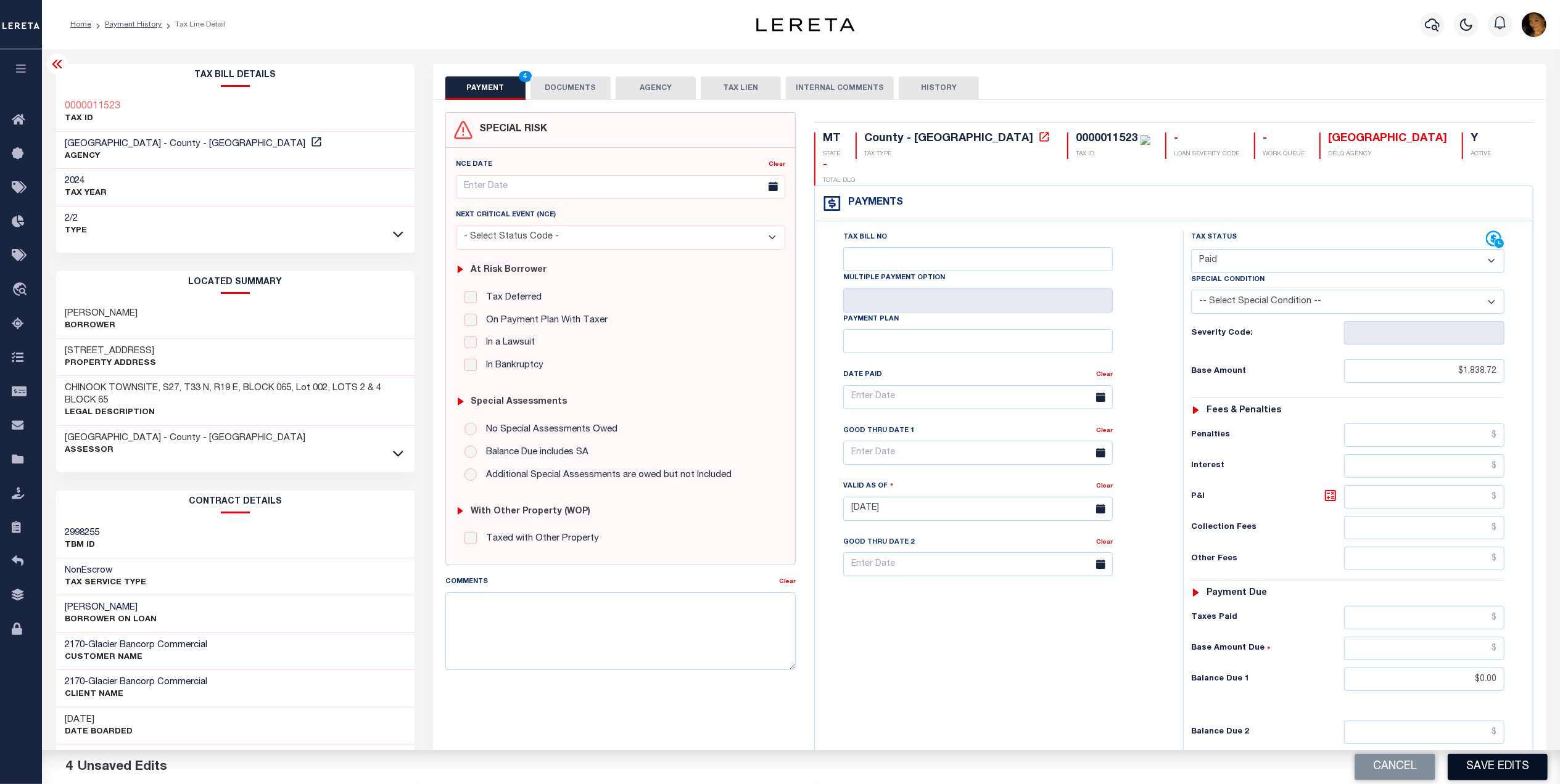
click at [1513, 757] on button "Save Edits" at bounding box center [1497, 767] width 100 height 27
checkbox input "false"
type input "$1,838.72"
type input "$0"
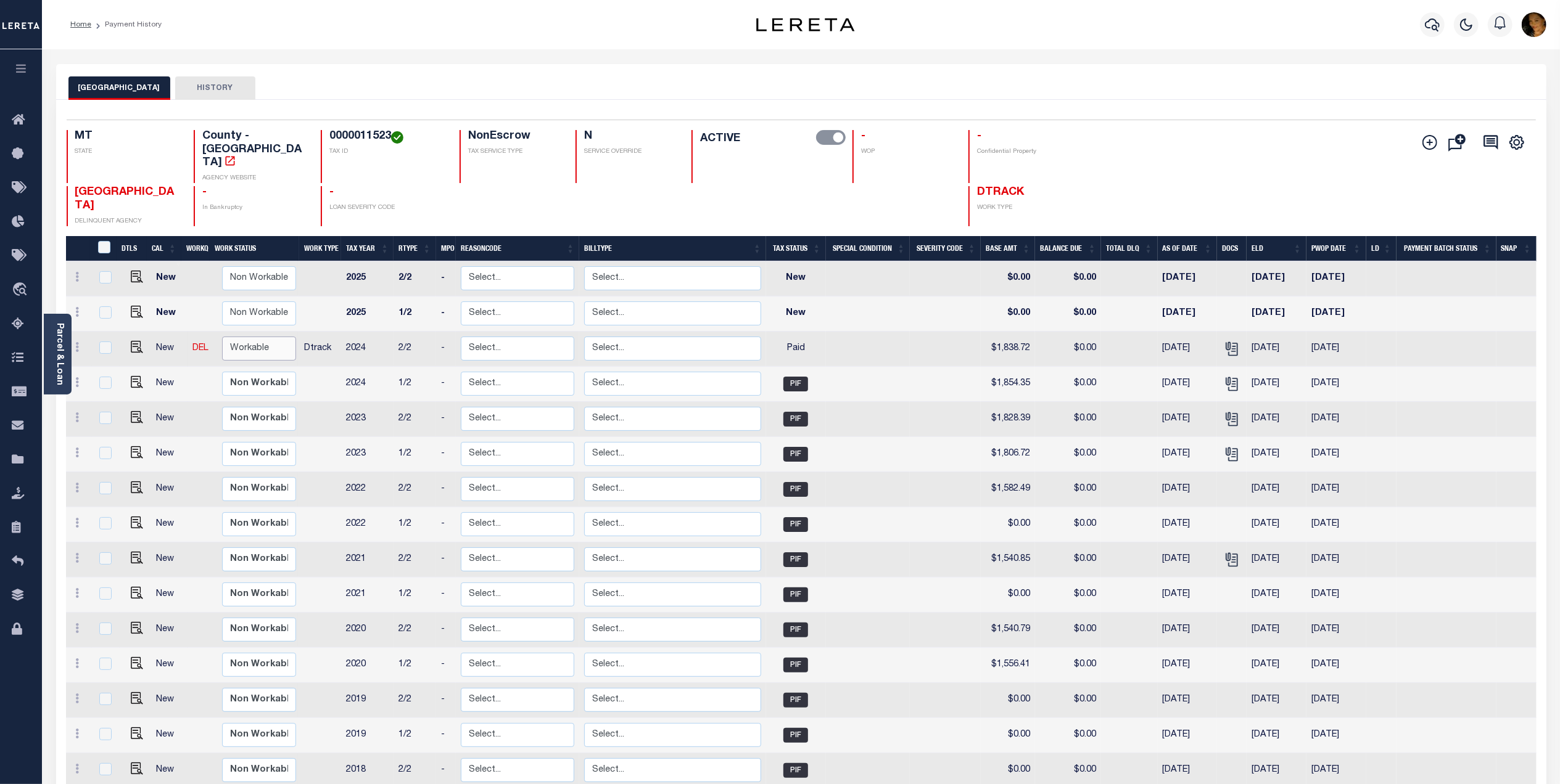
drag, startPoint x: 248, startPoint y: 326, endPoint x: 260, endPoint y: 332, distance: 13.4
click at [250, 337] on select "Non Workable Workable" at bounding box center [259, 349] width 74 height 24
checkbox input "true"
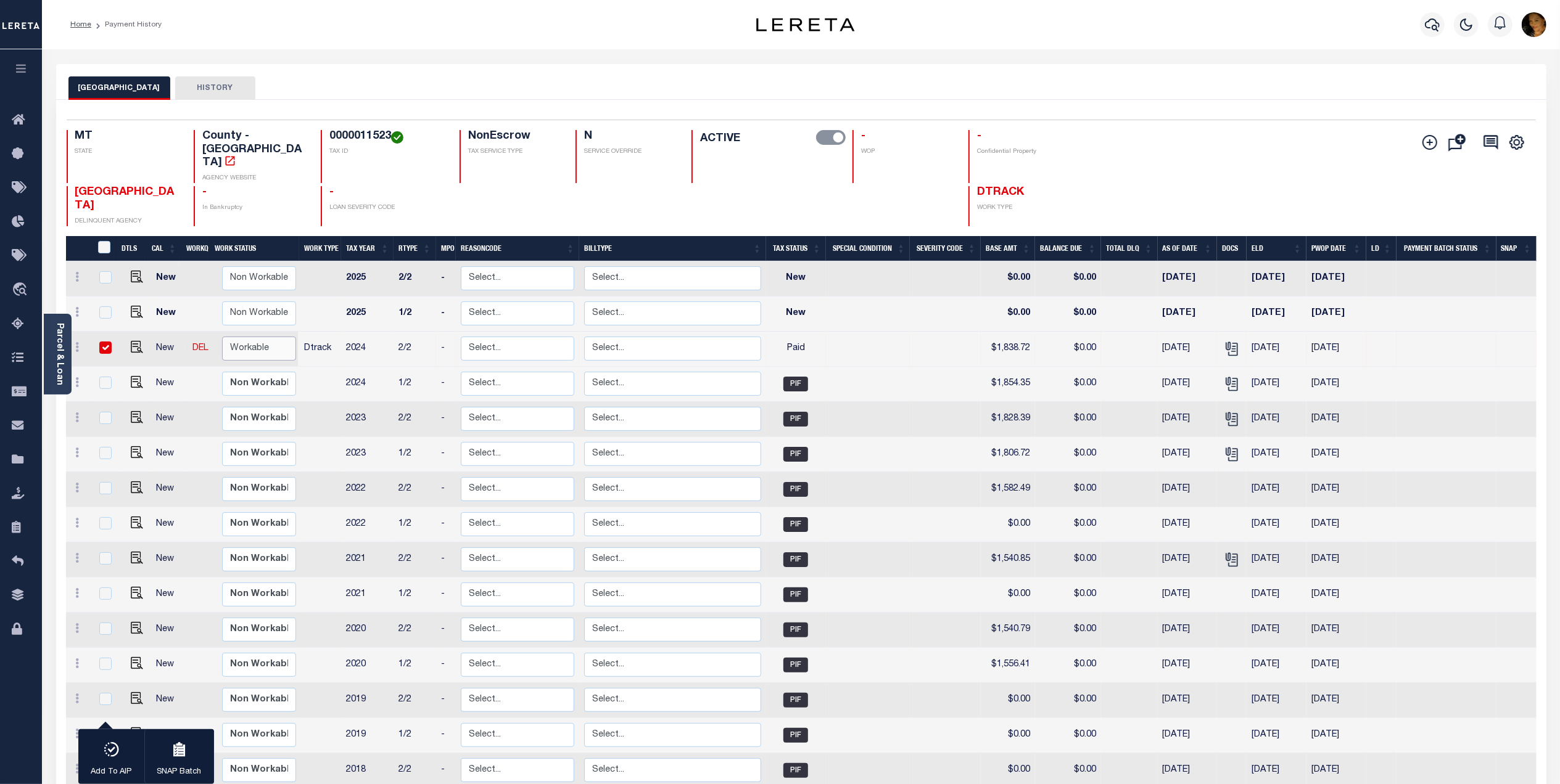
select select "true"
click at [222, 337] on select "Non Workable Workable" at bounding box center [259, 349] width 74 height 24
checkbox input "false"
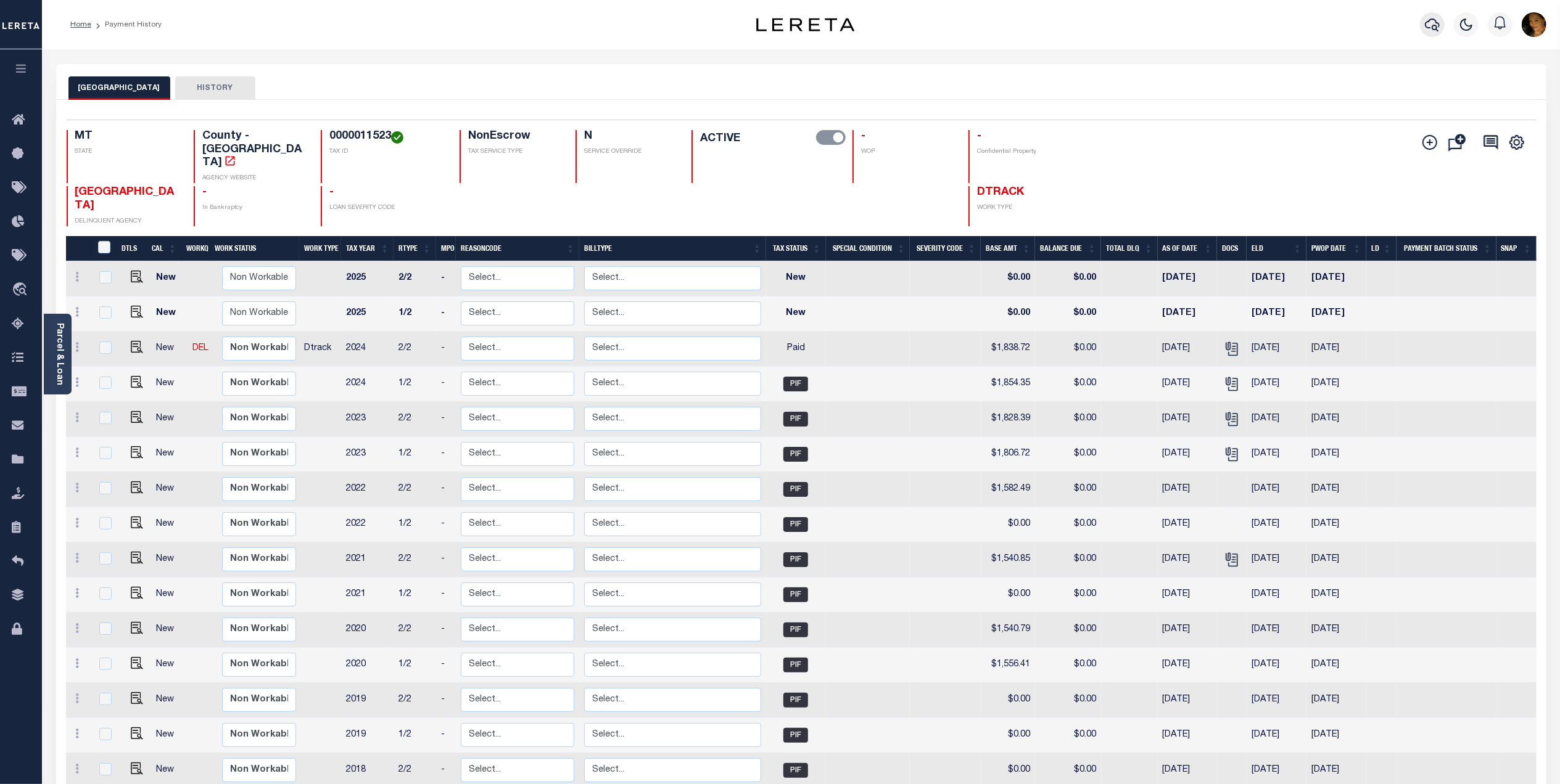
click at [1429, 26] on icon "button" at bounding box center [1433, 24] width 15 height 15
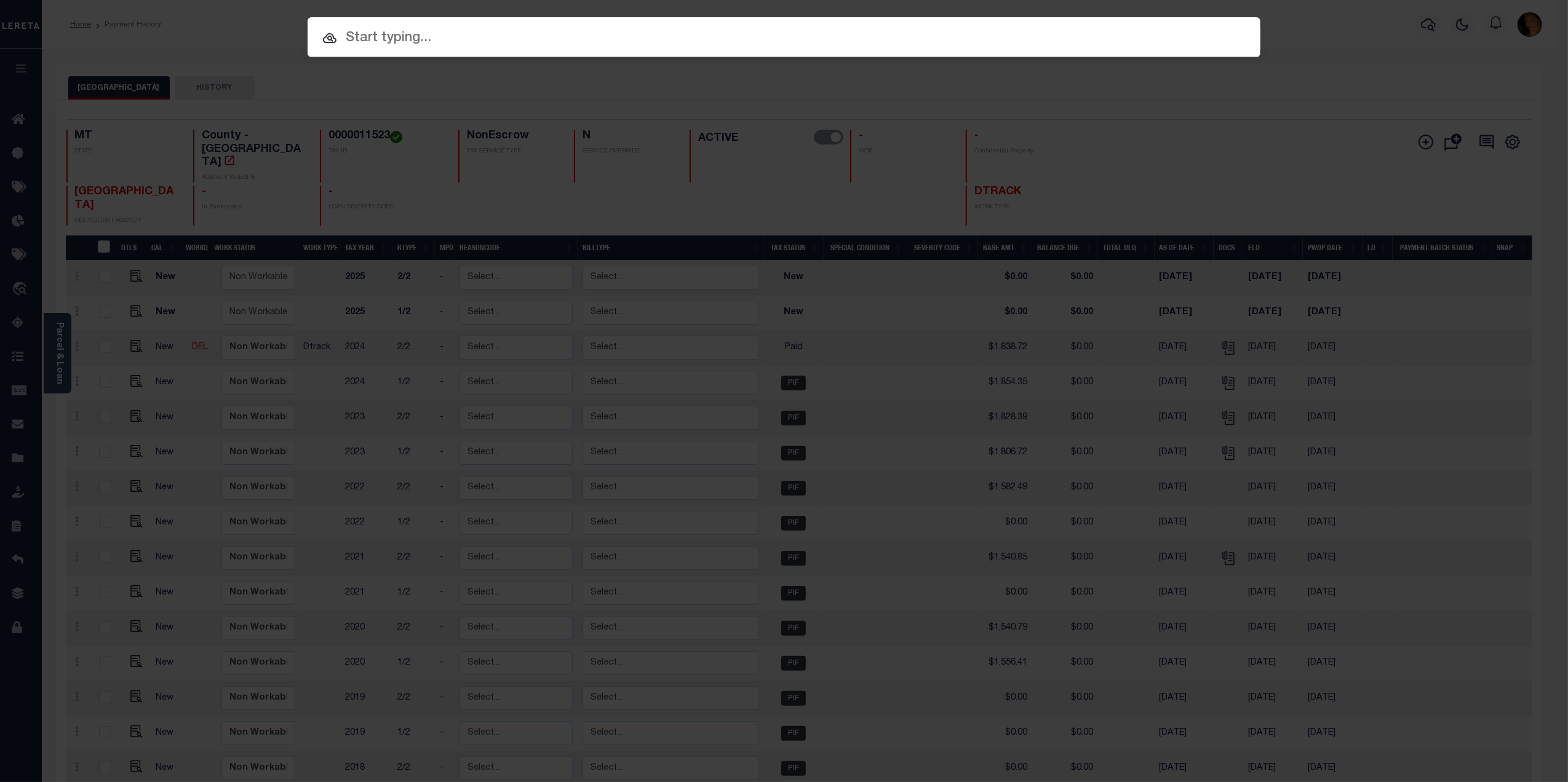
click at [473, 38] on input "text" at bounding box center [784, 38] width 953 height 21
paste input "4203220010532"
type input "4203220010532"
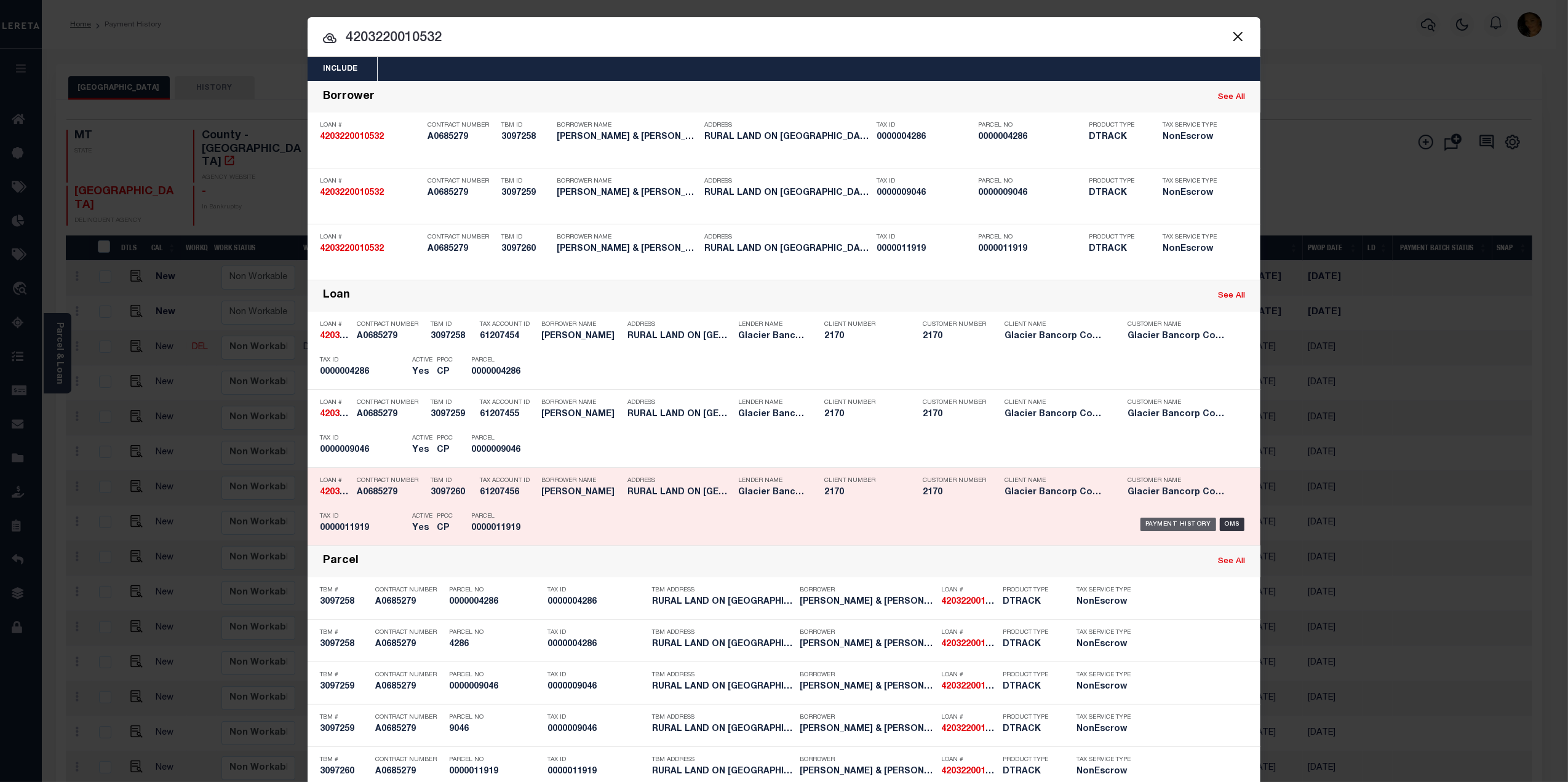
click at [1170, 527] on div "Payment History" at bounding box center [1178, 524] width 75 height 13
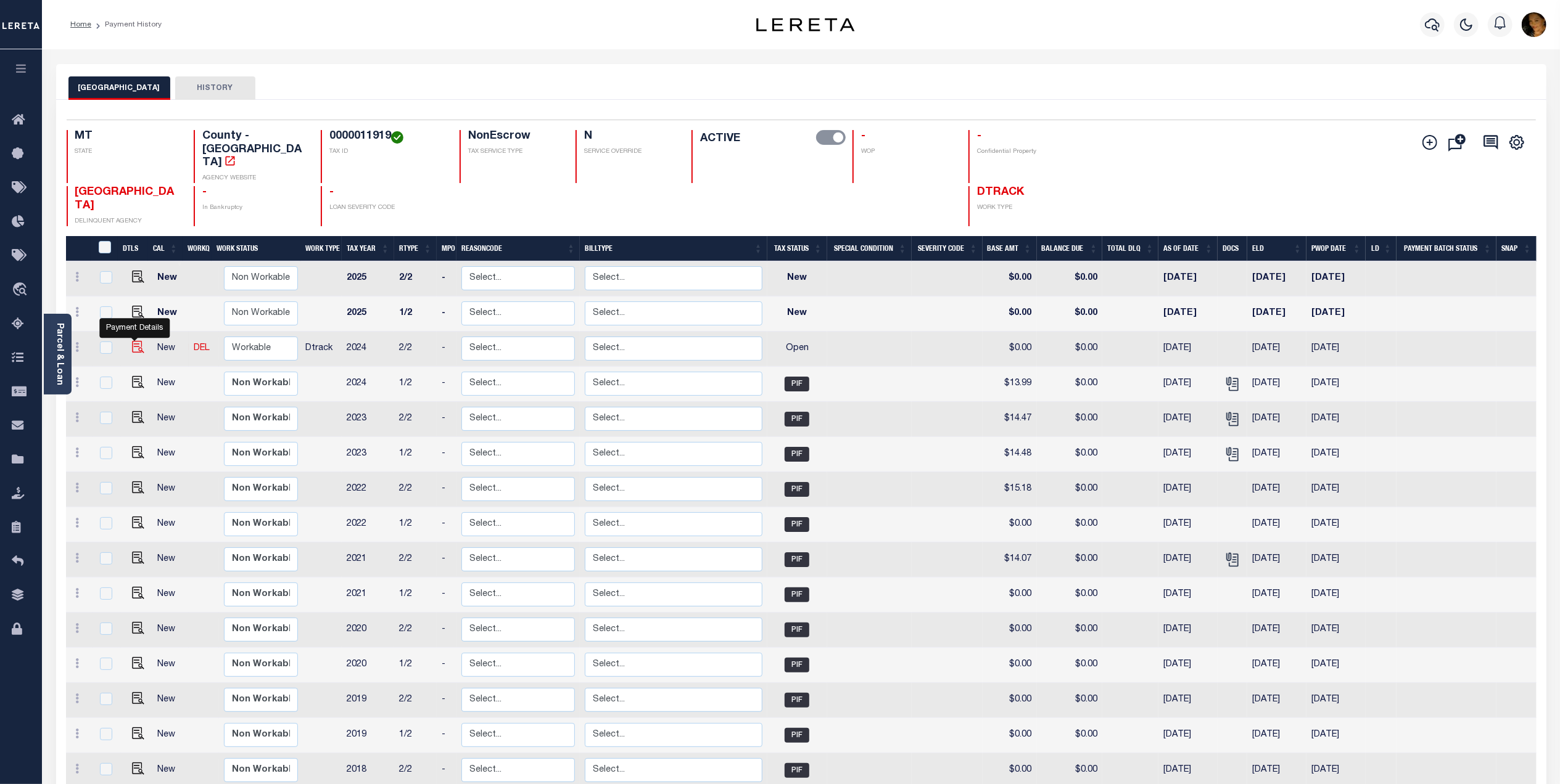
click at [132, 341] on img "" at bounding box center [138, 346] width 13 height 13
checkbox input "true"
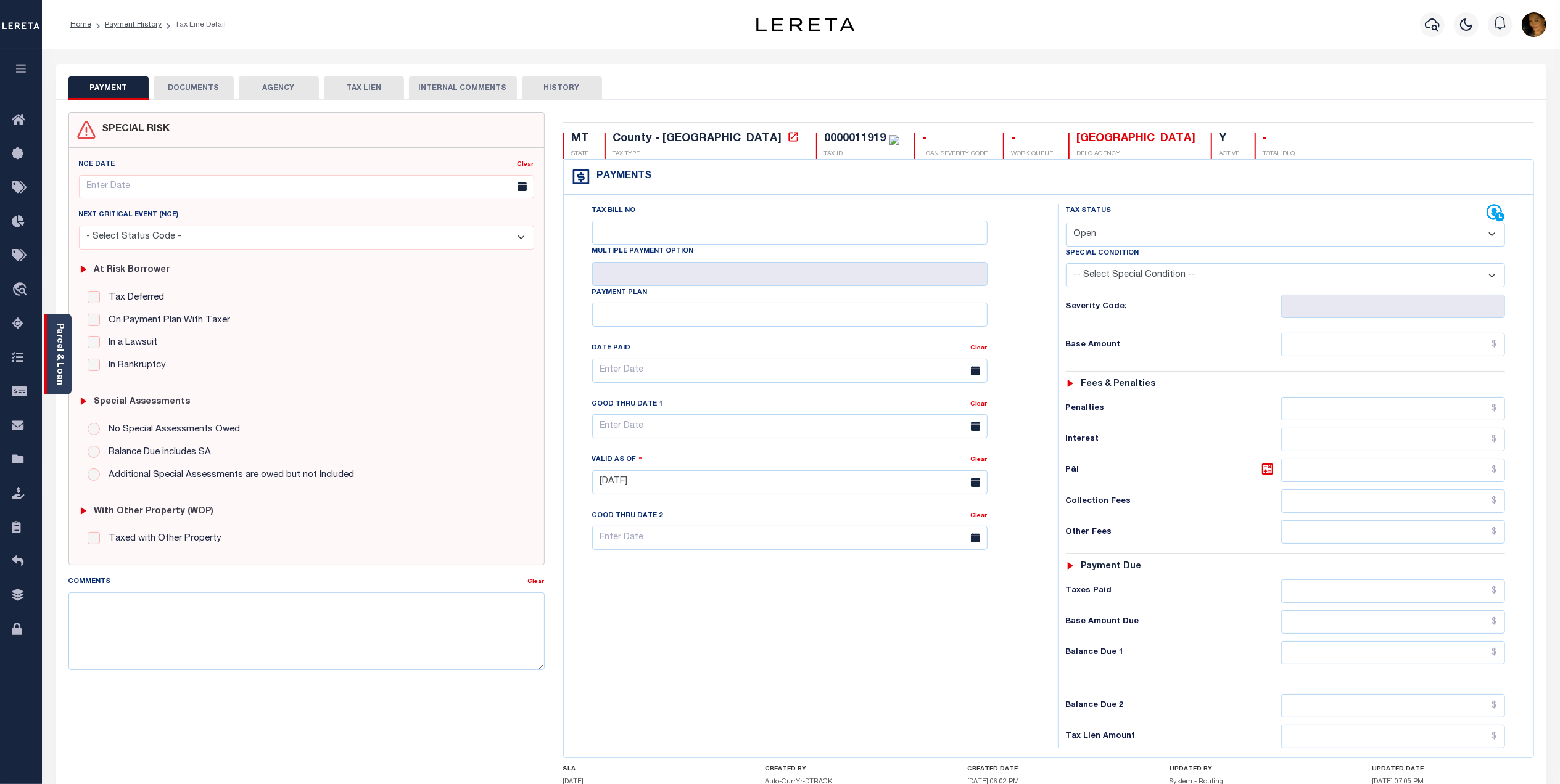
click at [60, 378] on link "Parcel & Loan" at bounding box center [59, 354] width 9 height 62
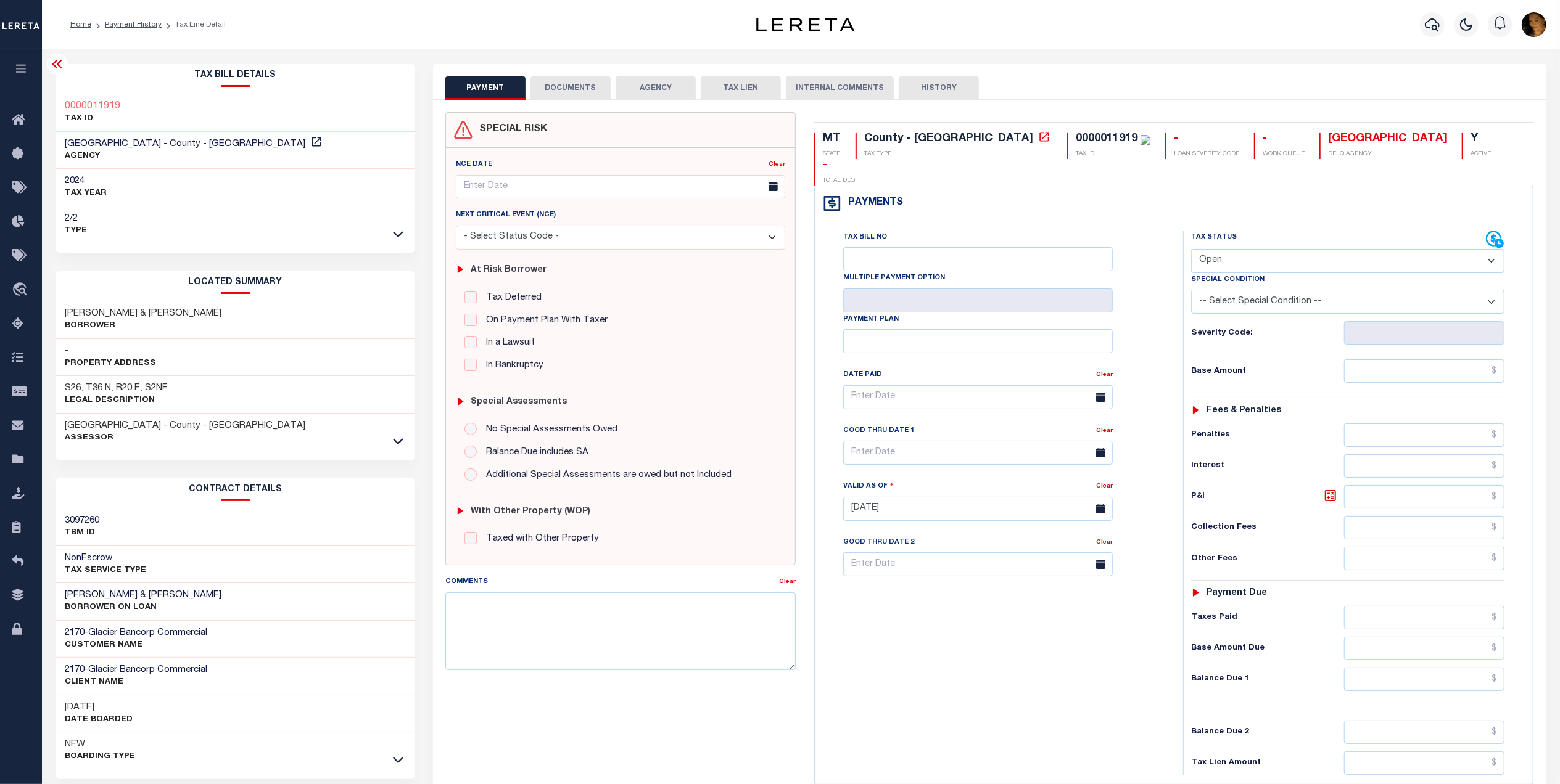
drag, startPoint x: 1255, startPoint y: 232, endPoint x: 1257, endPoint y: 242, distance: 10.2
click at [1255, 249] on select "- Select Status Code - Open Due/Unpaid Paid Incomplete No Tax Due Internal Refu…" at bounding box center [1347, 261] width 313 height 24
select select "PYD"
click at [1191, 249] on select "- Select Status Code - Open Due/Unpaid Paid Incomplete No Tax Due Internal Refu…" at bounding box center [1347, 261] width 313 height 24
type input "[DATE]"
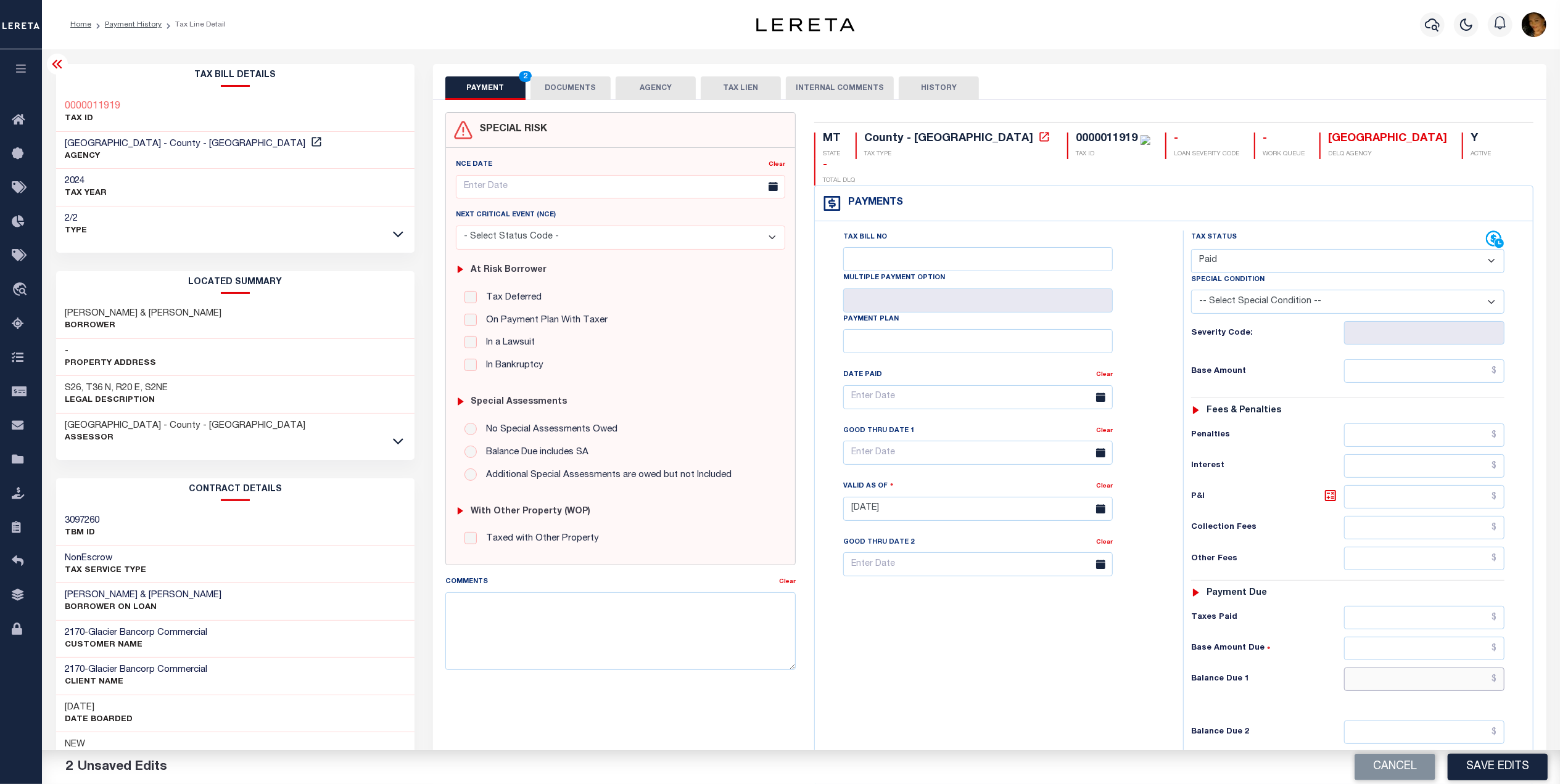
click at [1449, 668] on input "text" at bounding box center [1424, 680] width 161 height 24
type input "$0.00"
click at [1402, 359] on input "text" at bounding box center [1424, 371] width 161 height 24
type input "$13.99"
click at [561, 94] on button "DOCUMENTS" at bounding box center [570, 88] width 80 height 24
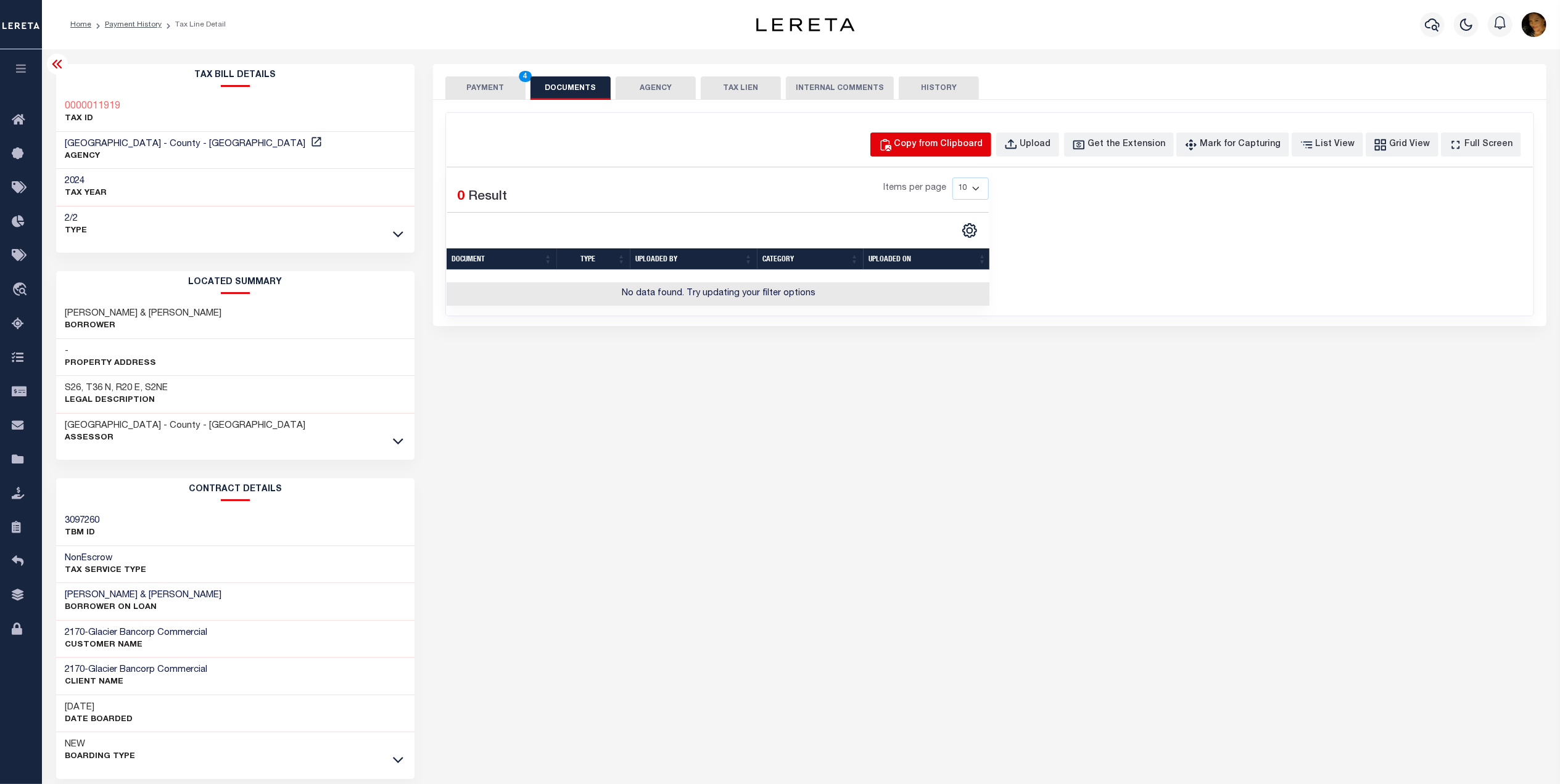
click at [958, 146] on div "Copy from Clipboard" at bounding box center [939, 145] width 89 height 13
select select "POP"
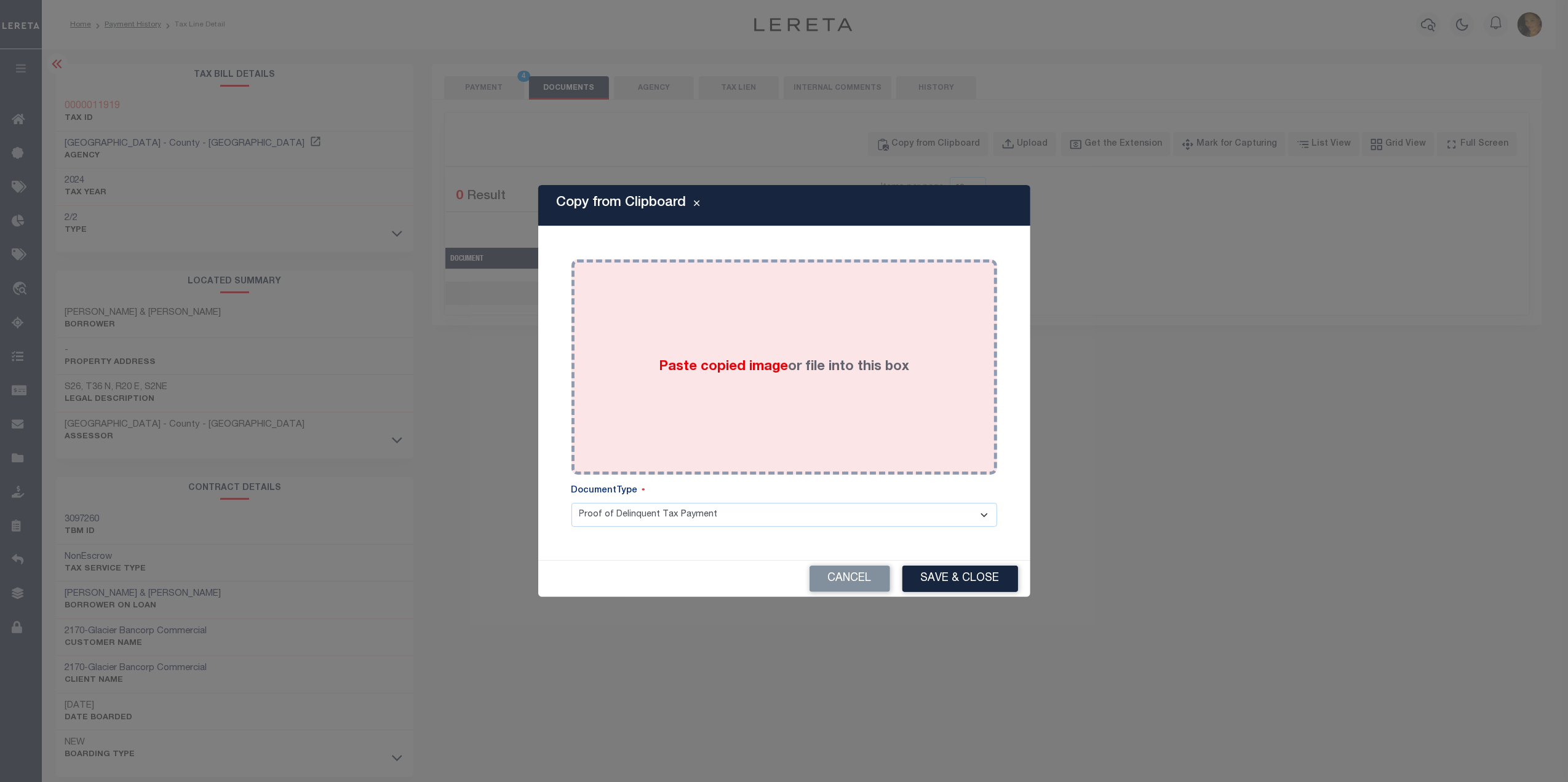
click at [867, 399] on div "Paste copied image or file into this box" at bounding box center [784, 367] width 407 height 196
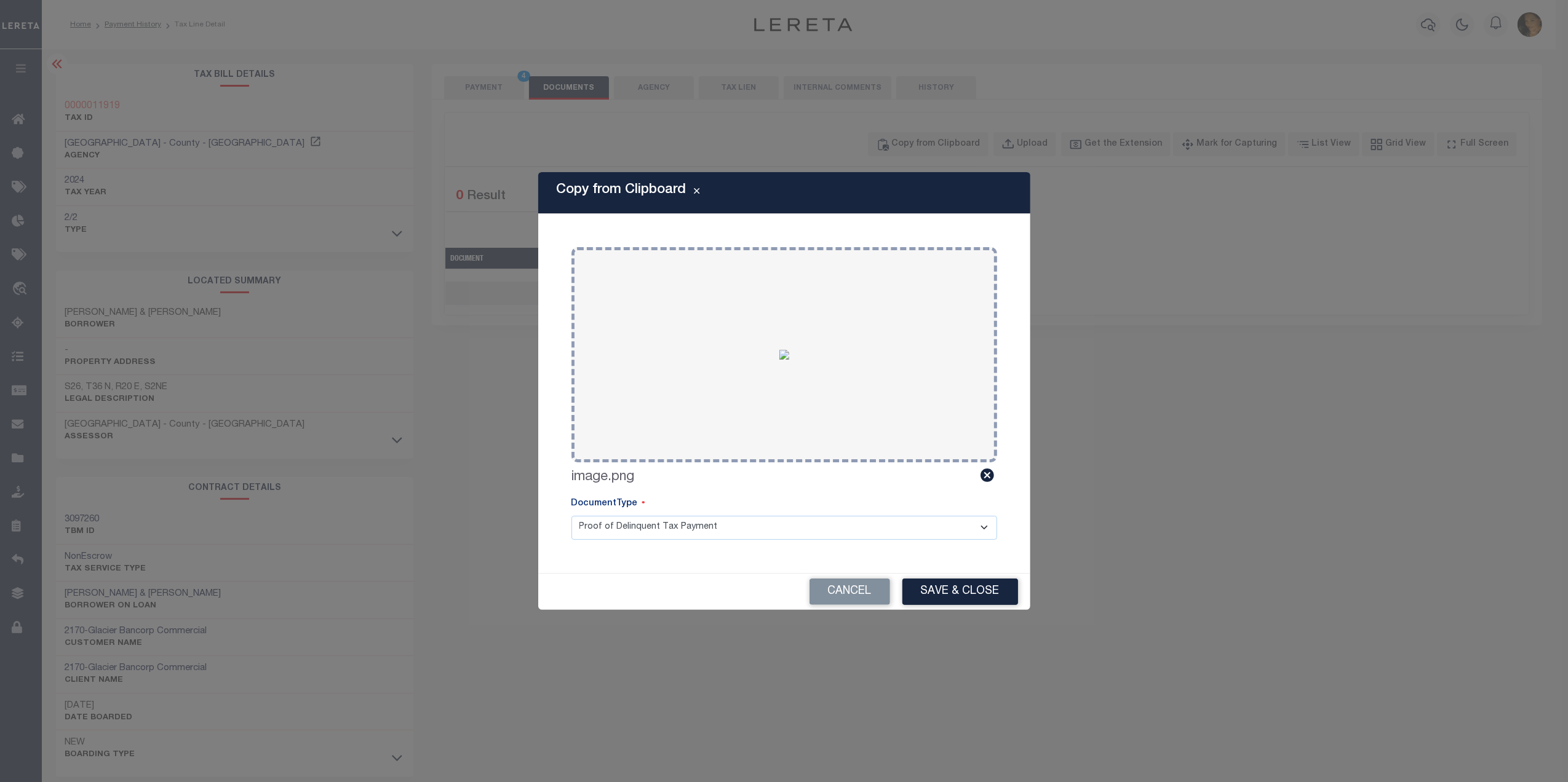
drag, startPoint x: 734, startPoint y: 535, endPoint x: 730, endPoint y: 540, distance: 6.4
click at [734, 535] on select "Proof of Delinquent Tax Payment" at bounding box center [784, 528] width 425 height 24
click at [572, 516] on select "Proof of Delinquent Tax Payment" at bounding box center [784, 528] width 425 height 24
click at [926, 588] on button "Save & Close" at bounding box center [960, 592] width 116 height 27
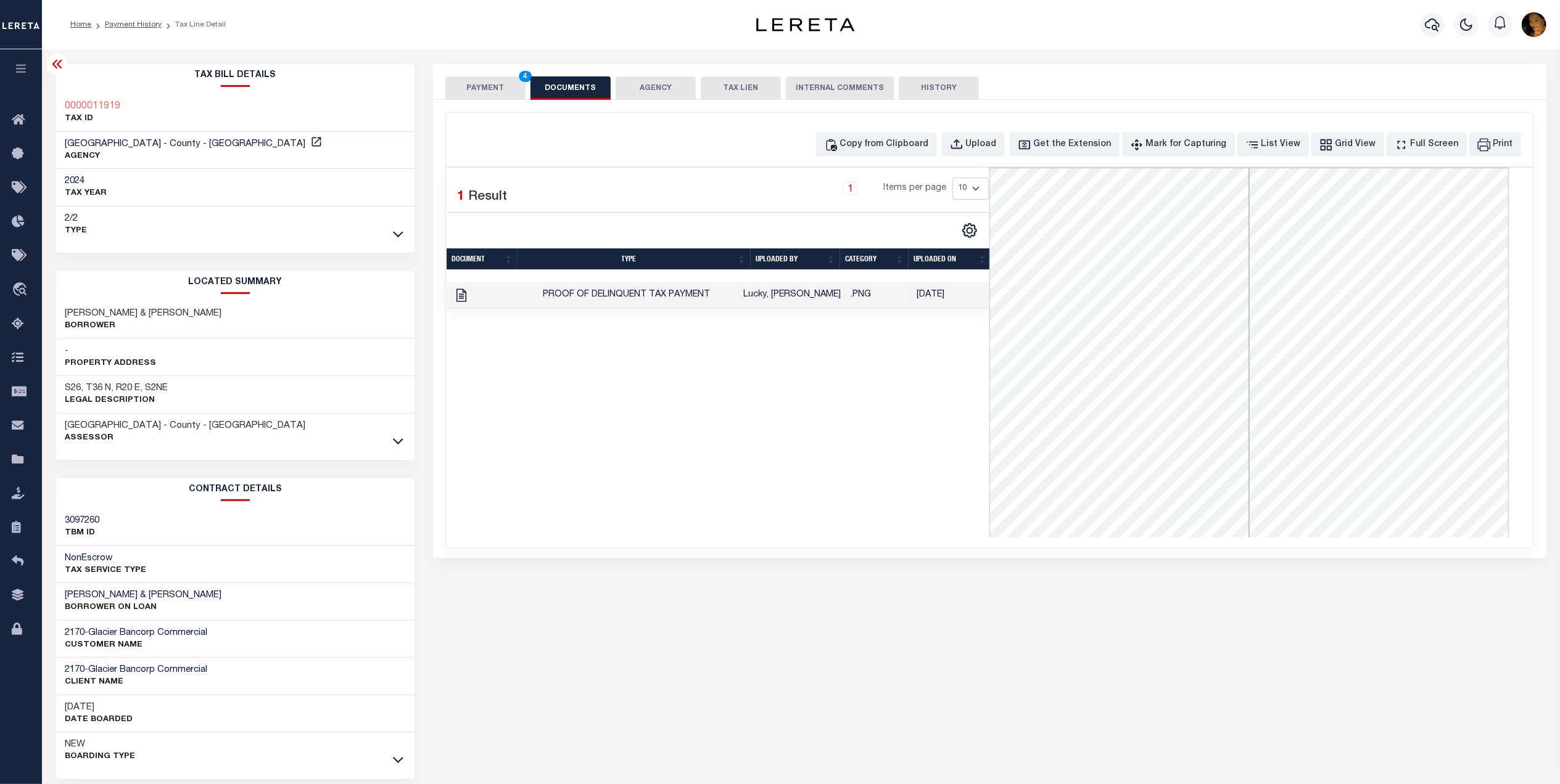
click at [458, 89] on button "PAYMENT 4" at bounding box center [485, 88] width 80 height 24
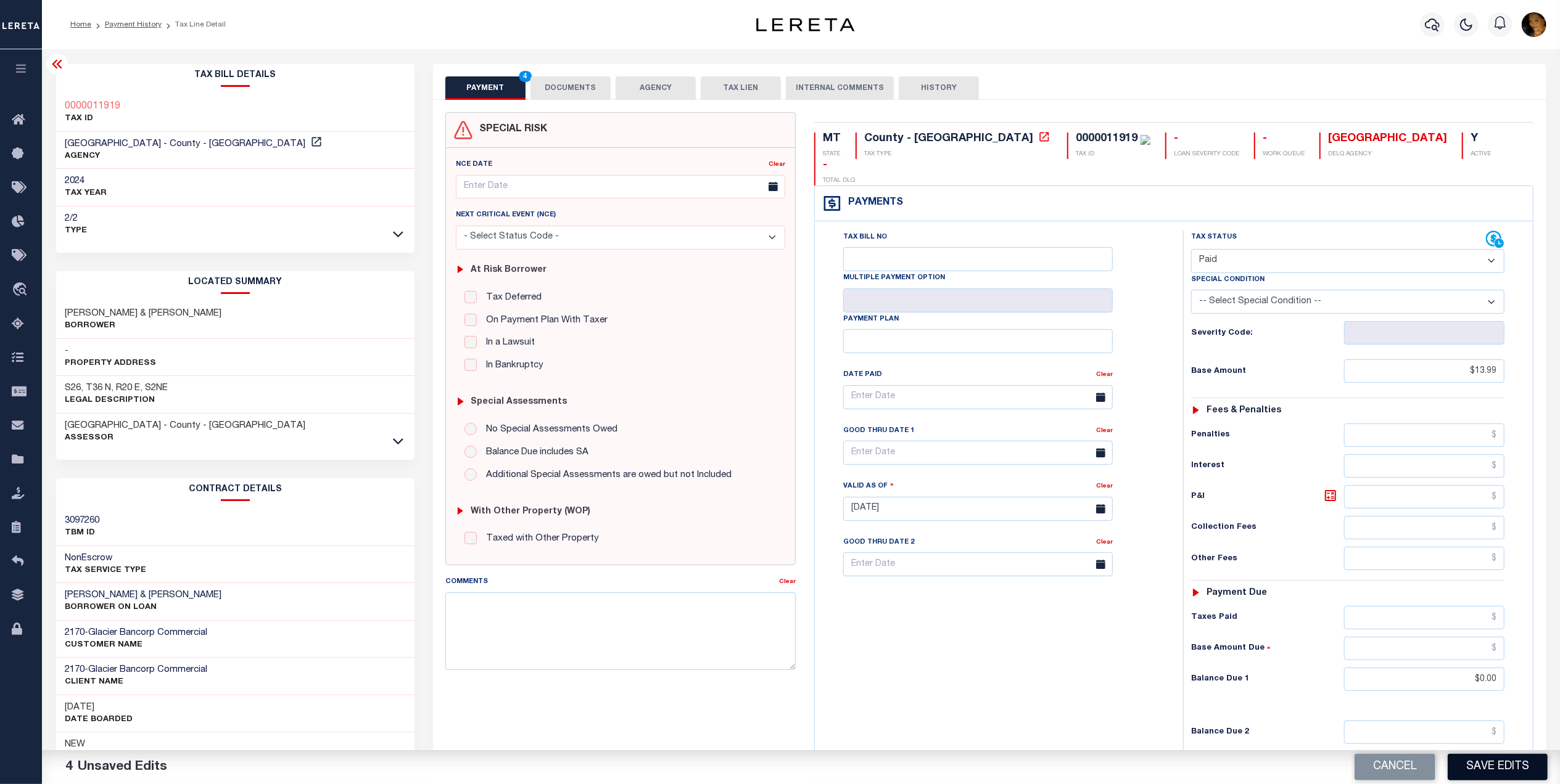
click at [1503, 771] on button "Save Edits" at bounding box center [1497, 767] width 100 height 27
checkbox input "false"
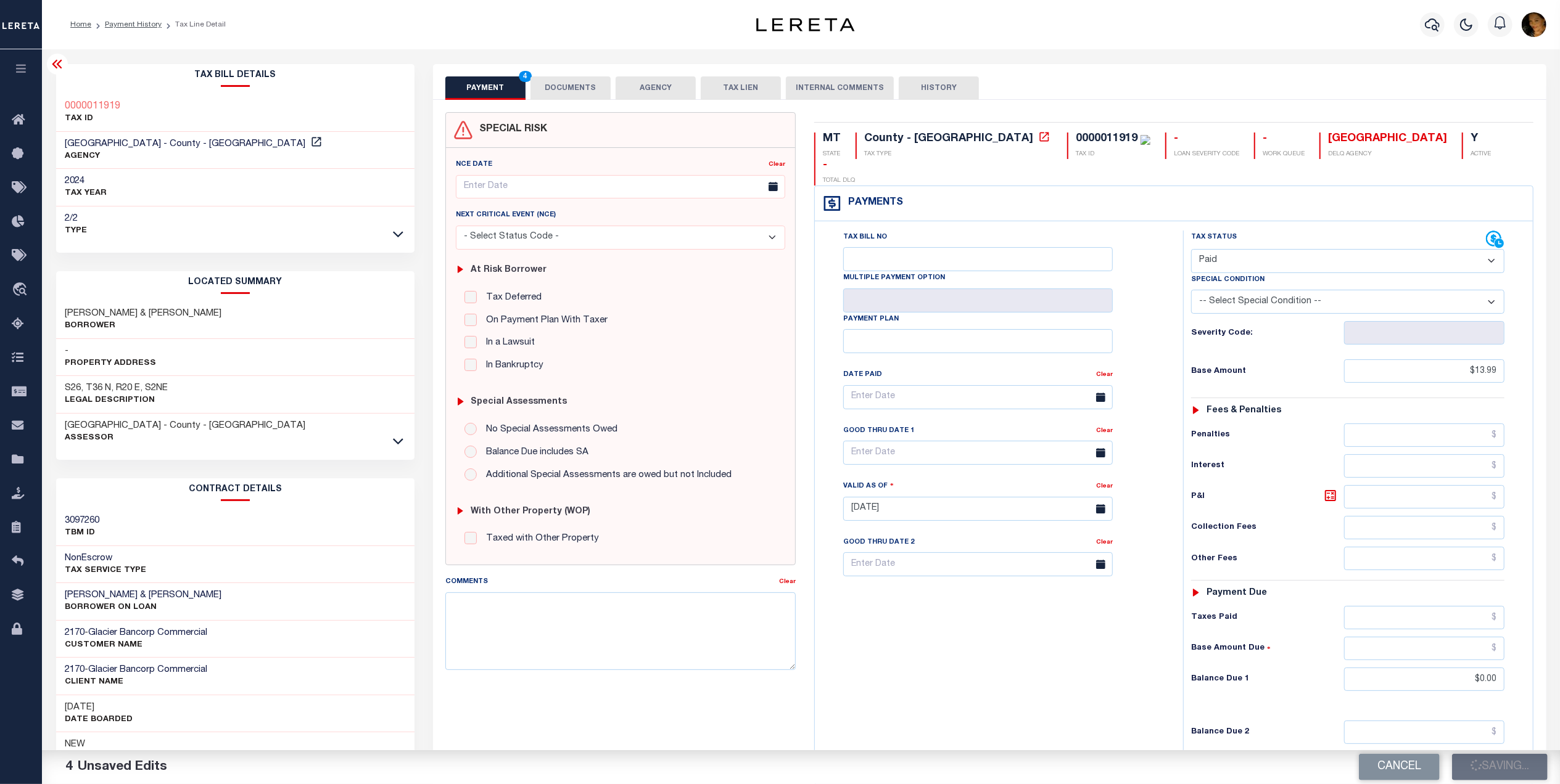
type input "$13.99"
type input "$0"
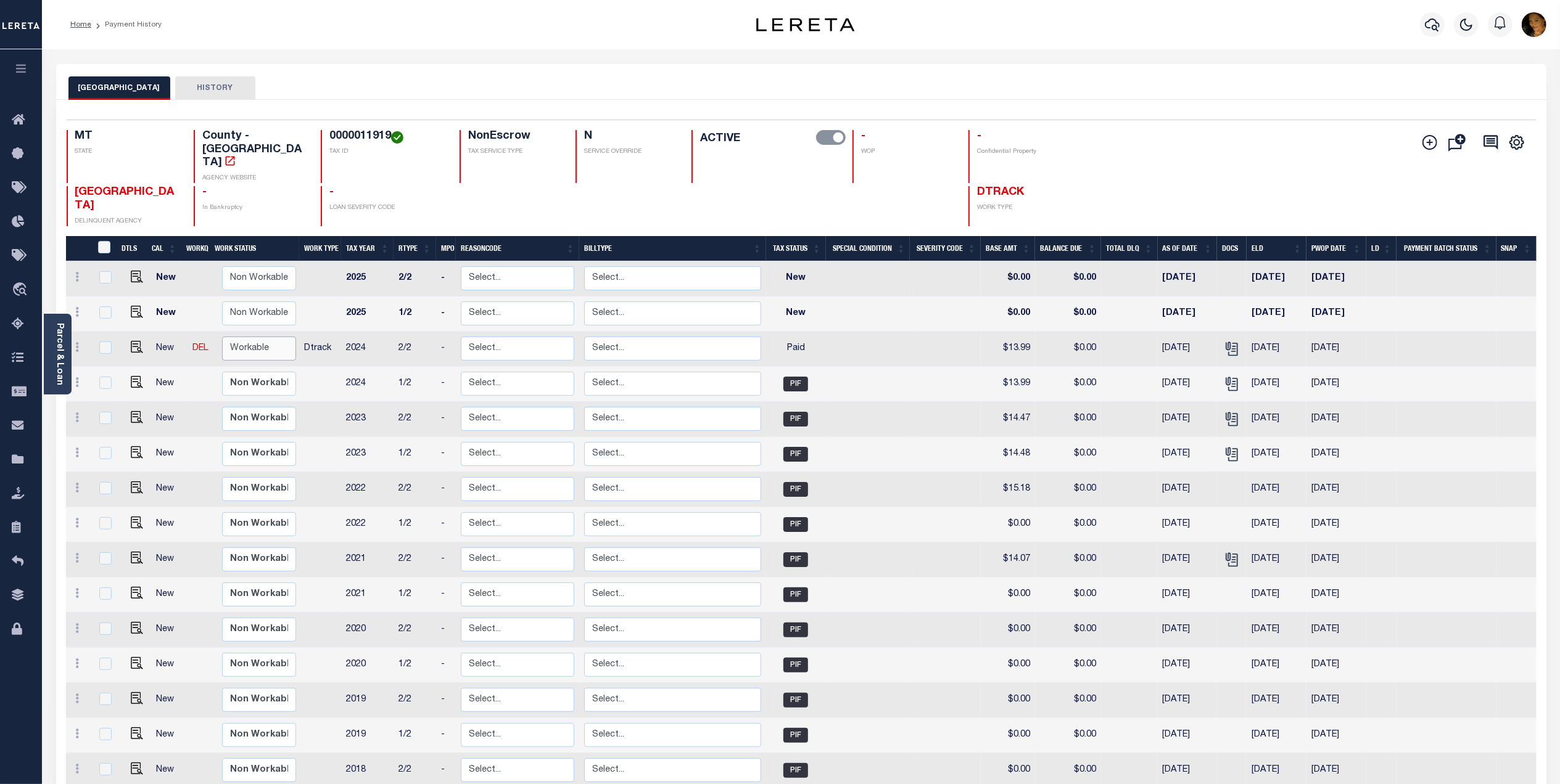
click at [241, 337] on select "Non Workable Workable" at bounding box center [259, 349] width 74 height 24
checkbox input "true"
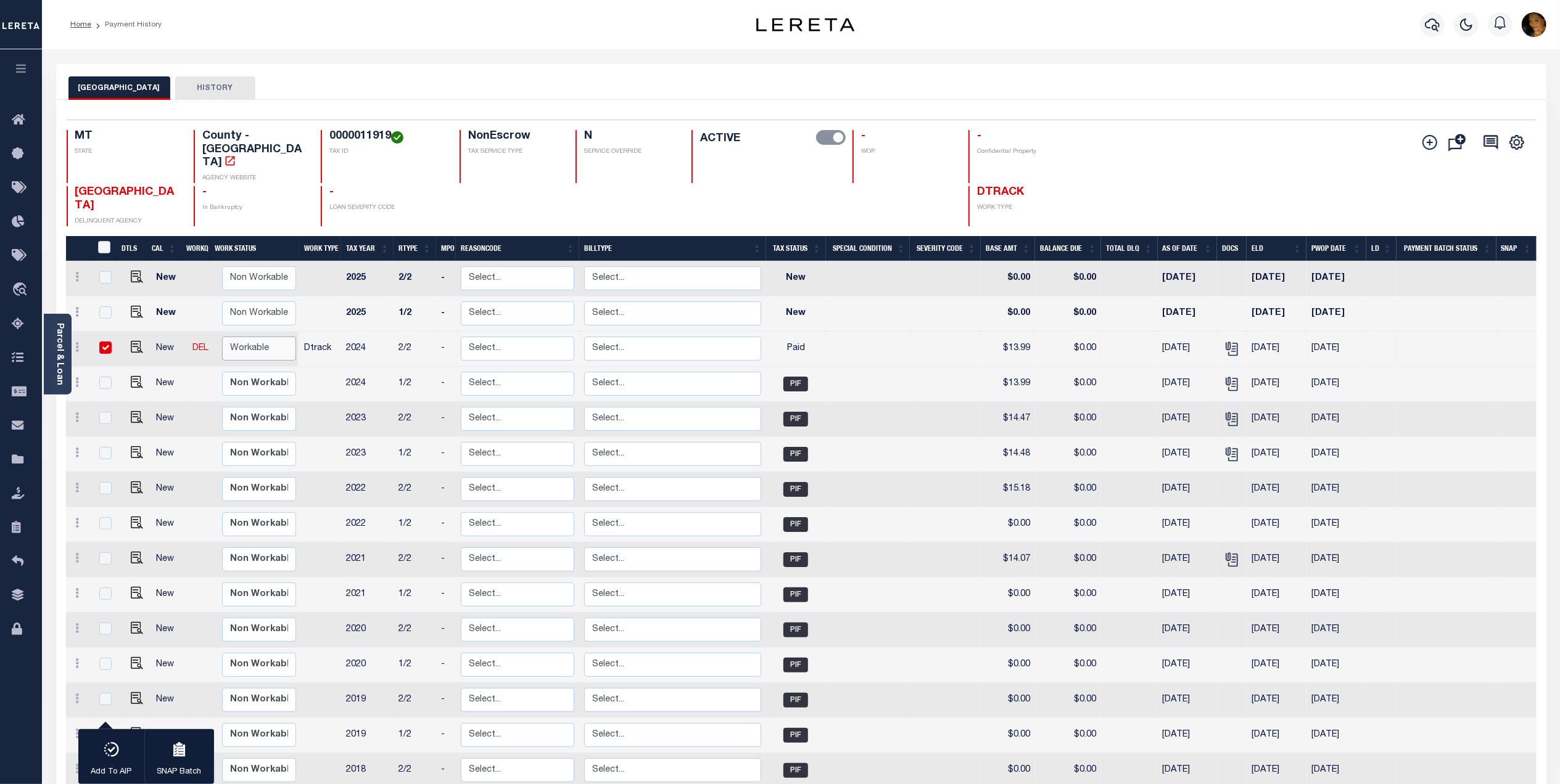
select select "true"
click at [222, 337] on select "Non Workable Workable" at bounding box center [259, 349] width 74 height 24
checkbox input "false"
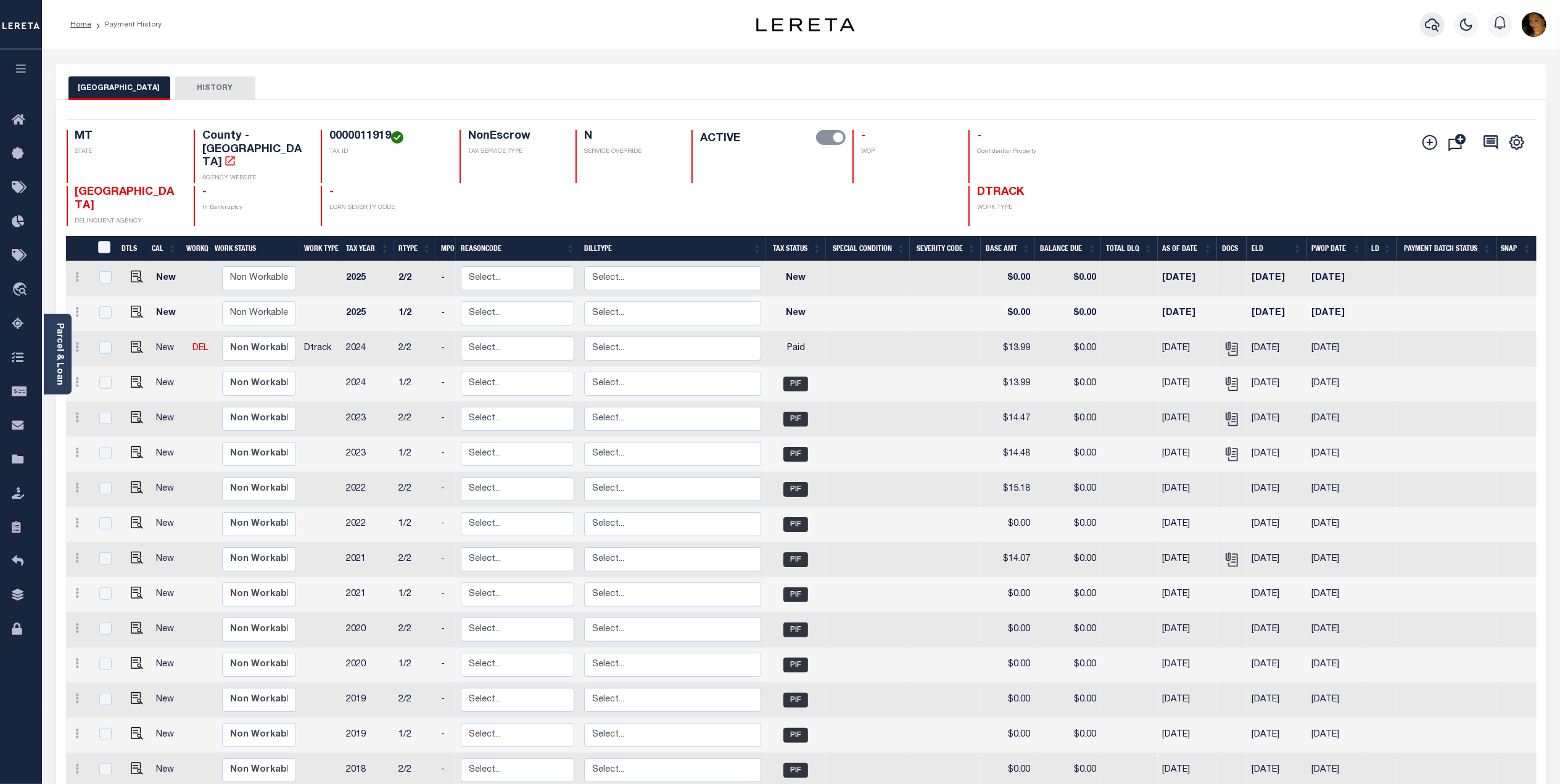
click at [1427, 24] on icon "button" at bounding box center [1433, 24] width 15 height 15
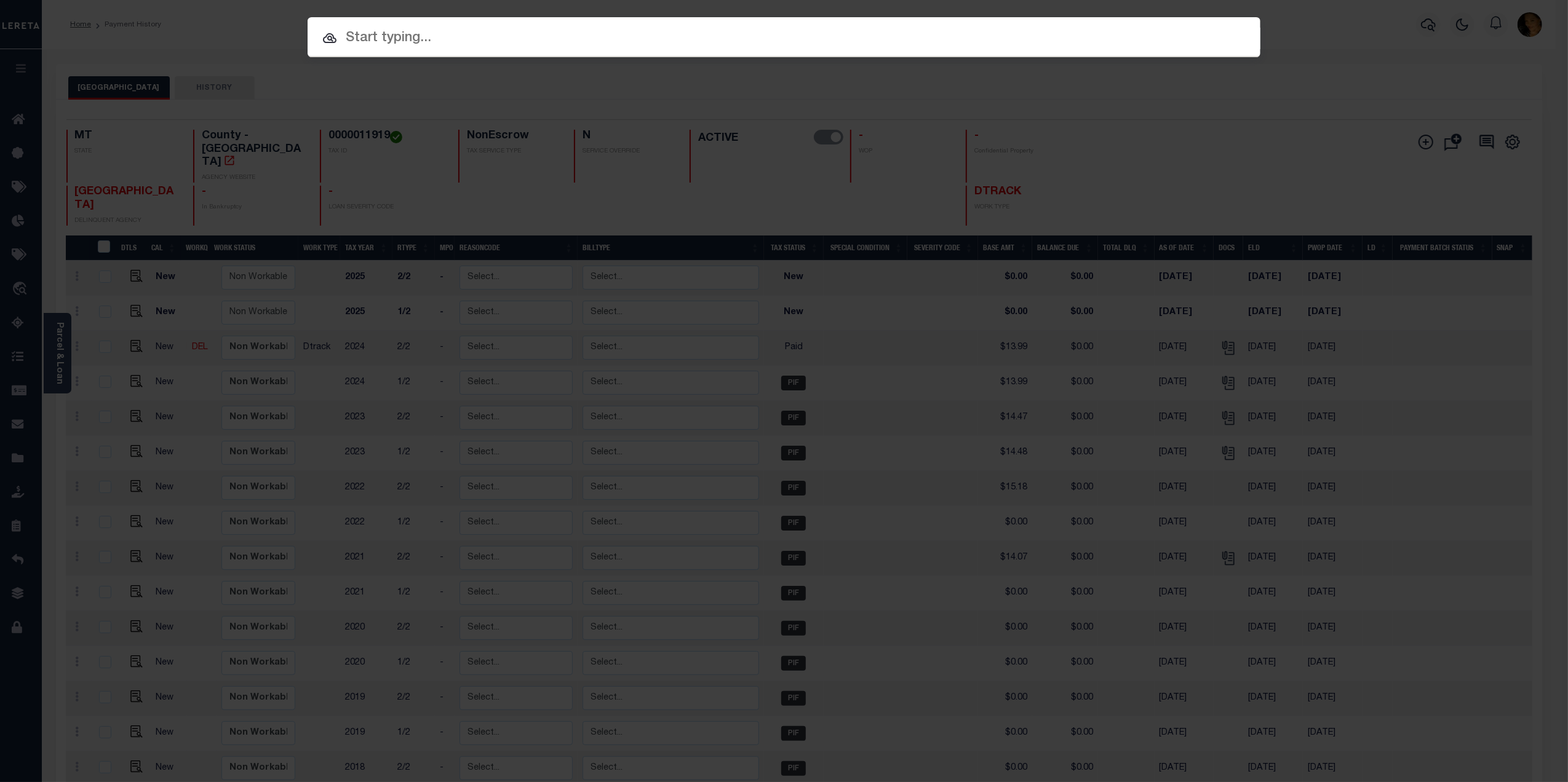
click at [453, 35] on input "text" at bounding box center [784, 38] width 953 height 21
paste input "4203170000747"
type input "4203170000747"
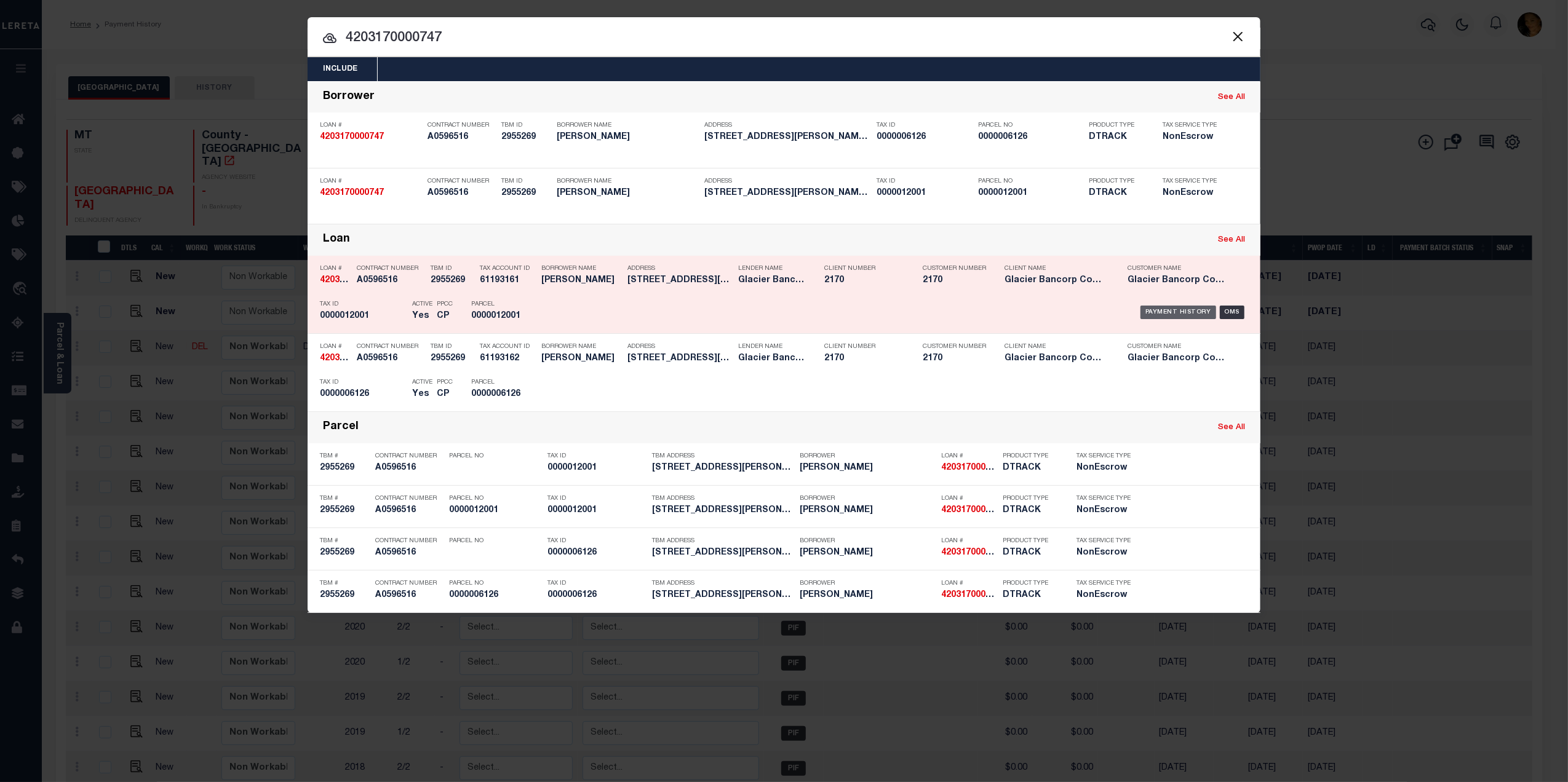
click at [1171, 315] on div "Payment History" at bounding box center [1178, 312] width 75 height 13
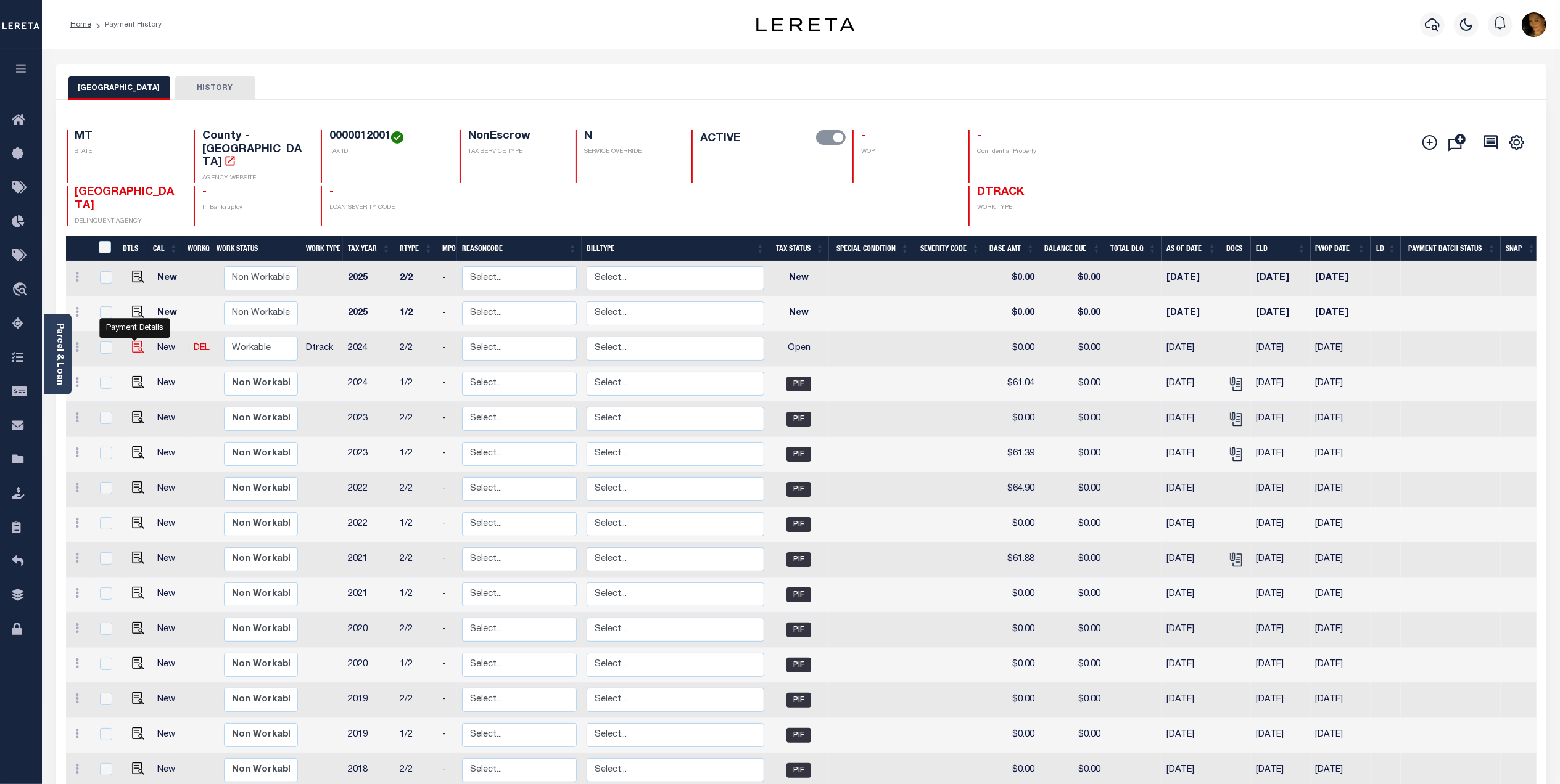
drag, startPoint x: 139, startPoint y: 322, endPoint x: 185, endPoint y: 330, distance: 46.7
click at [139, 341] on img "" at bounding box center [138, 346] width 13 height 13
checkbox input "true"
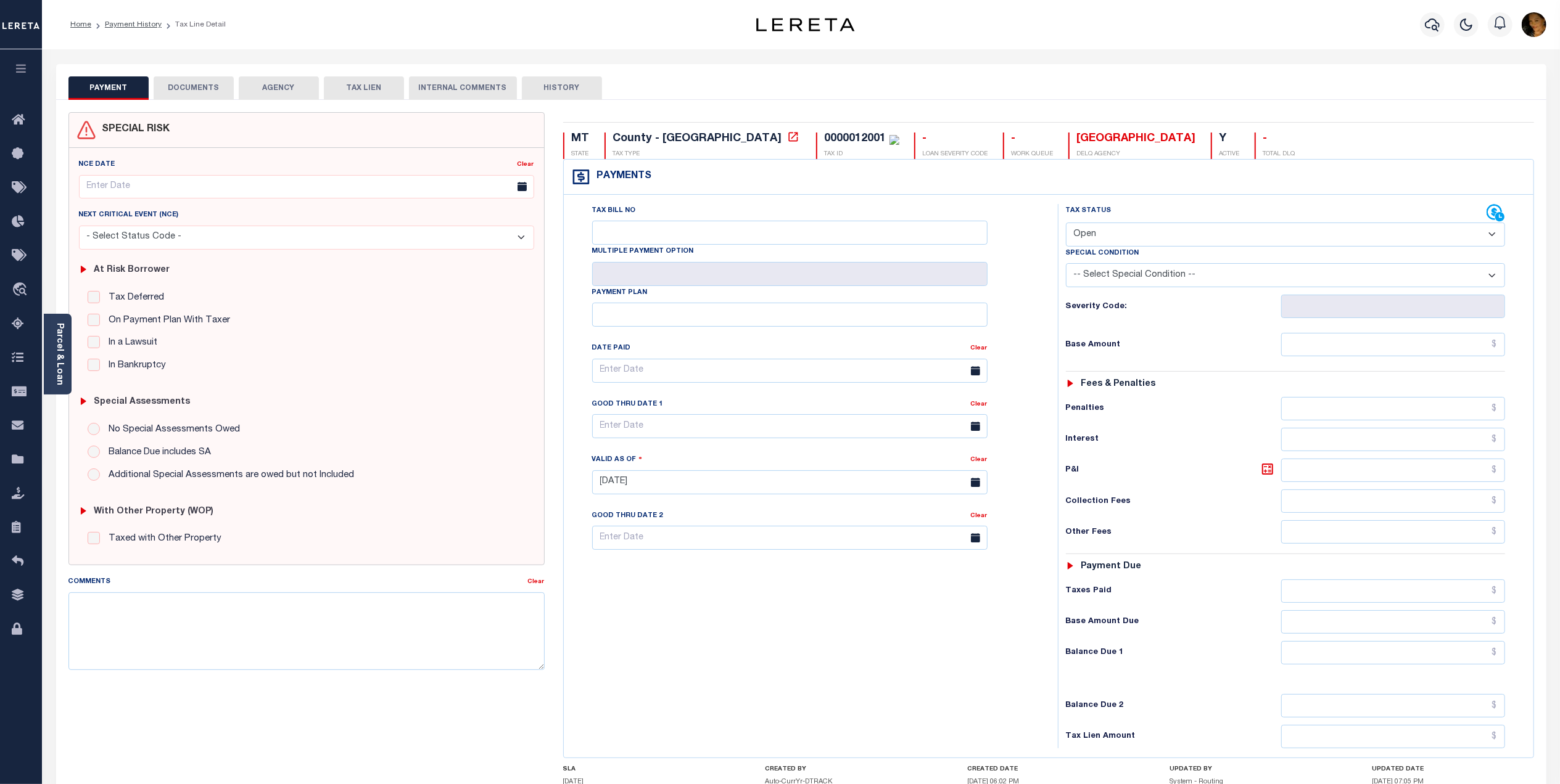
drag, startPoint x: 61, startPoint y: 383, endPoint x: 70, endPoint y: 387, distance: 9.8
click at [61, 383] on div "Parcel & Loan" at bounding box center [57, 354] width 27 height 81
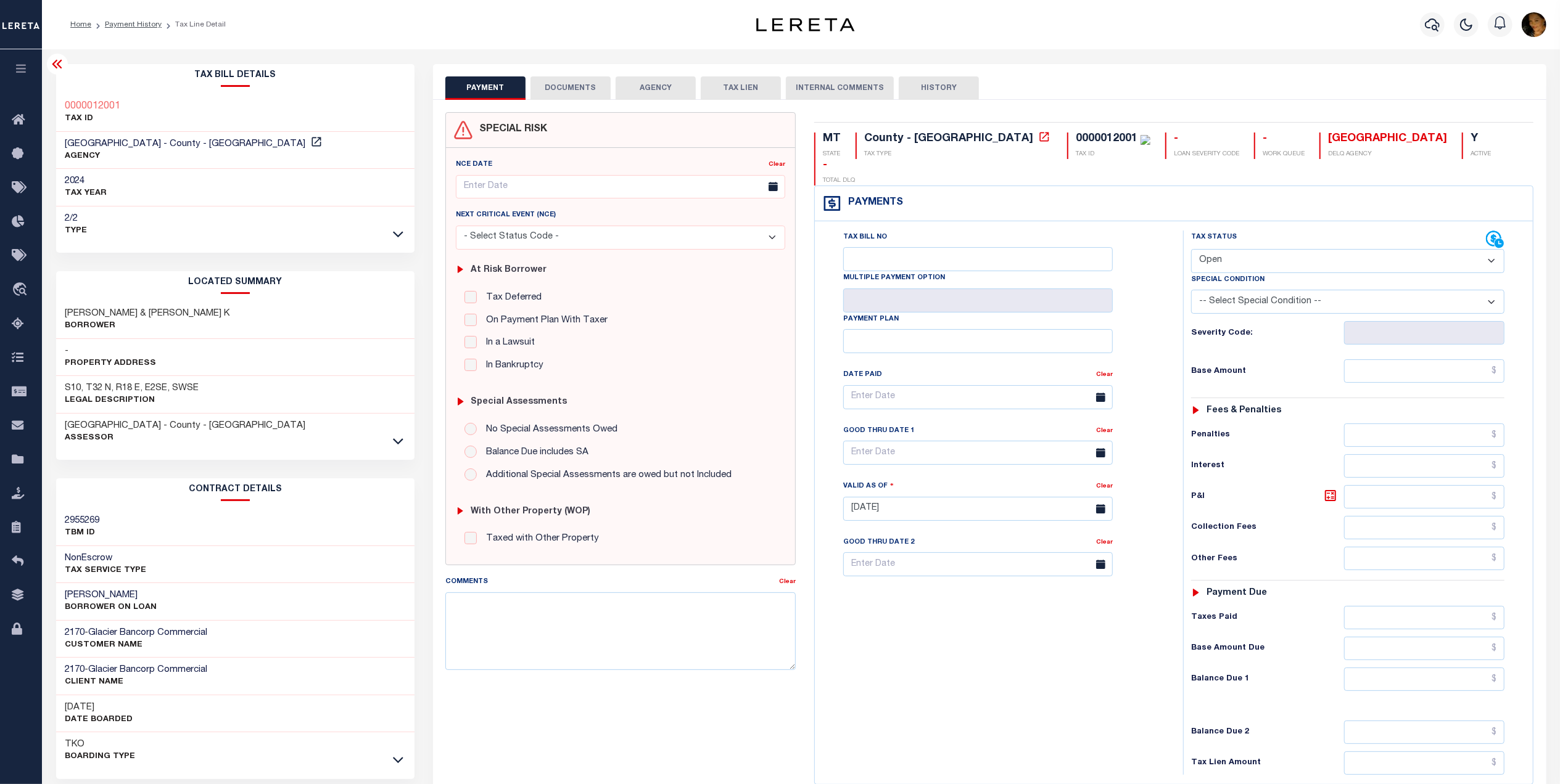
click at [1259, 249] on select "- Select Status Code - Open Due/Unpaid Paid Incomplete No Tax Due Internal Refu…" at bounding box center [1347, 261] width 313 height 24
select select "PYD"
click at [1191, 249] on select "- Select Status Code - Open Due/Unpaid Paid Incomplete No Tax Due Internal Refu…" at bounding box center [1347, 261] width 313 height 24
type input "[DATE]"
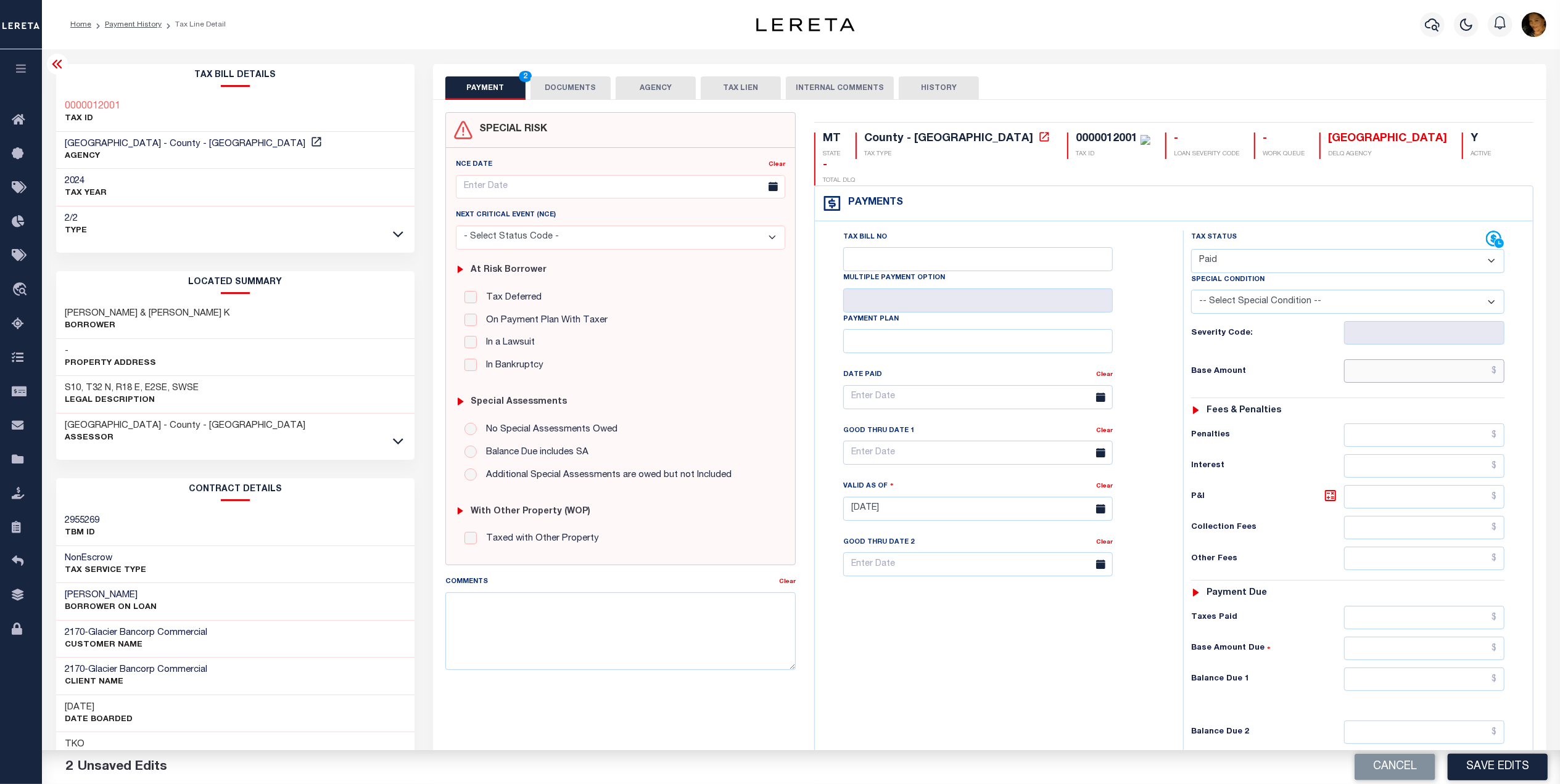
click at [1425, 359] on input "text" at bounding box center [1424, 371] width 161 height 24
type input "$61.04"
click at [1464, 671] on input "text" at bounding box center [1424, 680] width 161 height 24
type input "$0.00"
click at [566, 85] on button "DOCUMENTS" at bounding box center [570, 88] width 80 height 24
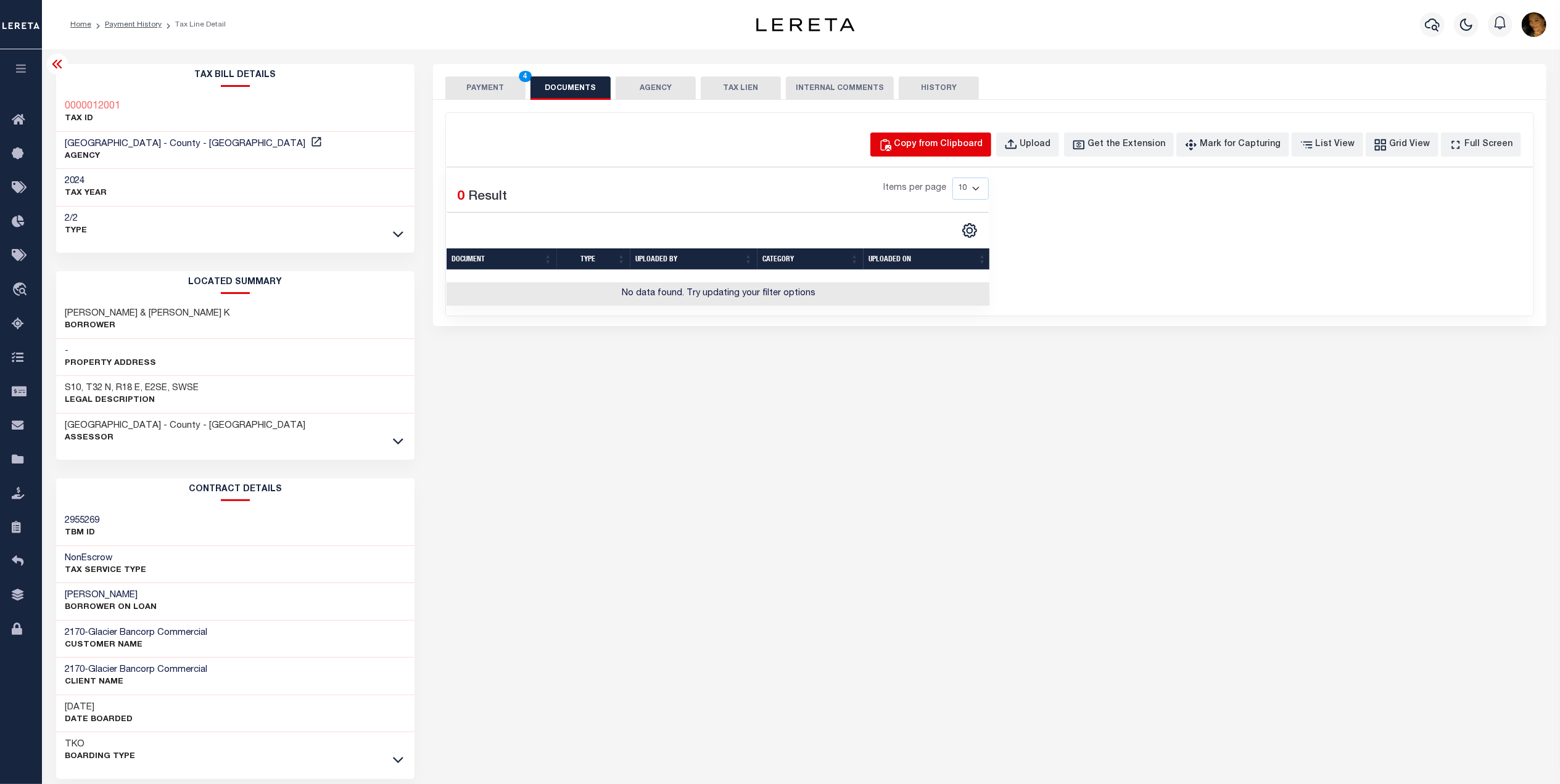
click at [953, 150] on div "Copy from Clipboard" at bounding box center [939, 145] width 89 height 13
select select "POP"
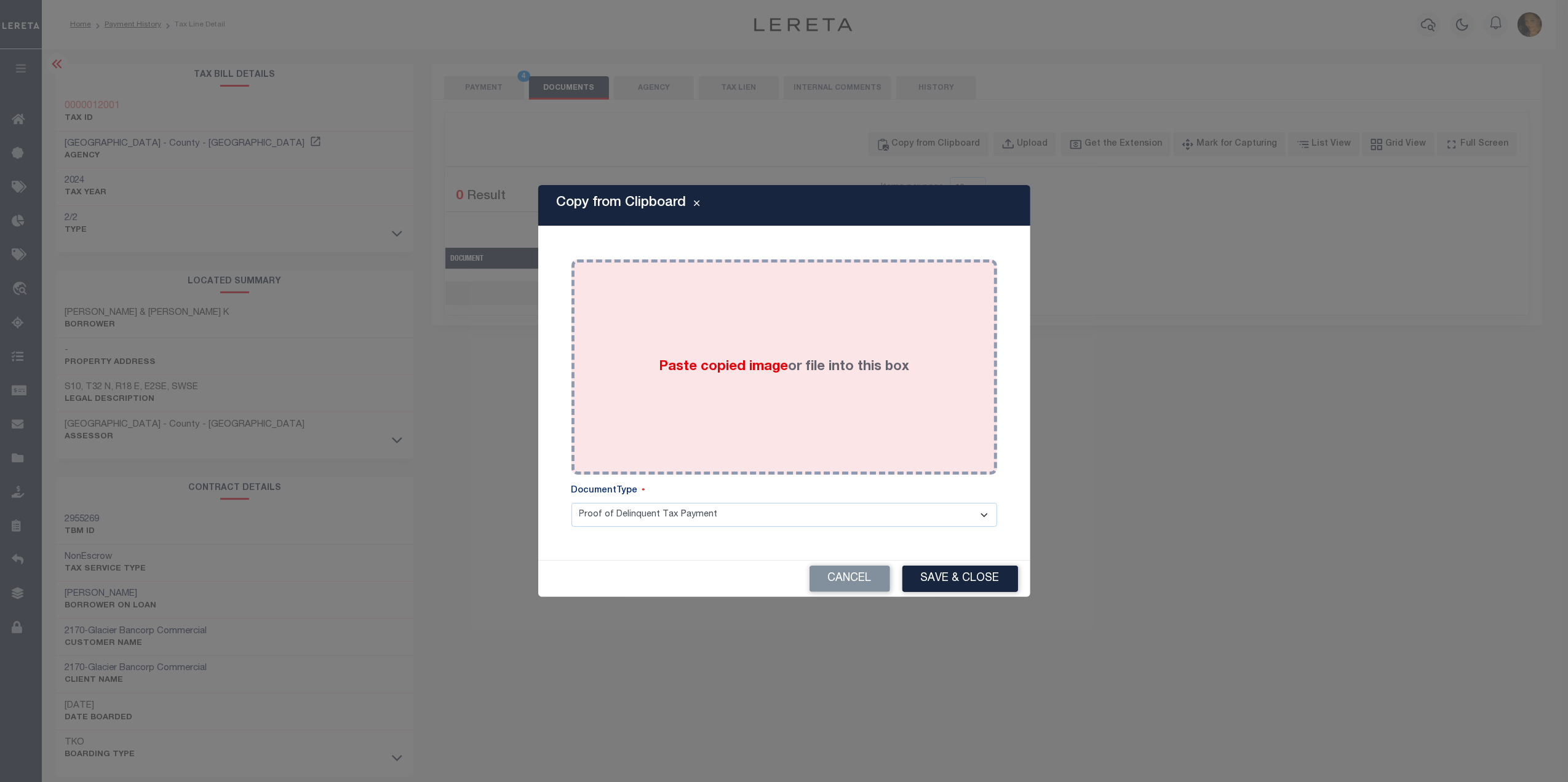
click at [852, 399] on div "Paste copied image or file into this box" at bounding box center [784, 367] width 407 height 196
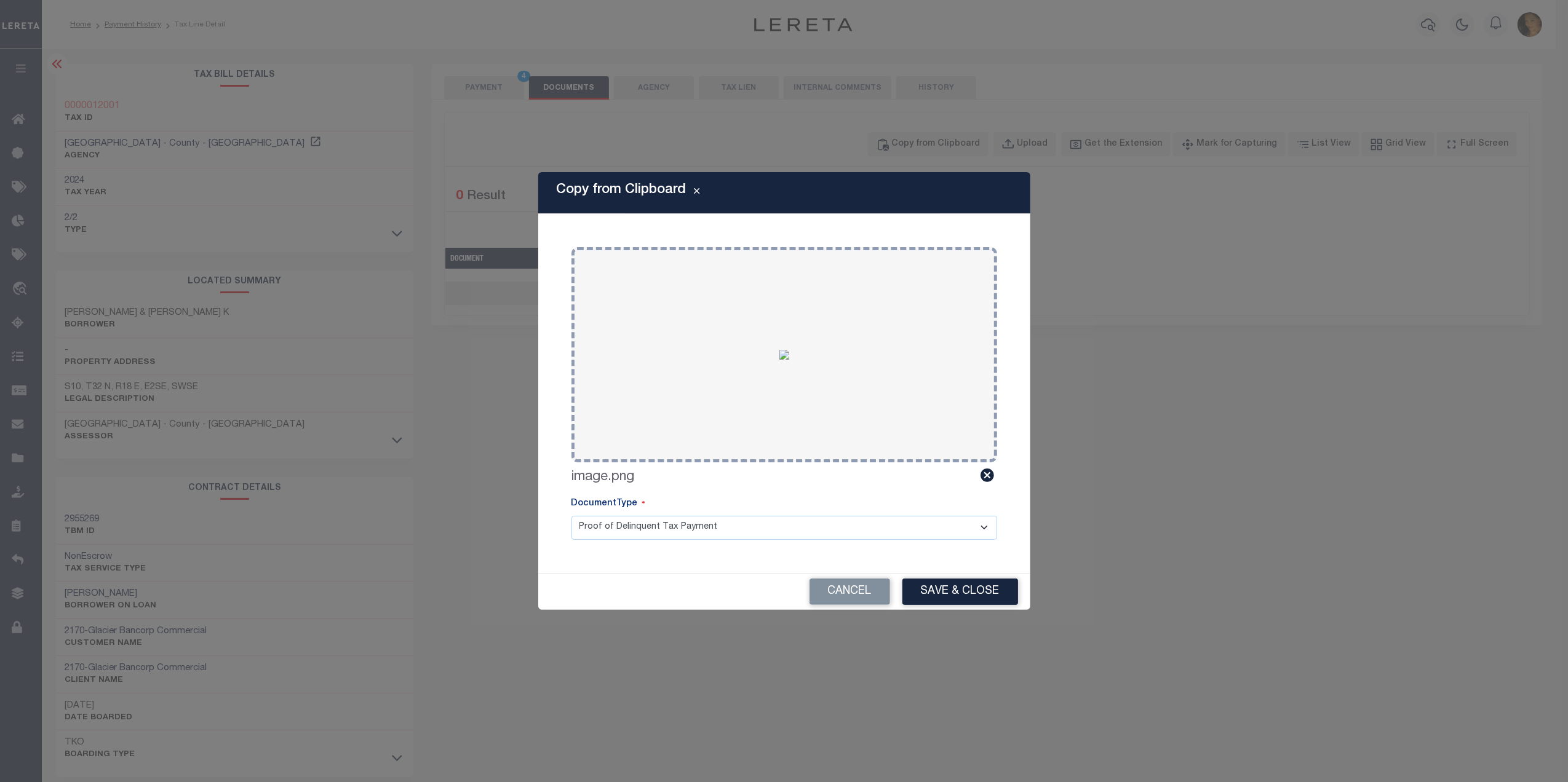
click at [697, 527] on select "Proof of Delinquent Tax Payment" at bounding box center [784, 528] width 425 height 24
click at [572, 516] on select "Proof of Delinquent Tax Payment" at bounding box center [784, 528] width 425 height 24
click at [994, 594] on button "Save & Close" at bounding box center [960, 592] width 116 height 27
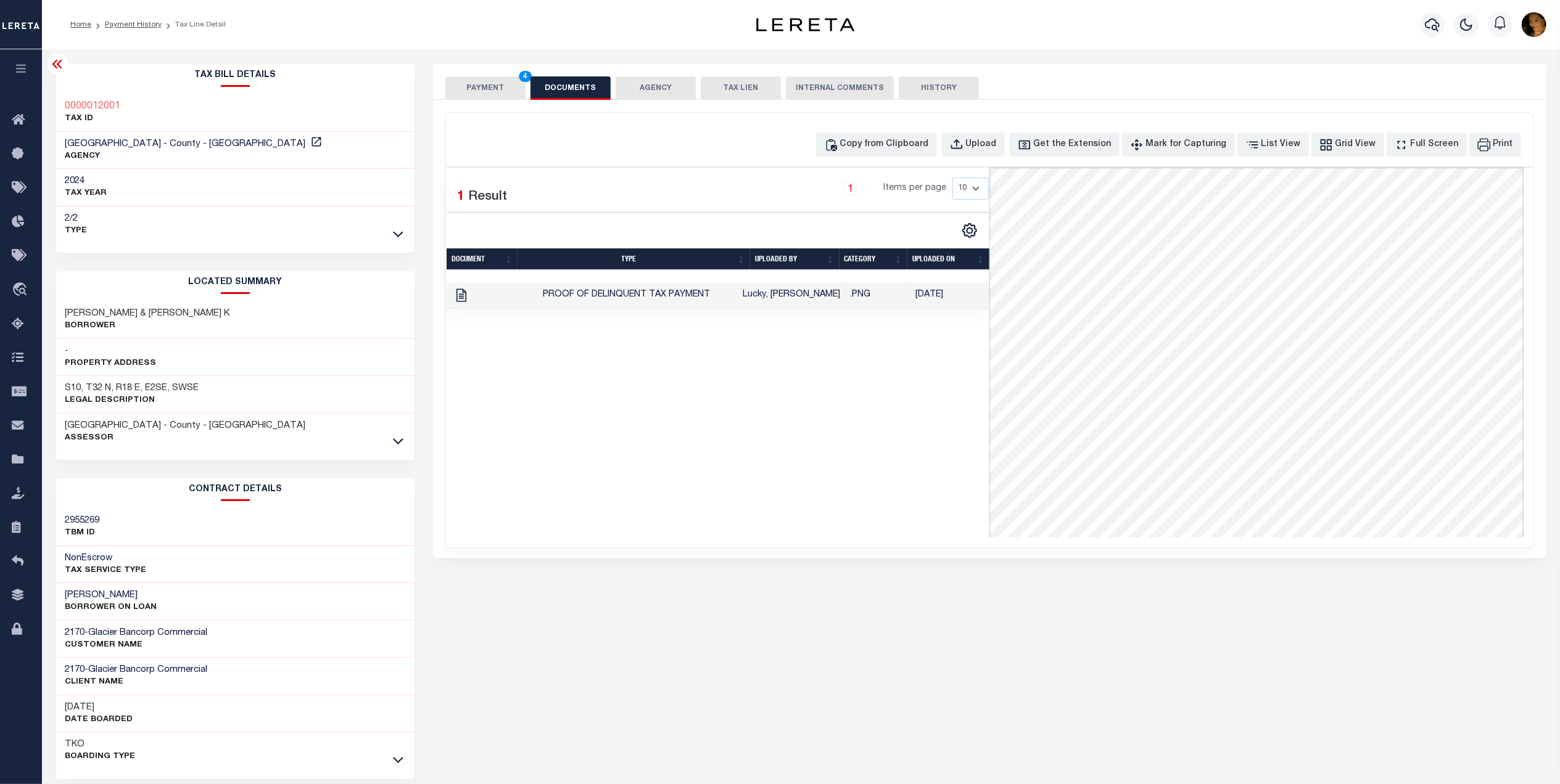
click at [459, 83] on button "PAYMENT 4" at bounding box center [485, 88] width 80 height 24
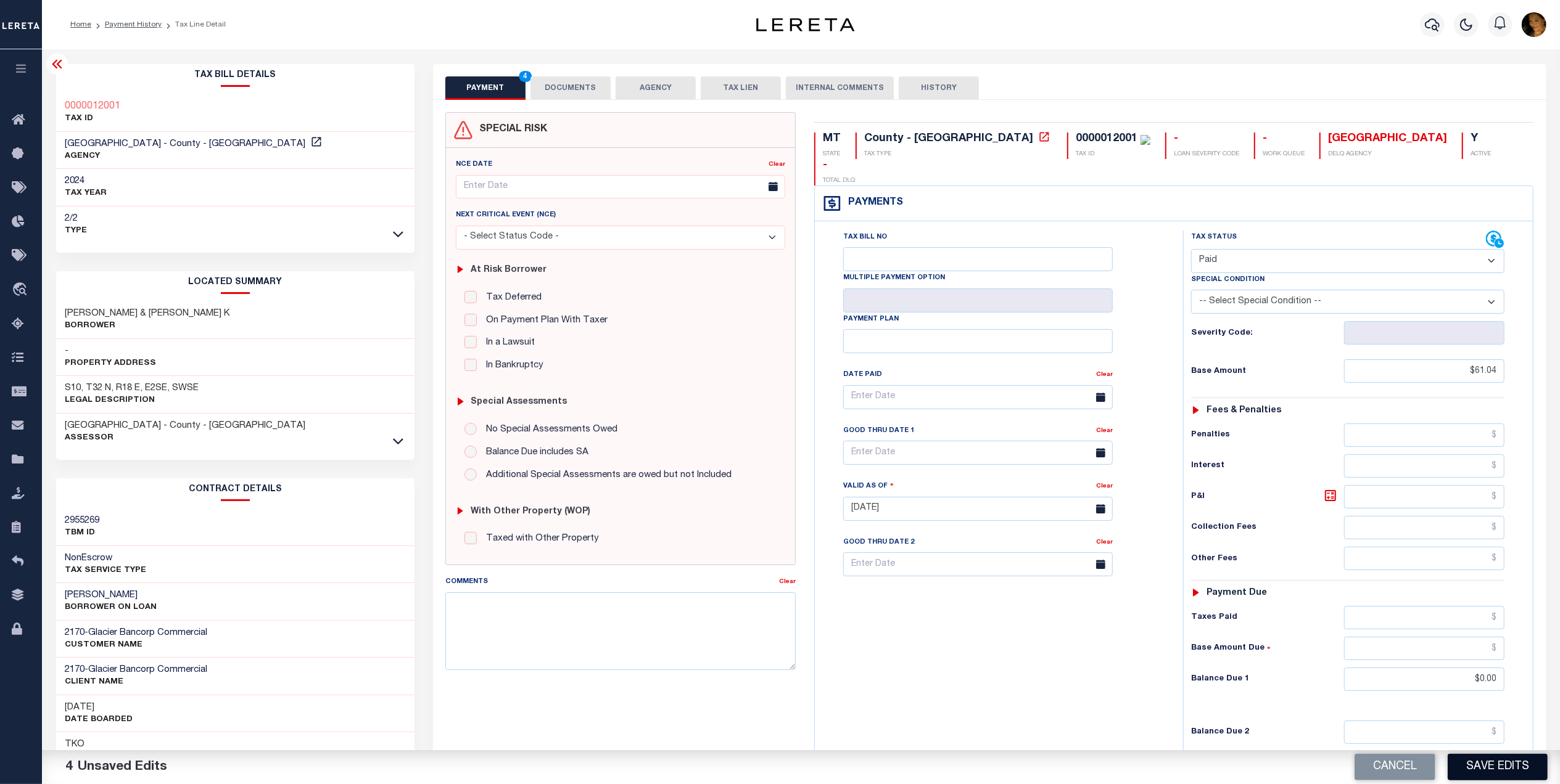
click at [1476, 765] on button "Save Edits" at bounding box center [1497, 767] width 100 height 27
checkbox input "false"
type input "$61.04"
type input "$0"
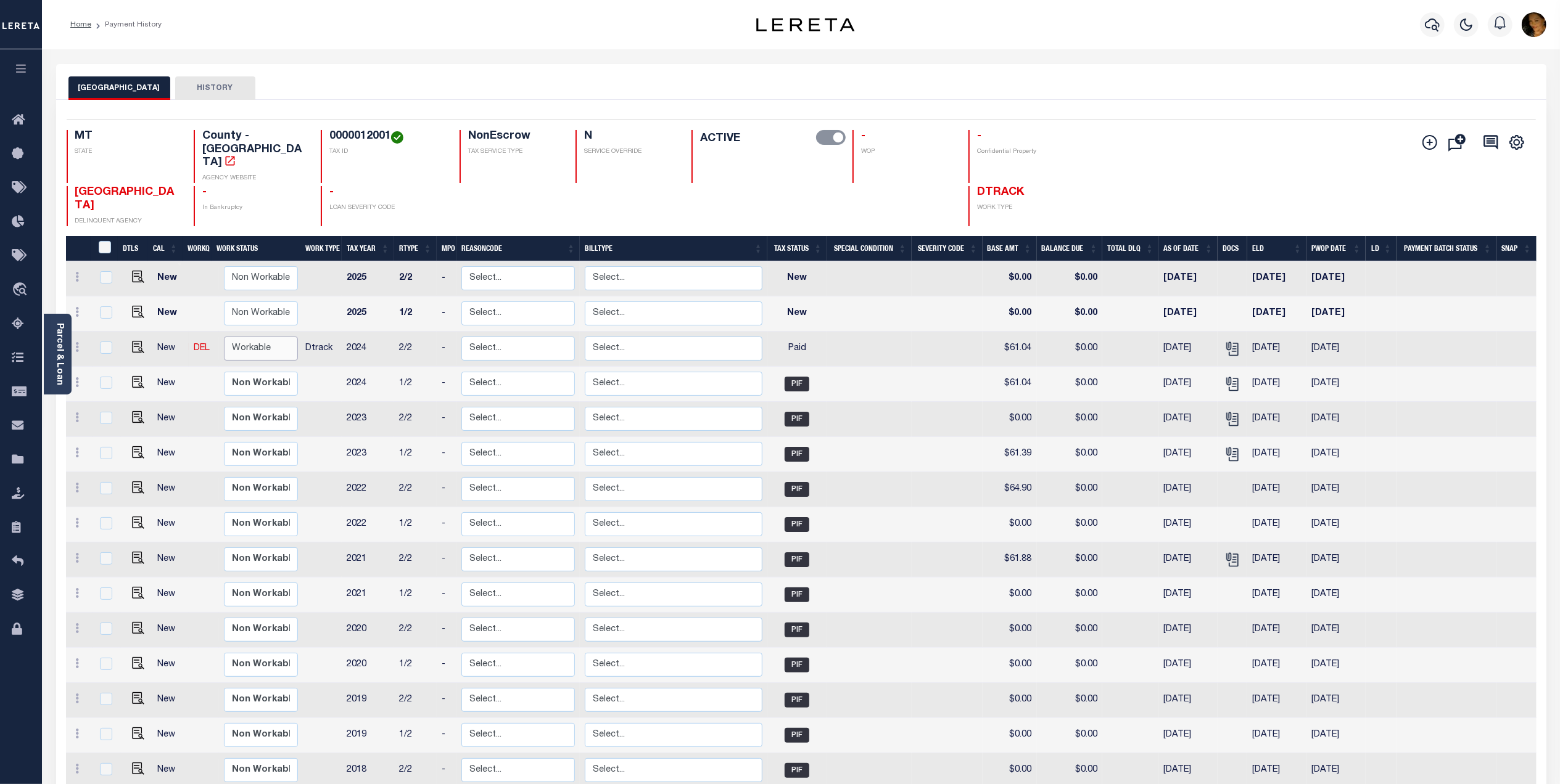
click at [270, 337] on select "Non Workable Workable" at bounding box center [261, 349] width 74 height 24
checkbox input "true"
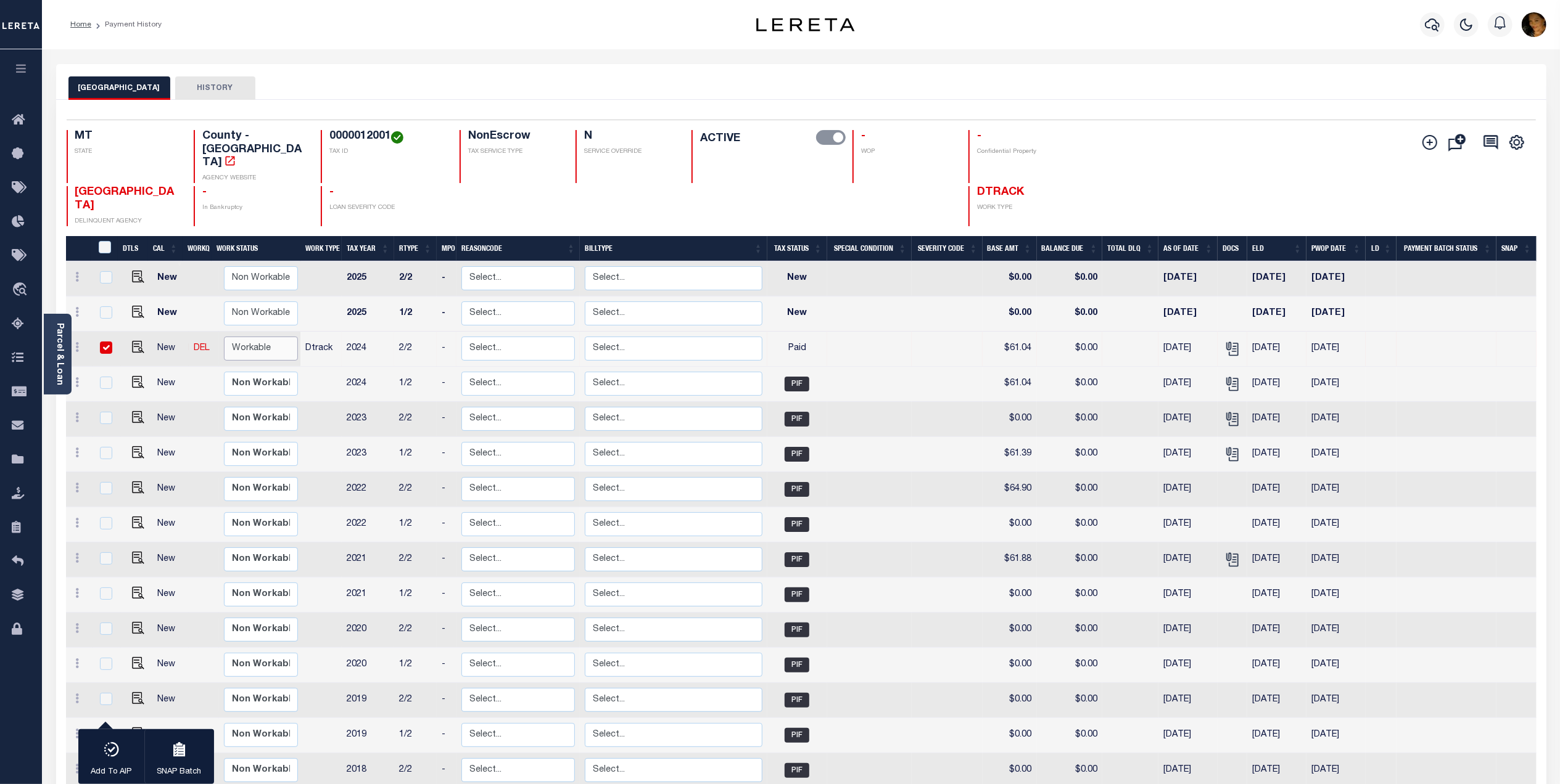
select select "true"
click at [224, 337] on select "Non Workable Workable" at bounding box center [261, 349] width 74 height 24
checkbox input "false"
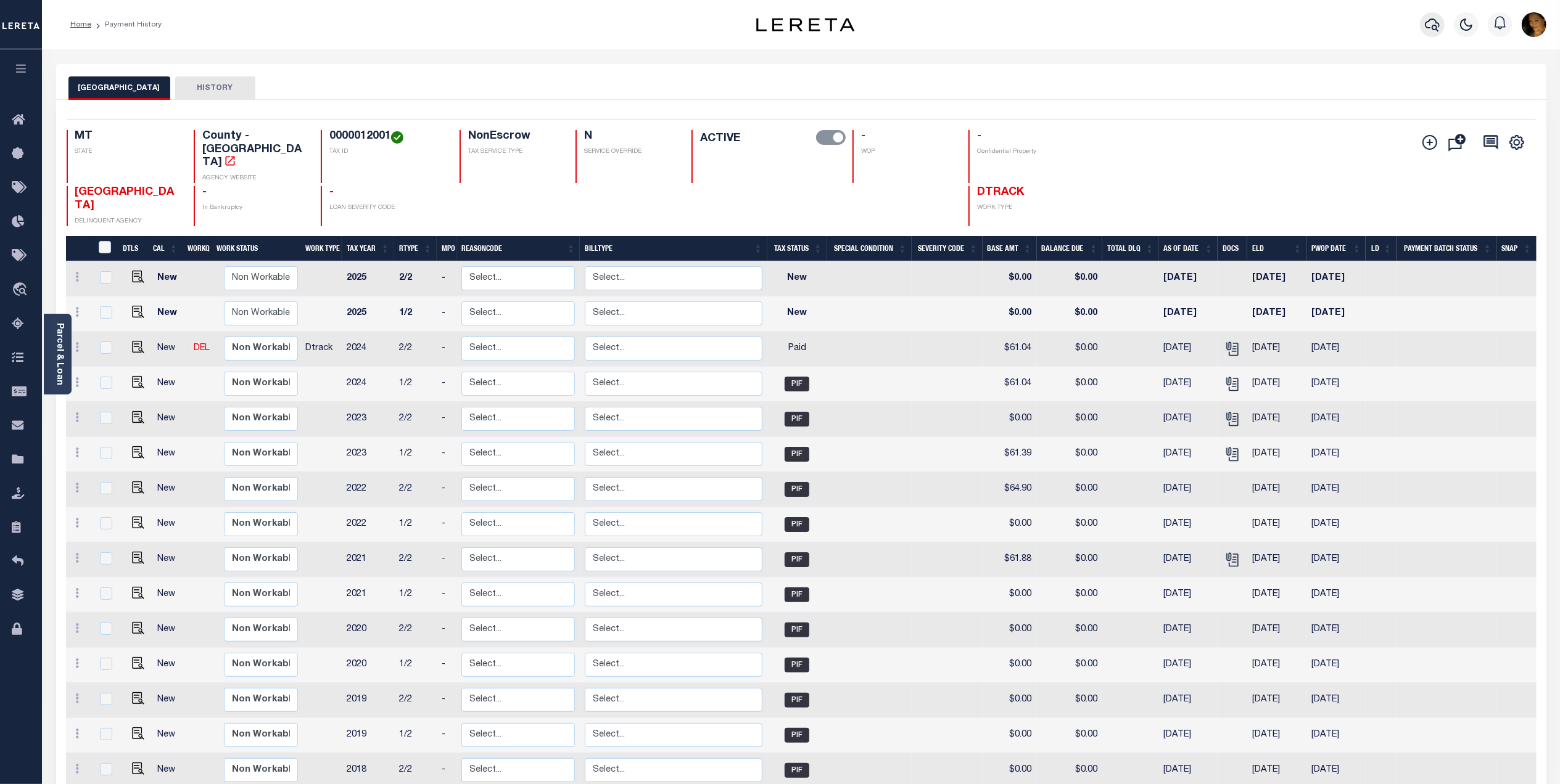
click at [1433, 26] on icon "button" at bounding box center [1433, 24] width 15 height 13
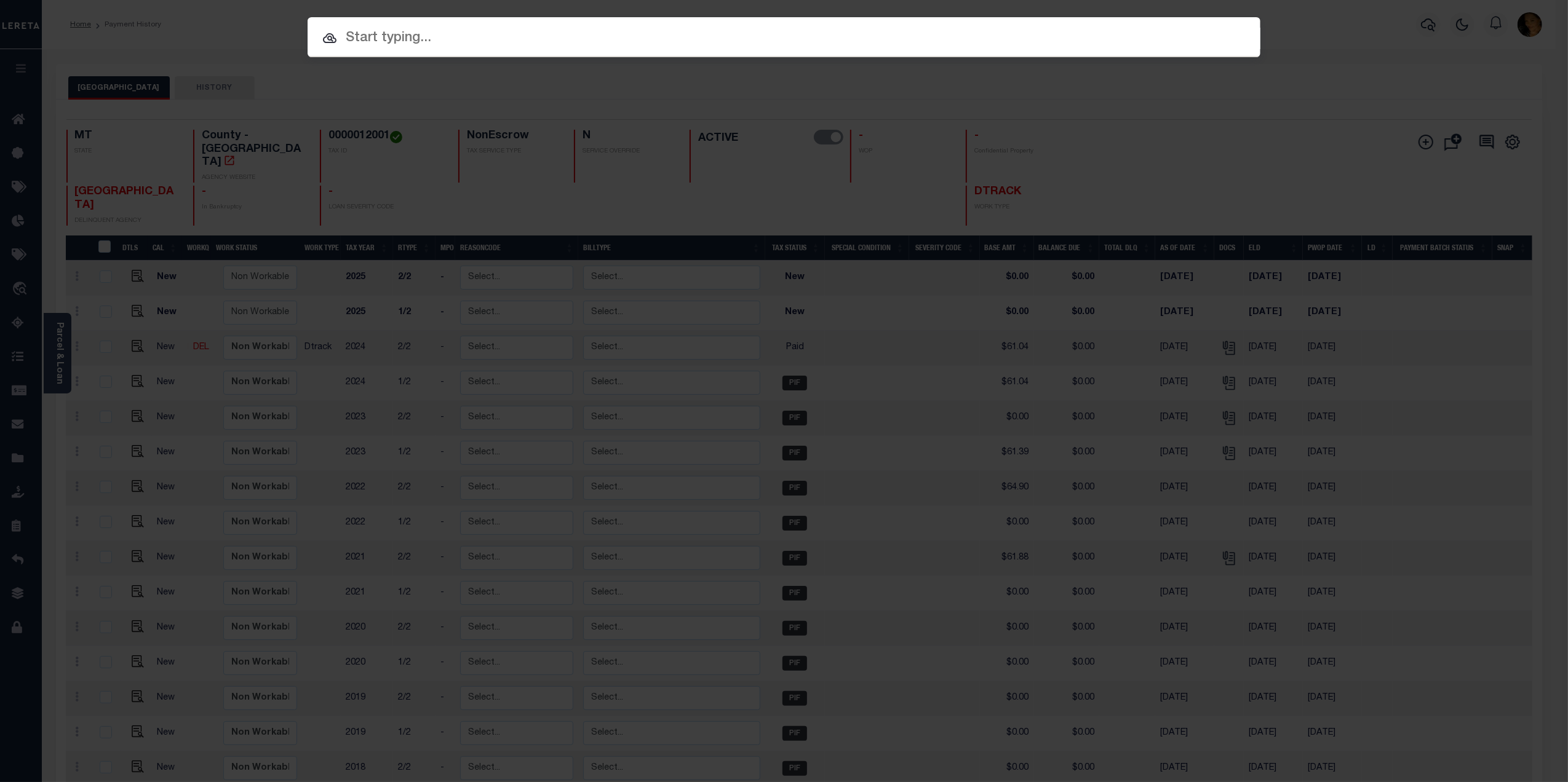
click at [362, 35] on input "text" at bounding box center [784, 38] width 953 height 21
paste input "4201200005068"
type input "4201200005068"
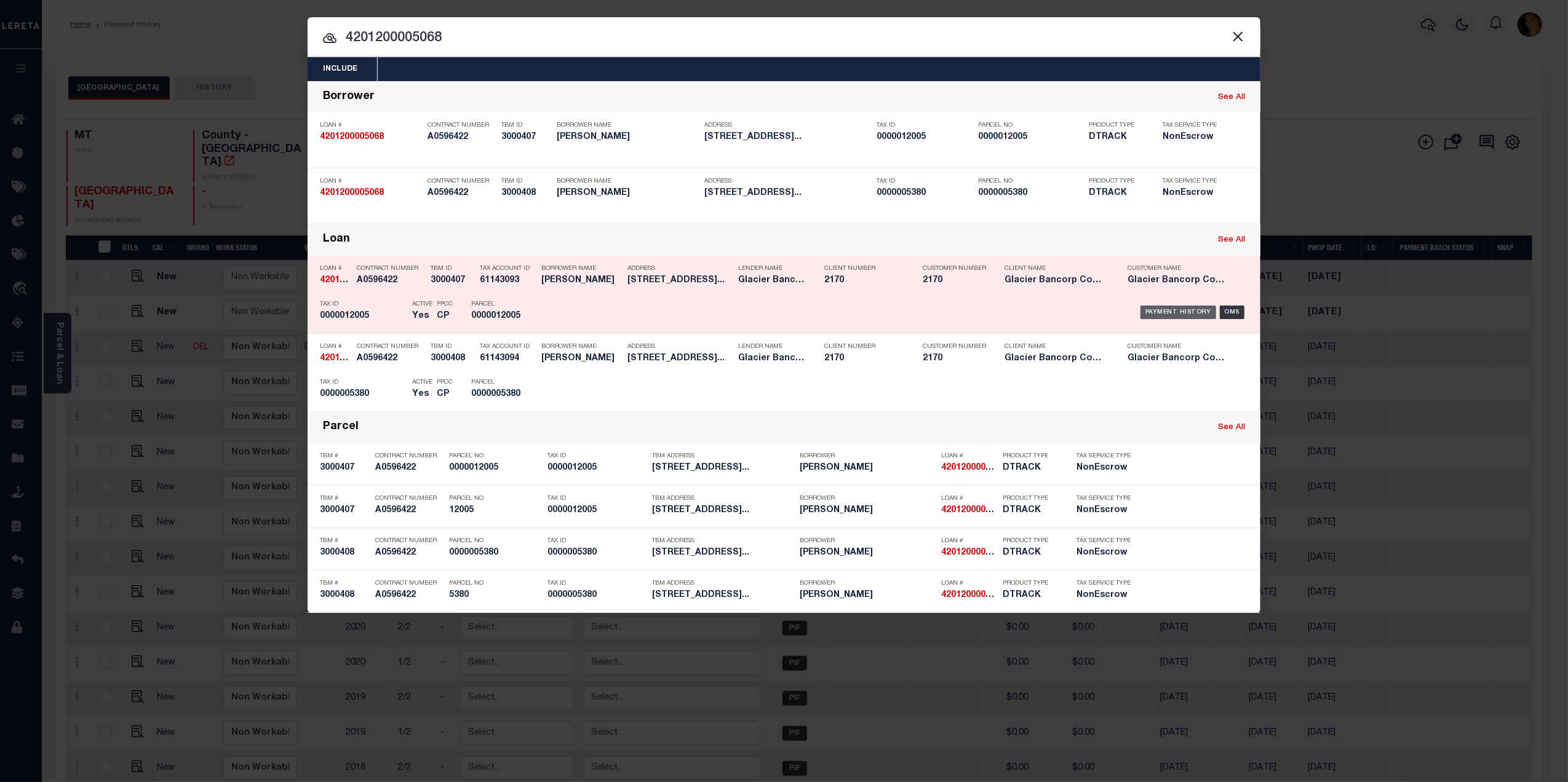
drag, startPoint x: 1169, startPoint y: 318, endPoint x: 1177, endPoint y: 318, distance: 8.0
click at [1169, 318] on div "Payment History" at bounding box center [1178, 312] width 75 height 13
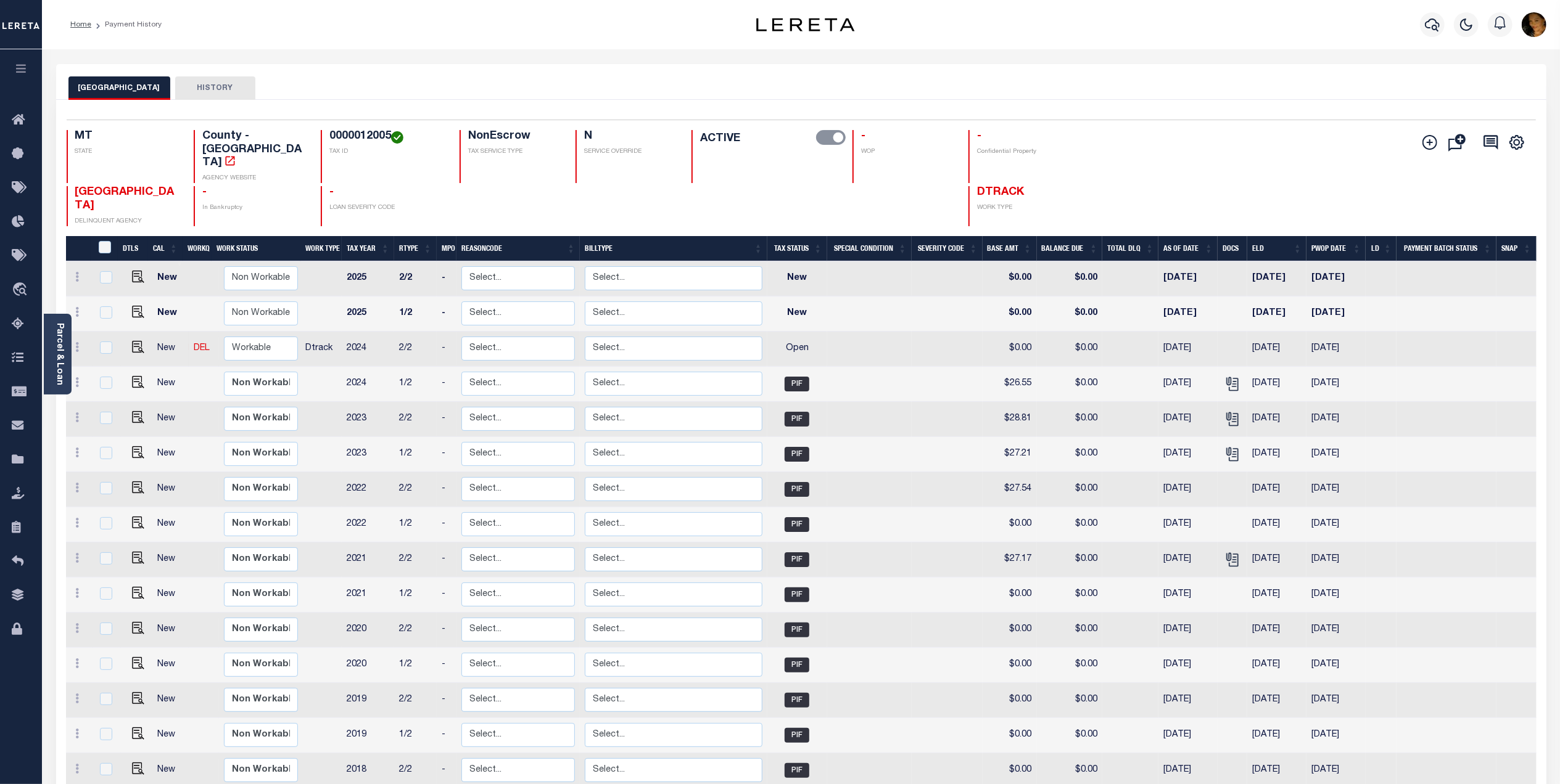
click at [128, 344] on link at bounding box center [135, 349] width 19 height 9
checkbox input "true"
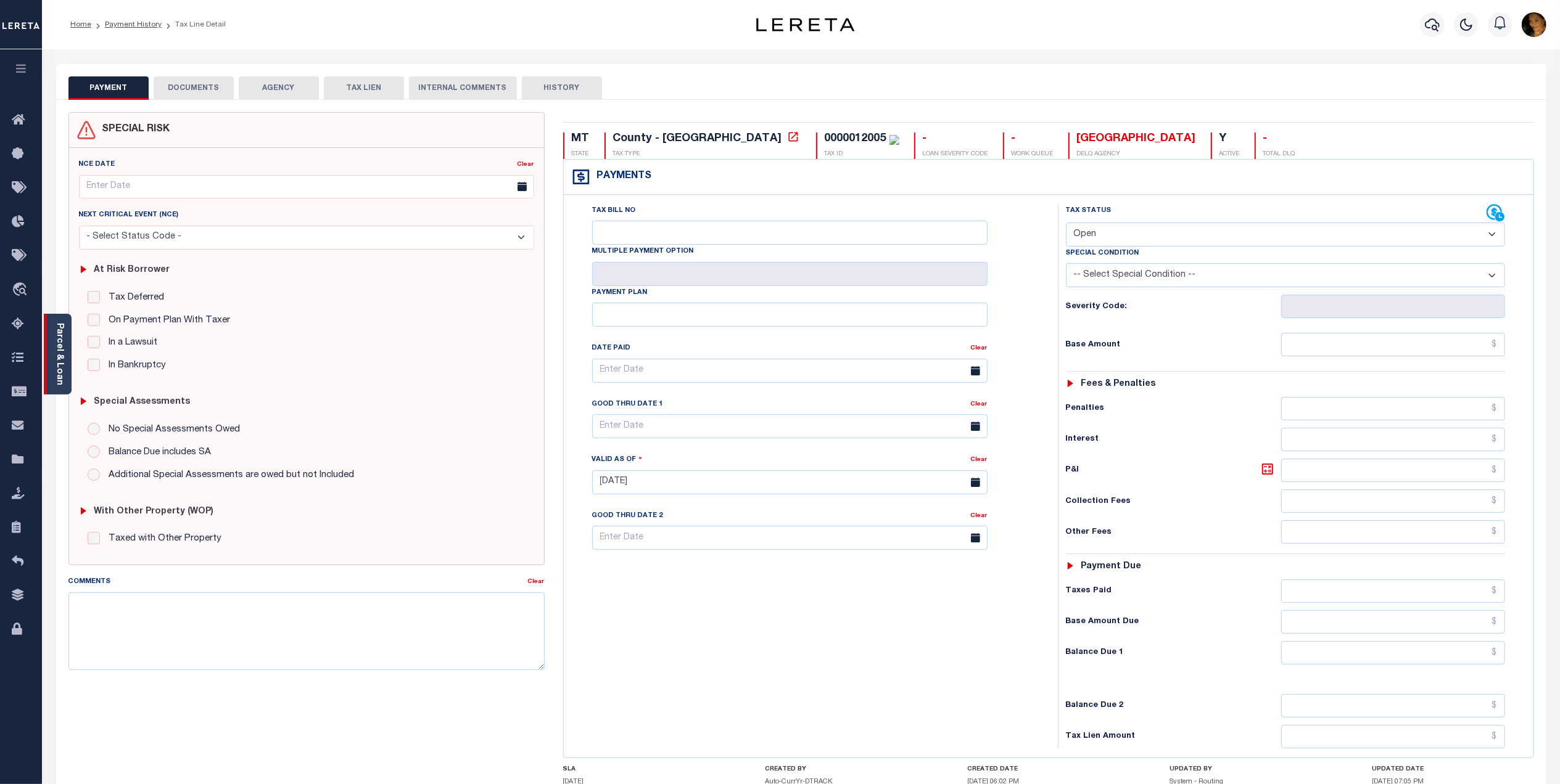
click at [61, 326] on link "Parcel & Loan" at bounding box center [59, 354] width 9 height 62
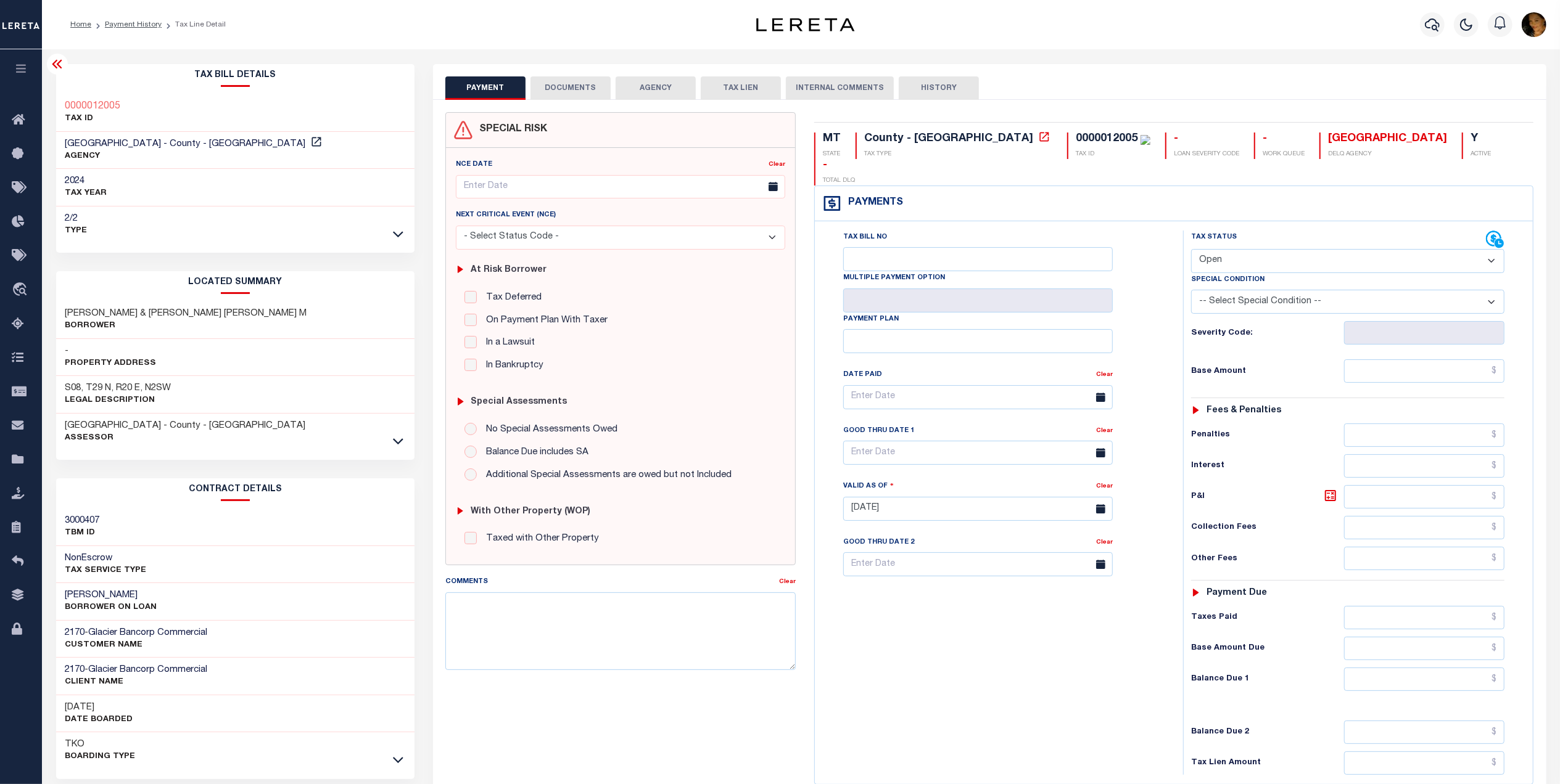
click at [1268, 249] on select "- Select Status Code - Open Due/Unpaid Paid Incomplete No Tax Due Internal Refu…" at bounding box center [1347, 261] width 313 height 24
select select "PYD"
click at [1191, 249] on select "- Select Status Code - Open Due/Unpaid Paid Incomplete No Tax Due Internal Refu…" at bounding box center [1347, 261] width 313 height 24
type input "[DATE]"
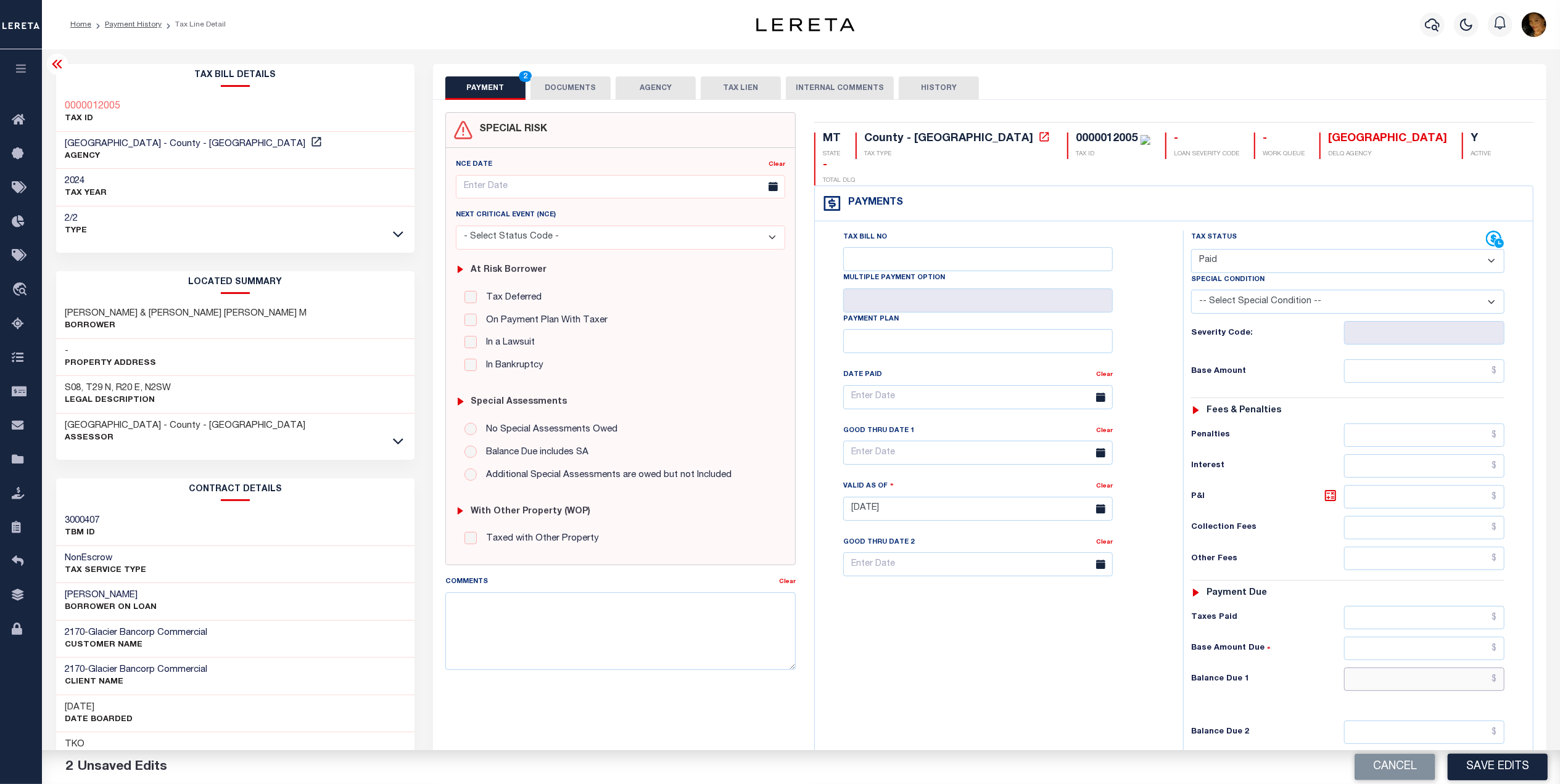
click at [1466, 668] on input "text" at bounding box center [1424, 680] width 161 height 24
type input "$0.00"
click at [1395, 359] on input "text" at bounding box center [1424, 371] width 161 height 24
type input "$26.55"
click at [566, 89] on button "DOCUMENTS" at bounding box center [570, 88] width 80 height 24
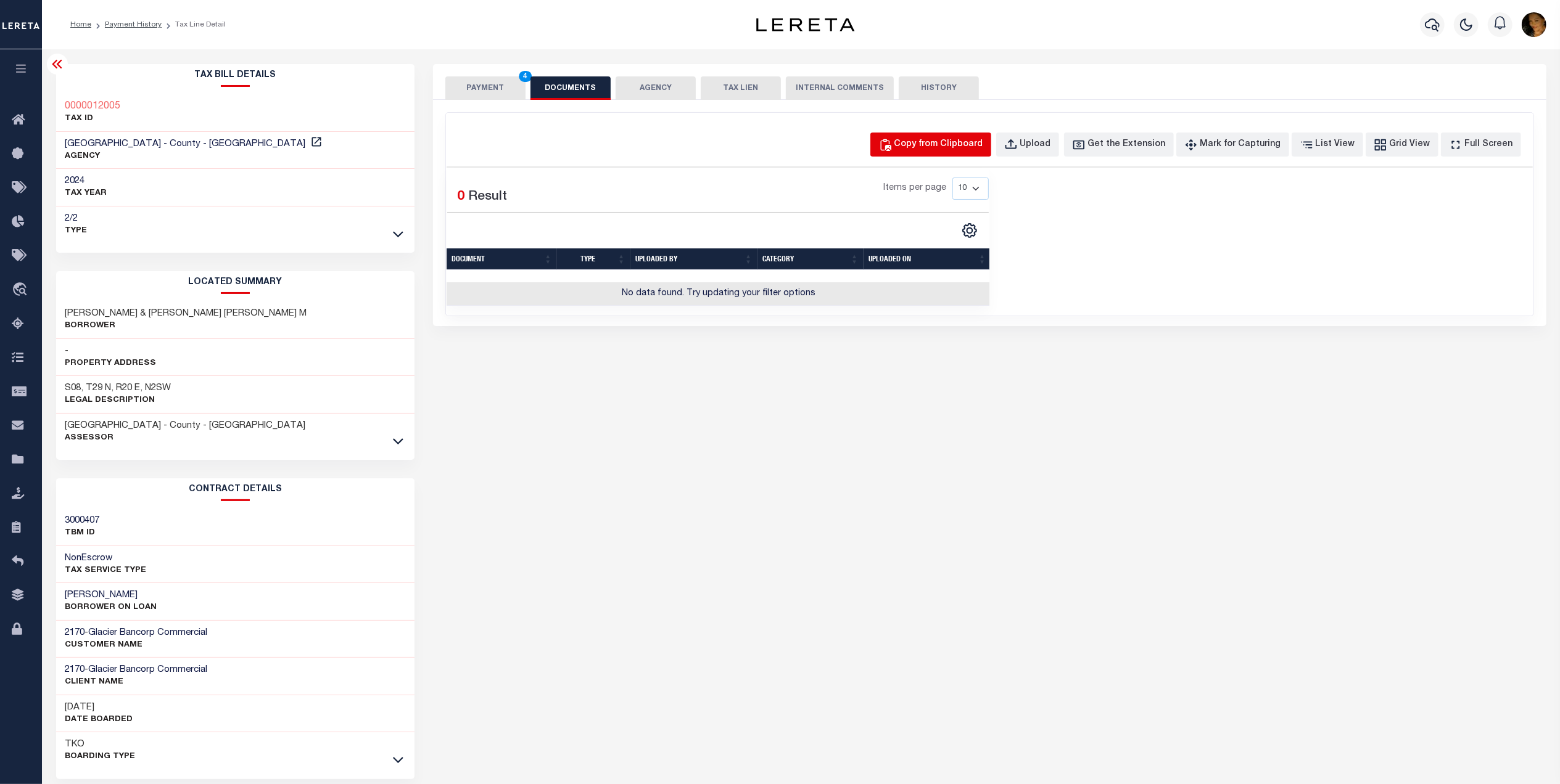
click at [939, 150] on div "Copy from Clipboard" at bounding box center [939, 145] width 89 height 13
select select "POP"
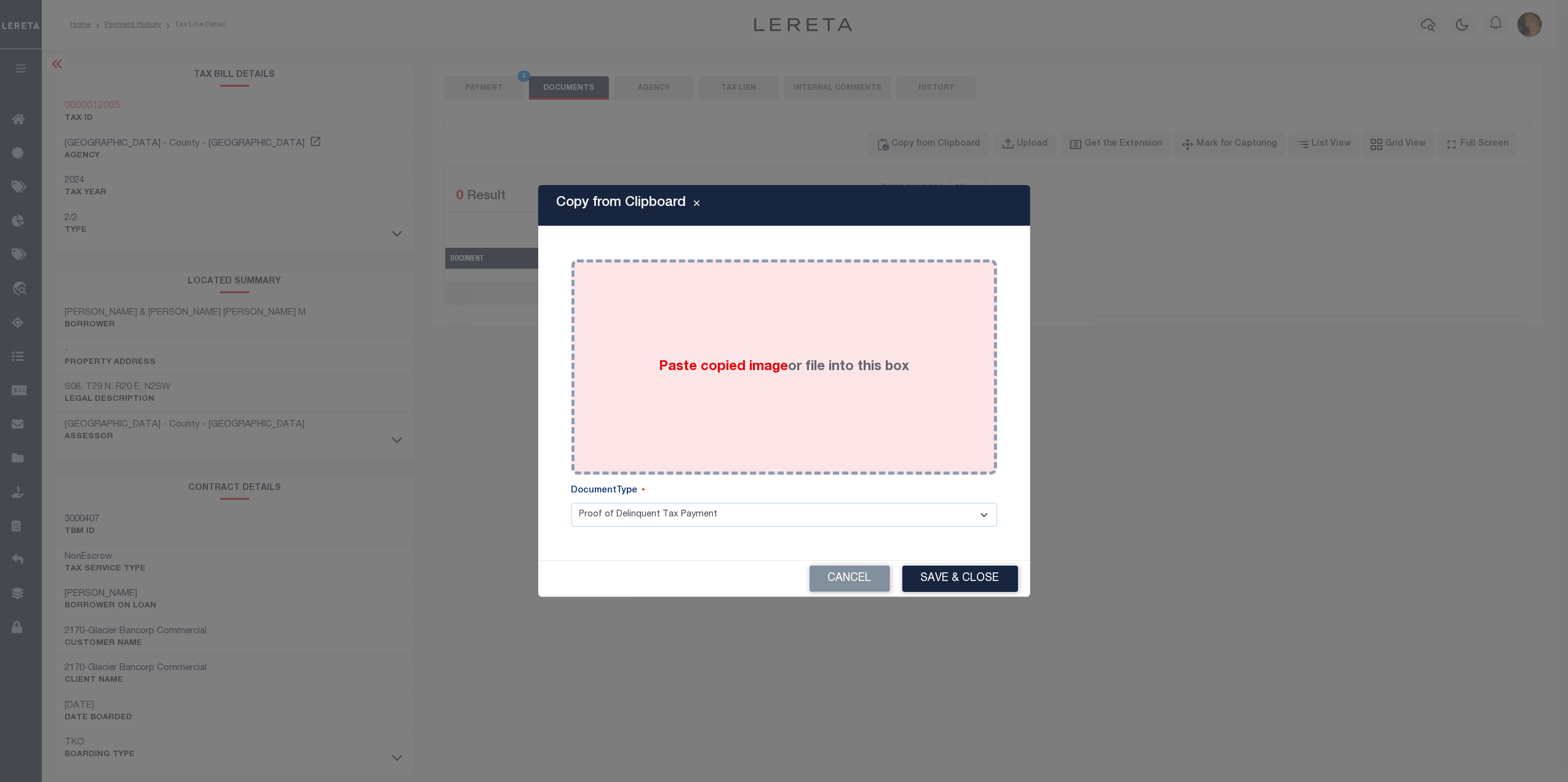
click at [788, 414] on div "Paste copied image or file into this box" at bounding box center [784, 367] width 407 height 196
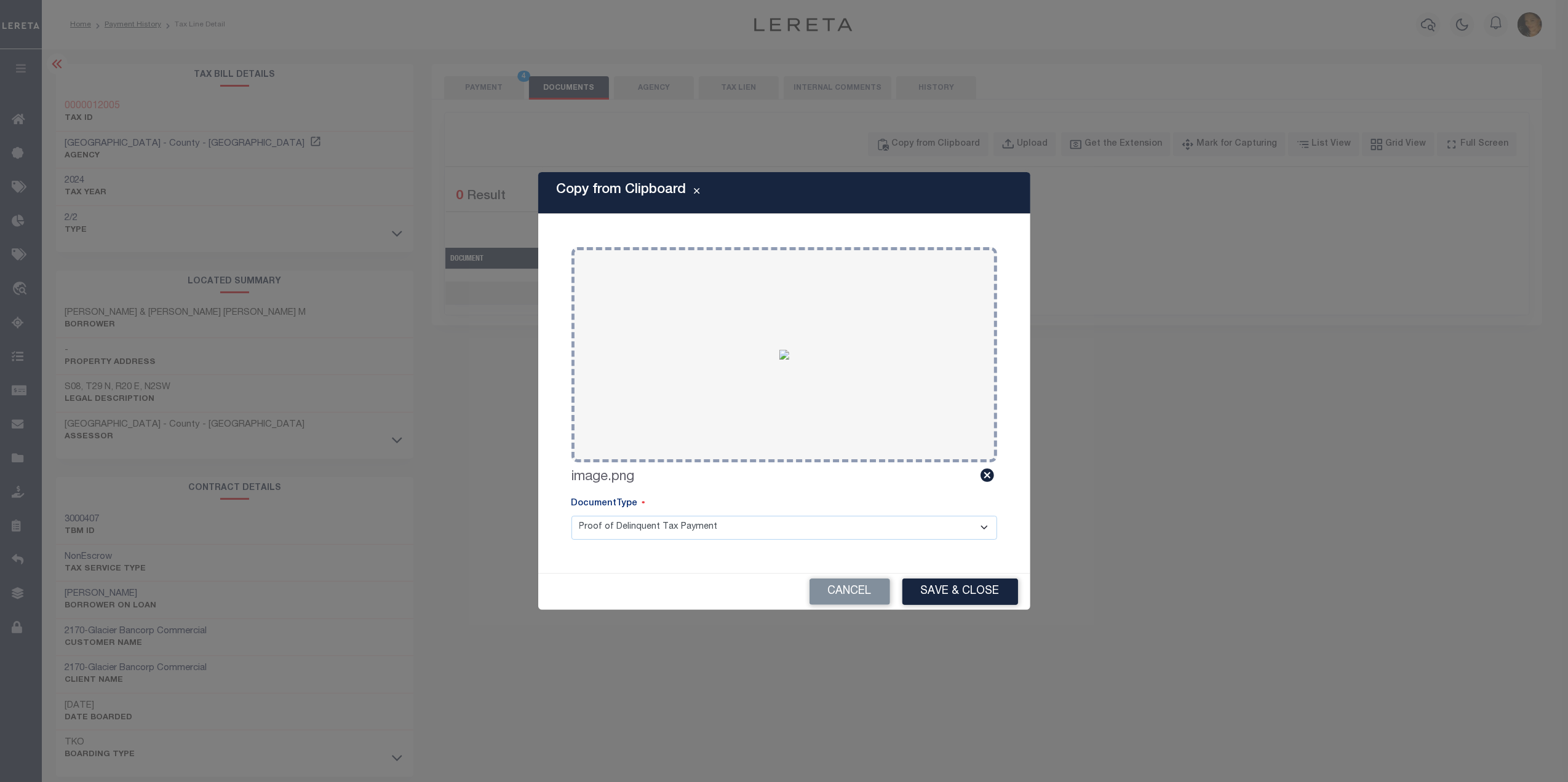
drag, startPoint x: 738, startPoint y: 524, endPoint x: 738, endPoint y: 536, distance: 12.0
click at [738, 524] on select "Proof of Delinquent Tax Payment" at bounding box center [784, 528] width 425 height 24
drag, startPoint x: 999, startPoint y: 590, endPoint x: 960, endPoint y: 569, distance: 44.3
click at [999, 590] on button "Save & Close" at bounding box center [960, 592] width 116 height 27
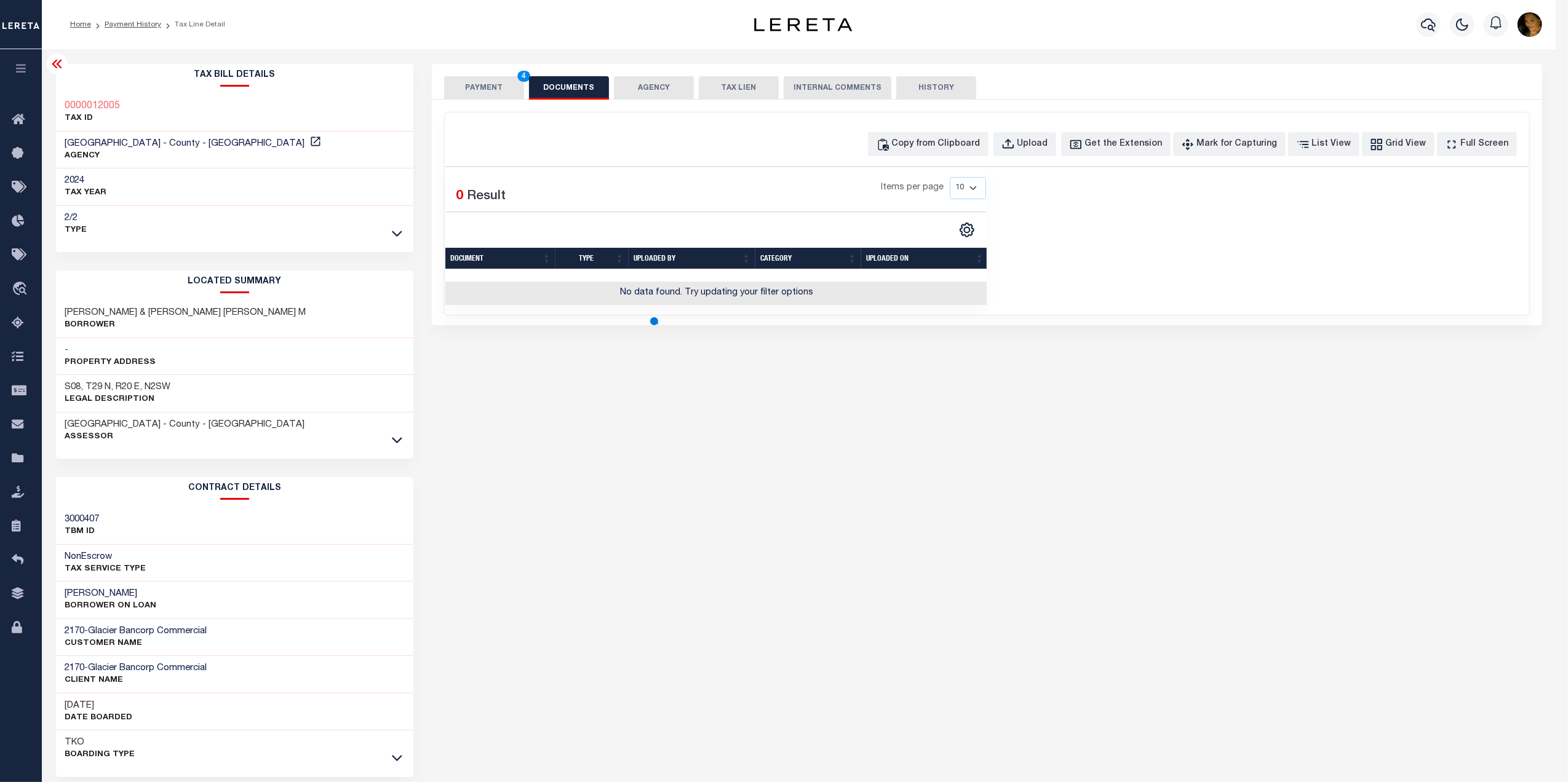
click at [485, 92] on button "PAYMENT 4" at bounding box center [484, 88] width 80 height 24
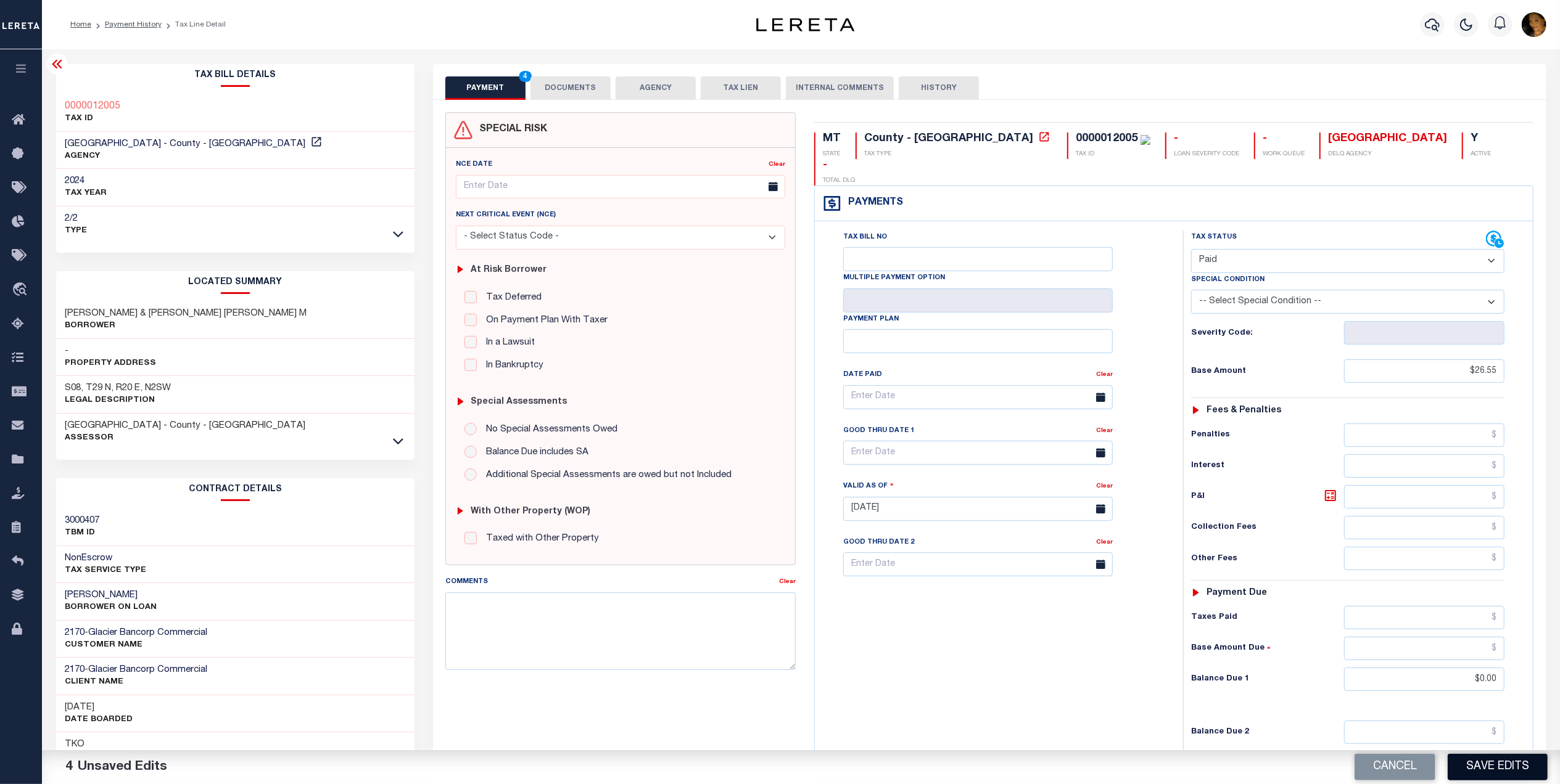
click at [1498, 775] on button "Save Edits" at bounding box center [1497, 767] width 100 height 27
checkbox input "false"
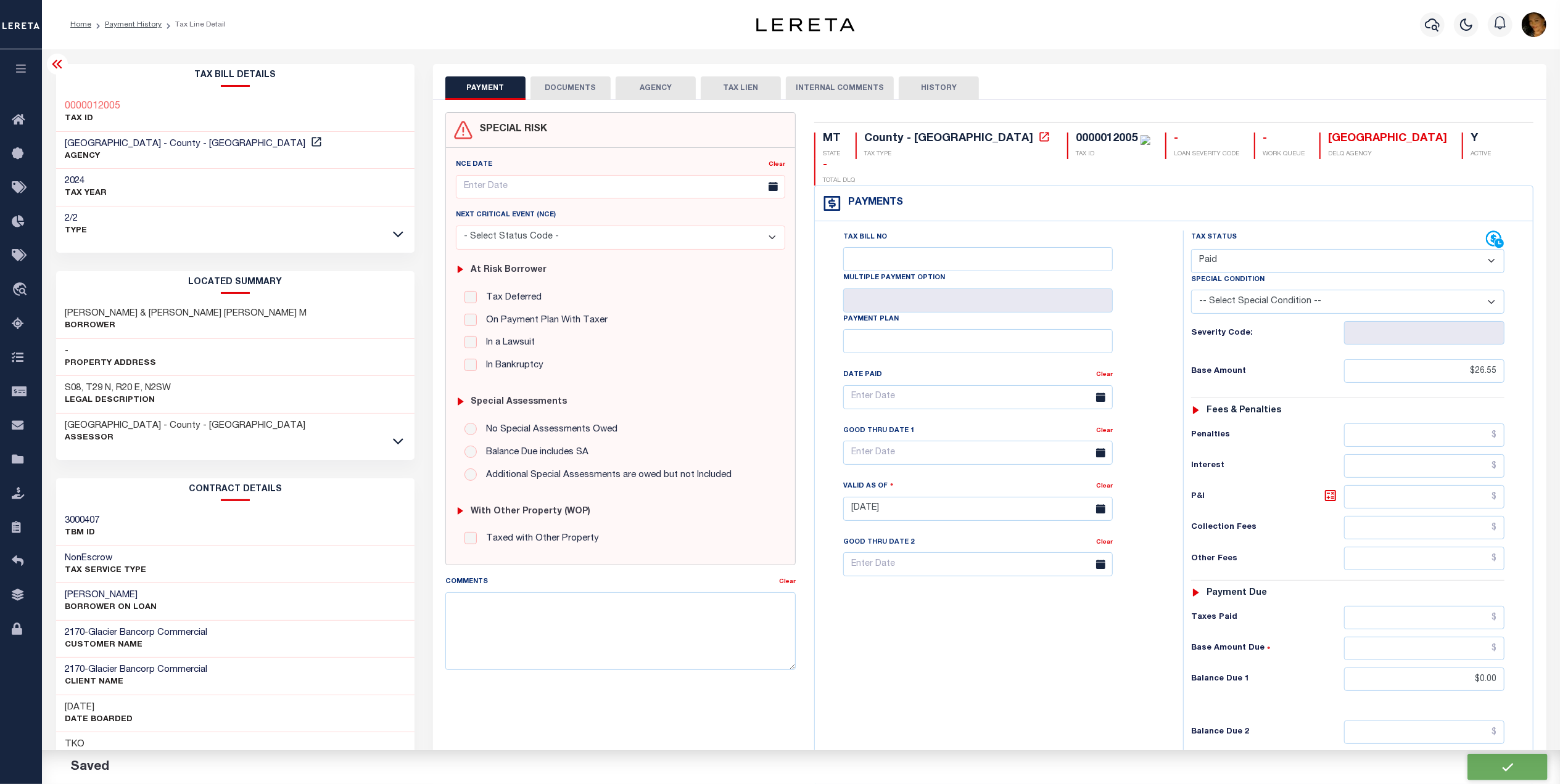
type input "$26.55"
type input "$0"
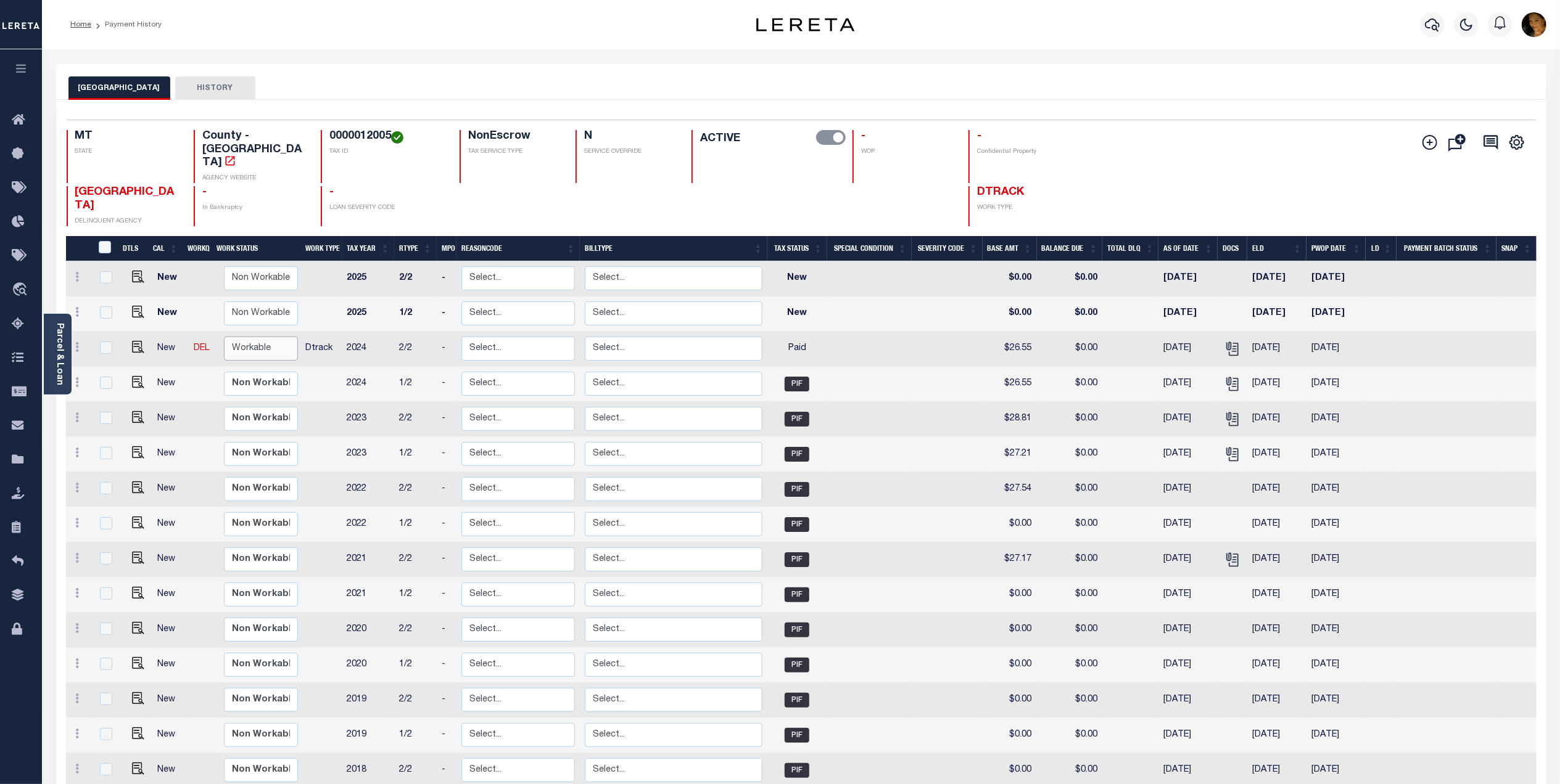
click at [254, 337] on select "Non Workable Workable" at bounding box center [261, 349] width 74 height 24
checkbox input "true"
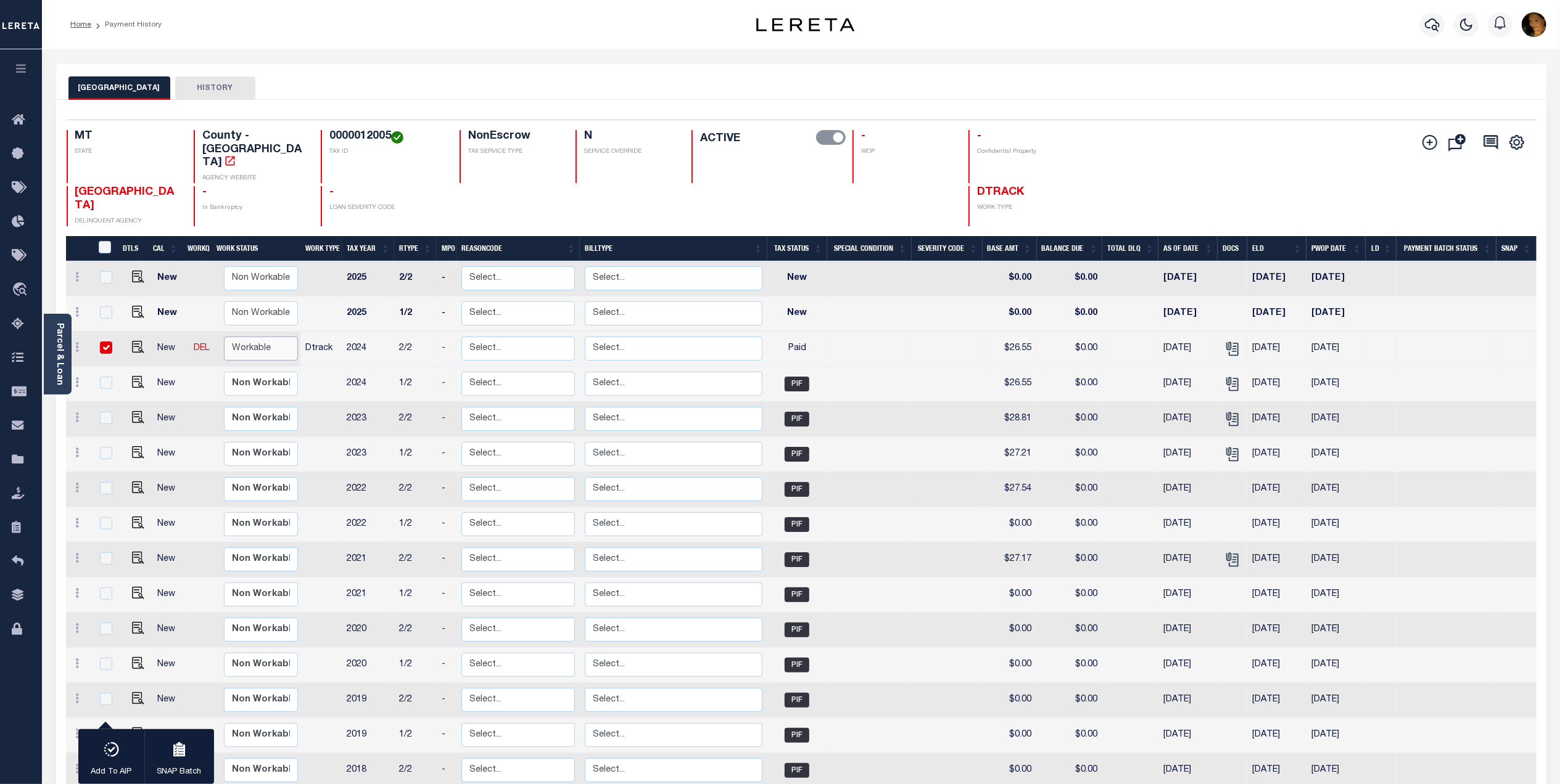
select select "true"
click at [224, 337] on select "Non Workable Workable" at bounding box center [261, 349] width 74 height 24
checkbox input "false"
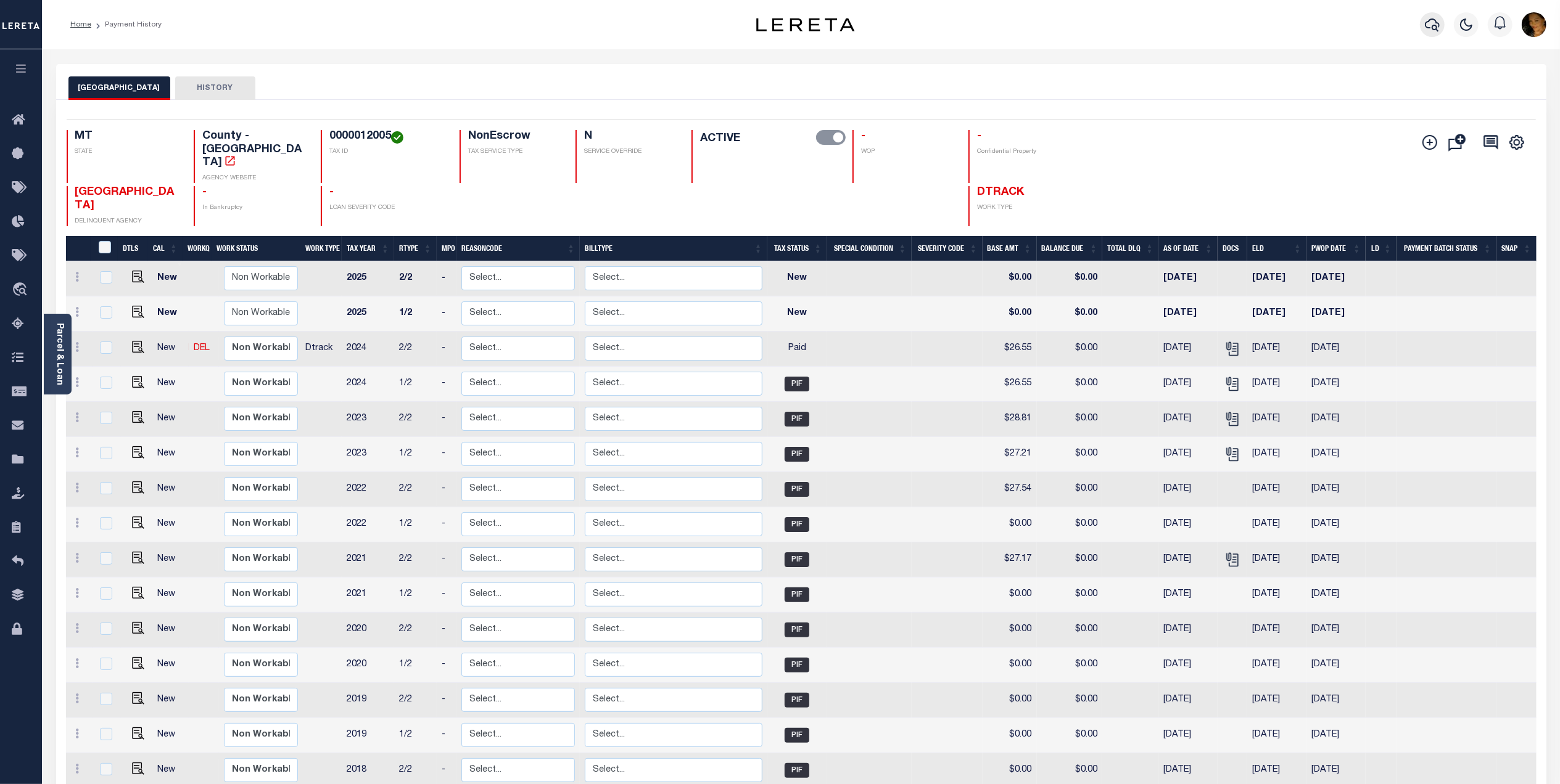
click at [1434, 20] on icon "button" at bounding box center [1433, 24] width 15 height 13
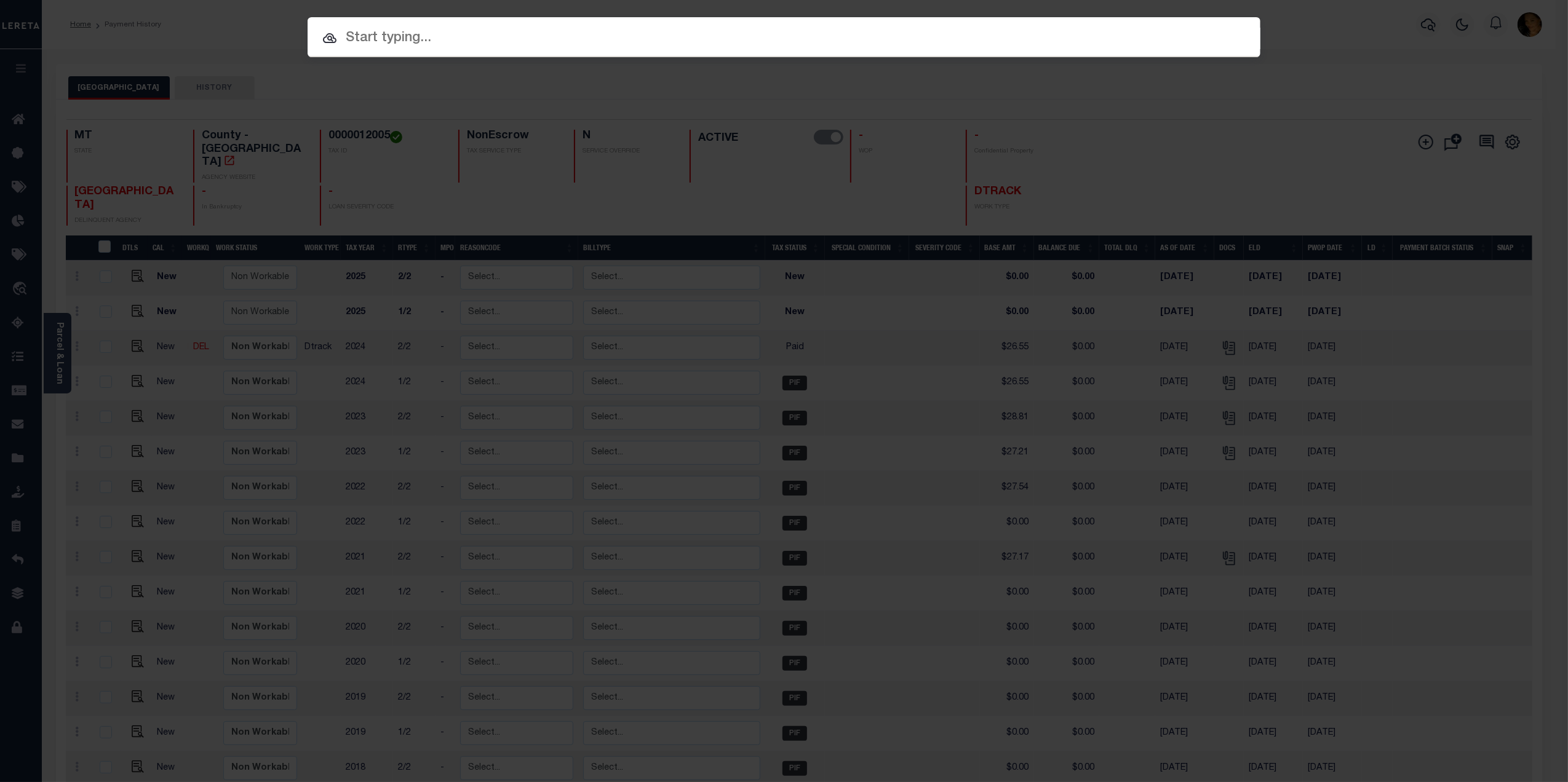
click at [442, 42] on input "text" at bounding box center [784, 38] width 953 height 21
paste input "4203220011032"
type input "4203220011032"
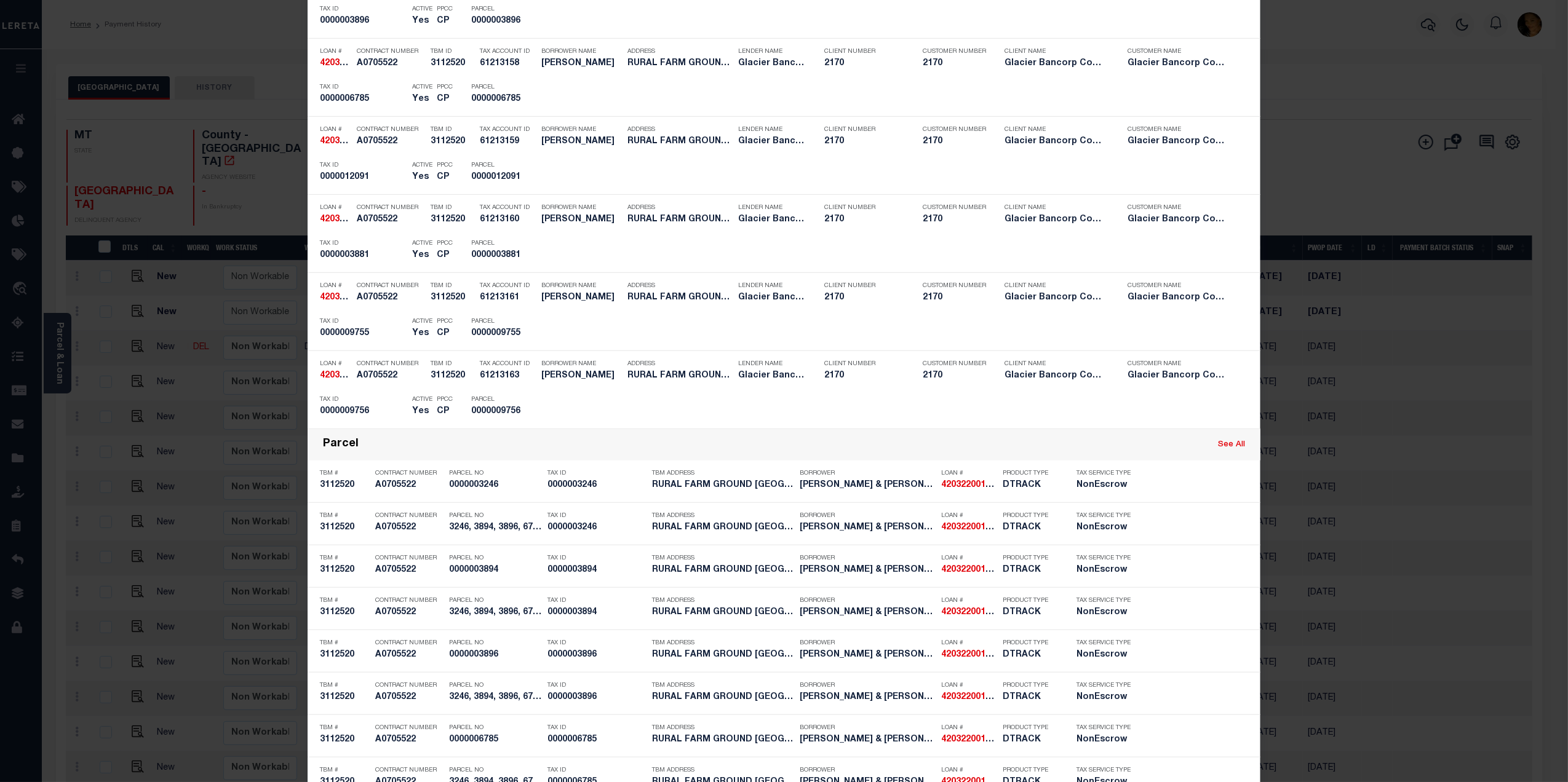
scroll to position [776, 0]
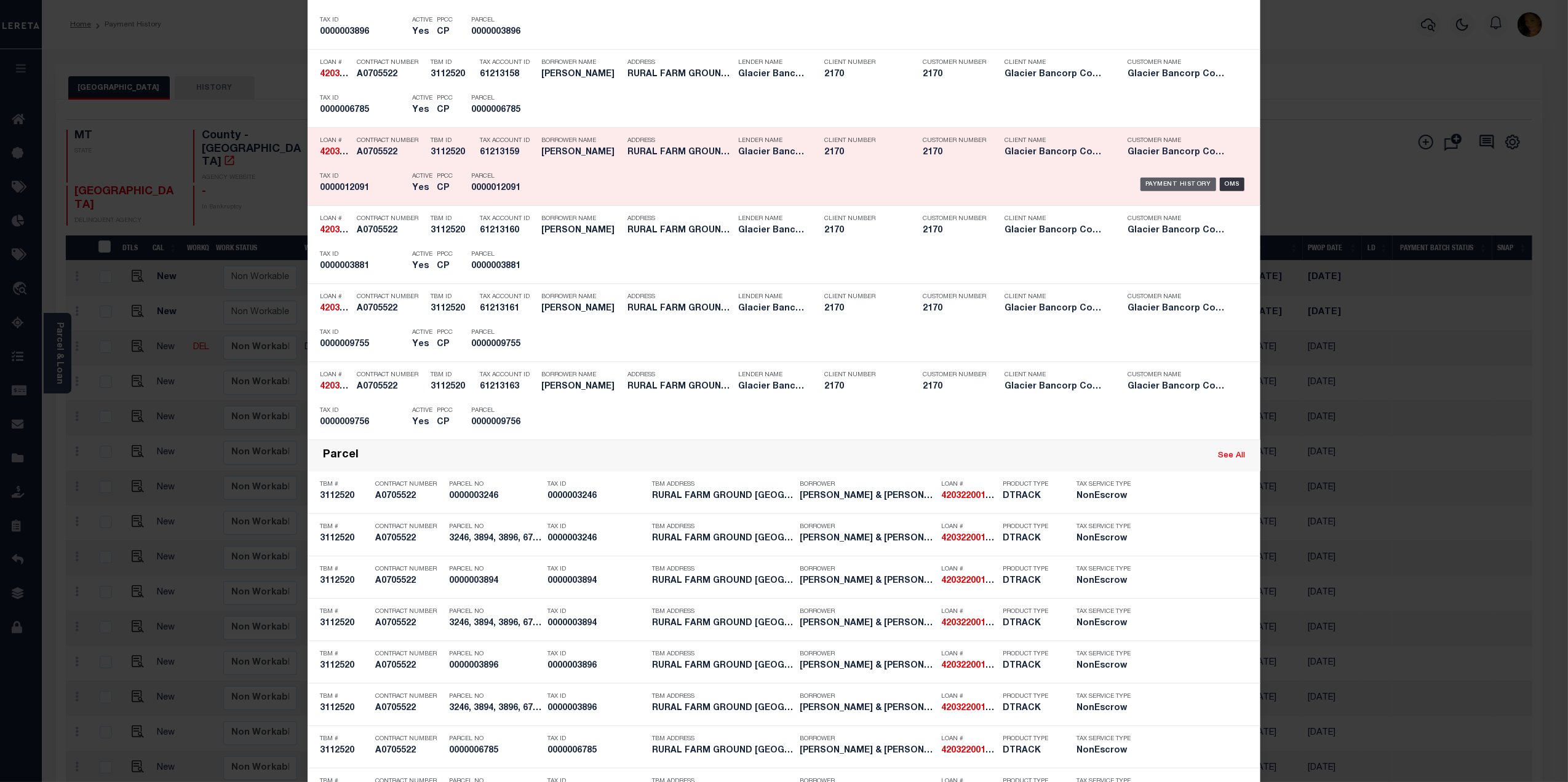
click at [1144, 185] on div "Payment History" at bounding box center [1178, 185] width 75 height 13
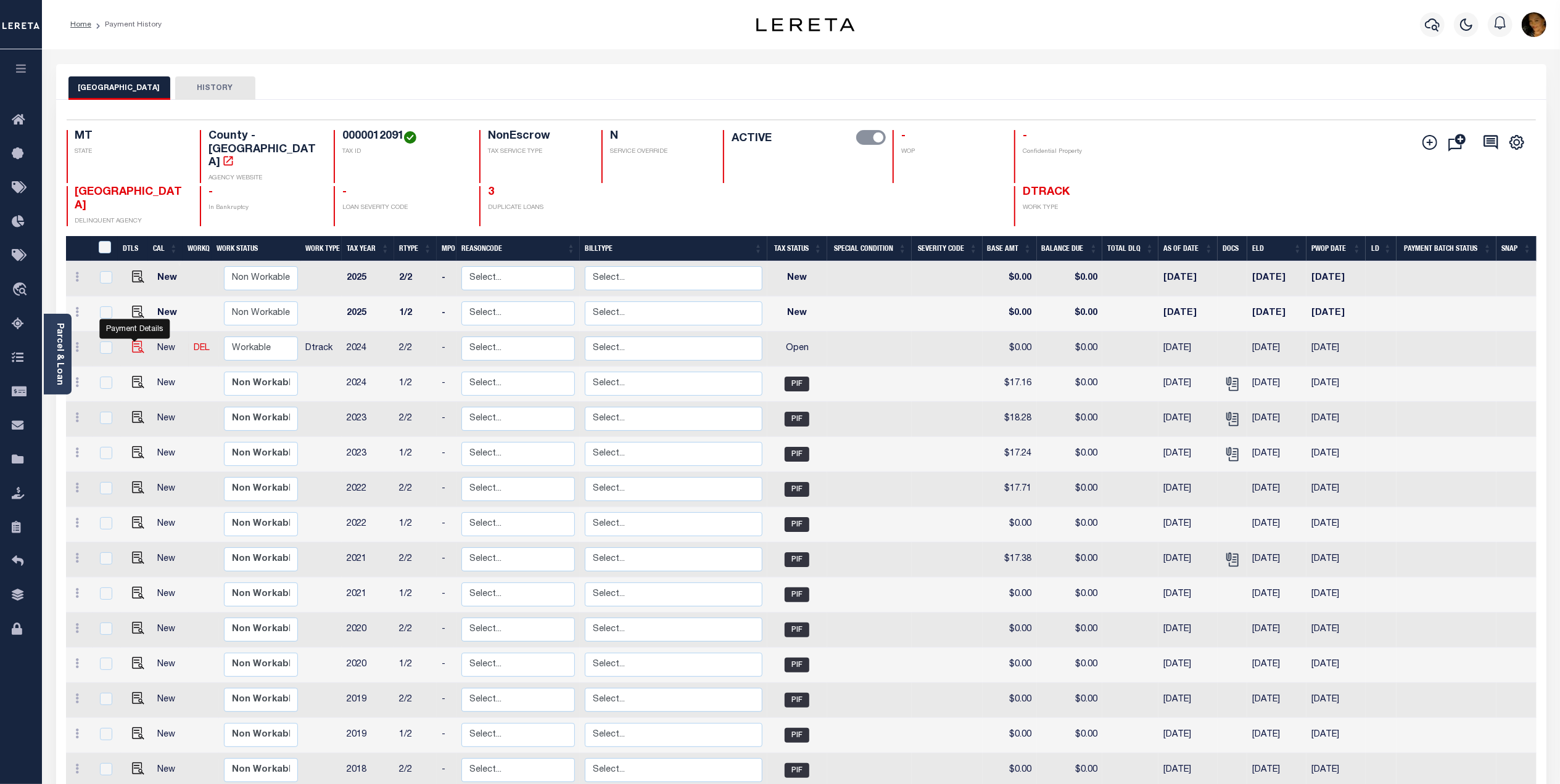
drag, startPoint x: 133, startPoint y: 307, endPoint x: 139, endPoint y: 309, distance: 6.3
click at [133, 341] on img "" at bounding box center [138, 346] width 13 height 13
checkbox input "true"
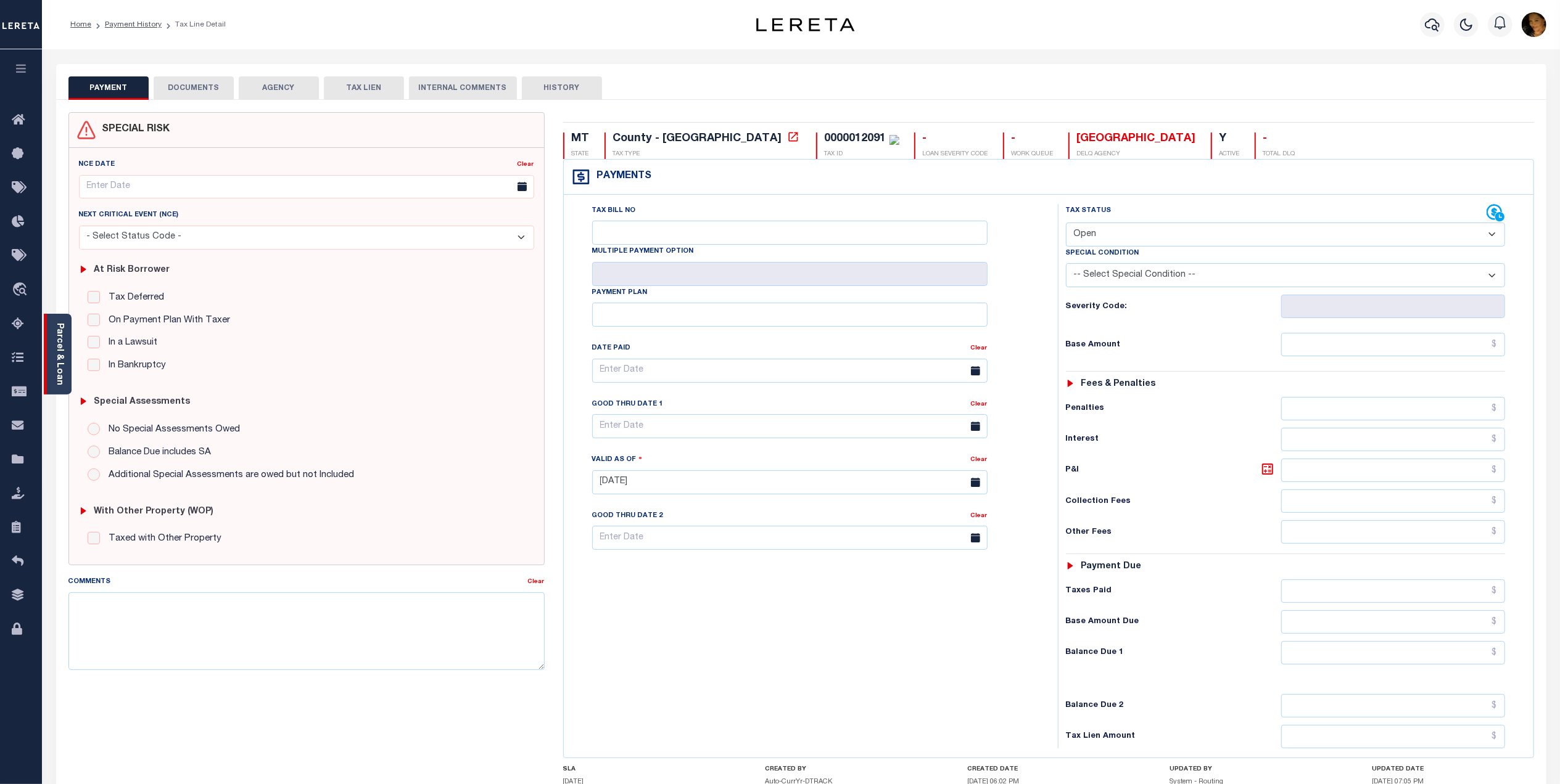
click at [60, 330] on link "Parcel & Loan" at bounding box center [59, 354] width 9 height 62
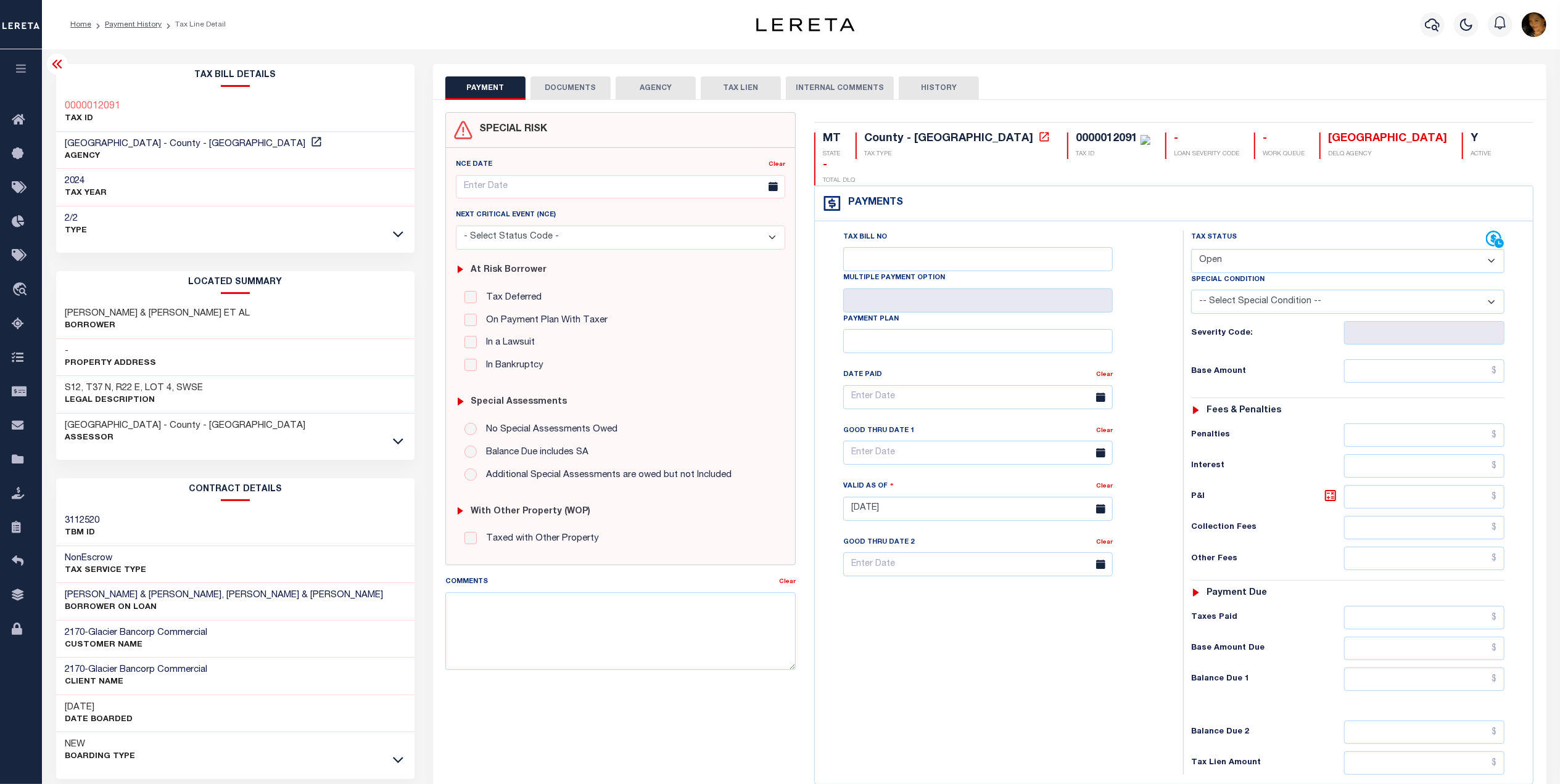
drag, startPoint x: 1233, startPoint y: 240, endPoint x: 1240, endPoint y: 249, distance: 11.4
click at [1233, 249] on select "- Select Status Code - Open Due/Unpaid Paid Incomplete No Tax Due Internal Refu…" at bounding box center [1347, 261] width 313 height 24
select select "PYD"
click at [1191, 249] on select "- Select Status Code - Open Due/Unpaid Paid Incomplete No Tax Due Internal Refu…" at bounding box center [1347, 261] width 313 height 24
type input "[DATE]"
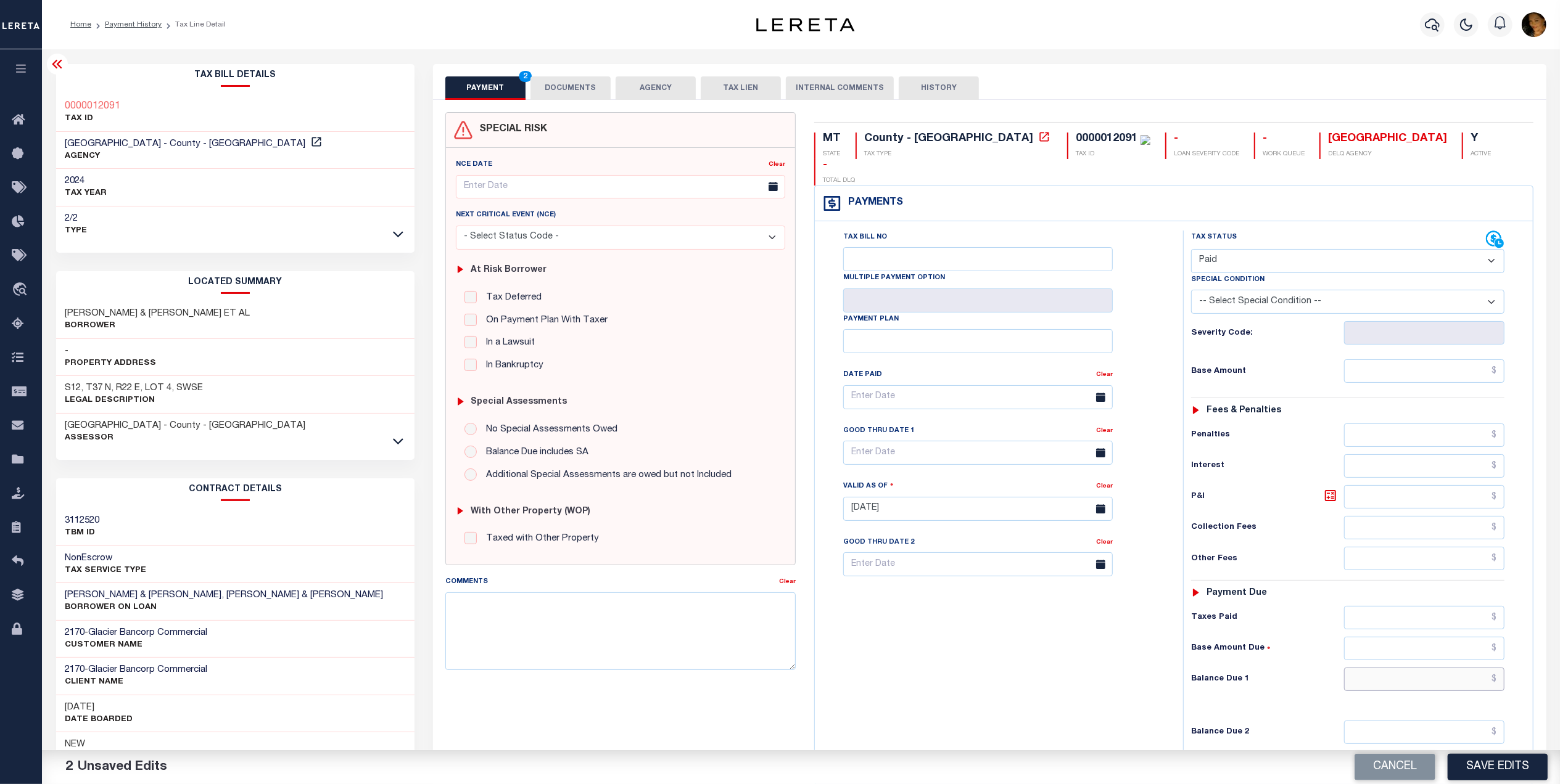
click at [1432, 668] on input "text" at bounding box center [1424, 680] width 161 height 24
type input "$0.00"
drag, startPoint x: 1030, startPoint y: 138, endPoint x: 966, endPoint y: 138, distance: 64.0
click at [1067, 138] on div "0000012091 TAX ID" at bounding box center [1109, 146] width 83 height 27
drag, startPoint x: 1032, startPoint y: 136, endPoint x: 966, endPoint y: 137, distance: 66.0
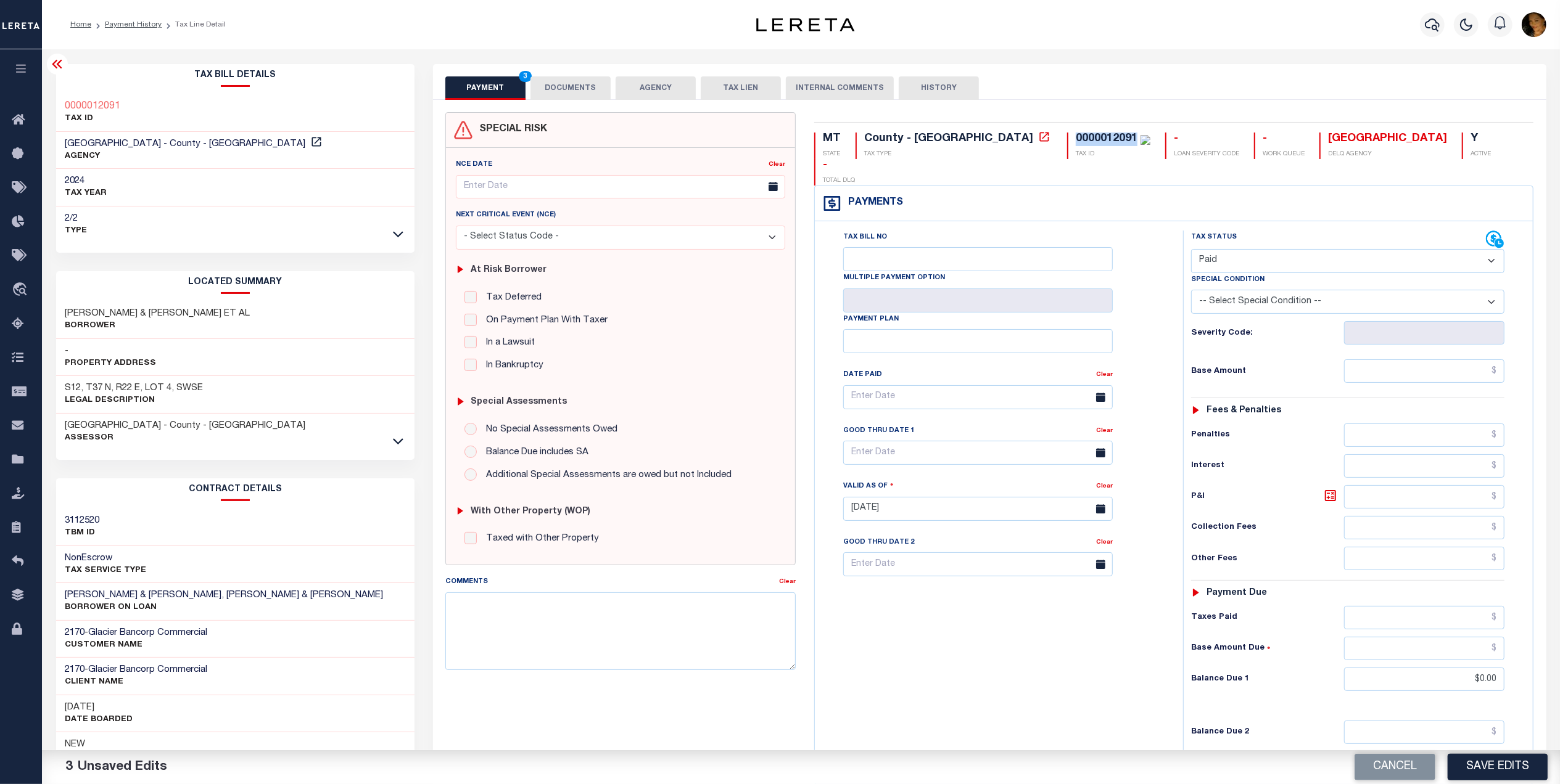
click at [1067, 137] on div "0000012091 TAX ID" at bounding box center [1109, 146] width 83 height 27
copy div "0000012091"
click at [1379, 359] on input "text" at bounding box center [1424, 371] width 161 height 24
click at [1419, 359] on input "text" at bounding box center [1424, 371] width 161 height 24
type input "$17.15"
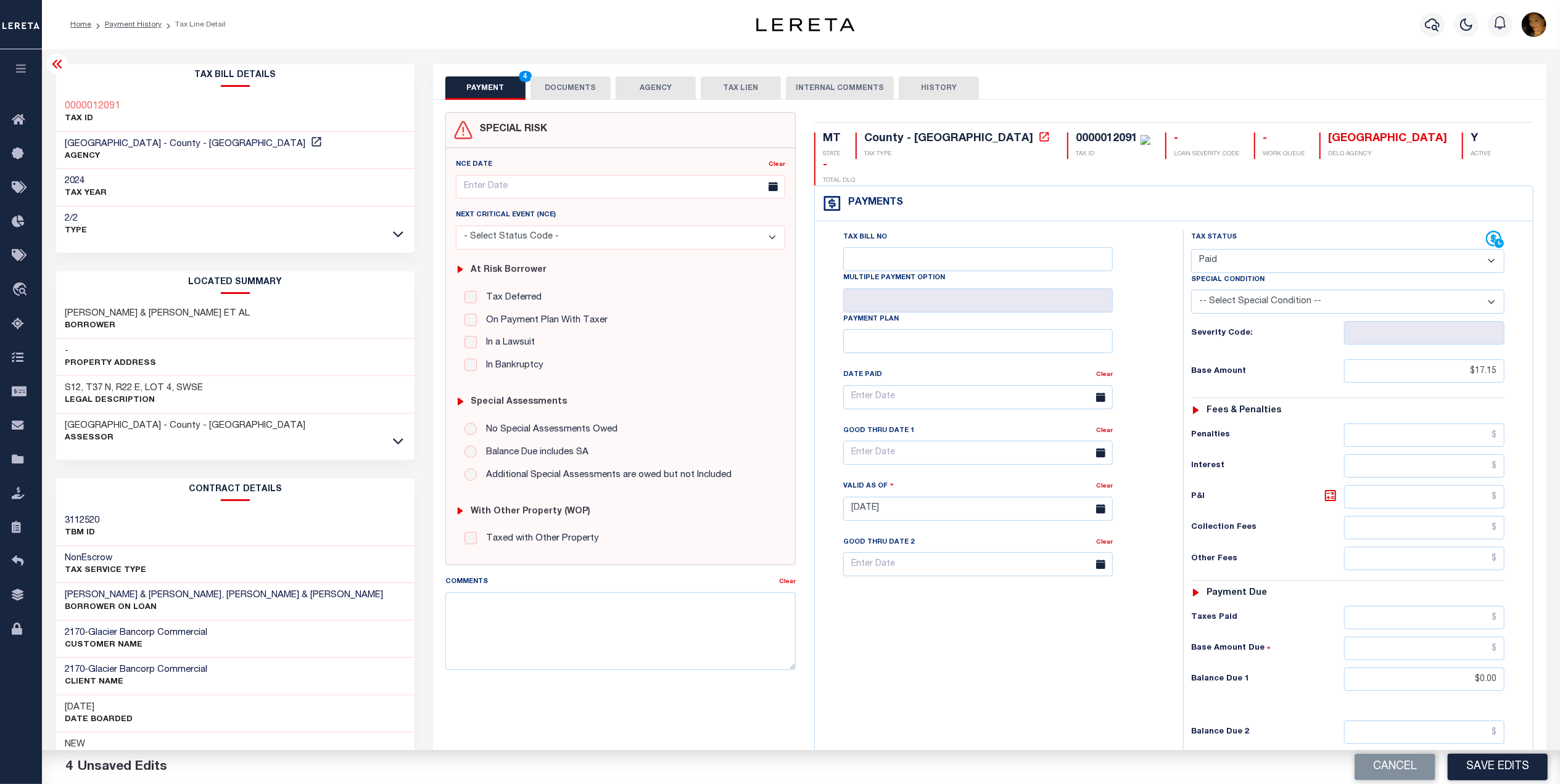
click at [577, 98] on button "DOCUMENTS" at bounding box center [570, 88] width 80 height 24
